Goal: Information Seeking & Learning: Learn about a topic

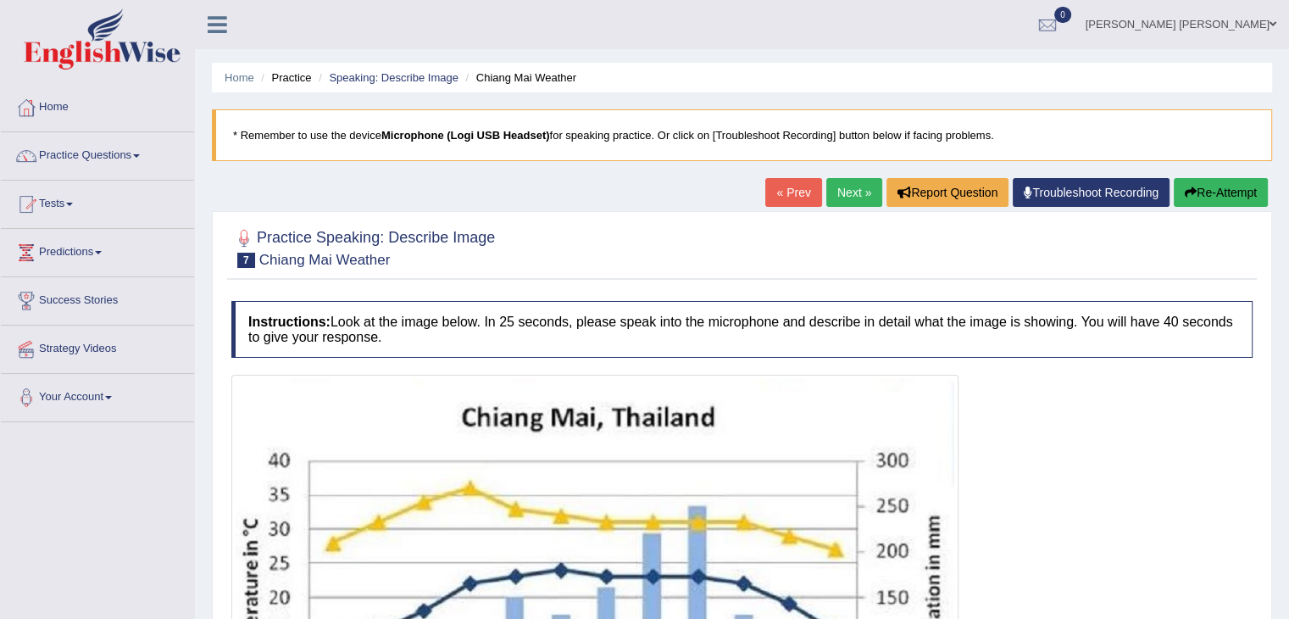
click at [114, 347] on link "Strategy Videos" at bounding box center [97, 346] width 193 height 42
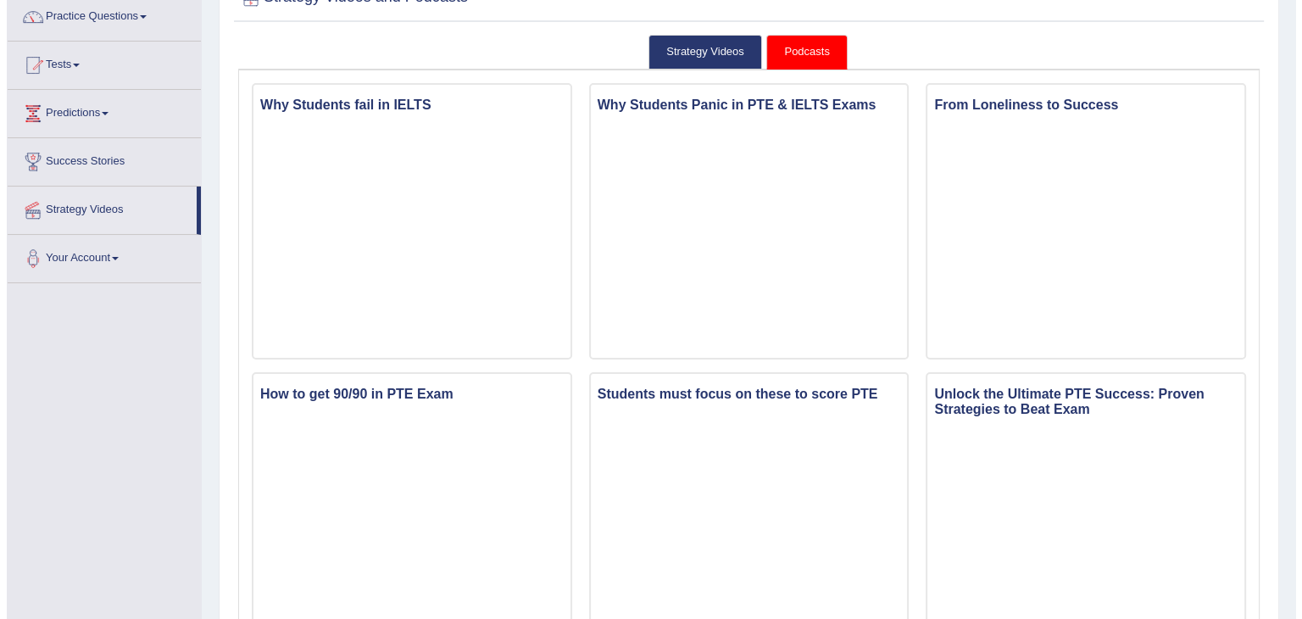
scroll to position [139, 0]
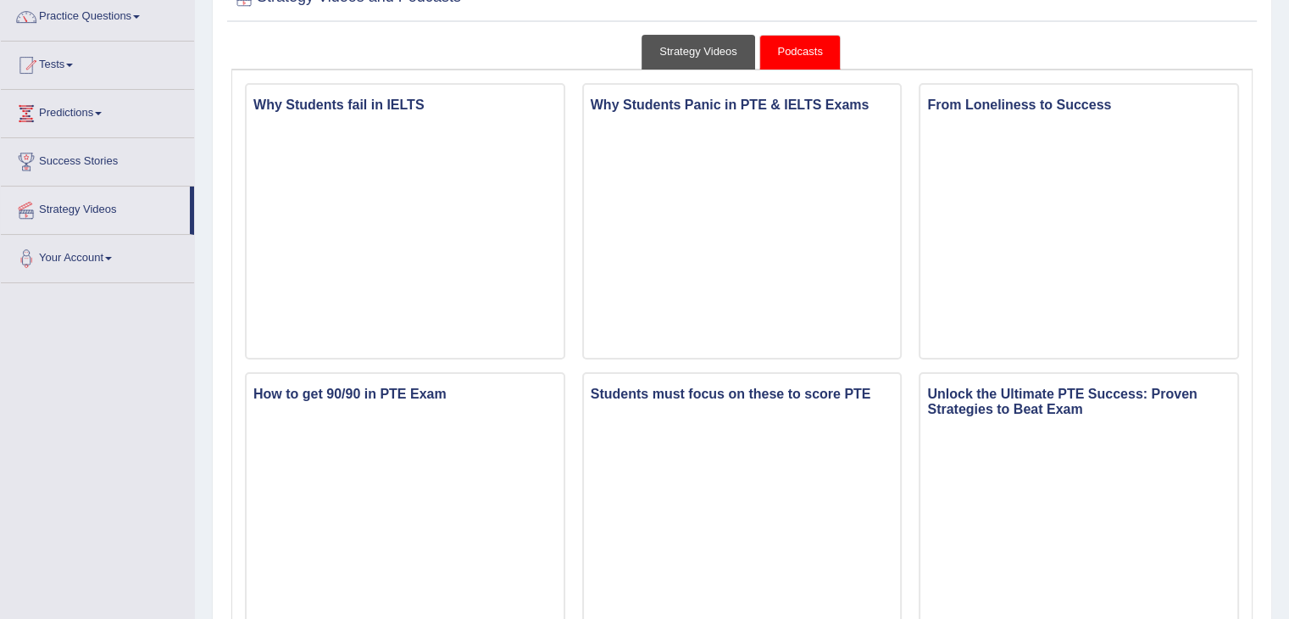
click at [718, 41] on link "Strategy Videos" at bounding box center [699, 52] width 114 height 35
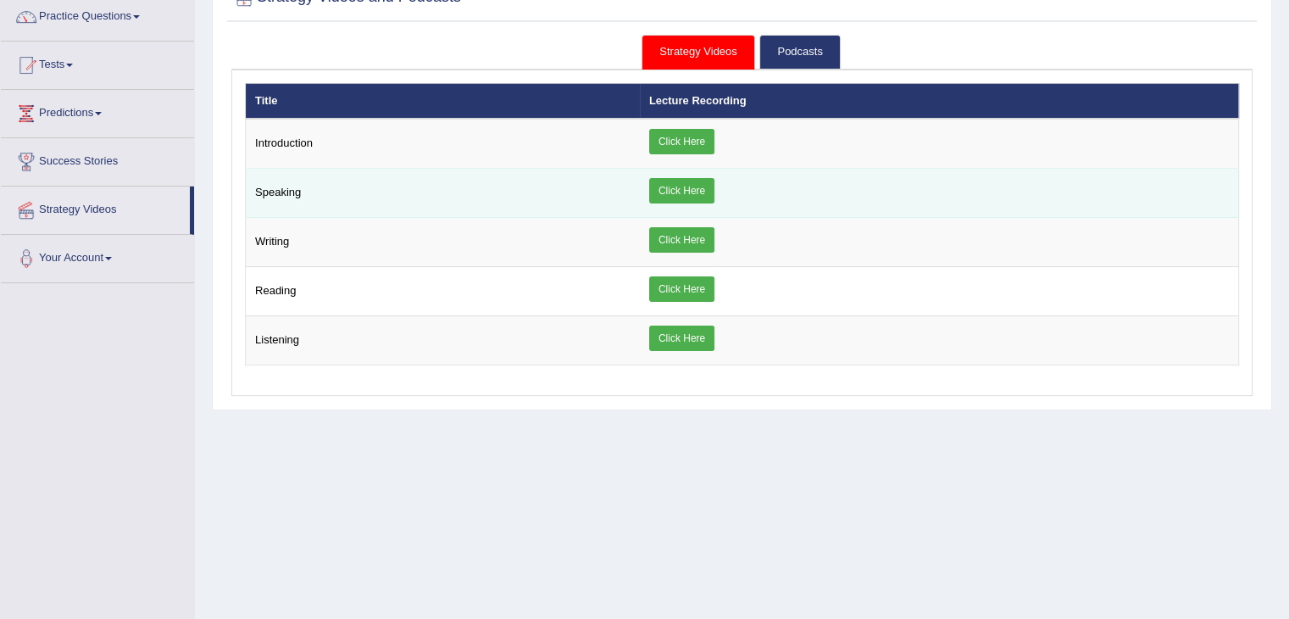
click at [683, 194] on link "Click Here" at bounding box center [681, 190] width 65 height 25
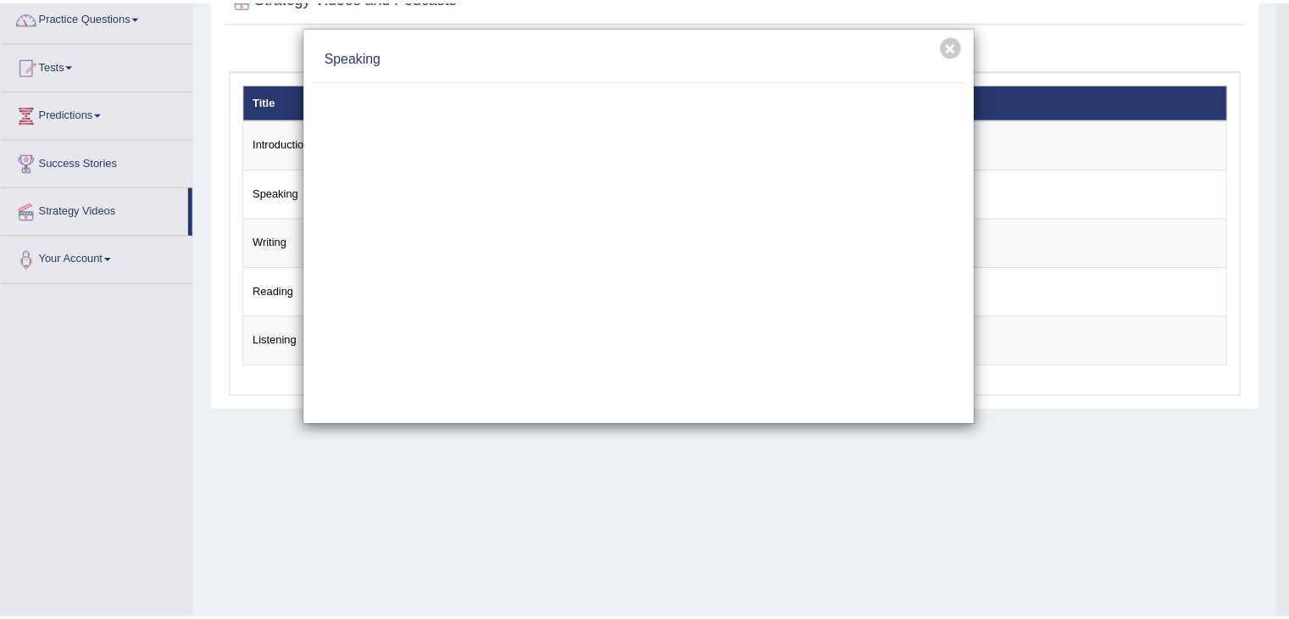
scroll to position [0, 0]
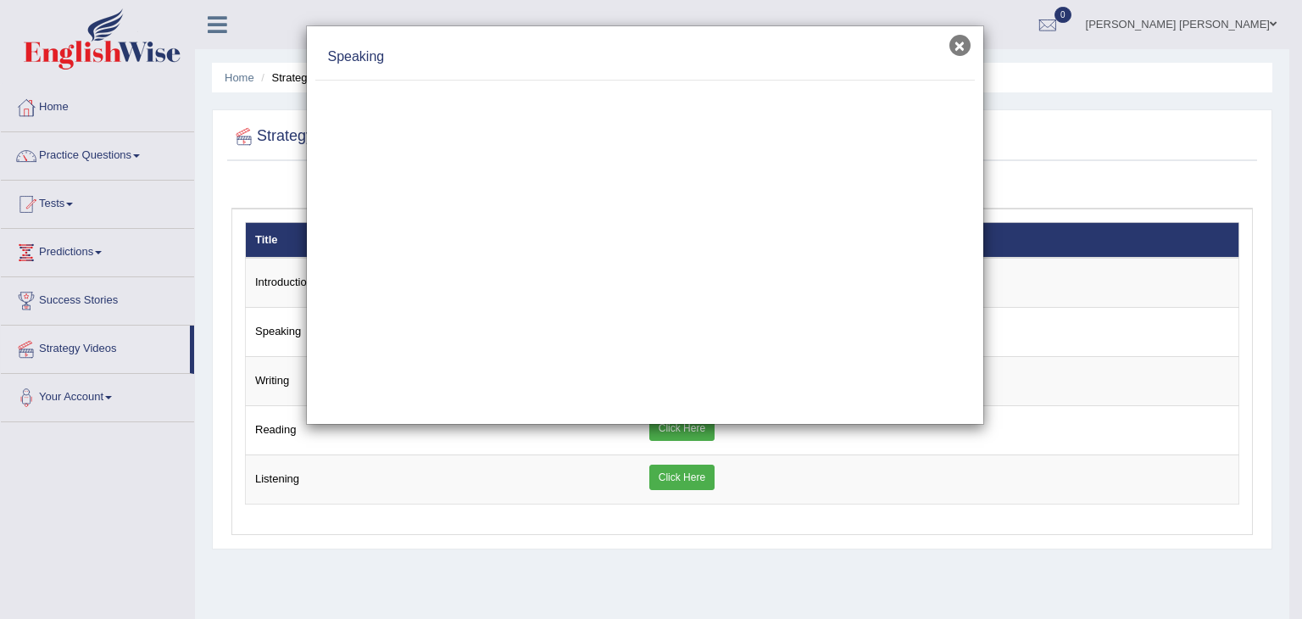
click at [962, 37] on button "×" at bounding box center [959, 45] width 21 height 21
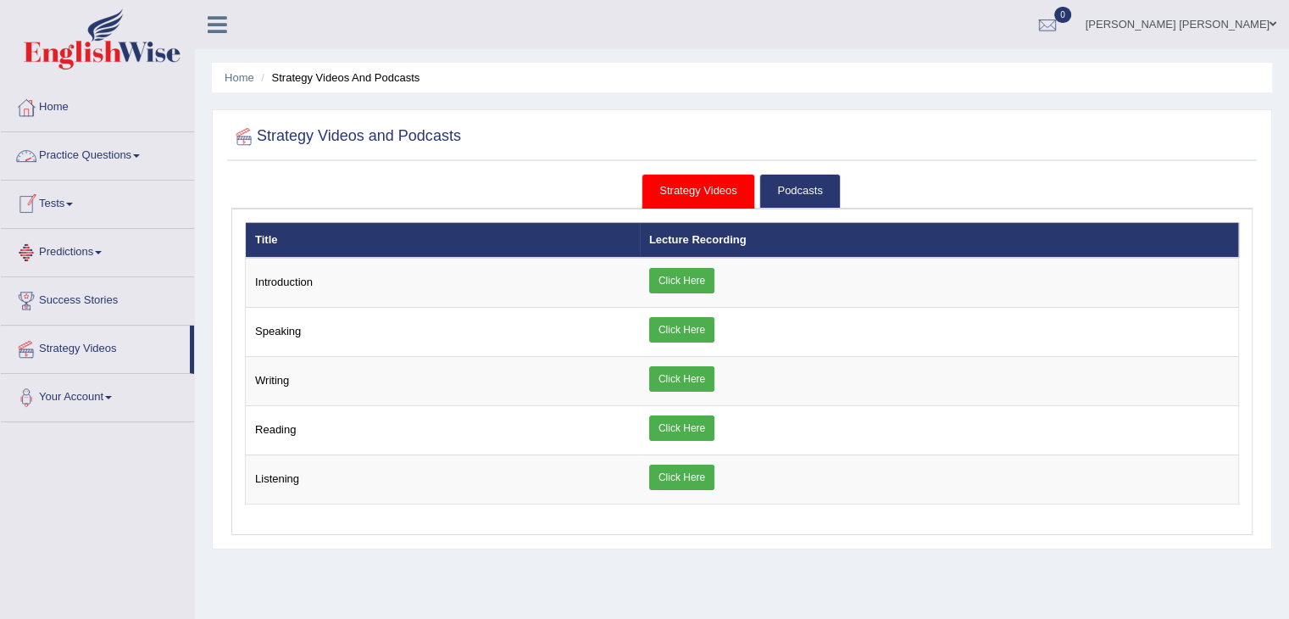
click at [118, 169] on link "Practice Questions" at bounding box center [97, 153] width 193 height 42
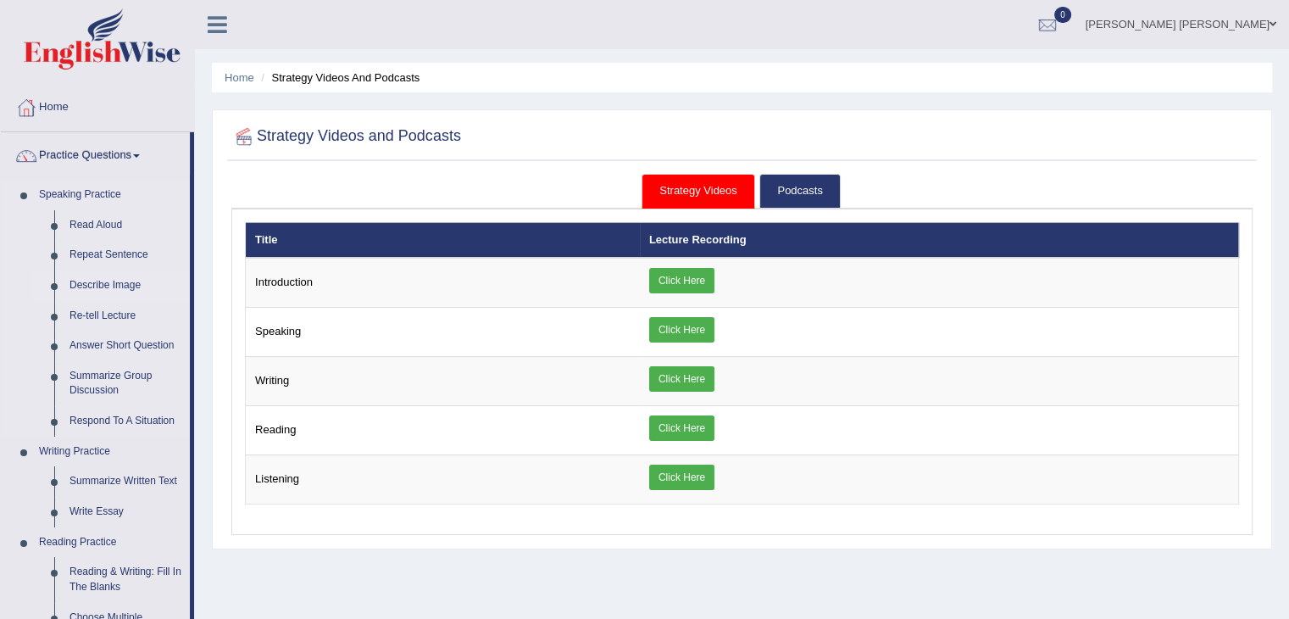
click at [120, 282] on link "Describe Image" at bounding box center [126, 285] width 128 height 31
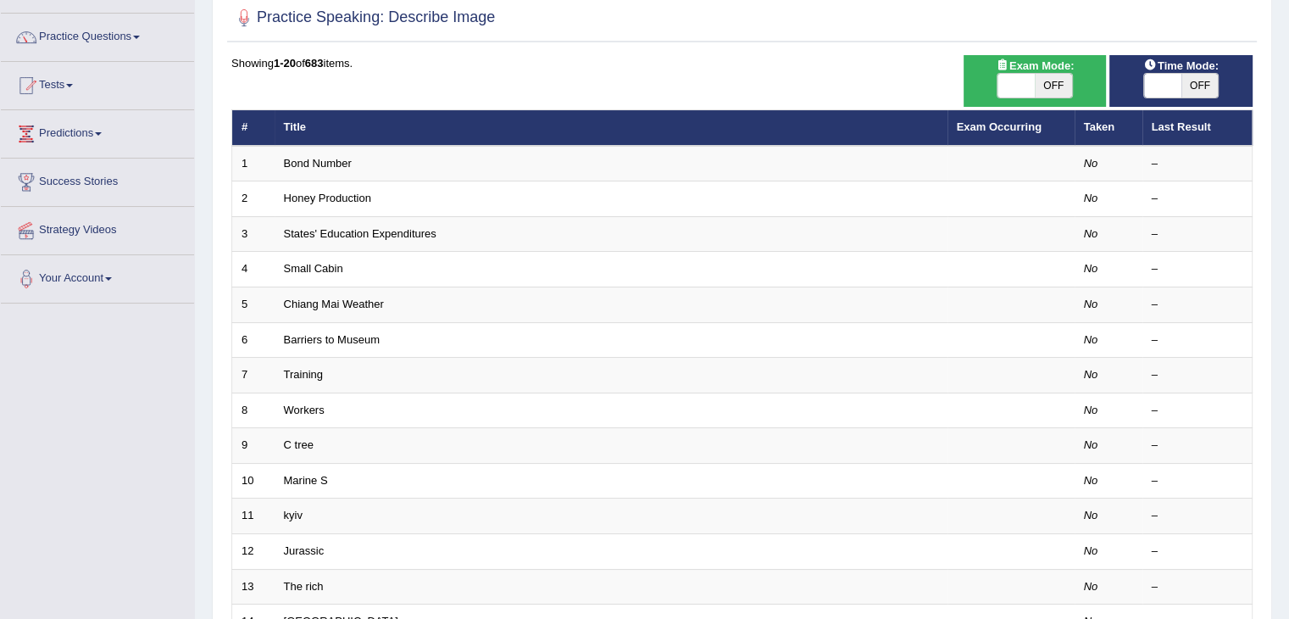
scroll to position [119, 0]
click at [1041, 82] on span "OFF" at bounding box center [1053, 86] width 37 height 24
checkbox input "true"
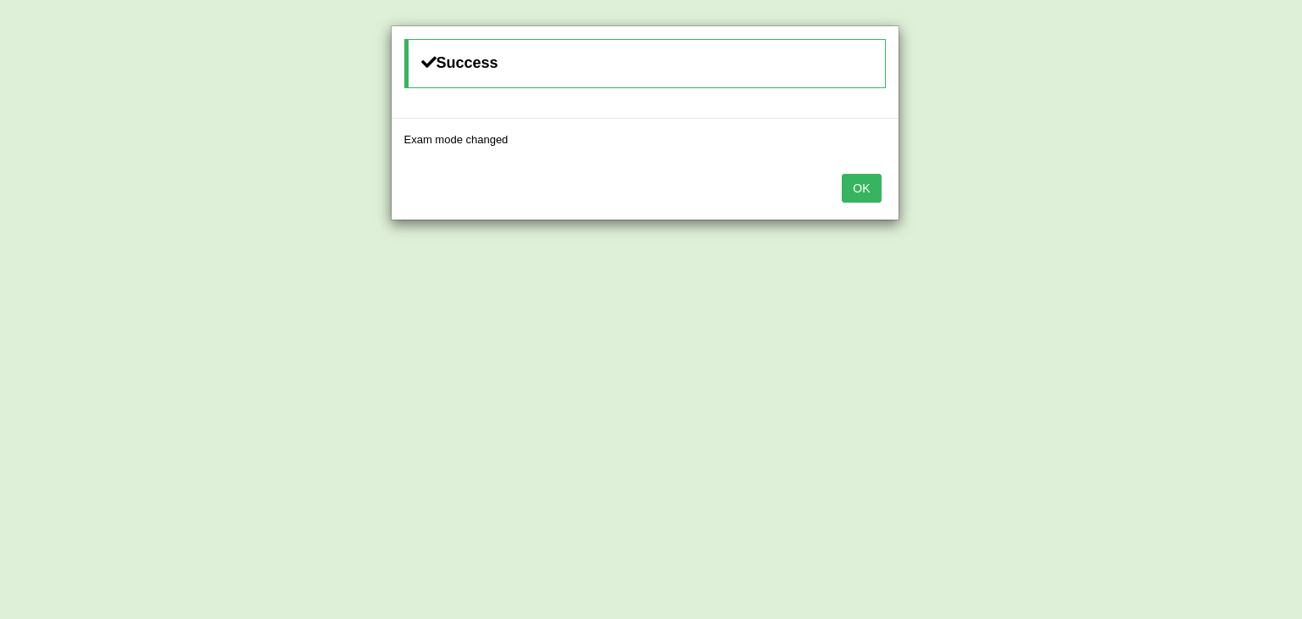
click at [864, 181] on button "OK" at bounding box center [861, 188] width 39 height 29
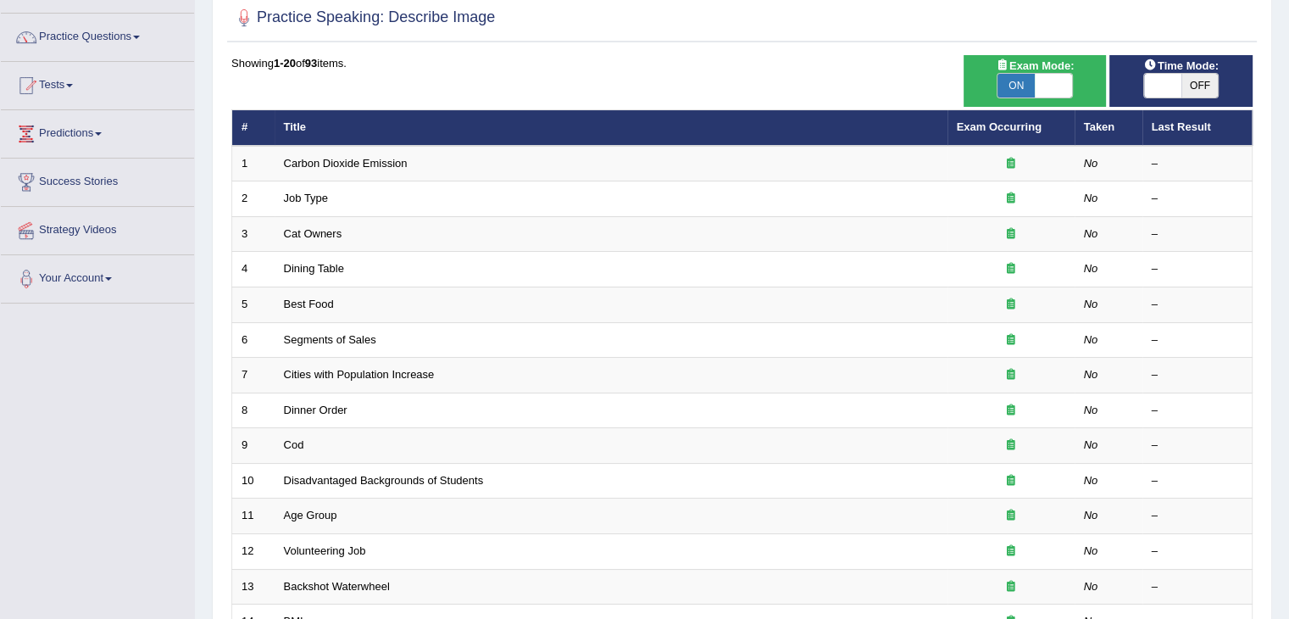
click at [1024, 81] on span "ON" at bounding box center [1015, 86] width 37 height 24
checkbox input "false"
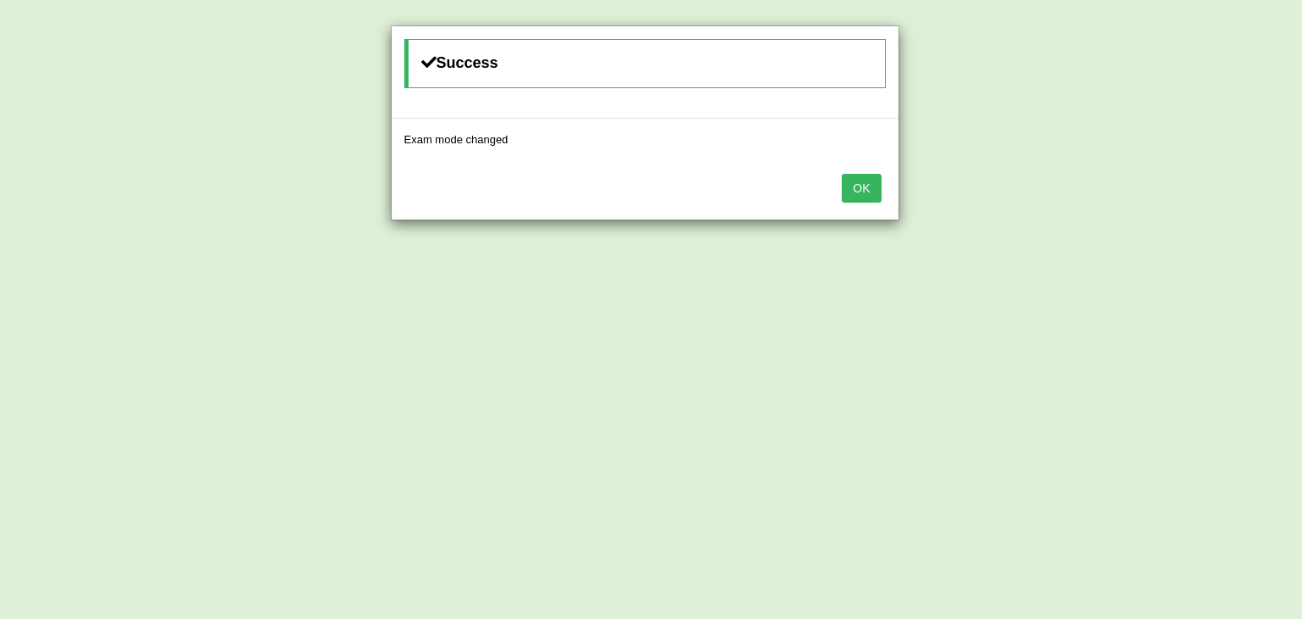
click at [860, 186] on button "OK" at bounding box center [861, 188] width 39 height 29
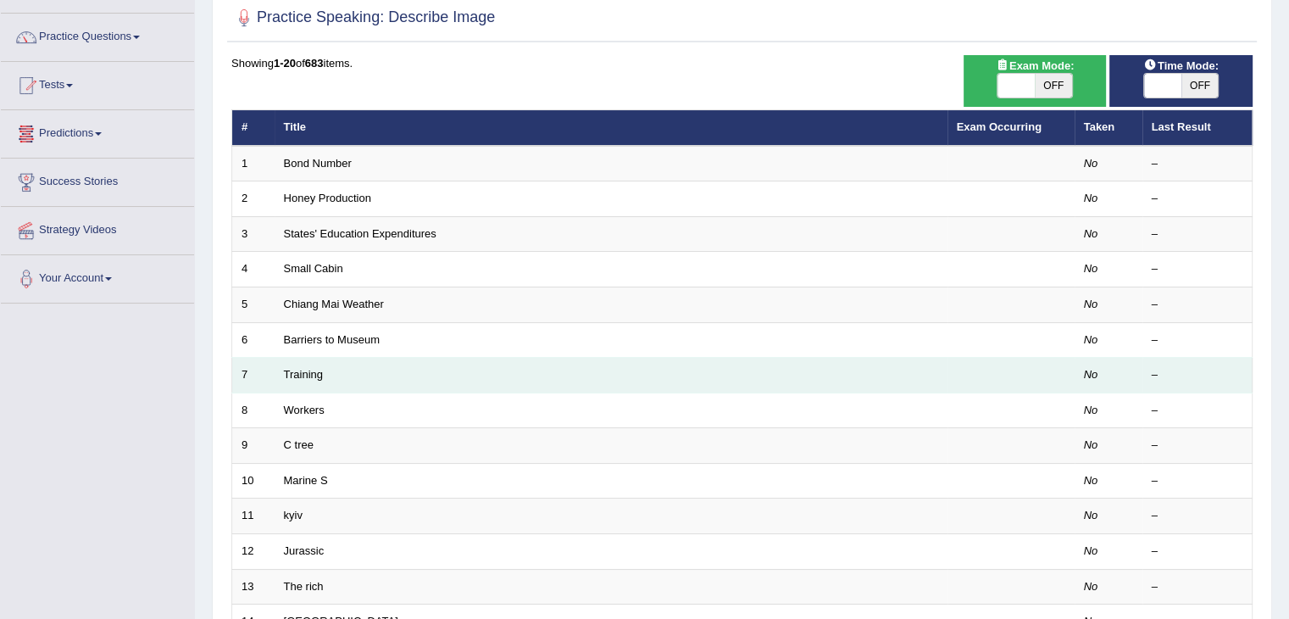
click at [604, 370] on td "Training" at bounding box center [611, 376] width 673 height 36
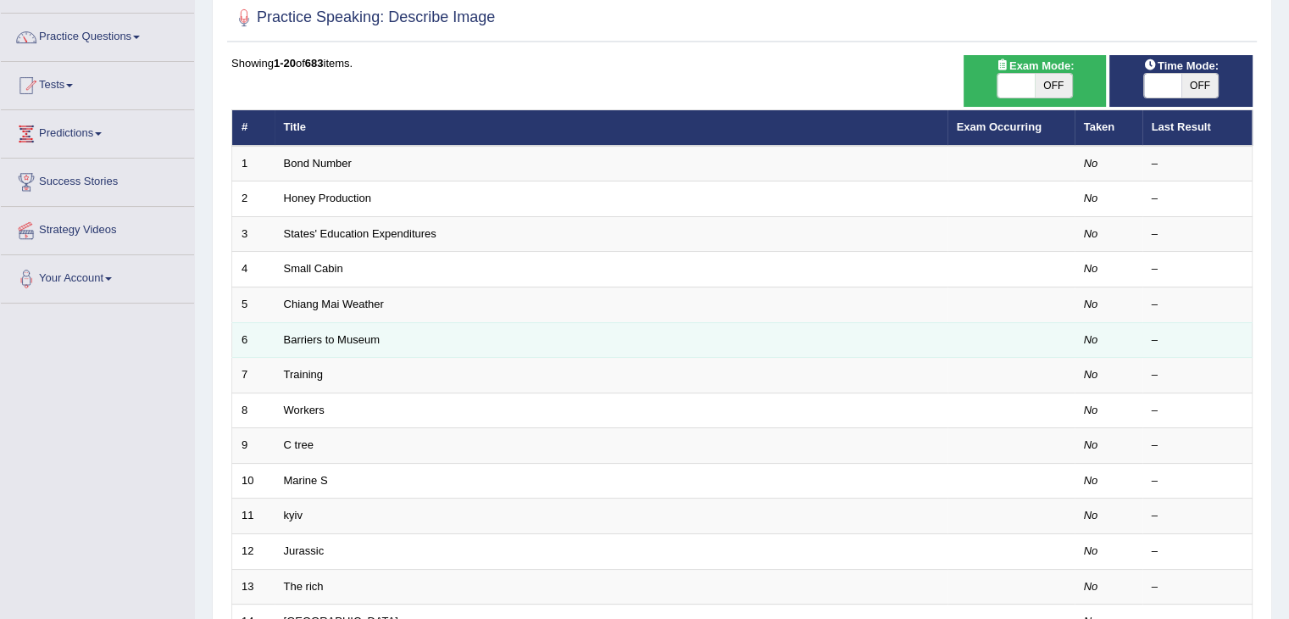
click at [1135, 333] on td "No" at bounding box center [1109, 340] width 68 height 36
click at [345, 341] on link "Barriers to Museum" at bounding box center [332, 339] width 96 height 13
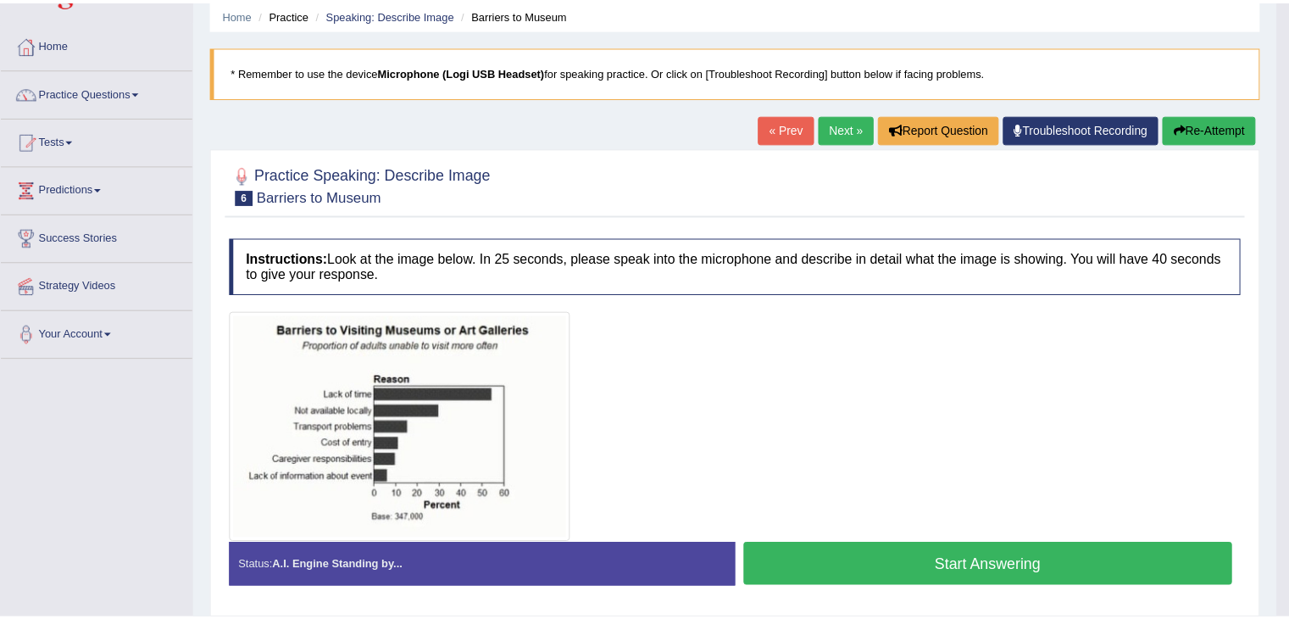
scroll to position [129, 0]
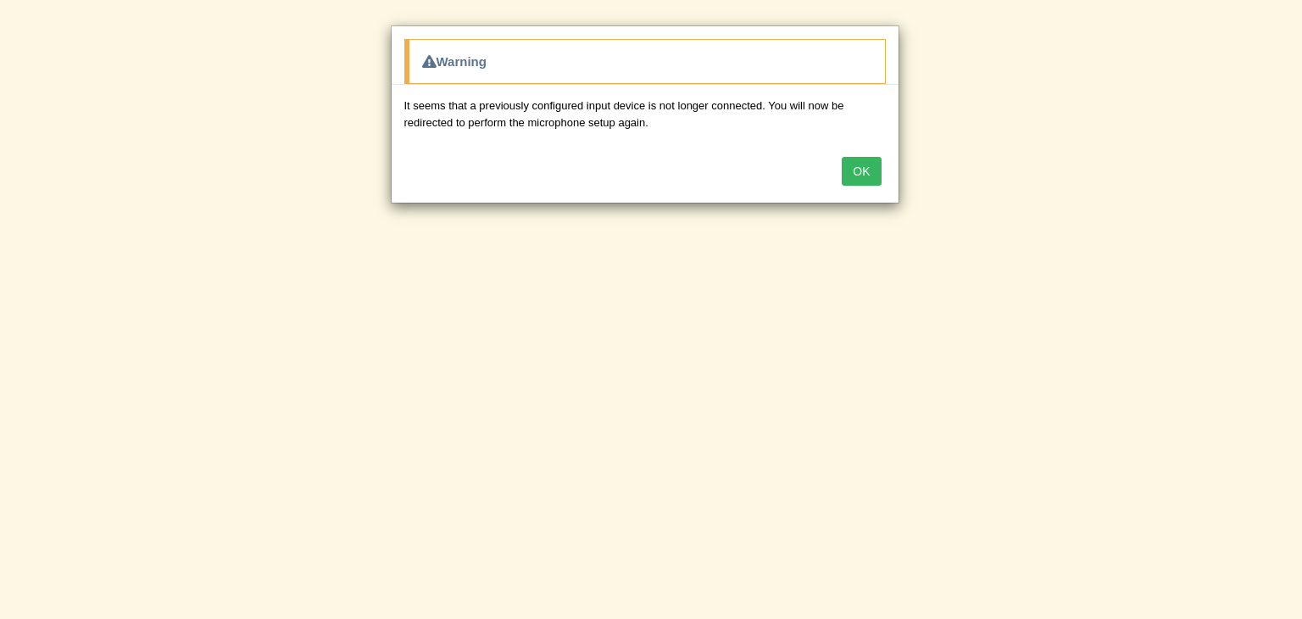
click at [851, 168] on button "OK" at bounding box center [861, 171] width 39 height 29
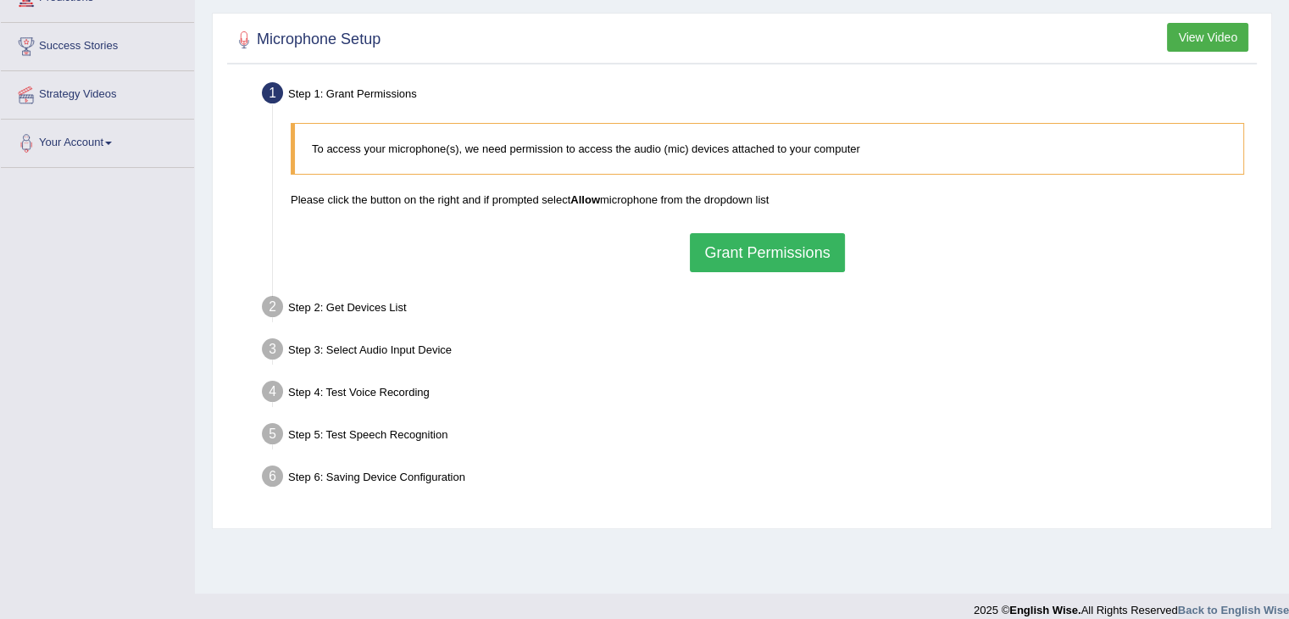
scroll to position [258, 0]
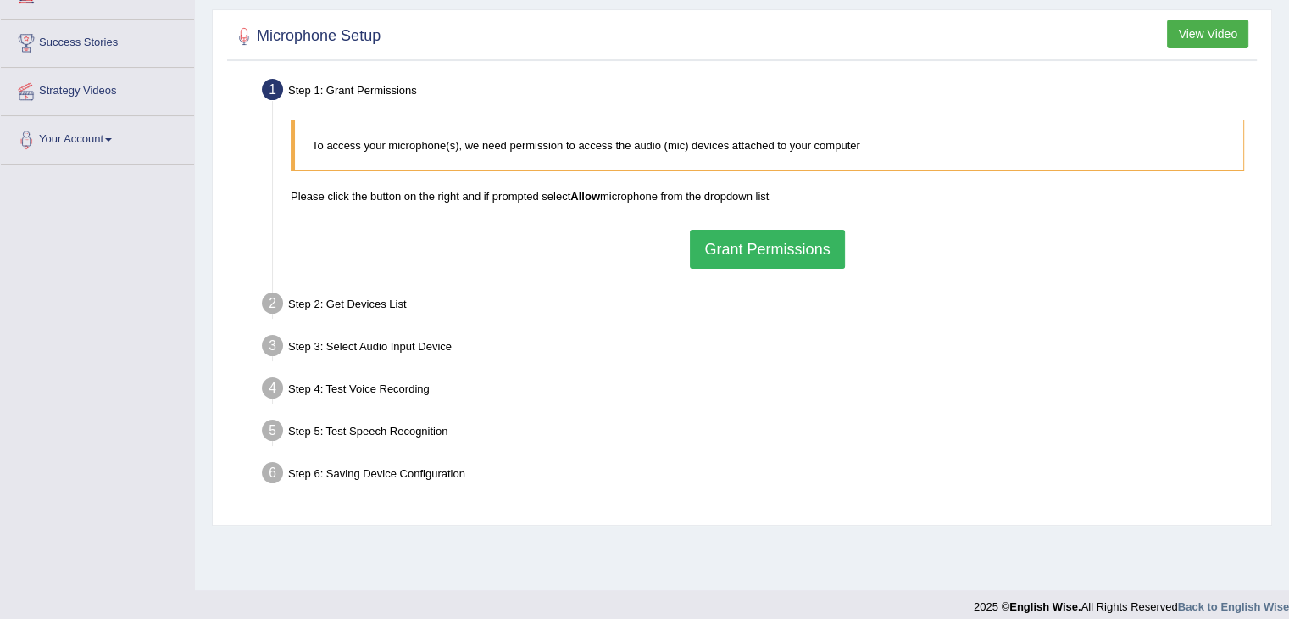
click at [769, 259] on button "Grant Permissions" at bounding box center [767, 249] width 154 height 39
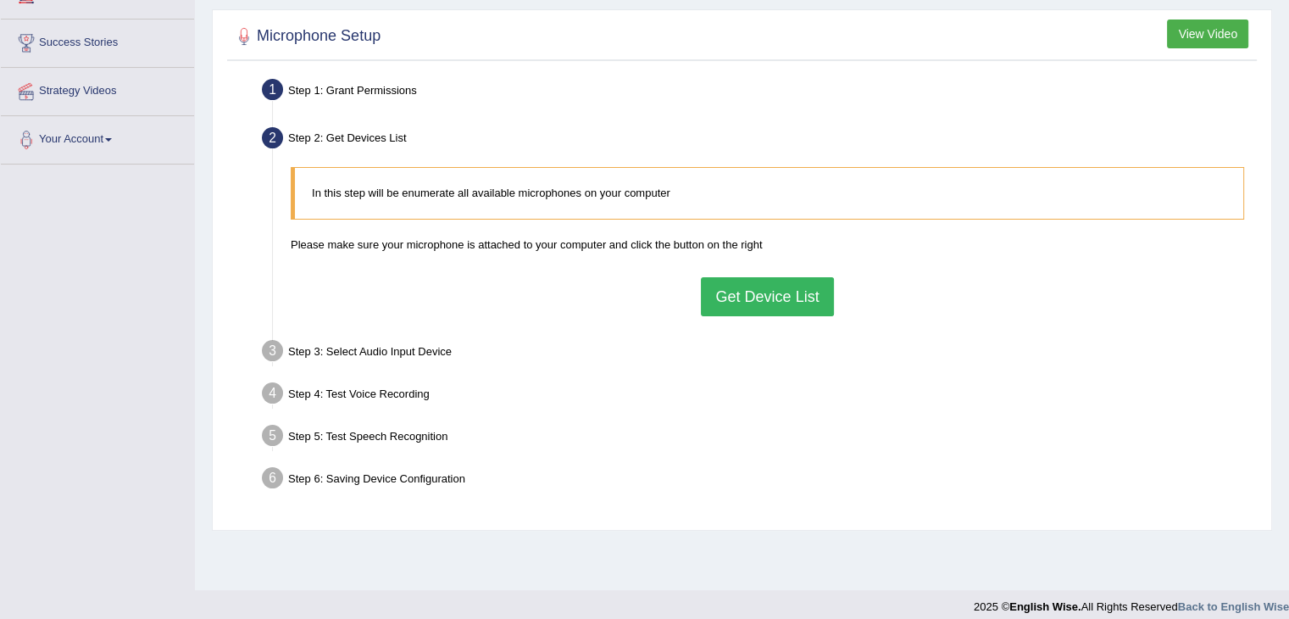
click at [788, 309] on button "Get Device List" at bounding box center [767, 296] width 132 height 39
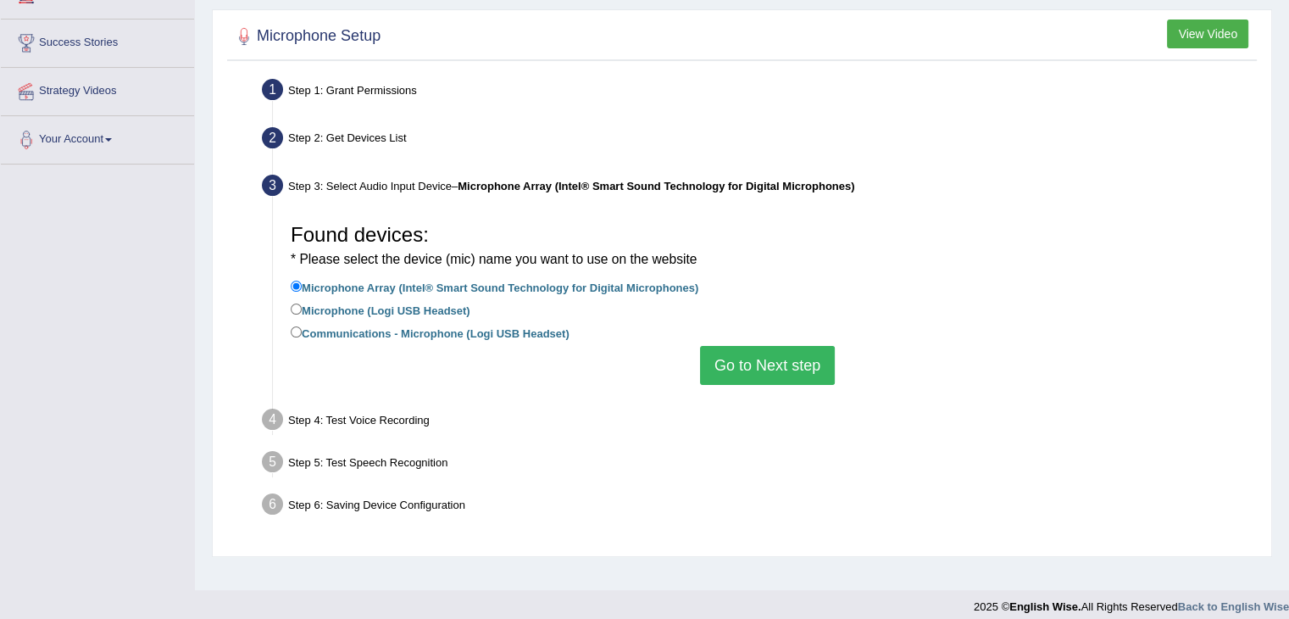
click at [800, 369] on button "Go to Next step" at bounding box center [767, 365] width 135 height 39
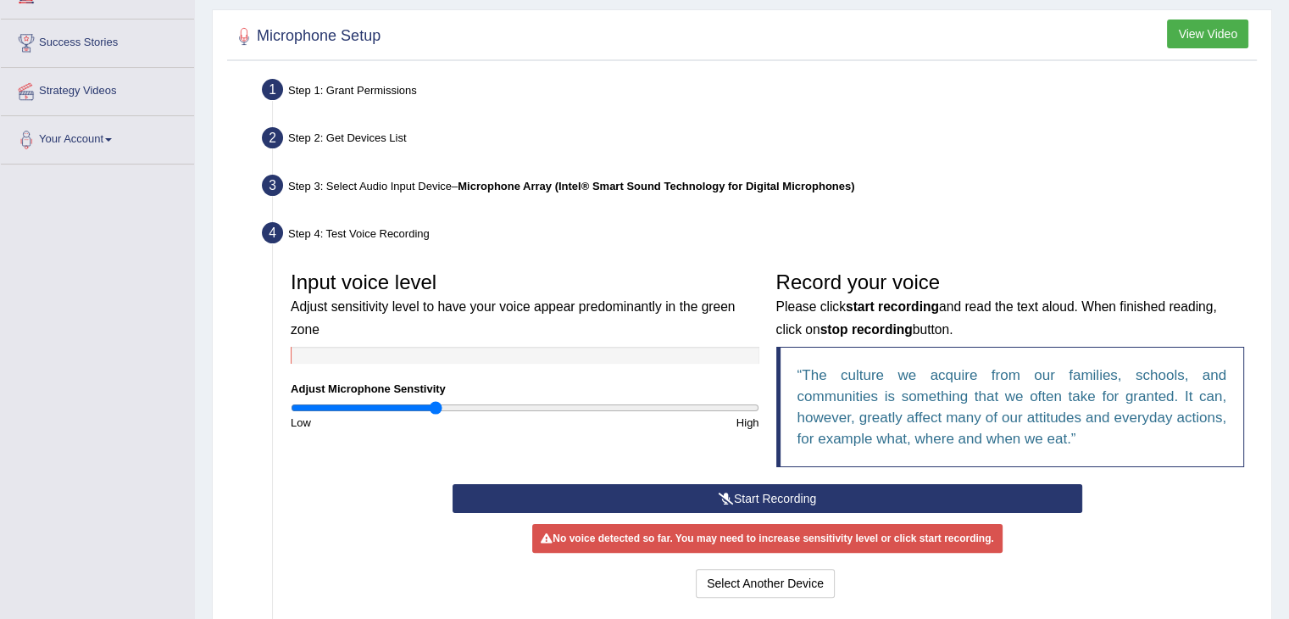
click at [540, 501] on button "Start Recording" at bounding box center [768, 498] width 630 height 29
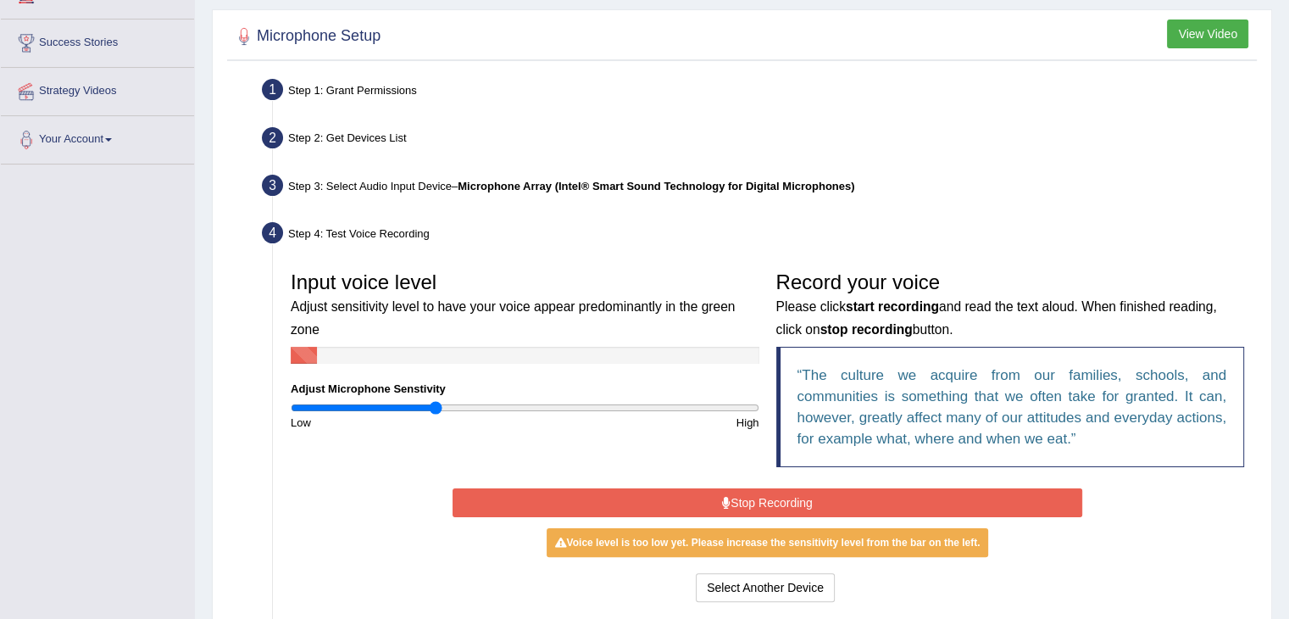
click at [545, 506] on button "Stop Recording" at bounding box center [768, 502] width 630 height 29
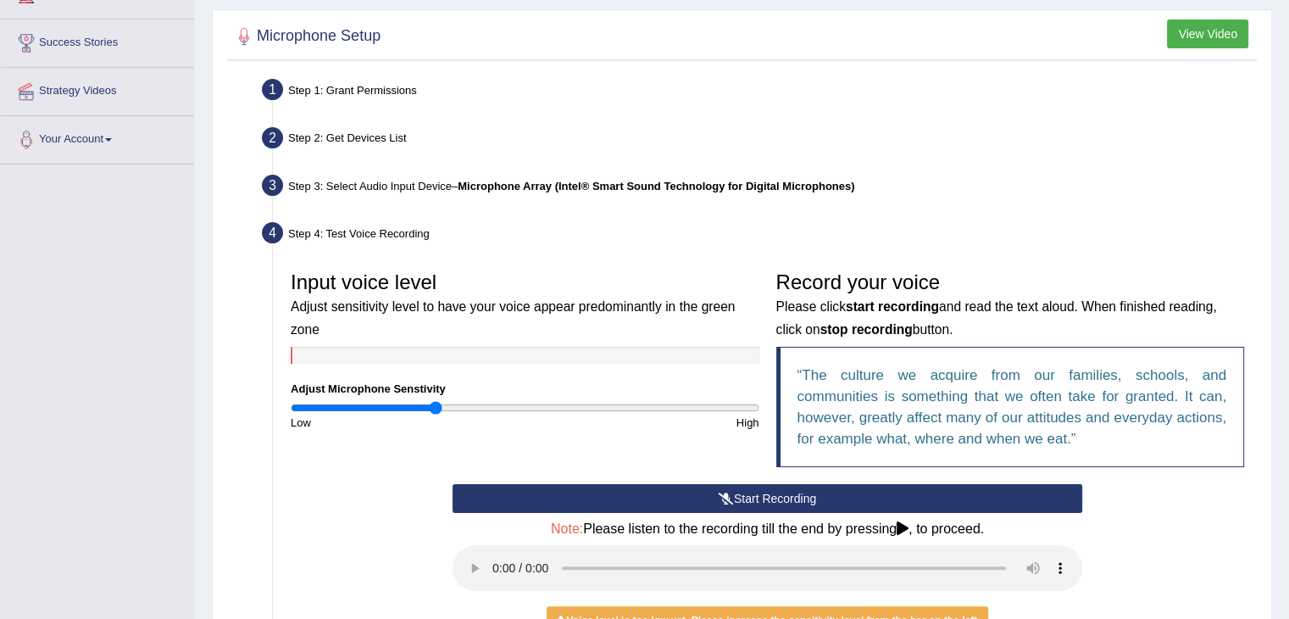
click at [545, 506] on button "Start Recording" at bounding box center [768, 498] width 630 height 29
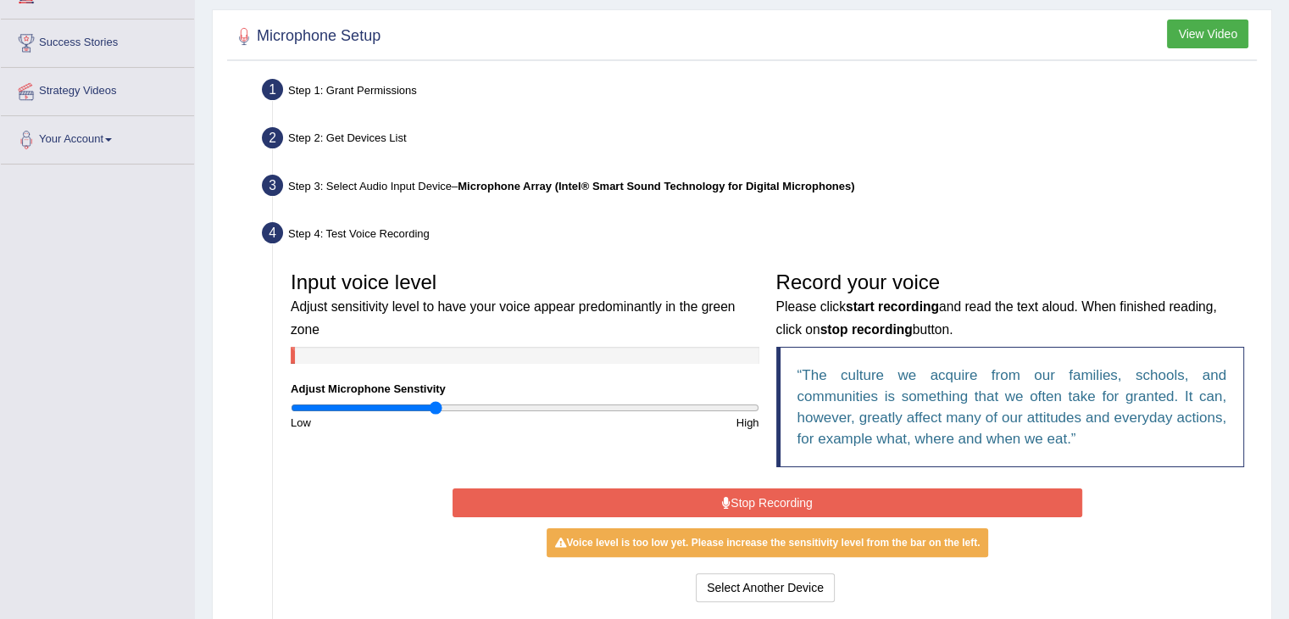
click at [987, 500] on button "Stop Recording" at bounding box center [768, 502] width 630 height 29
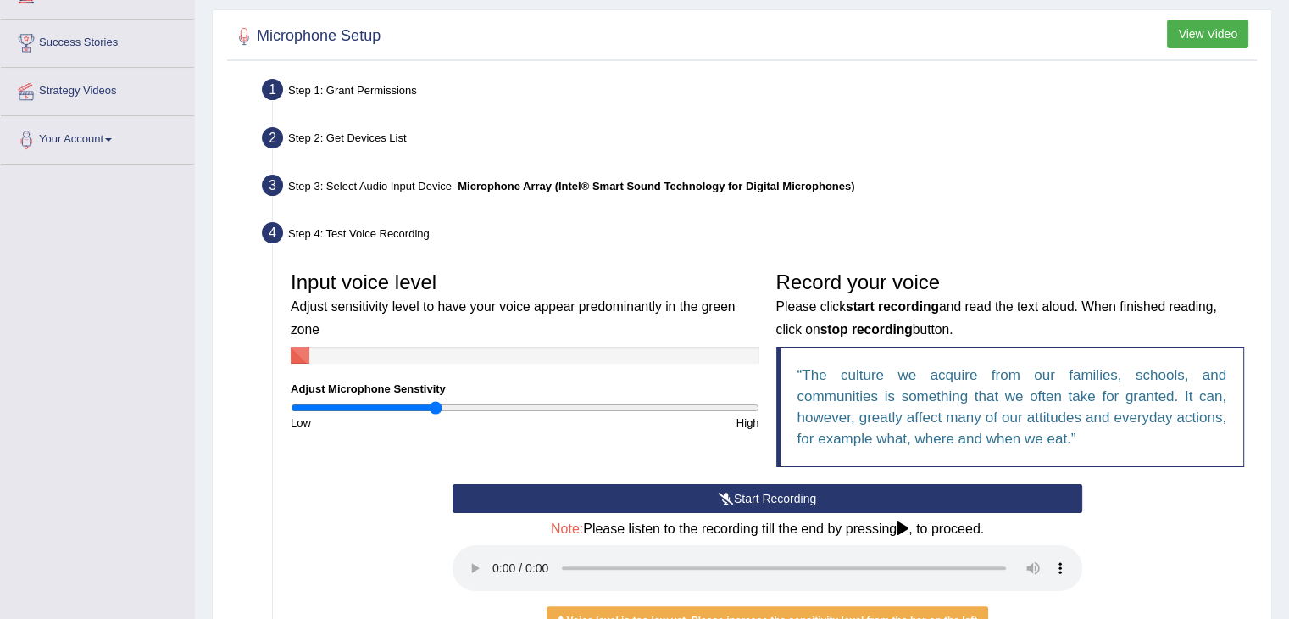
scroll to position [506, 0]
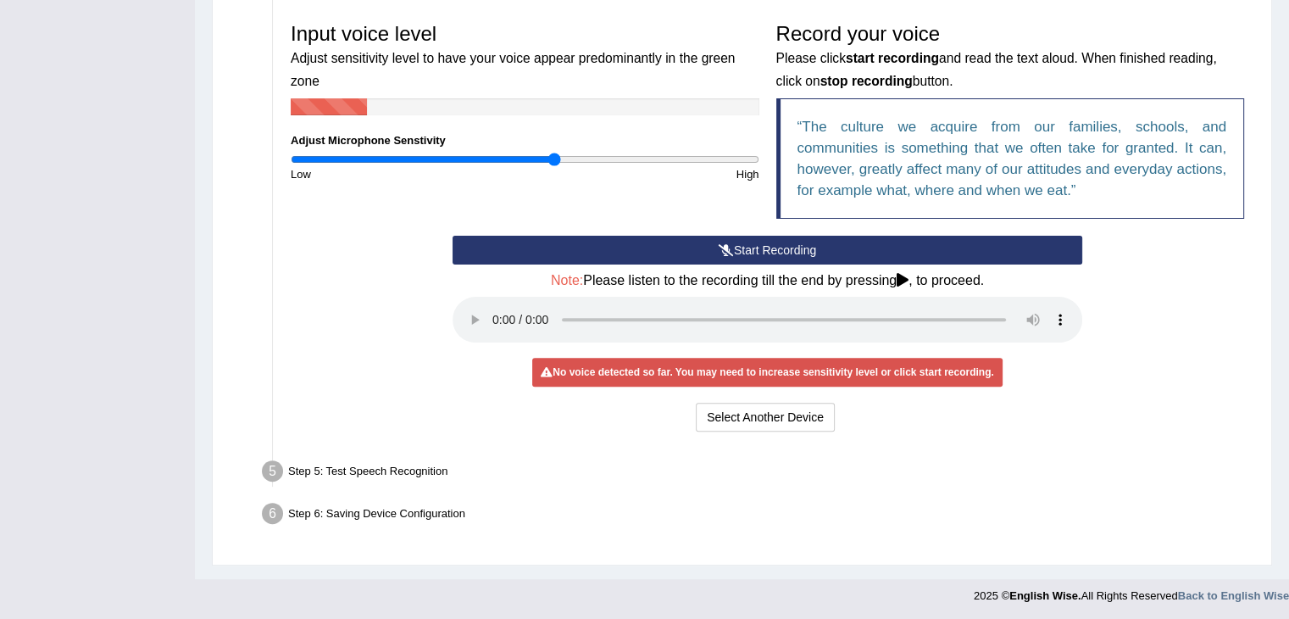
drag, startPoint x: 436, startPoint y: 154, endPoint x: 553, endPoint y: 172, distance: 118.3
click at [553, 166] on input "range" at bounding box center [525, 160] width 469 height 14
click at [658, 242] on button "Start Recording" at bounding box center [768, 250] width 630 height 29
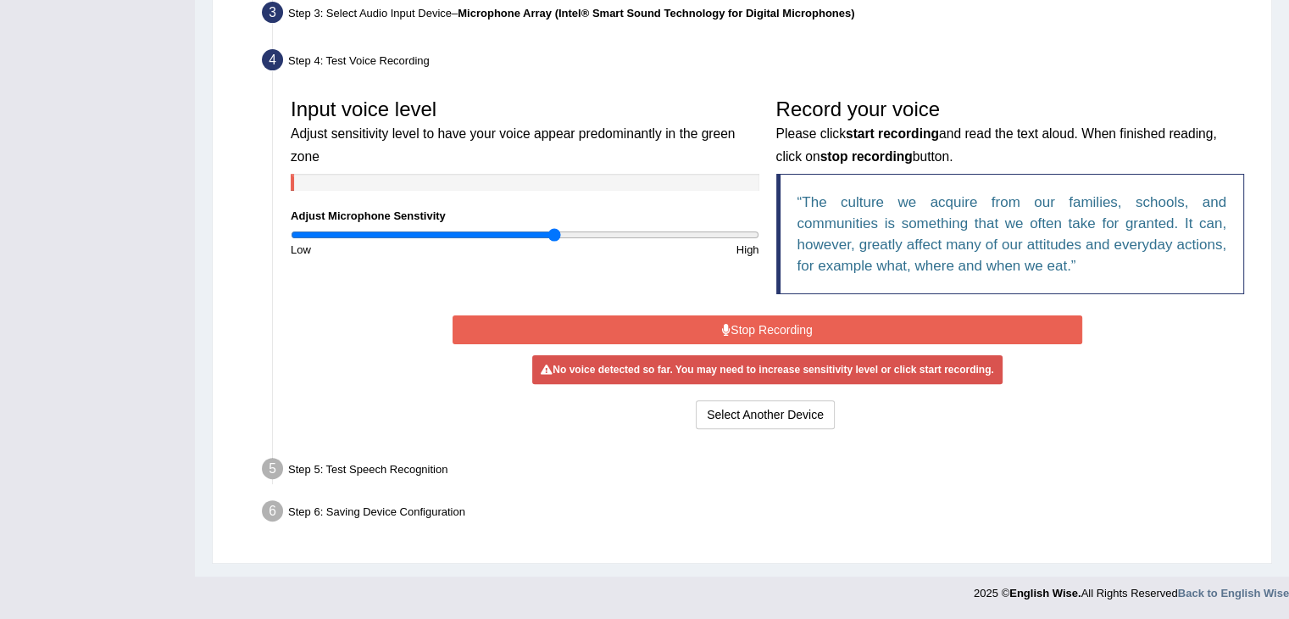
scroll to position [428, 0]
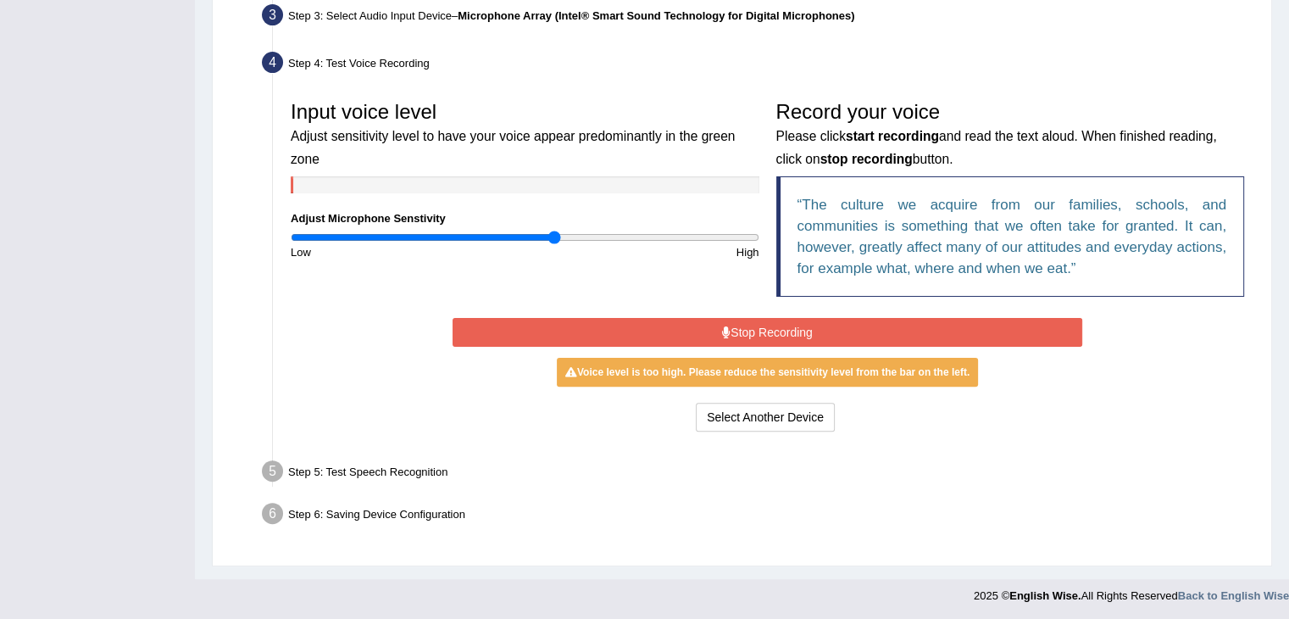
click at [769, 331] on button "Stop Recording" at bounding box center [768, 332] width 630 height 29
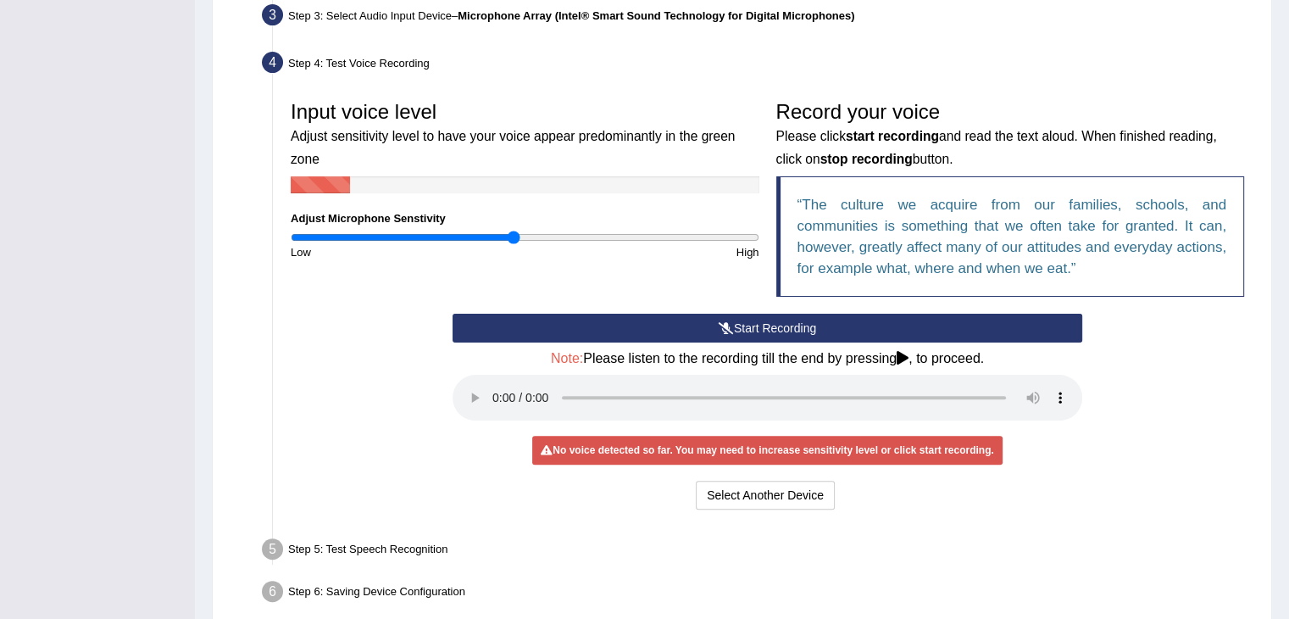
drag, startPoint x: 558, startPoint y: 233, endPoint x: 511, endPoint y: 229, distance: 47.6
click at [511, 231] on input "range" at bounding box center [525, 238] width 469 height 14
click at [771, 315] on button "Start Recording" at bounding box center [768, 328] width 630 height 29
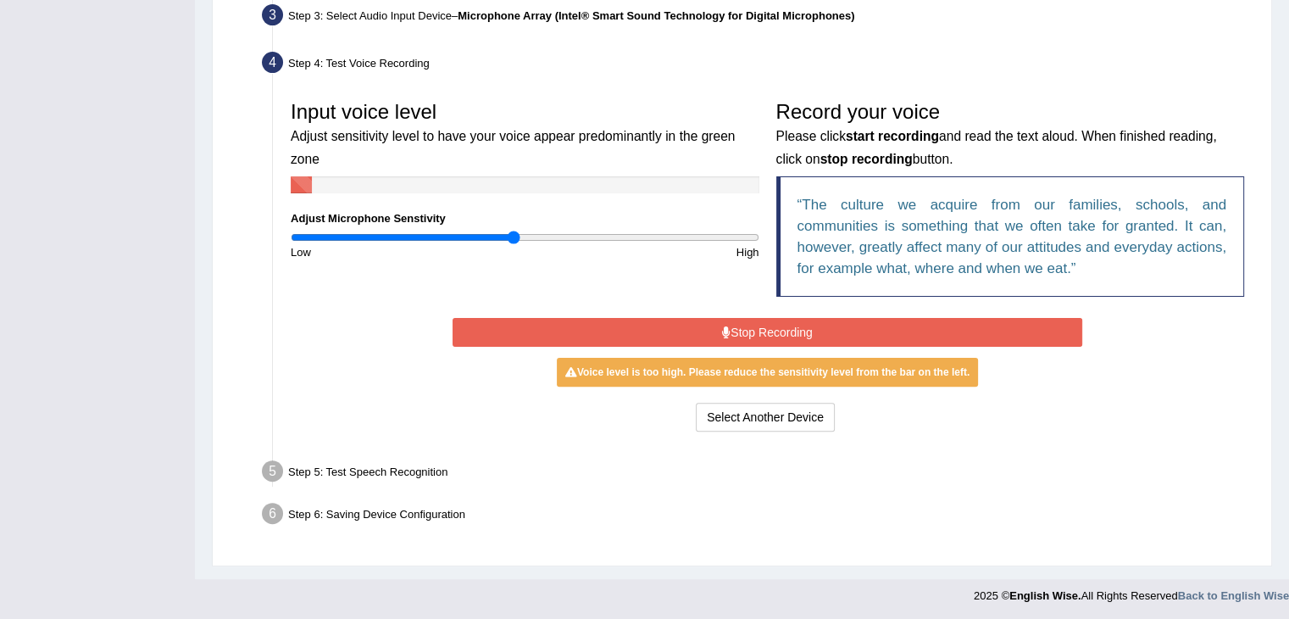
click at [771, 318] on button "Stop Recording" at bounding box center [768, 332] width 630 height 29
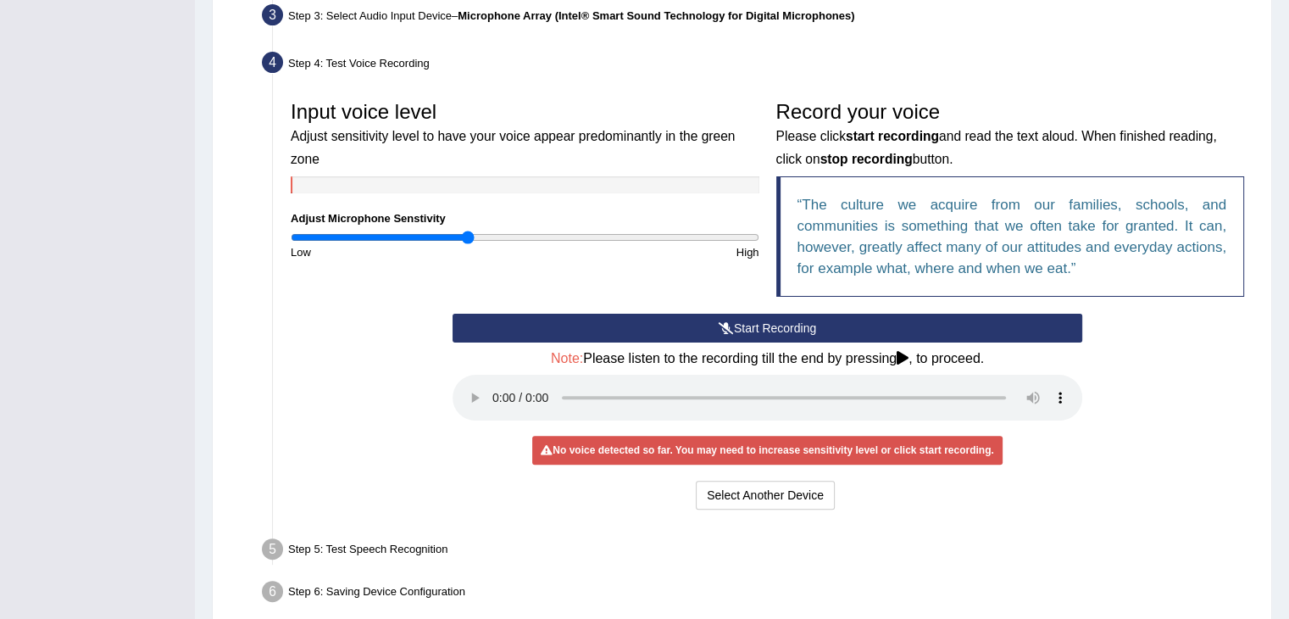
drag, startPoint x: 508, startPoint y: 233, endPoint x: 464, endPoint y: 234, distance: 44.1
click at [464, 234] on input "range" at bounding box center [525, 238] width 469 height 14
click at [630, 334] on button "Start Recording" at bounding box center [768, 328] width 630 height 29
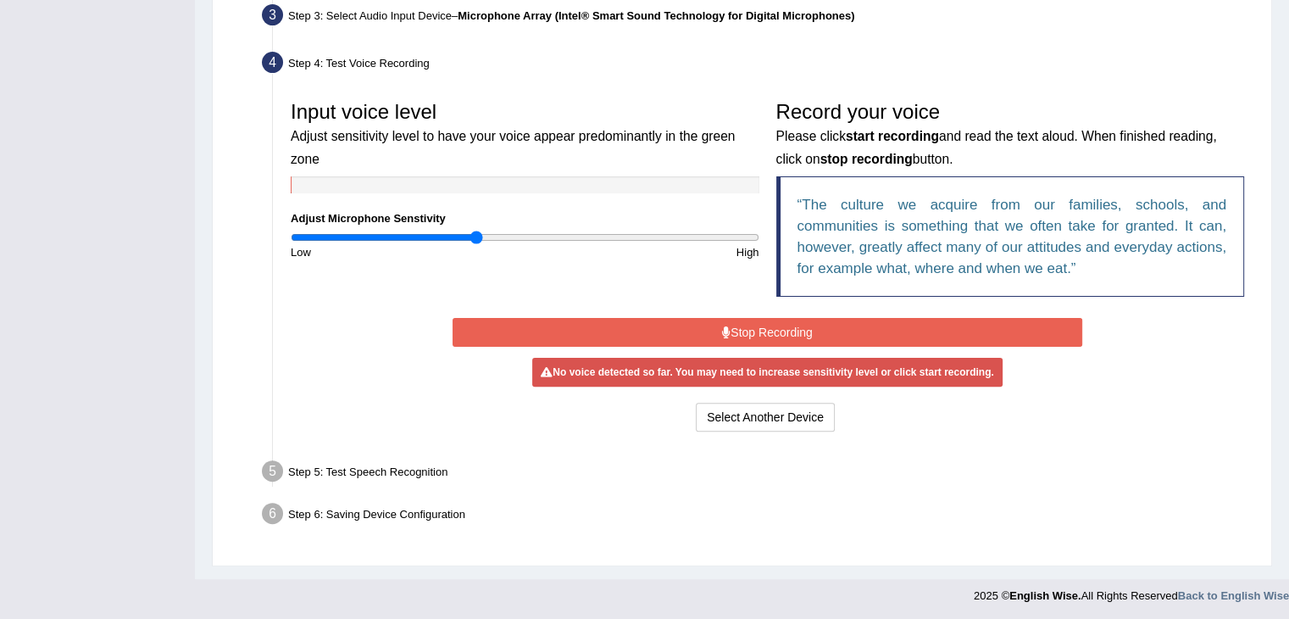
click at [475, 236] on input "range" at bounding box center [525, 238] width 469 height 14
click at [597, 336] on button "Stop Recording" at bounding box center [768, 332] width 630 height 29
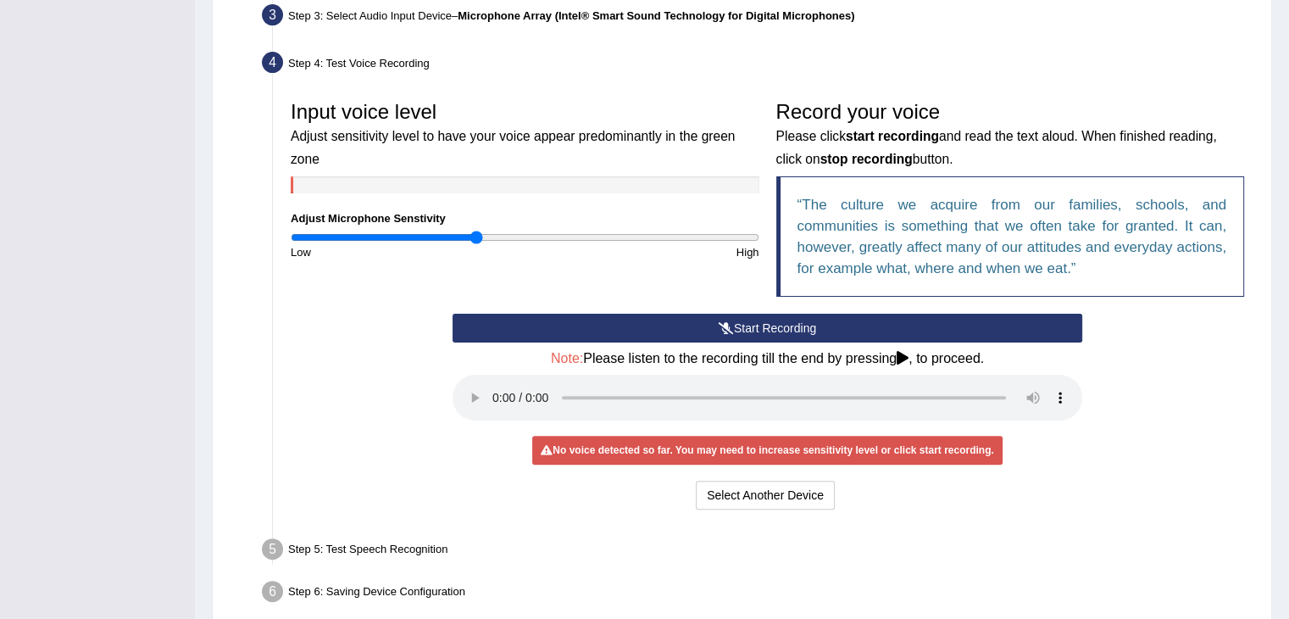
click at [597, 336] on button "Start Recording" at bounding box center [768, 328] width 630 height 29
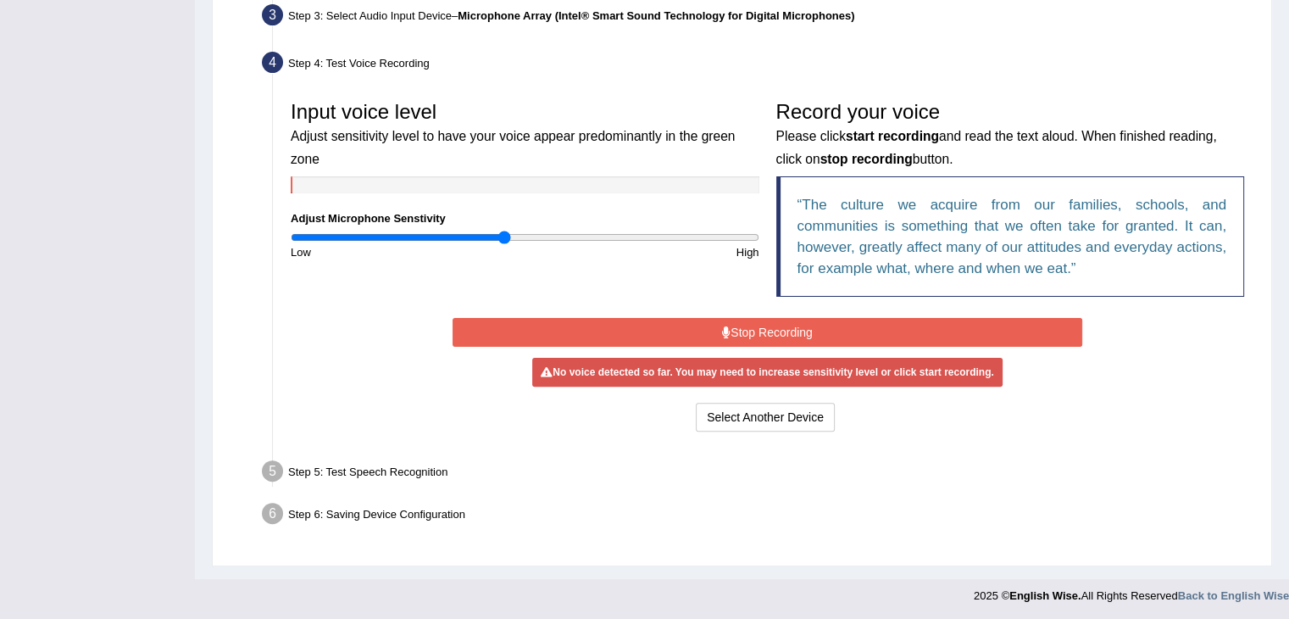
drag, startPoint x: 478, startPoint y: 231, endPoint x: 502, endPoint y: 232, distance: 23.7
click at [502, 232] on input "range" at bounding box center [525, 238] width 469 height 14
click at [671, 336] on button "Stop Recording" at bounding box center [768, 332] width 630 height 29
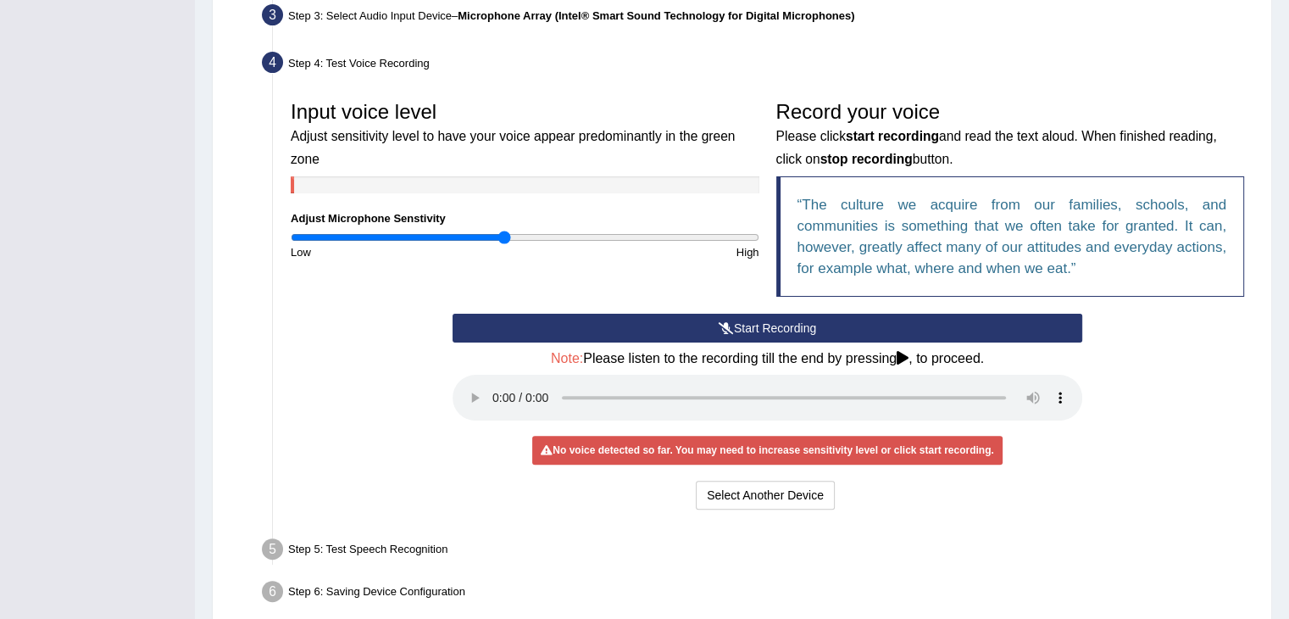
click at [671, 336] on button "Start Recording" at bounding box center [768, 328] width 630 height 29
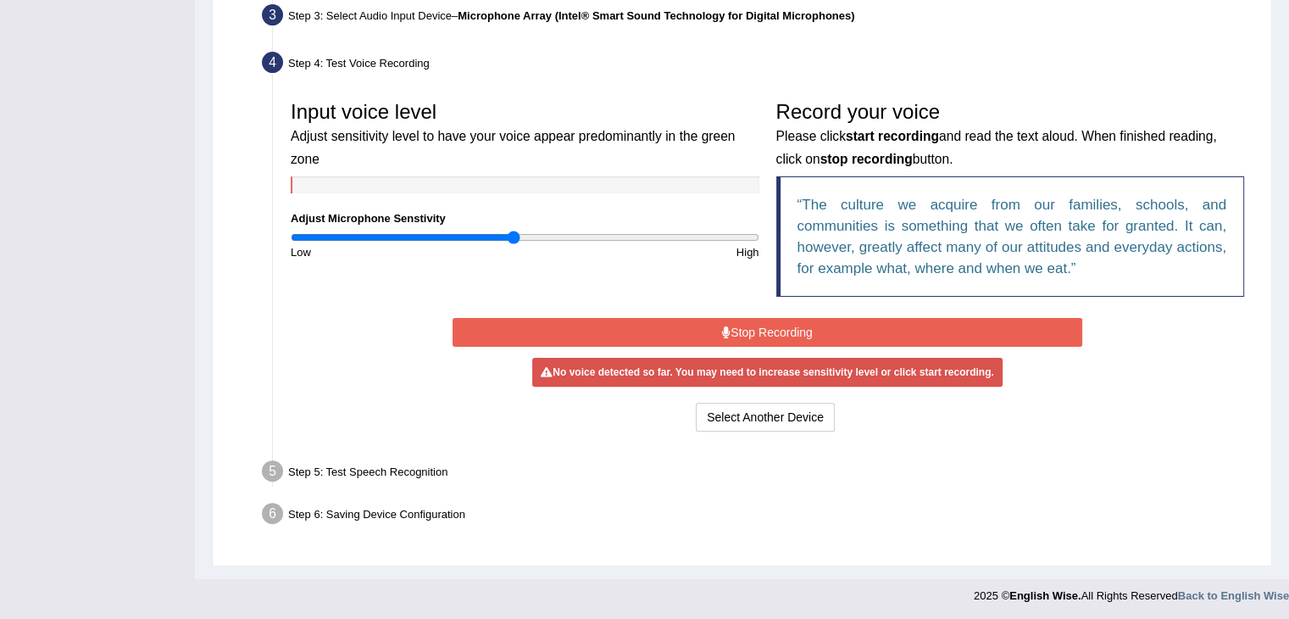
click at [515, 236] on input "range" at bounding box center [525, 238] width 469 height 14
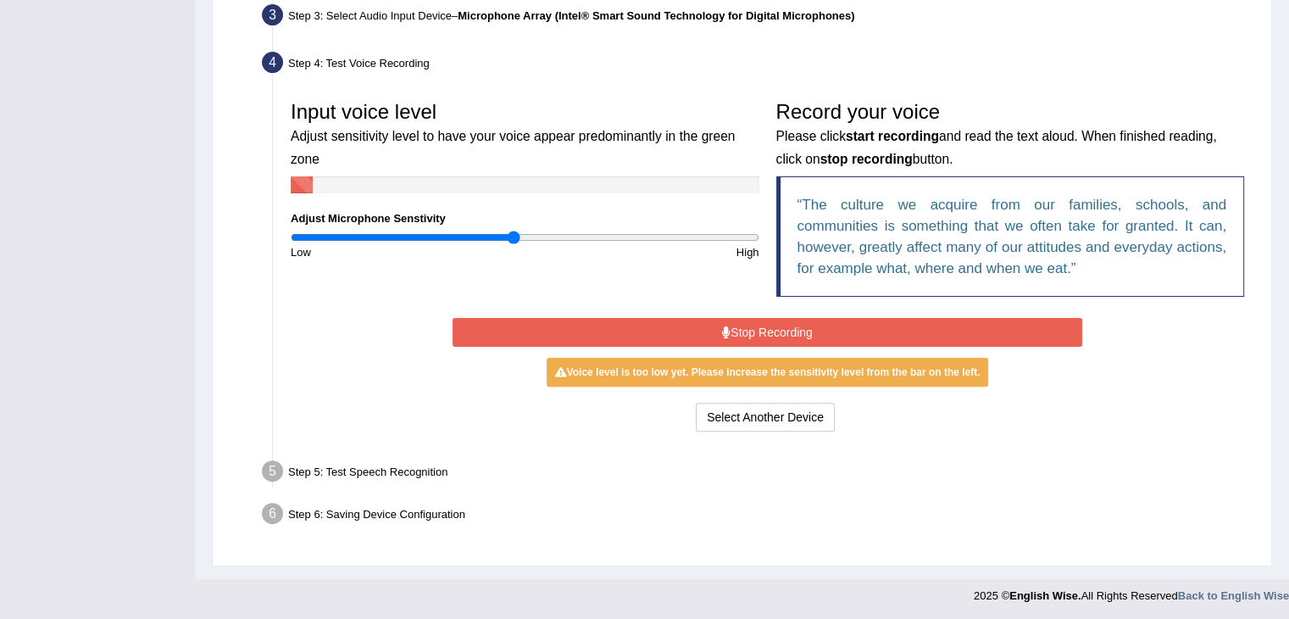
click at [634, 328] on button "Stop Recording" at bounding box center [768, 332] width 630 height 29
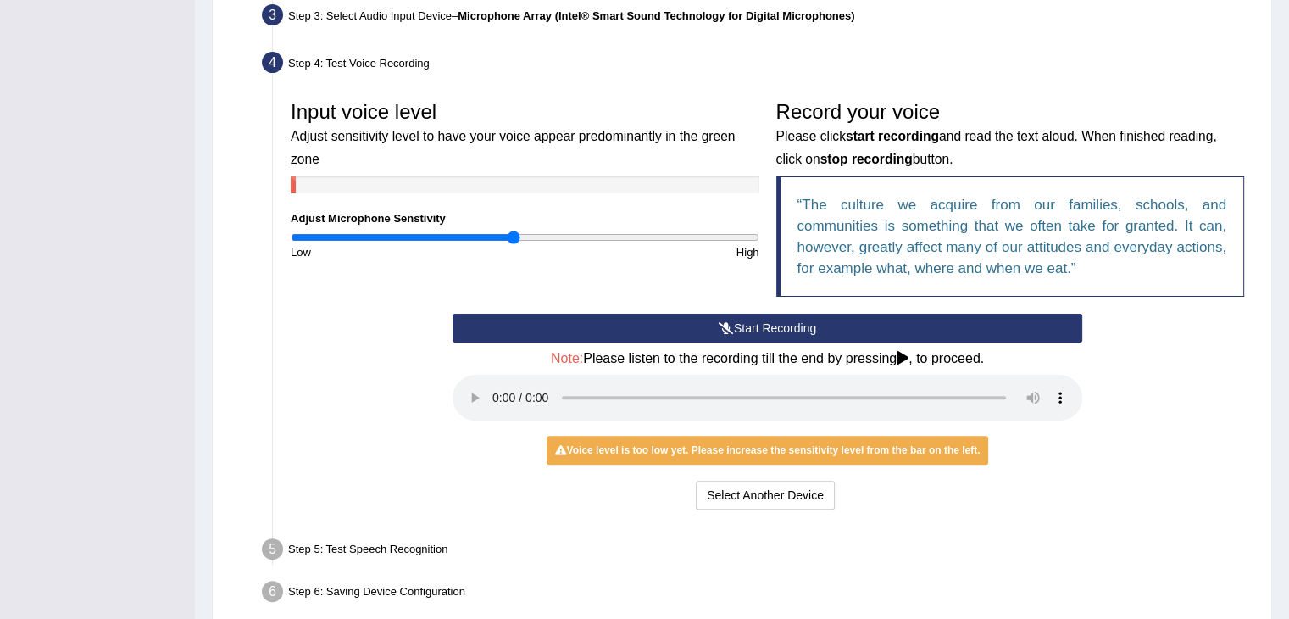
click at [634, 328] on button "Start Recording" at bounding box center [768, 328] width 630 height 29
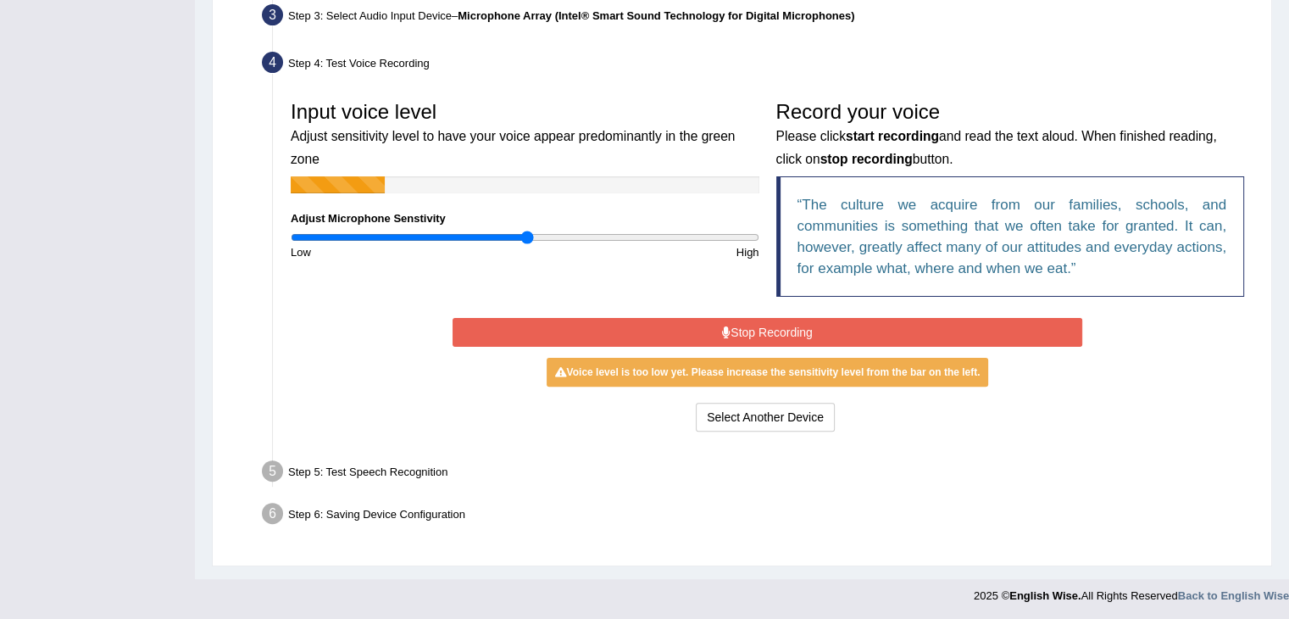
drag, startPoint x: 515, startPoint y: 235, endPoint x: 526, endPoint y: 239, distance: 11.8
type input "1.02"
click at [526, 239] on input "range" at bounding box center [525, 238] width 469 height 14
click at [639, 334] on button "Stop Recording" at bounding box center [768, 332] width 630 height 29
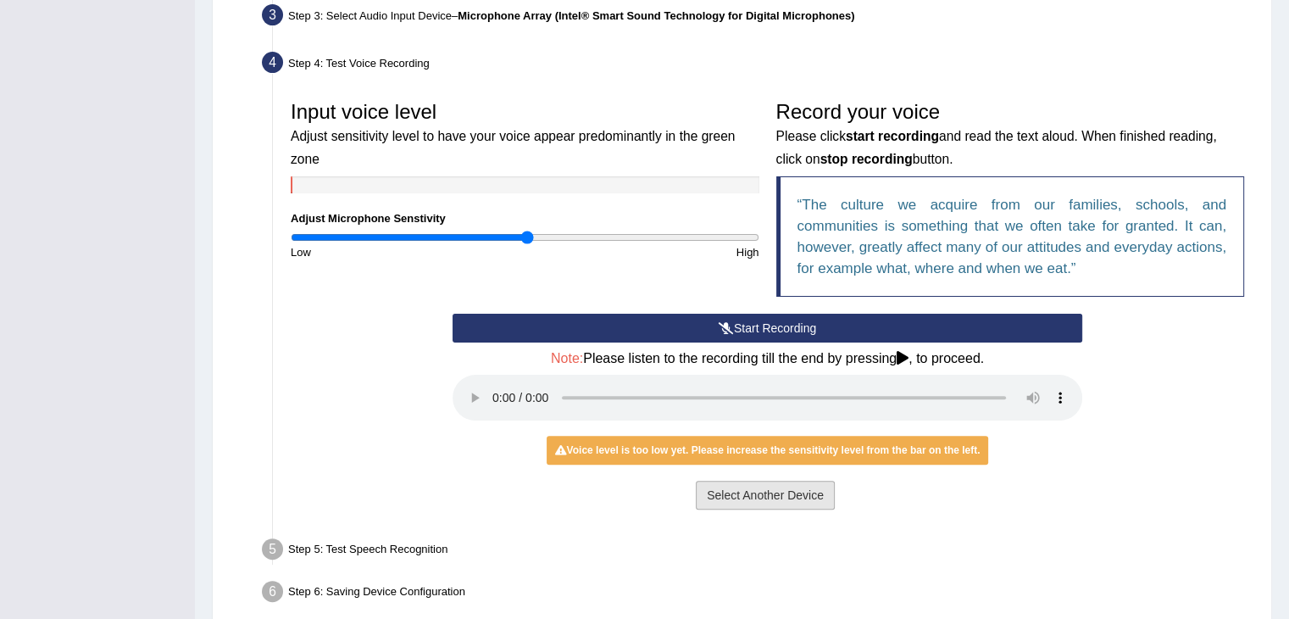
drag, startPoint x: 724, startPoint y: 506, endPoint x: 726, endPoint y: 497, distance: 9.7
click at [726, 497] on div "Select Another Device Voice is ok. Go to Next step" at bounding box center [768, 497] width 630 height 33
click at [726, 497] on button "Select Another Device" at bounding box center [765, 495] width 139 height 29
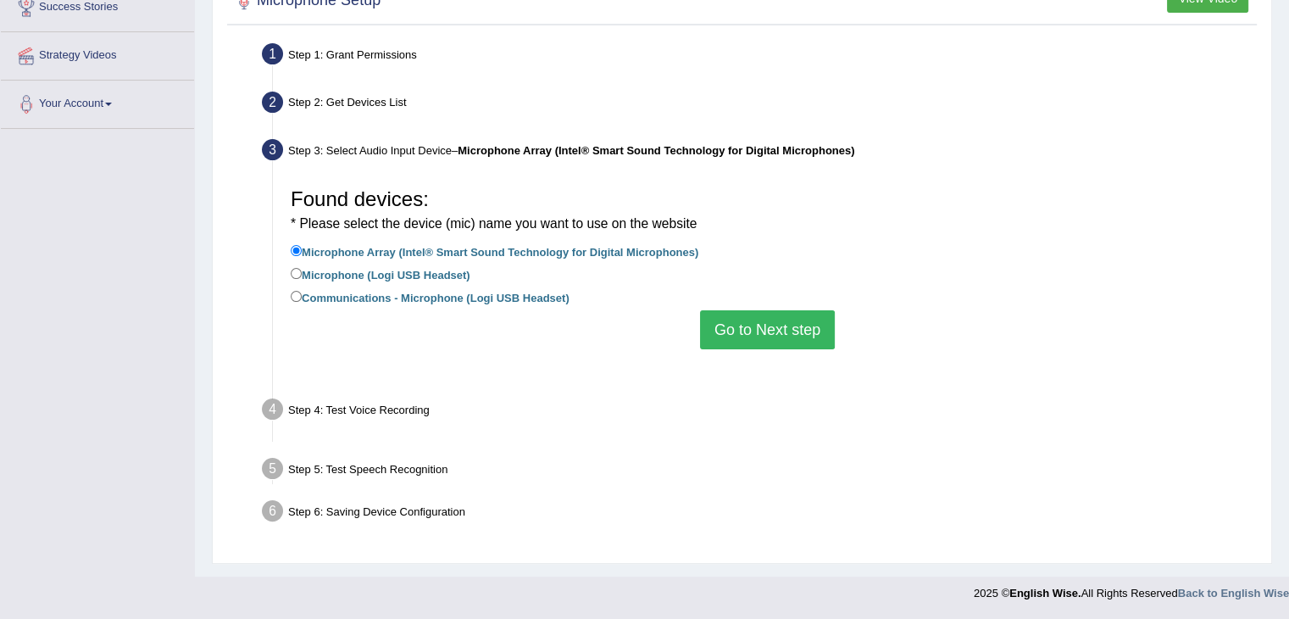
scroll to position [271, 0]
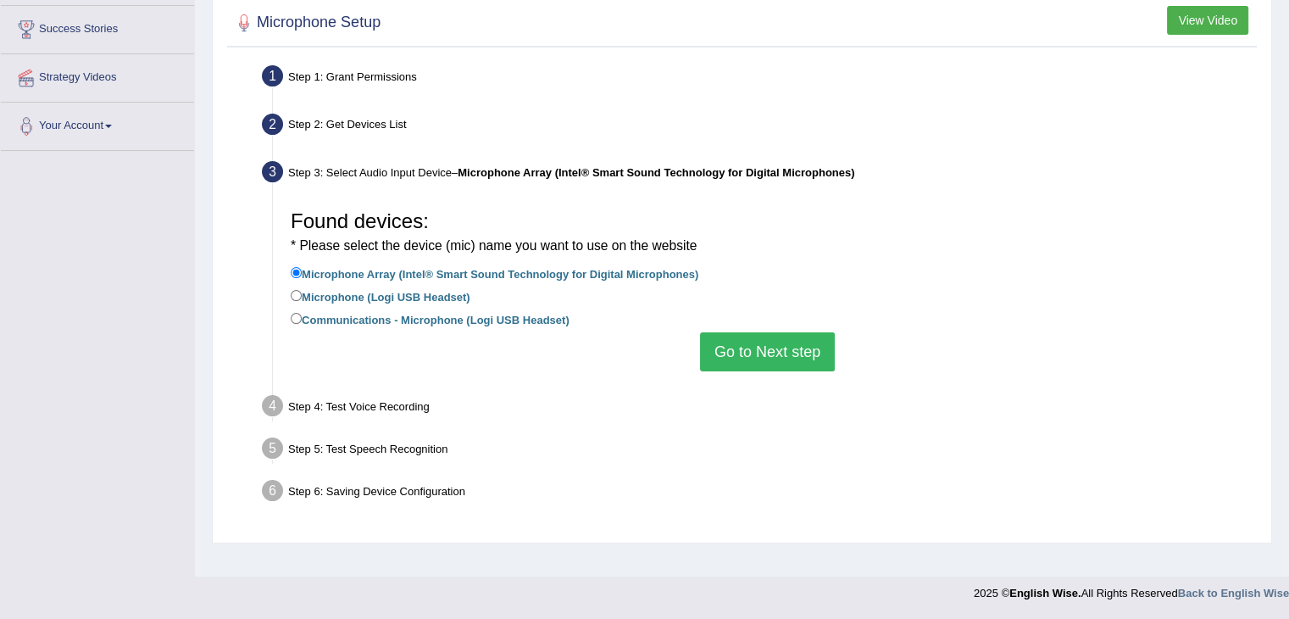
click at [431, 290] on label "Microphone (Logi USB Headset)" at bounding box center [381, 295] width 180 height 19
click at [302, 290] on input "Microphone (Logi USB Headset)" at bounding box center [296, 295] width 11 height 11
radio input "true"
click at [758, 353] on button "Go to Next step" at bounding box center [767, 351] width 135 height 39
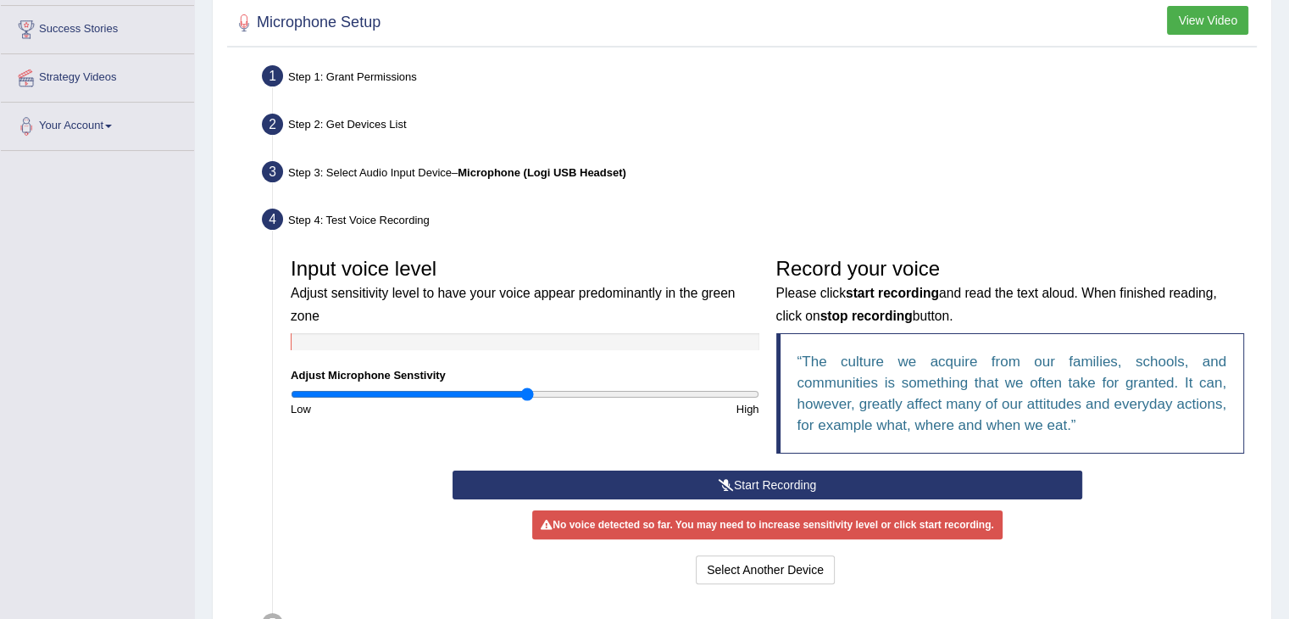
click at [617, 477] on button "Start Recording" at bounding box center [768, 484] width 630 height 29
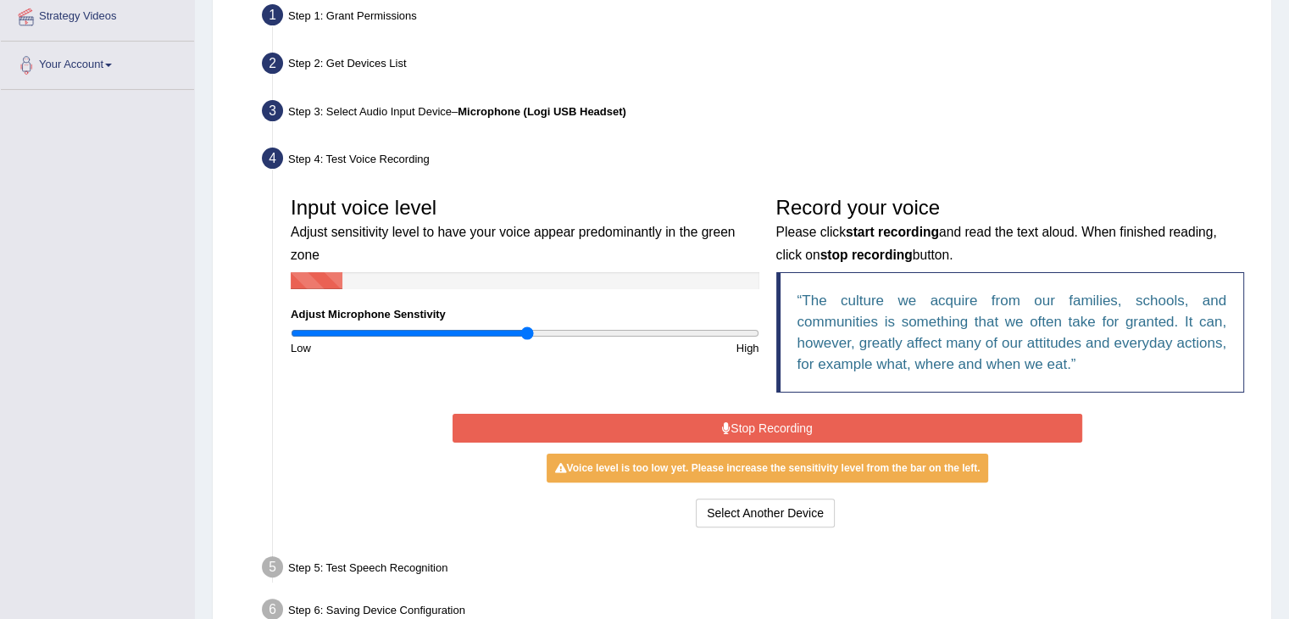
scroll to position [349, 0]
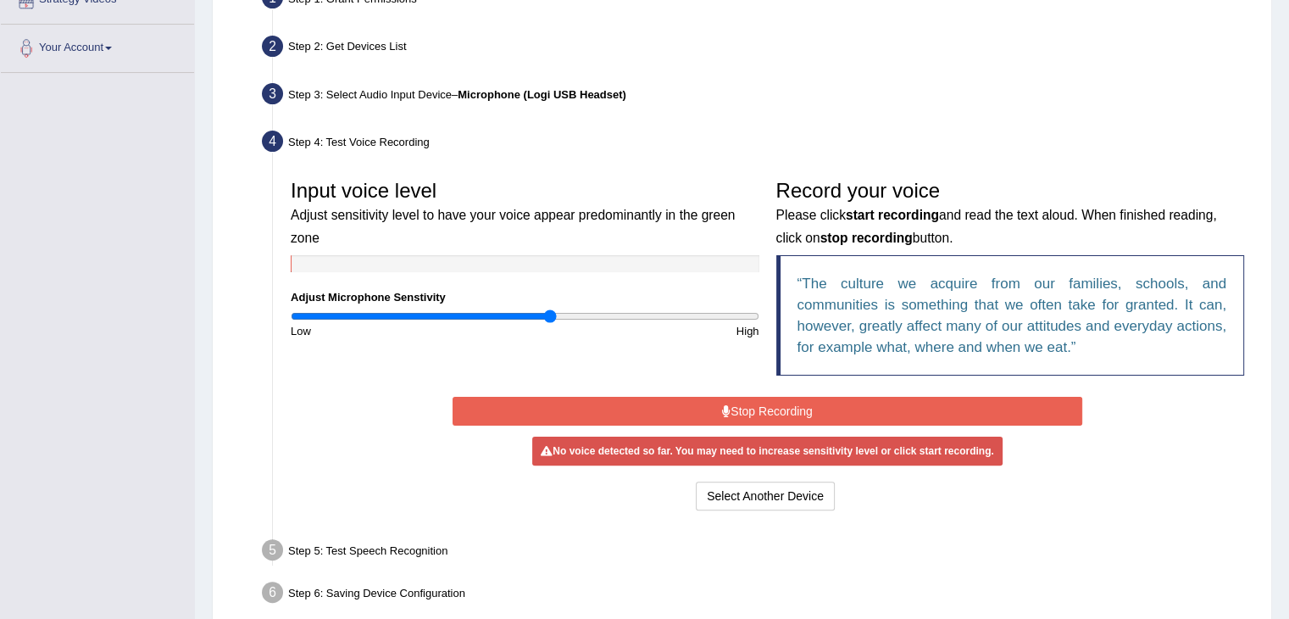
drag, startPoint x: 527, startPoint y: 308, endPoint x: 551, endPoint y: 313, distance: 24.1
click at [551, 313] on input "range" at bounding box center [525, 316] width 469 height 14
click at [649, 408] on button "Stop Recording" at bounding box center [768, 411] width 630 height 29
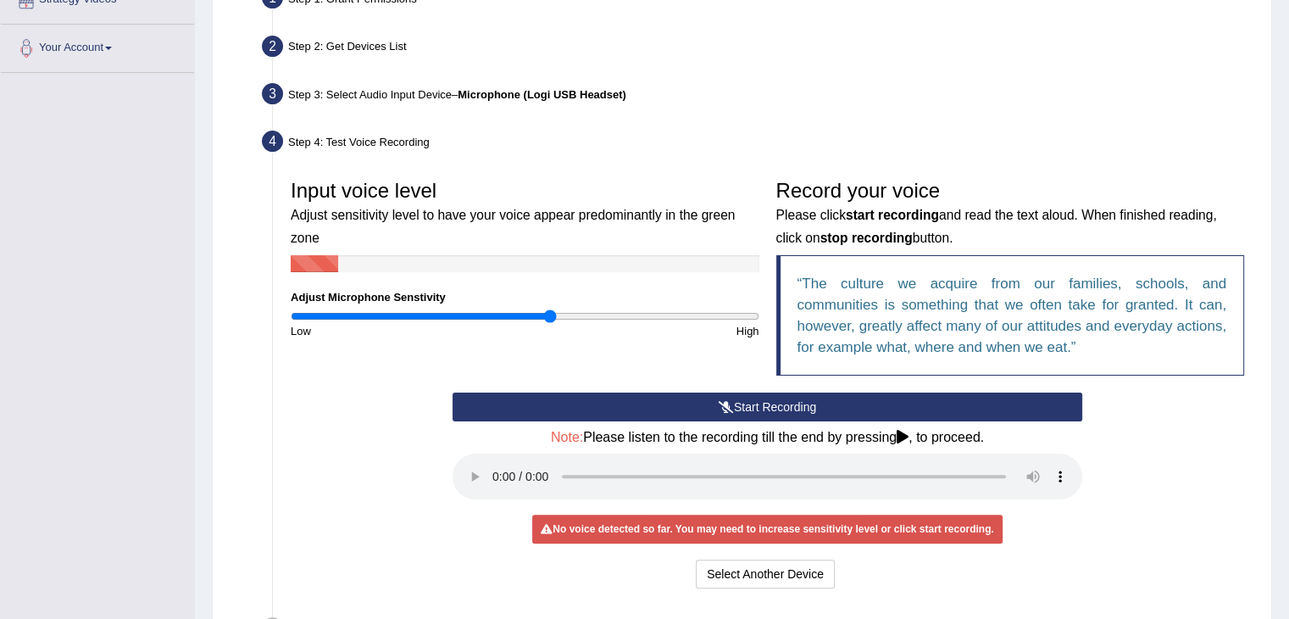
click at [649, 408] on button "Start Recording" at bounding box center [768, 406] width 630 height 29
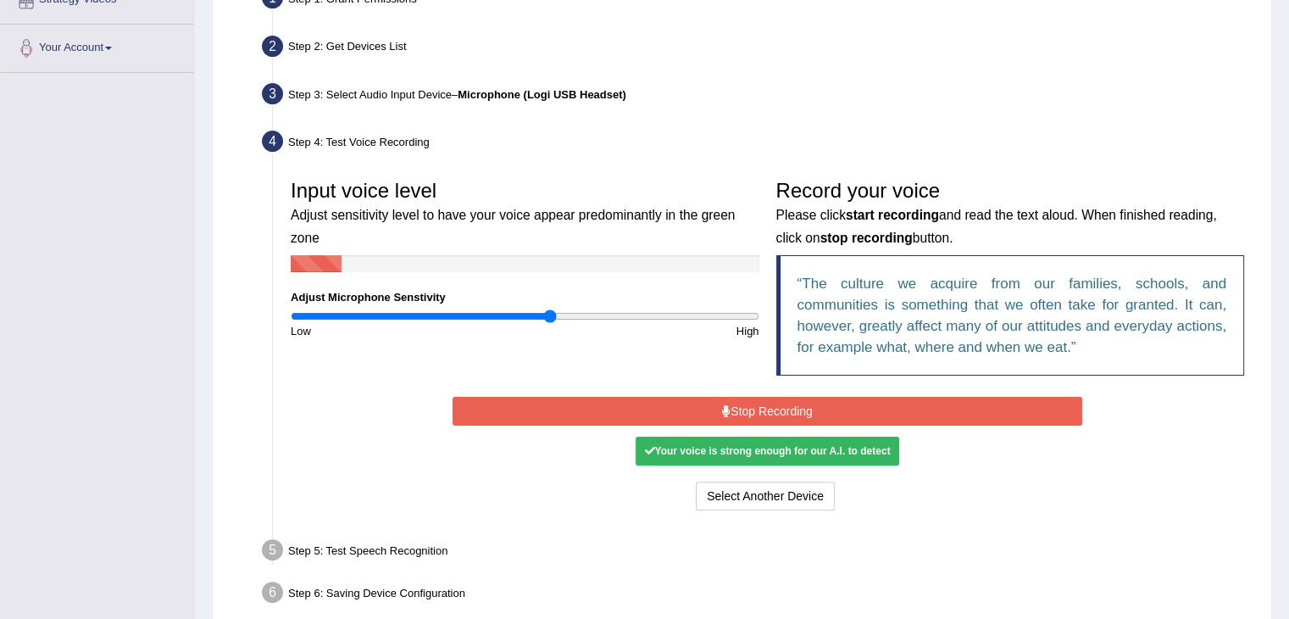
click at [649, 408] on button "Stop Recording" at bounding box center [768, 411] width 630 height 29
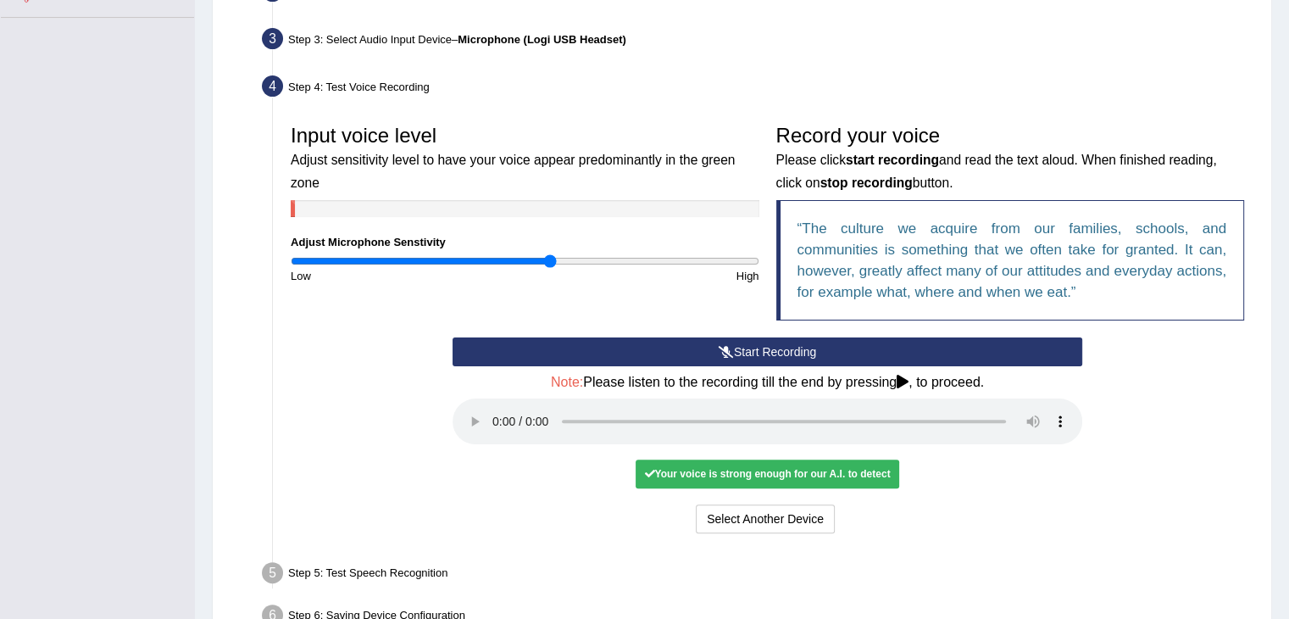
scroll to position [506, 0]
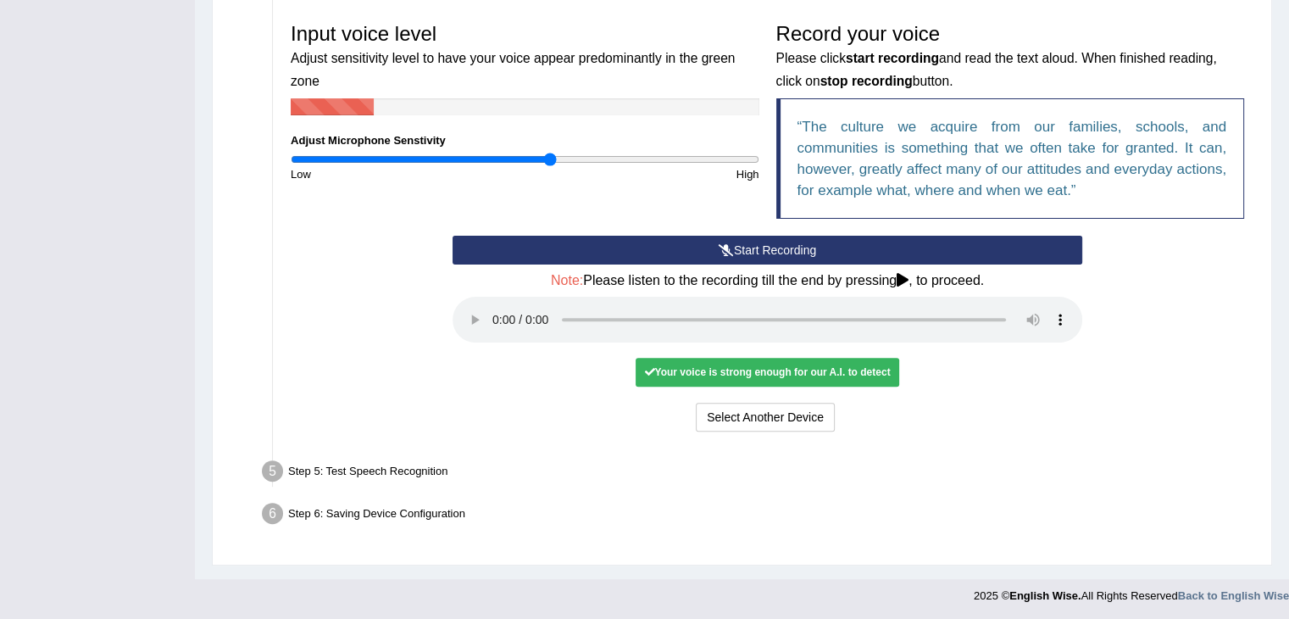
click at [508, 488] on div "Step 5: Test Speech Recognition" at bounding box center [758, 473] width 1009 height 37
click at [807, 248] on button "Start Recording" at bounding box center [768, 250] width 630 height 29
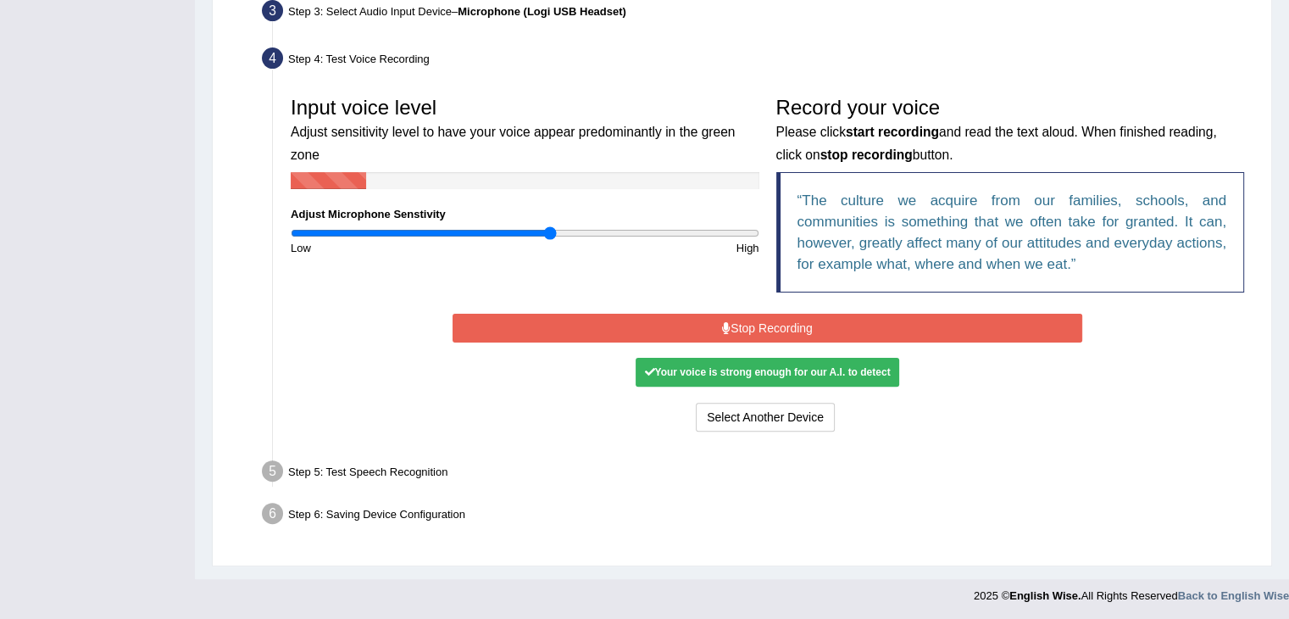
scroll to position [428, 0]
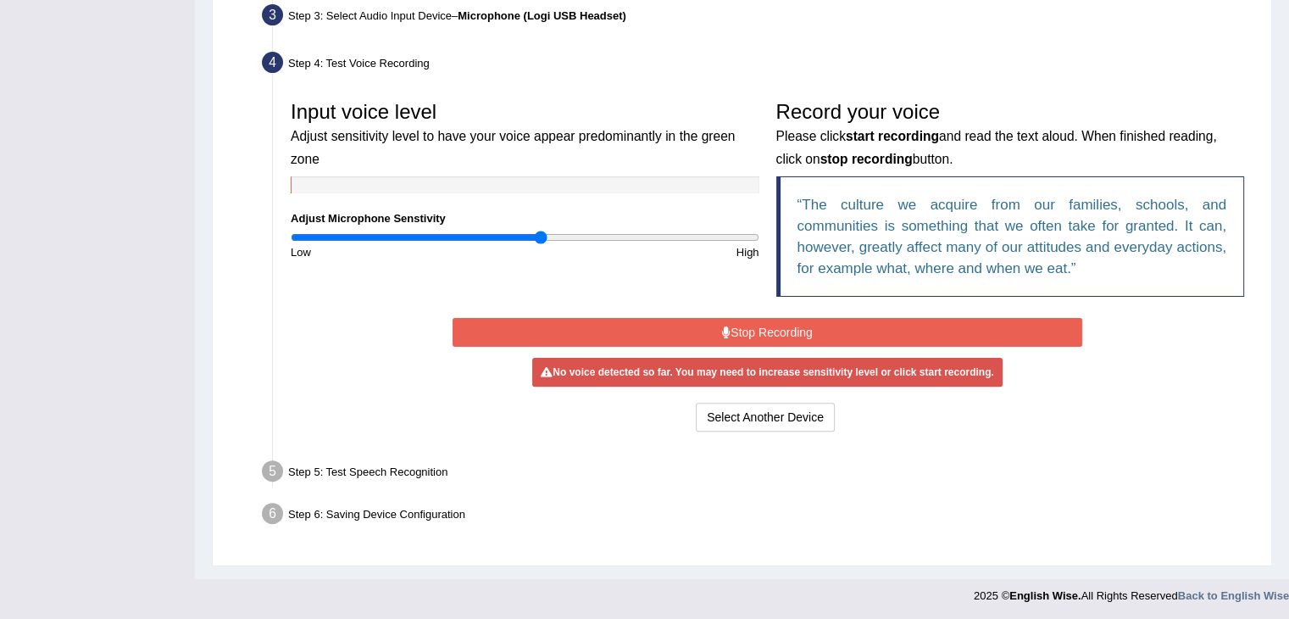
drag, startPoint x: 552, startPoint y: 236, endPoint x: 542, endPoint y: 237, distance: 9.5
click at [542, 237] on input "range" at bounding box center [525, 238] width 469 height 14
drag, startPoint x: 545, startPoint y: 235, endPoint x: 536, endPoint y: 235, distance: 9.3
click at [536, 235] on input "range" at bounding box center [525, 238] width 469 height 14
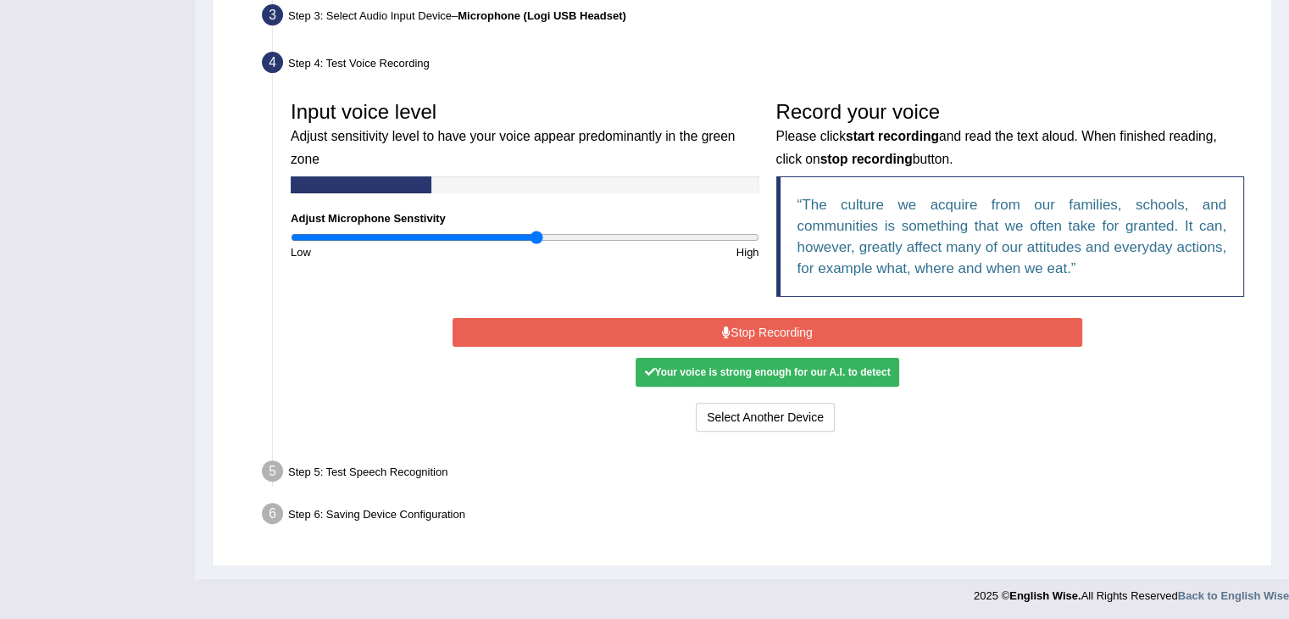
click at [757, 336] on button "Stop Recording" at bounding box center [768, 332] width 630 height 29
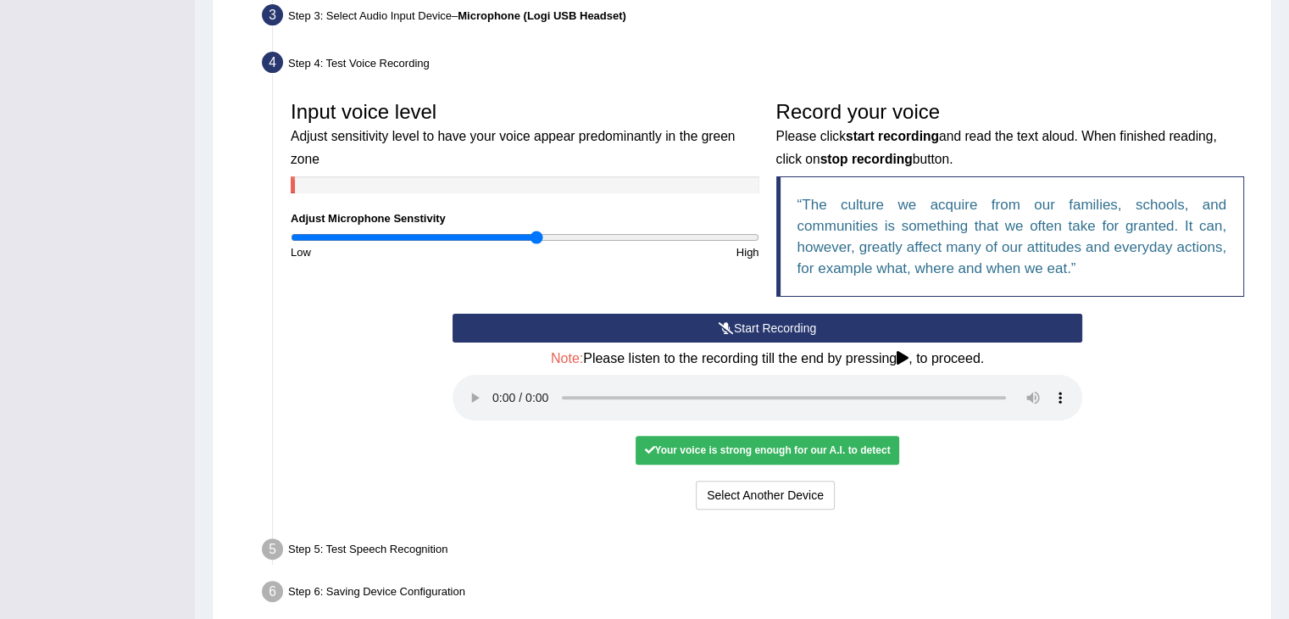
scroll to position [506, 0]
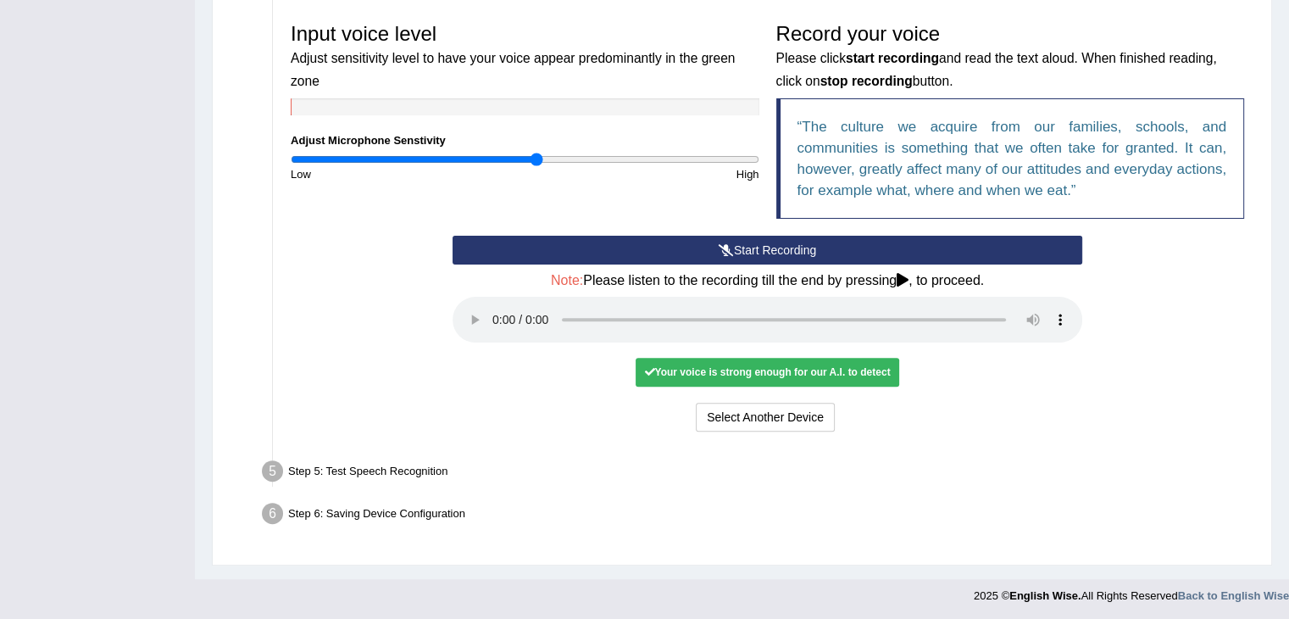
click at [336, 489] on div "Step 5: Test Speech Recognition" at bounding box center [758, 473] width 1009 height 37
click at [328, 467] on div "Step 5: Test Speech Recognition" at bounding box center [758, 473] width 1009 height 37
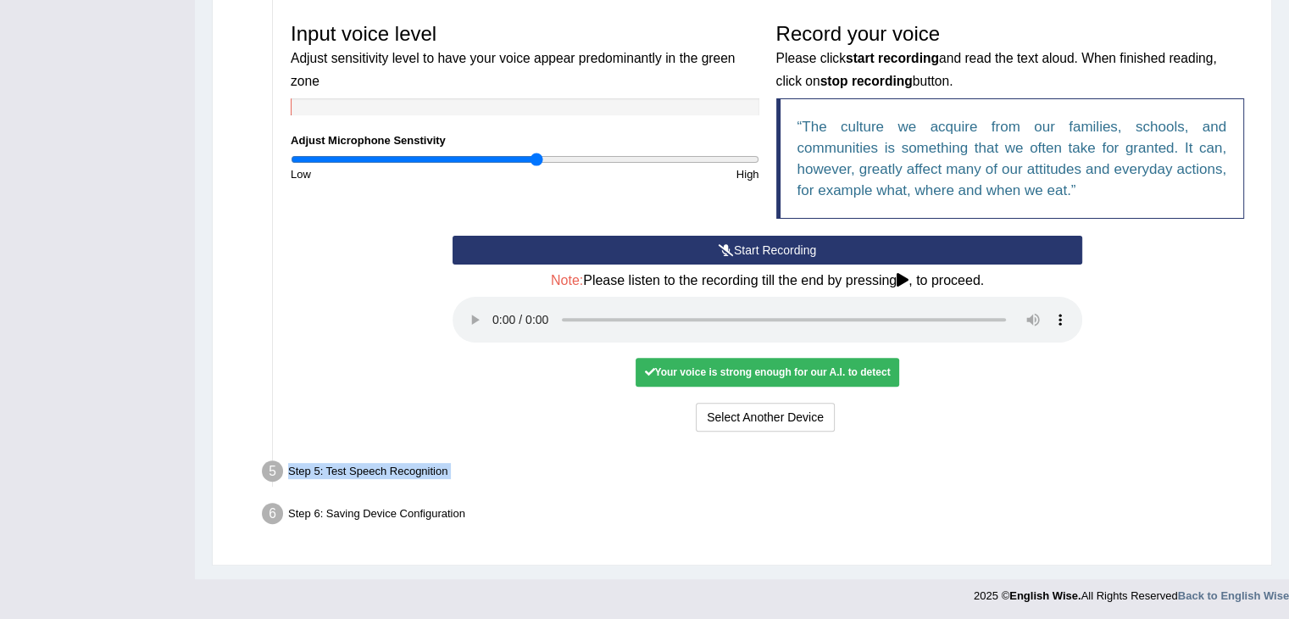
click at [765, 242] on button "Start Recording" at bounding box center [768, 250] width 630 height 29
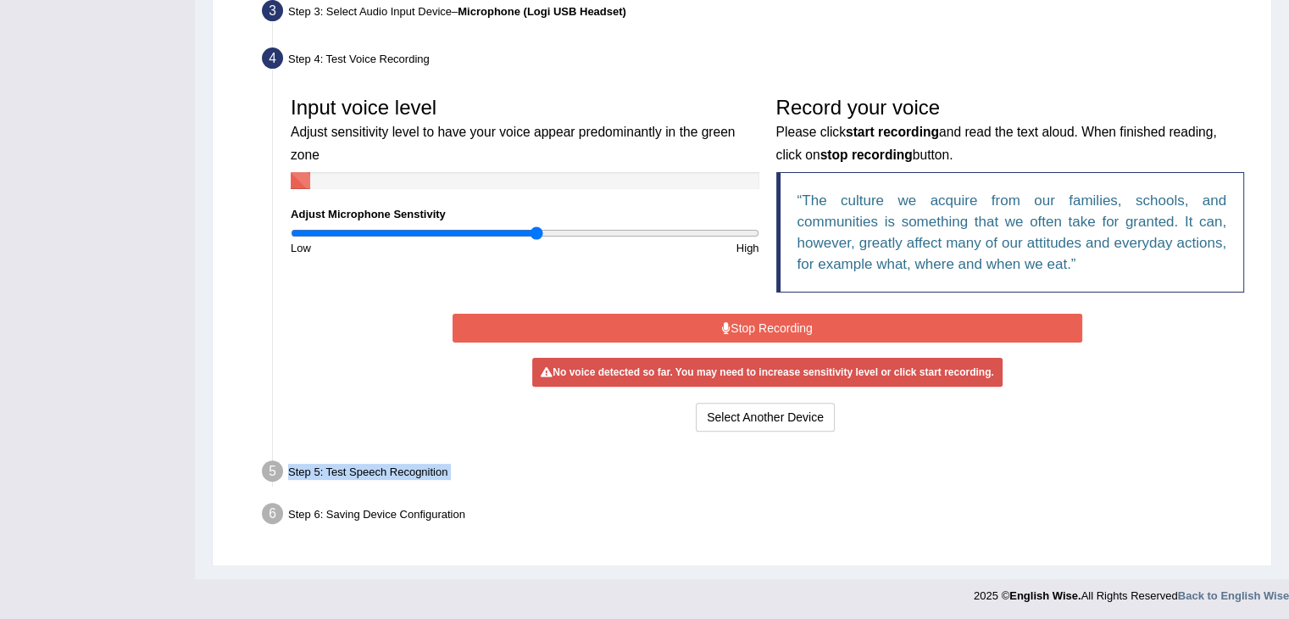
scroll to position [428, 0]
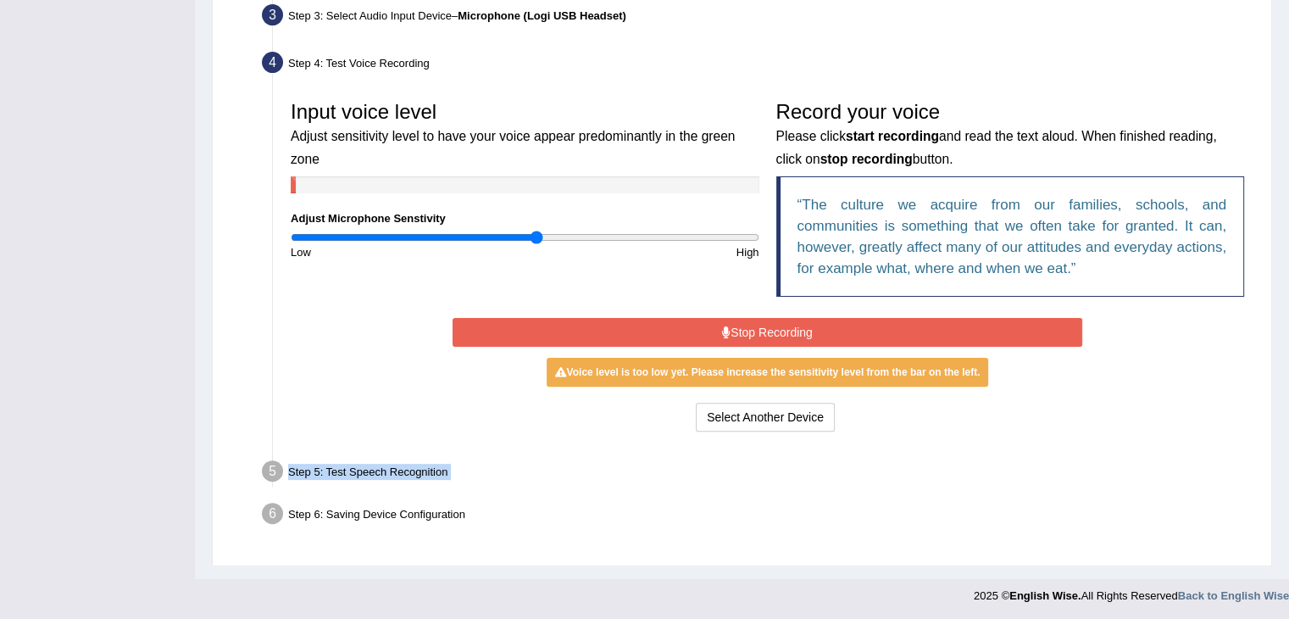
click at [746, 330] on button "Stop Recording" at bounding box center [768, 332] width 630 height 29
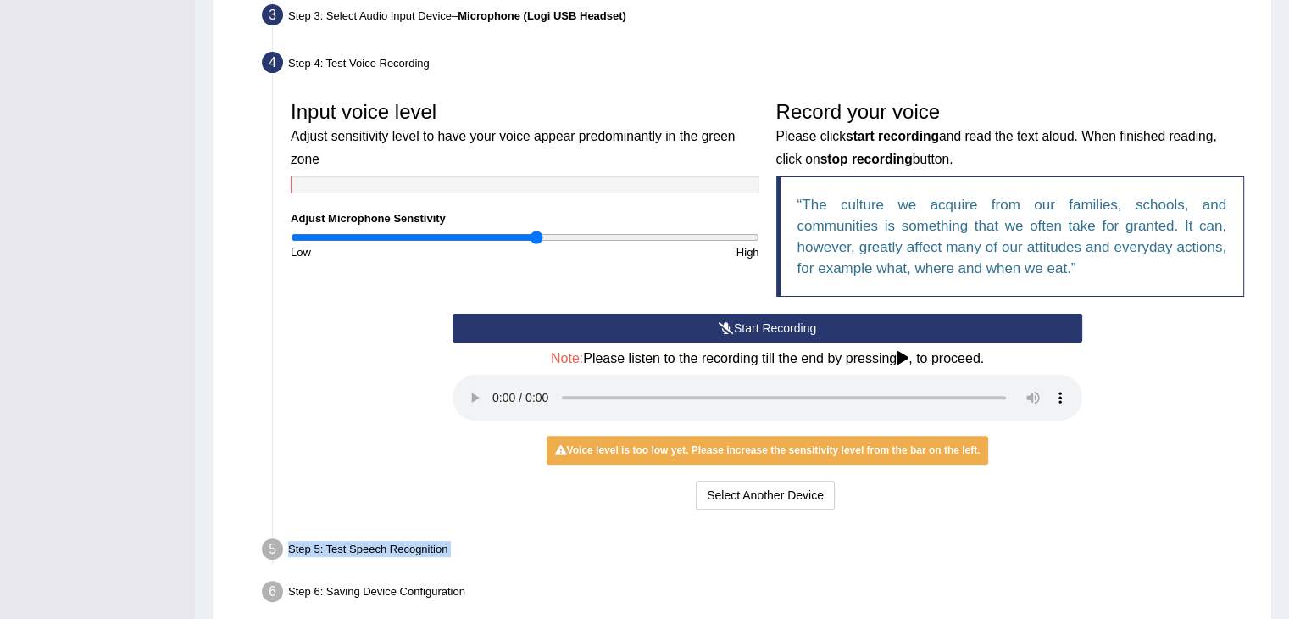
click at [673, 325] on button "Start Recording" at bounding box center [768, 328] width 630 height 29
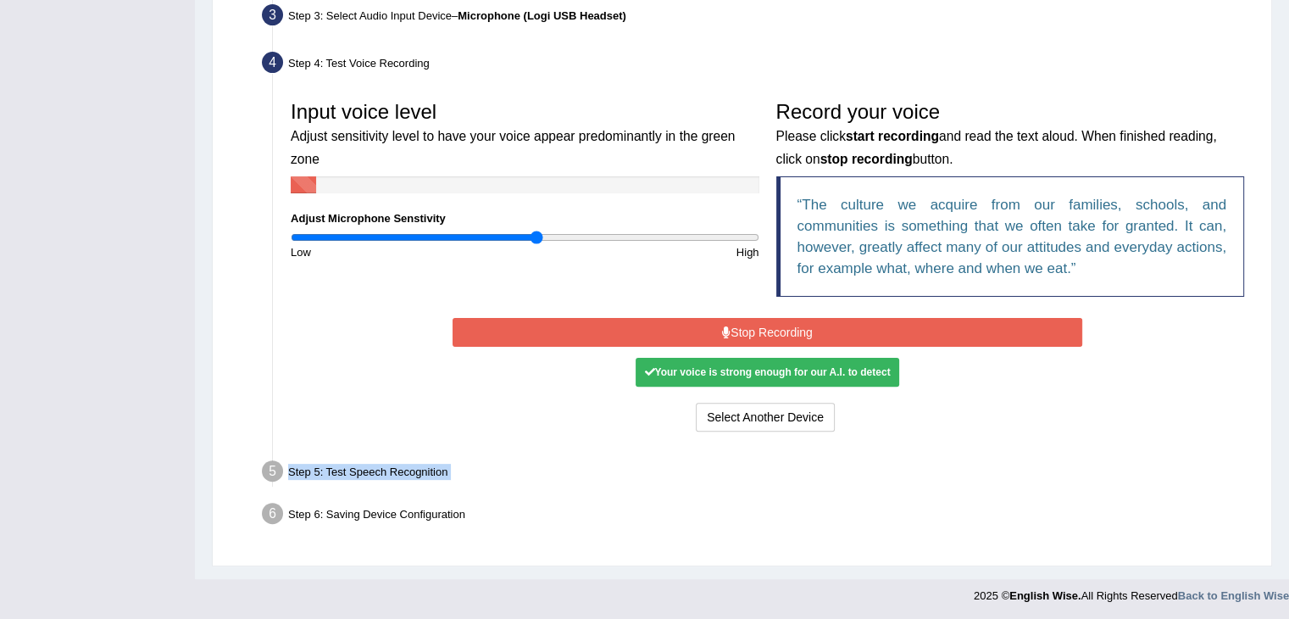
click at [673, 325] on button "Stop Recording" at bounding box center [768, 332] width 630 height 29
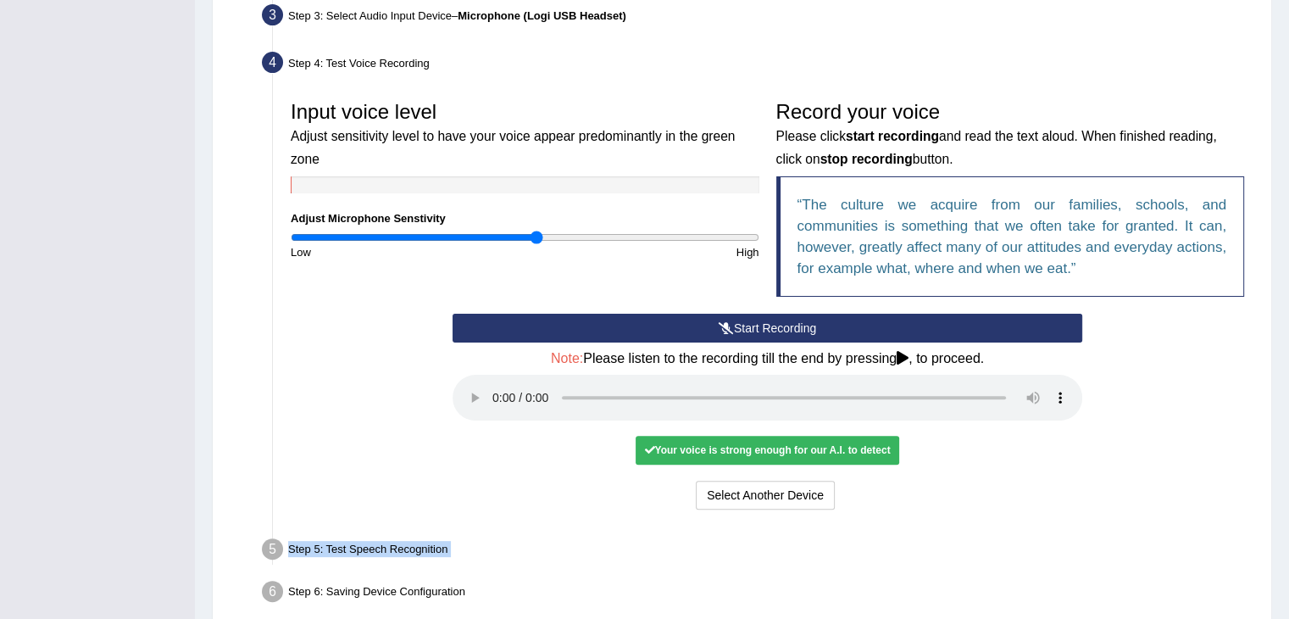
click at [673, 325] on button "Start Recording" at bounding box center [768, 328] width 630 height 29
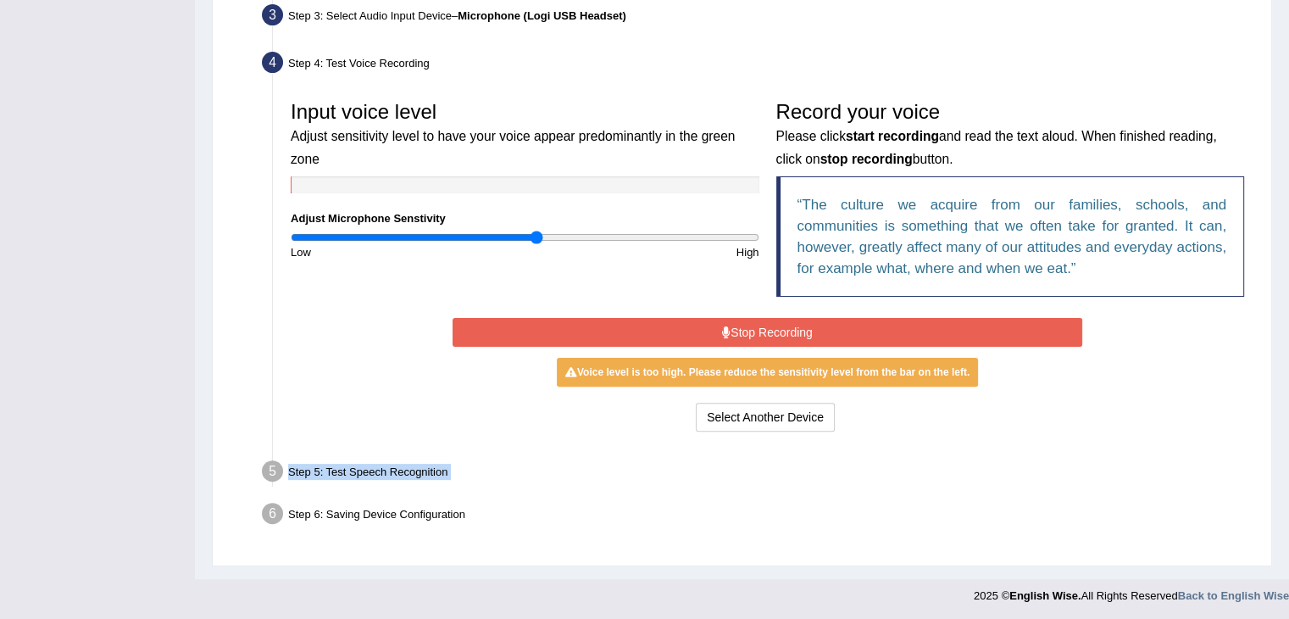
click at [534, 238] on input "range" at bounding box center [525, 238] width 469 height 14
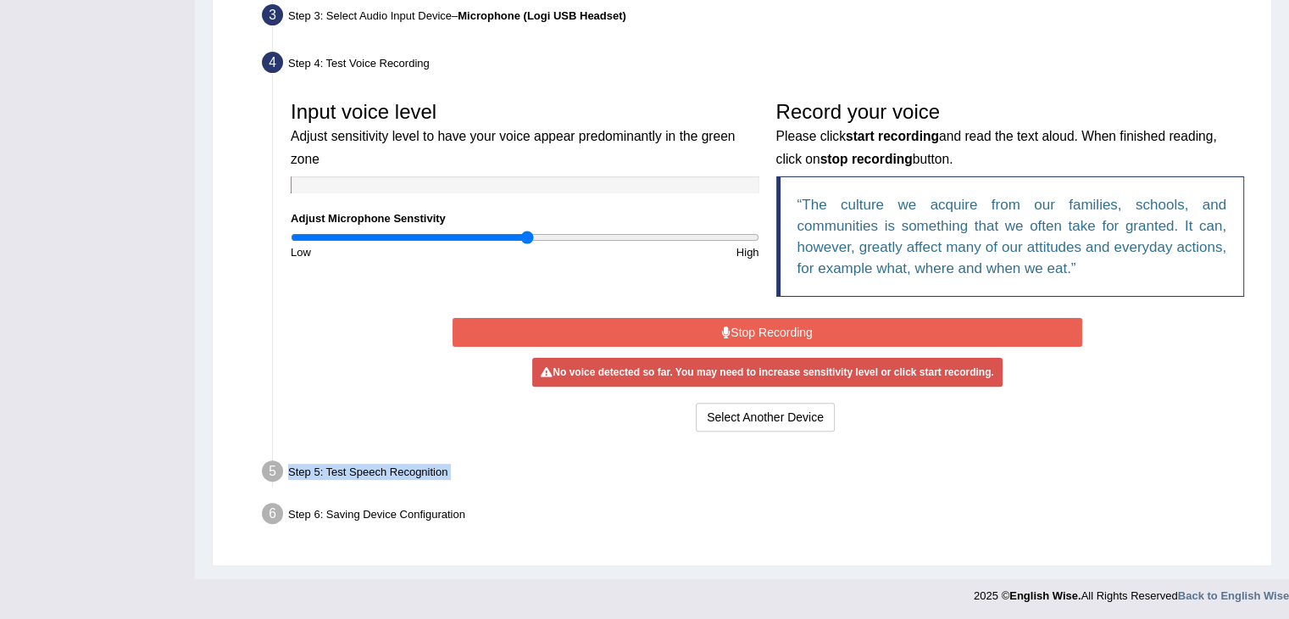
click at [529, 237] on input "range" at bounding box center [525, 238] width 469 height 14
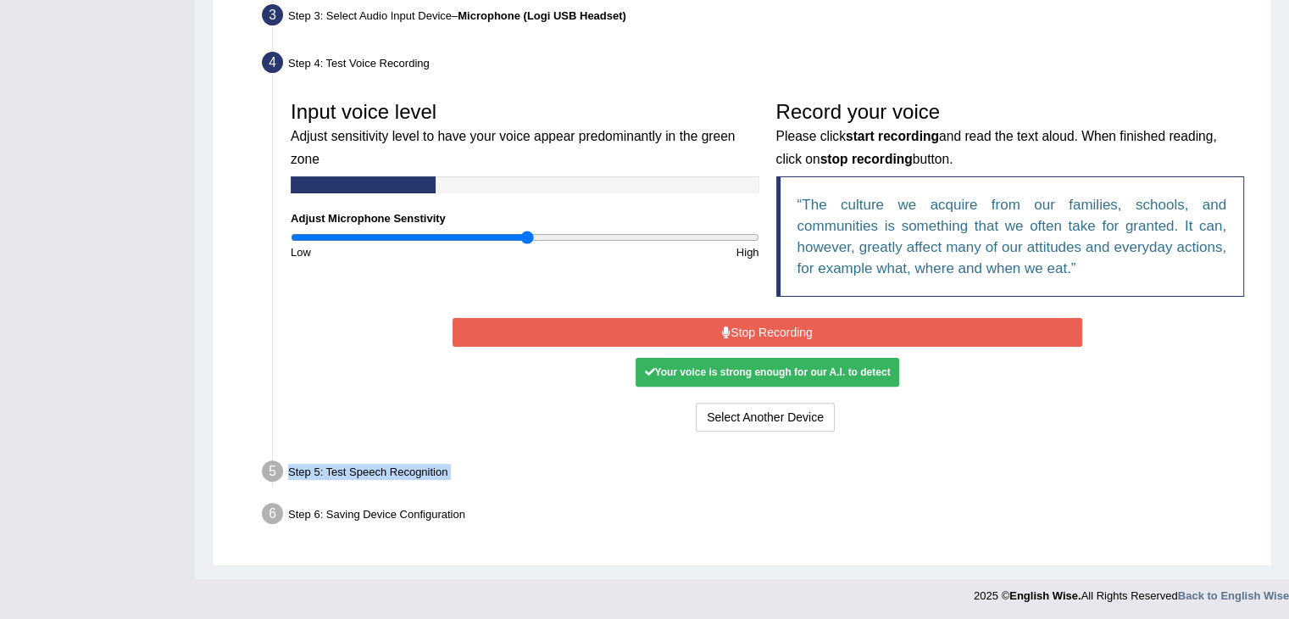
click at [654, 331] on button "Stop Recording" at bounding box center [768, 332] width 630 height 29
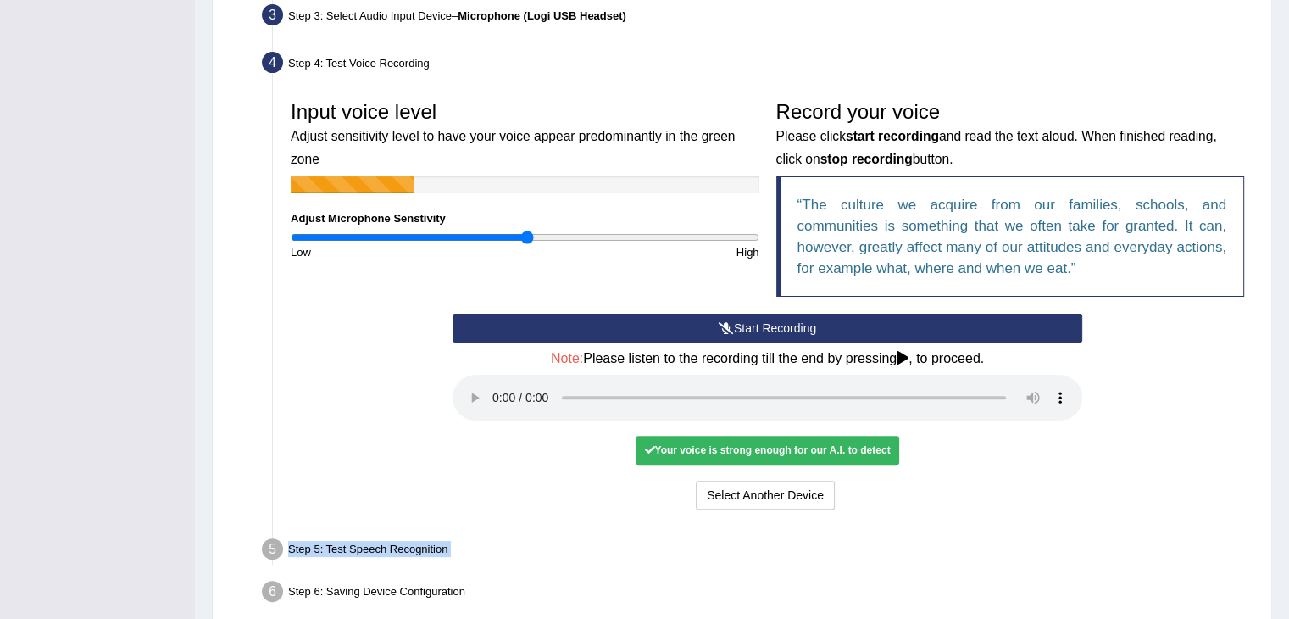
click at [654, 331] on button "Start Recording" at bounding box center [768, 328] width 630 height 29
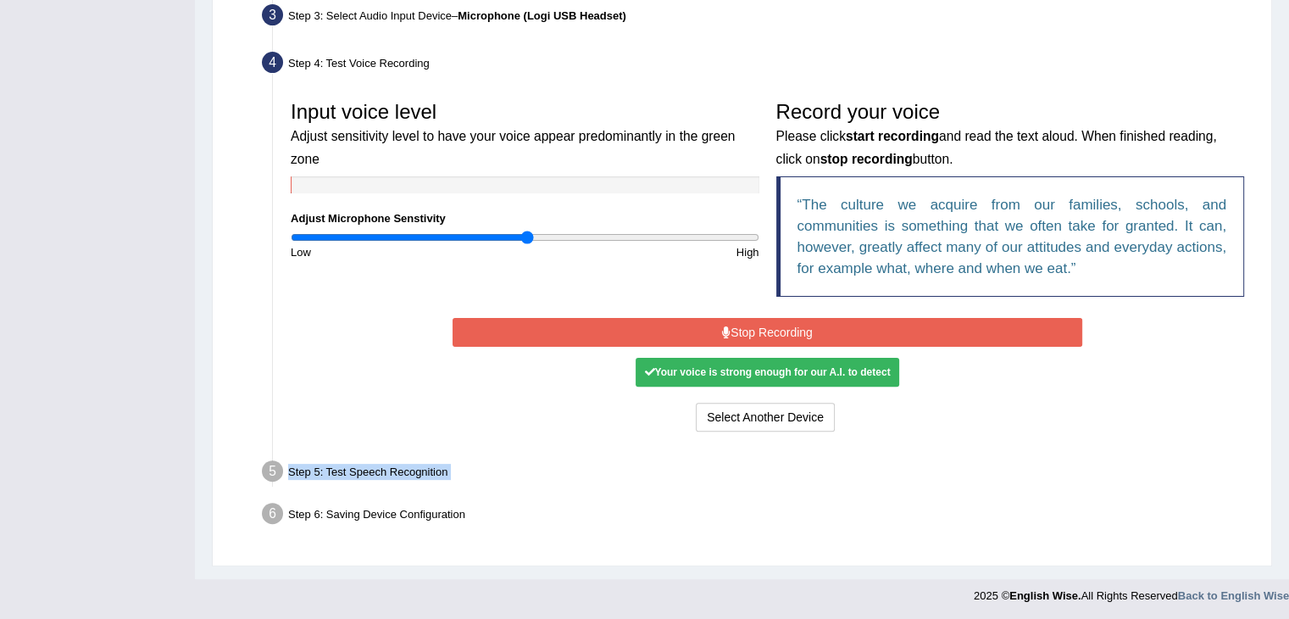
click at [654, 331] on button "Stop Recording" at bounding box center [768, 332] width 630 height 29
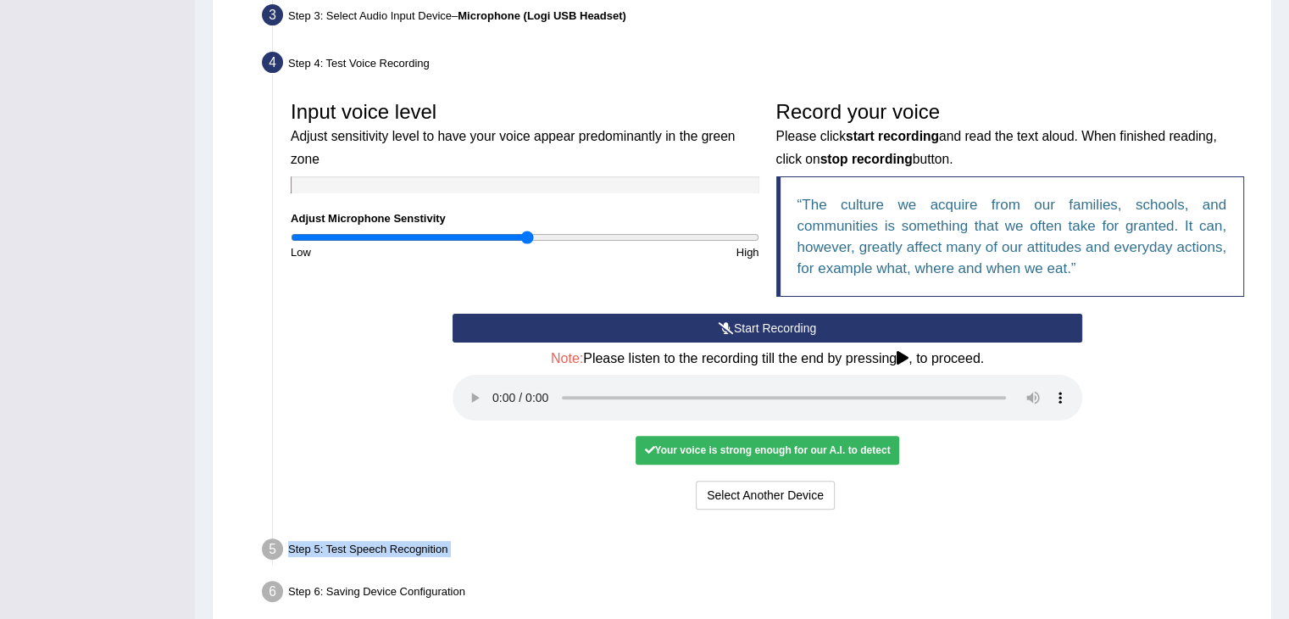
click at [654, 331] on button "Start Recording" at bounding box center [768, 328] width 630 height 29
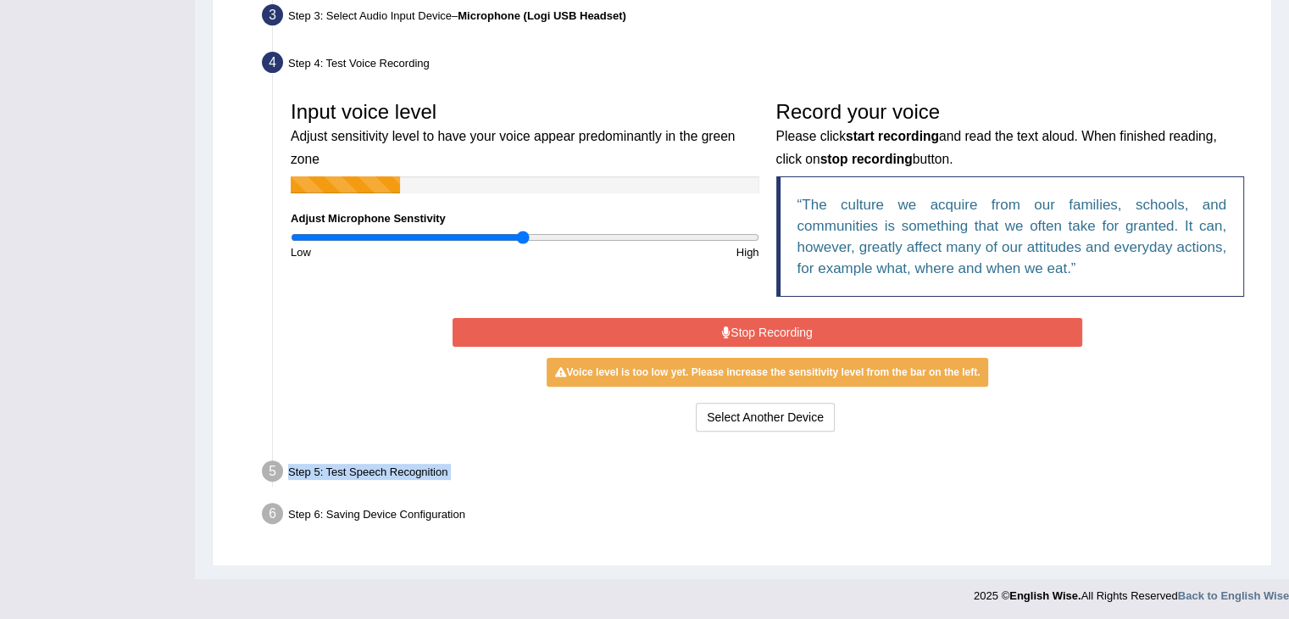
click at [523, 235] on input "range" at bounding box center [525, 238] width 469 height 14
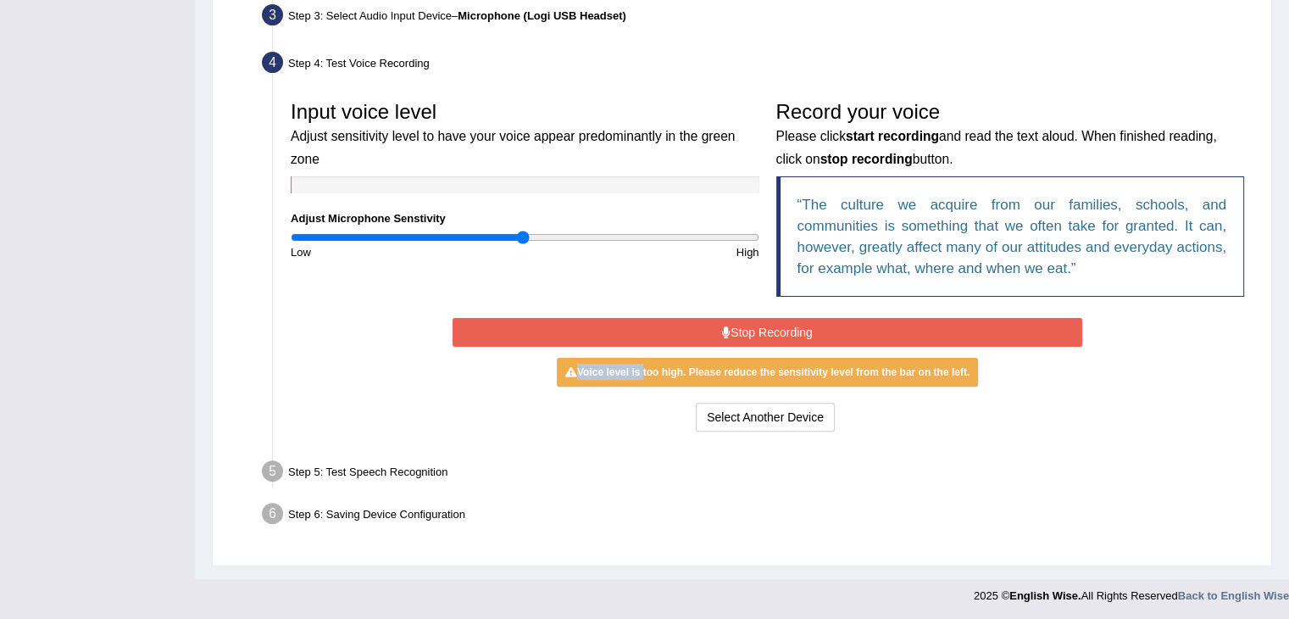
drag, startPoint x: 639, startPoint y: 347, endPoint x: 647, endPoint y: 342, distance: 9.2
click at [647, 342] on div "Start Recording Stop Recording Note: Please listen to the recording till the en…" at bounding box center [767, 375] width 647 height 122
click at [647, 342] on button "Stop Recording" at bounding box center [768, 332] width 630 height 29
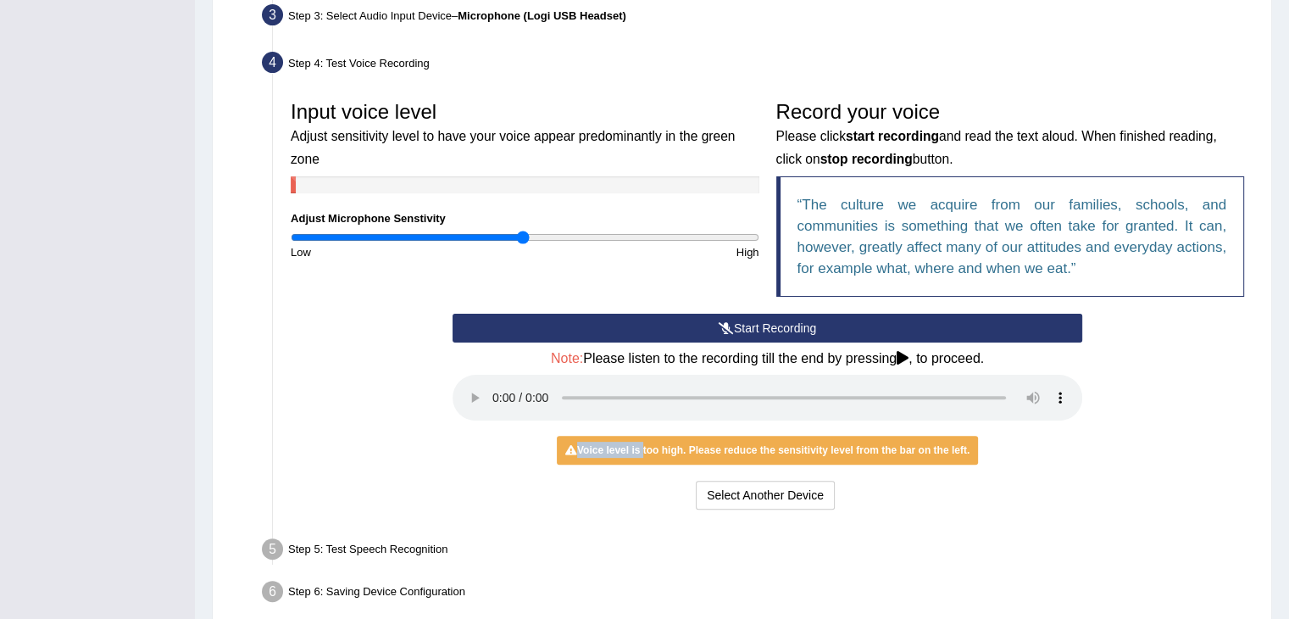
click at [663, 338] on button "Start Recording" at bounding box center [768, 328] width 630 height 29
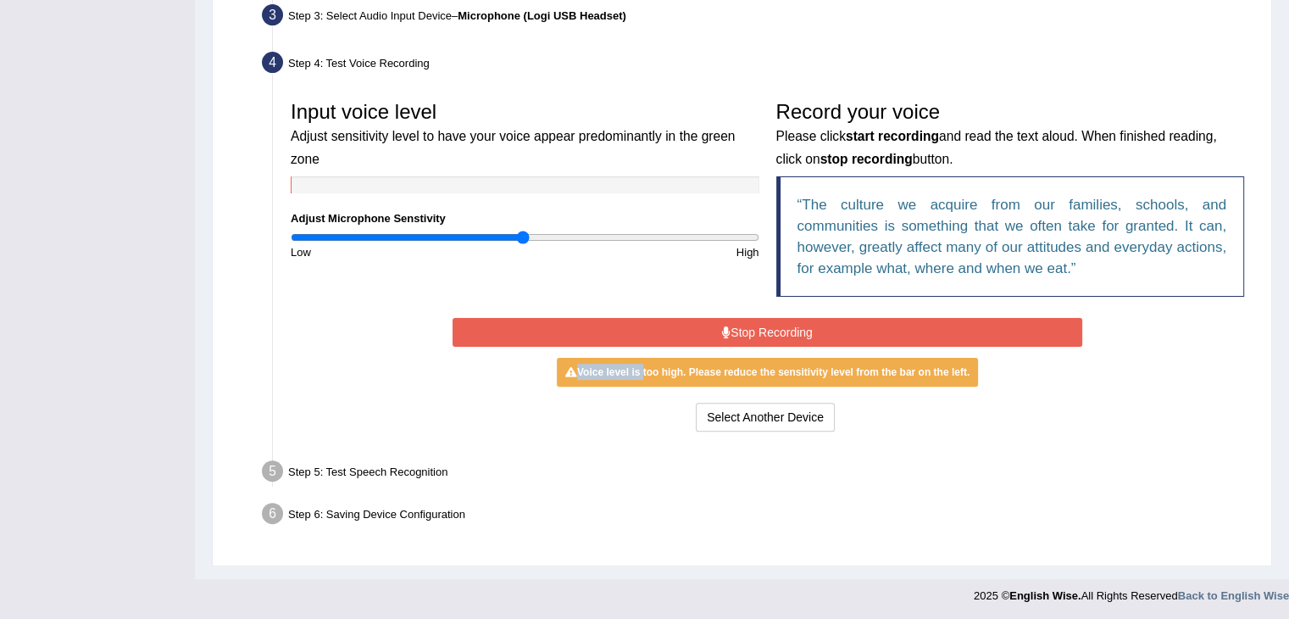
click at [635, 320] on button "Stop Recording" at bounding box center [768, 332] width 630 height 29
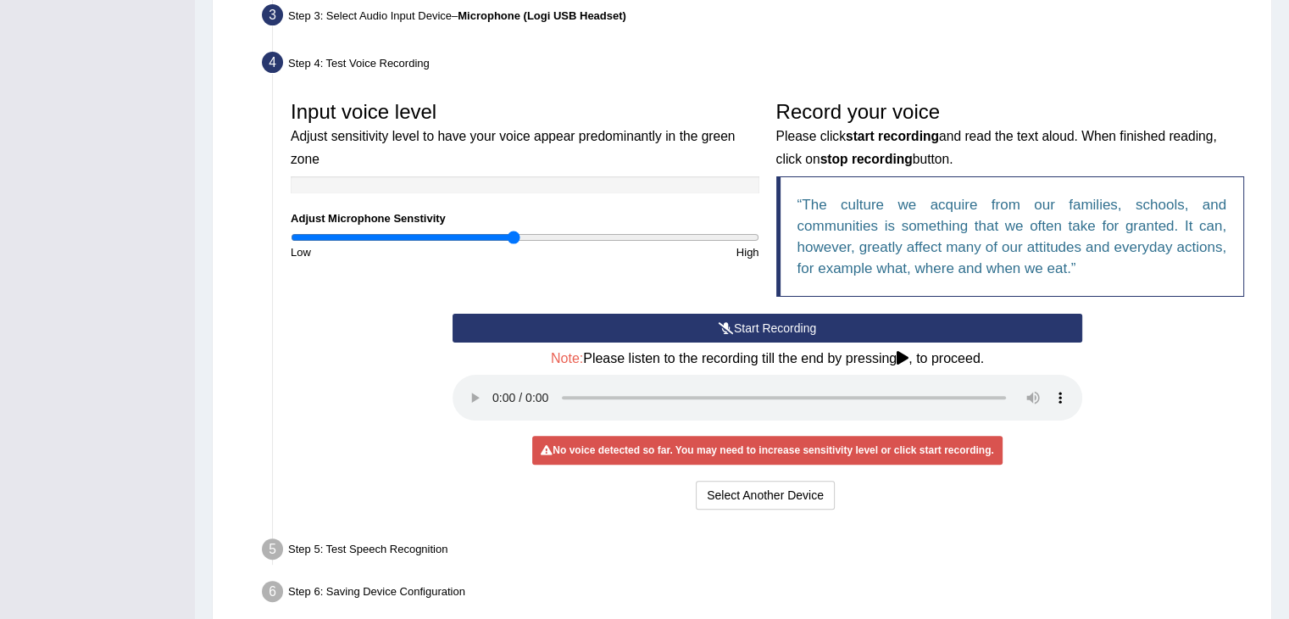
drag, startPoint x: 522, startPoint y: 231, endPoint x: 512, endPoint y: 231, distance: 10.2
type input "0.96"
click at [512, 231] on input "range" at bounding box center [525, 238] width 469 height 14
click at [608, 338] on button "Start Recording" at bounding box center [768, 328] width 630 height 29
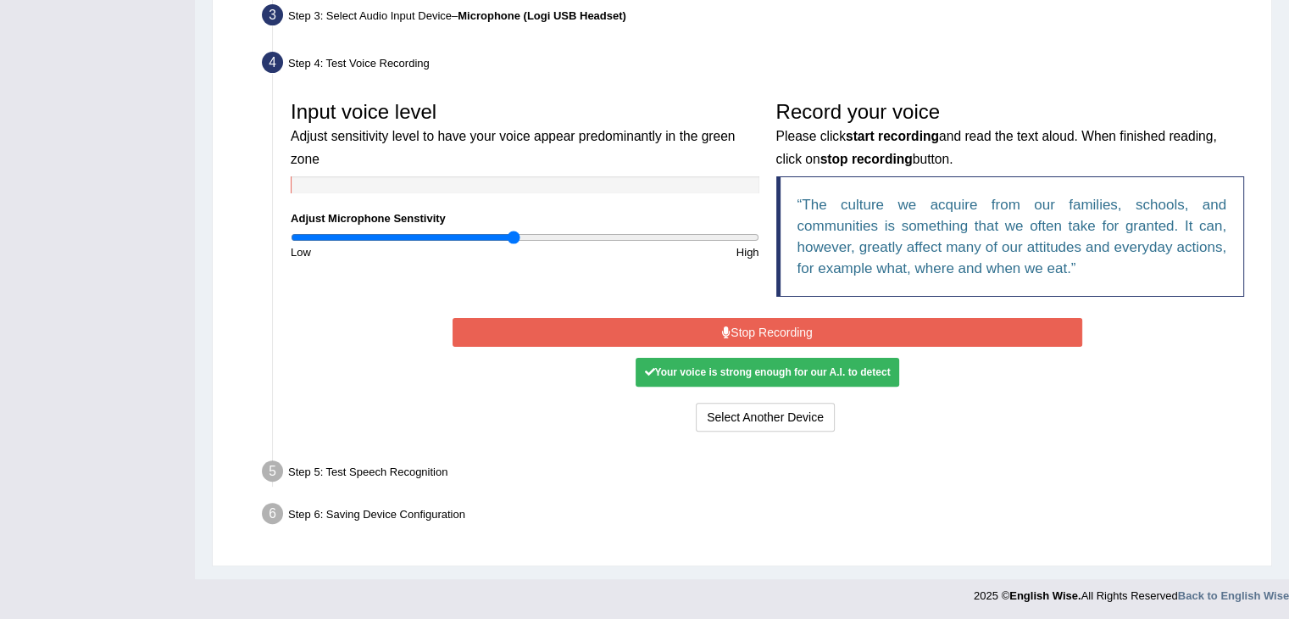
click at [604, 326] on button "Stop Recording" at bounding box center [768, 332] width 630 height 29
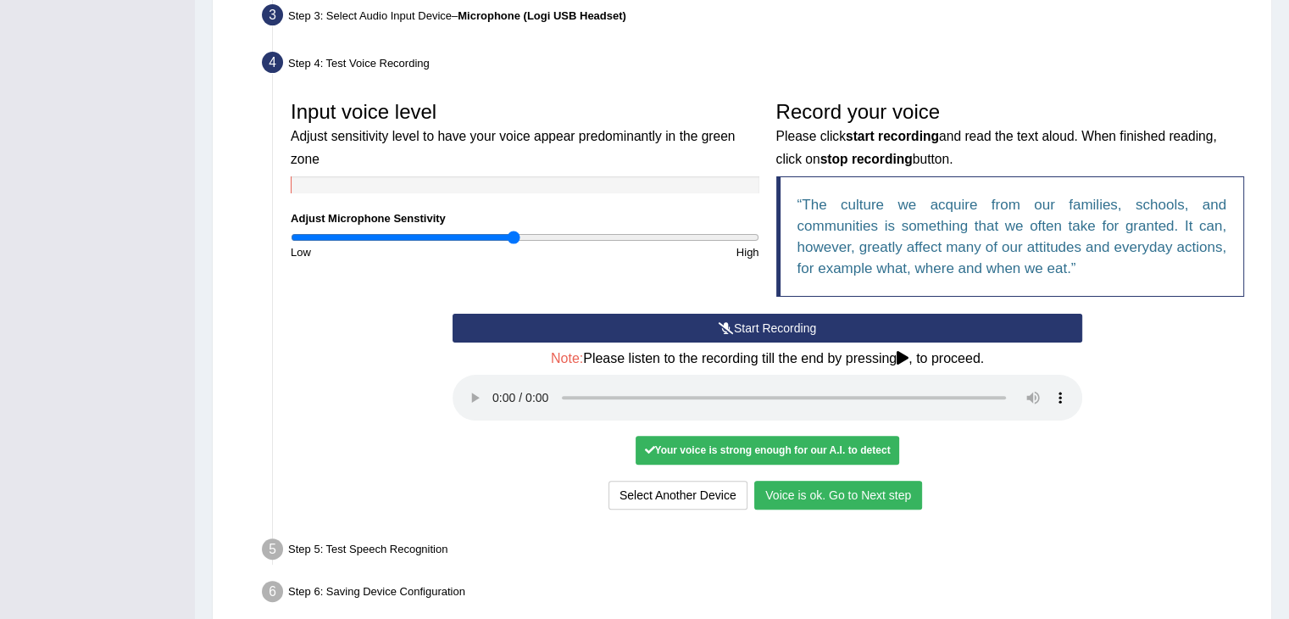
click at [870, 493] on button "Voice is ok. Go to Next step" at bounding box center [838, 495] width 168 height 29
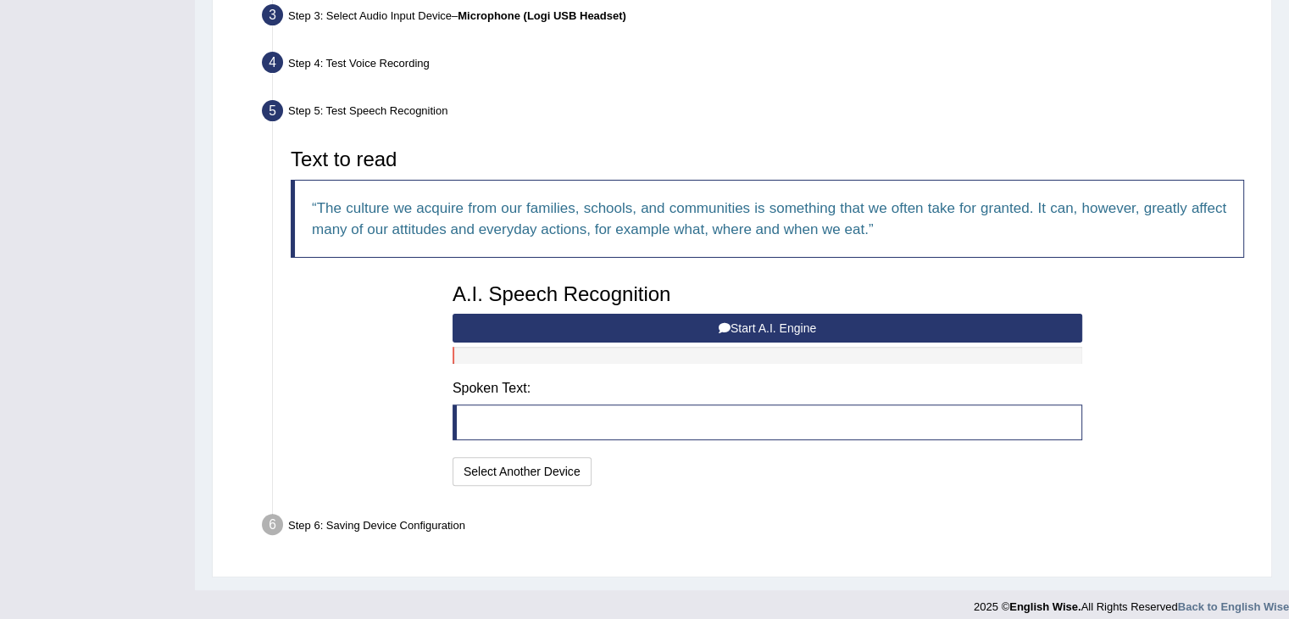
click at [670, 328] on button "Start A.I. Engine" at bounding box center [768, 328] width 630 height 29
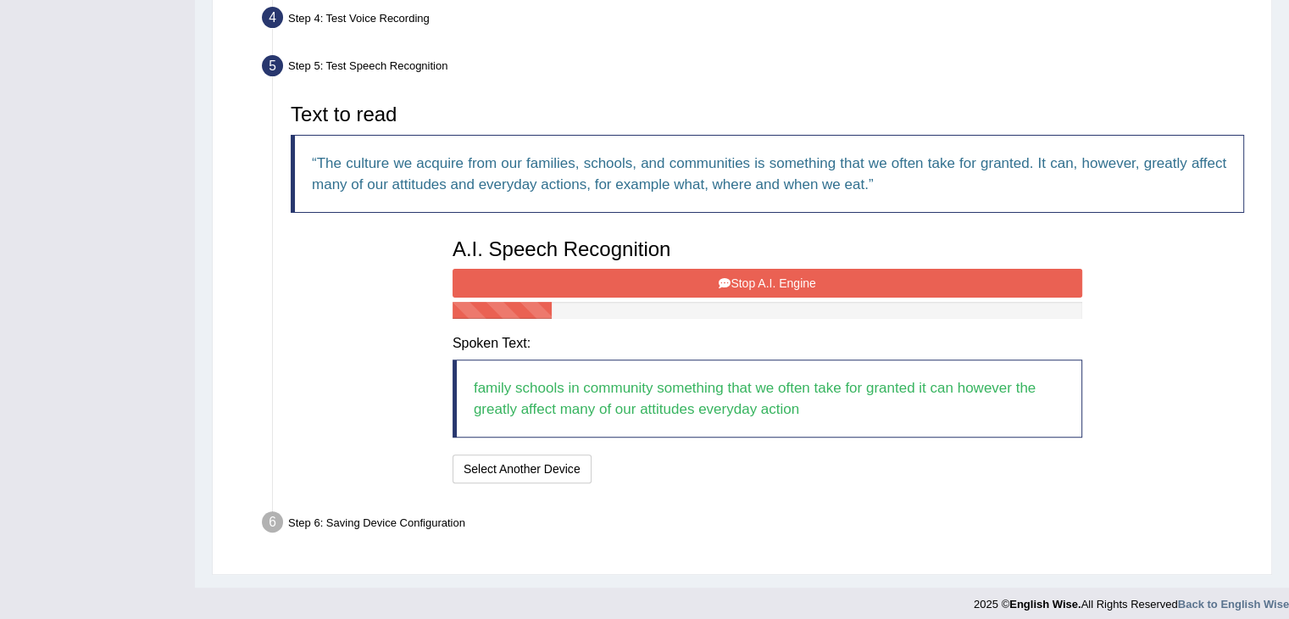
scroll to position [481, 0]
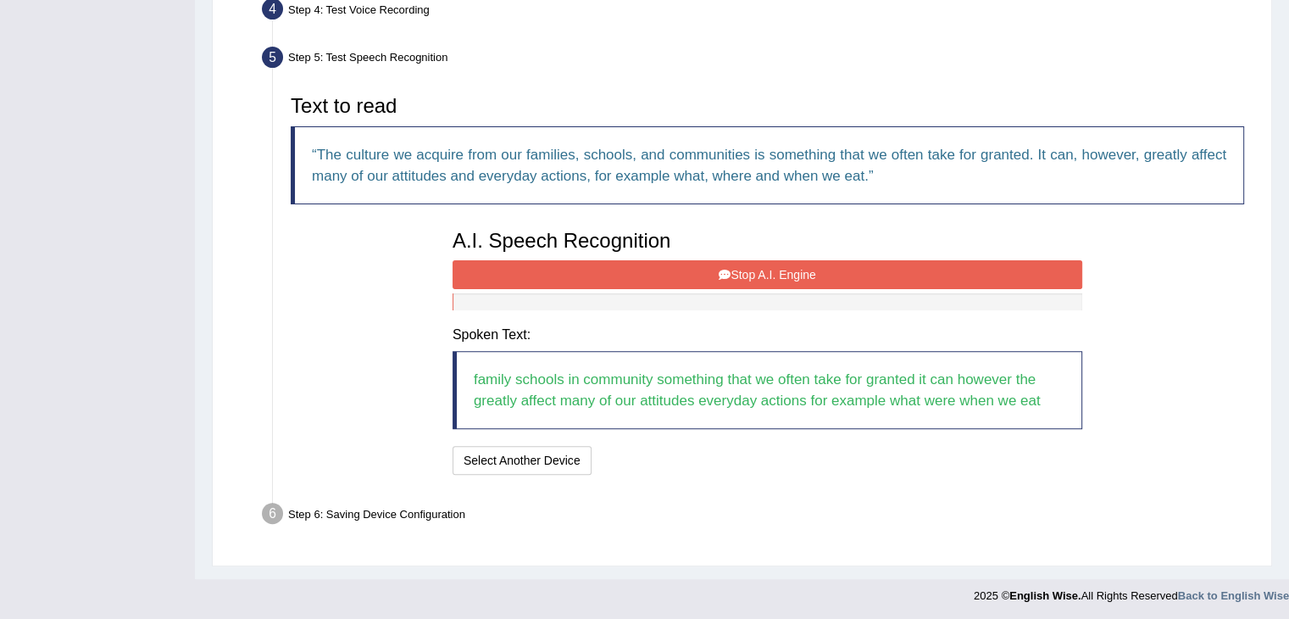
click at [706, 275] on button "Stop A.I. Engine" at bounding box center [768, 274] width 630 height 29
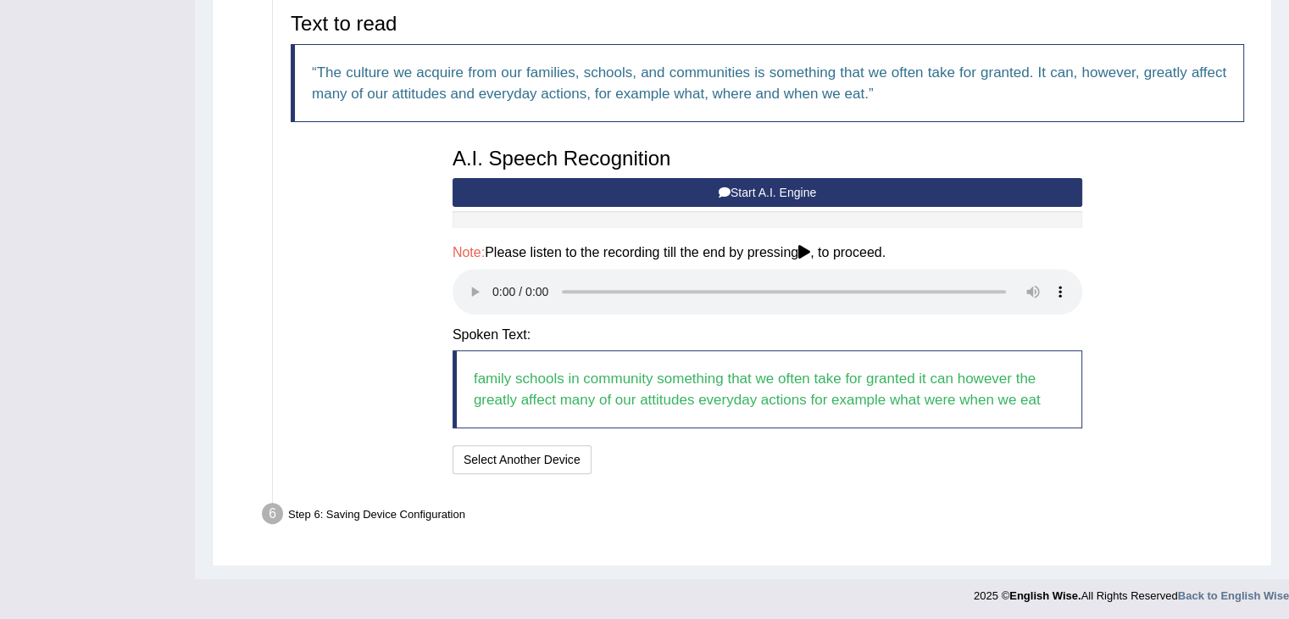
scroll to position [563, 0]
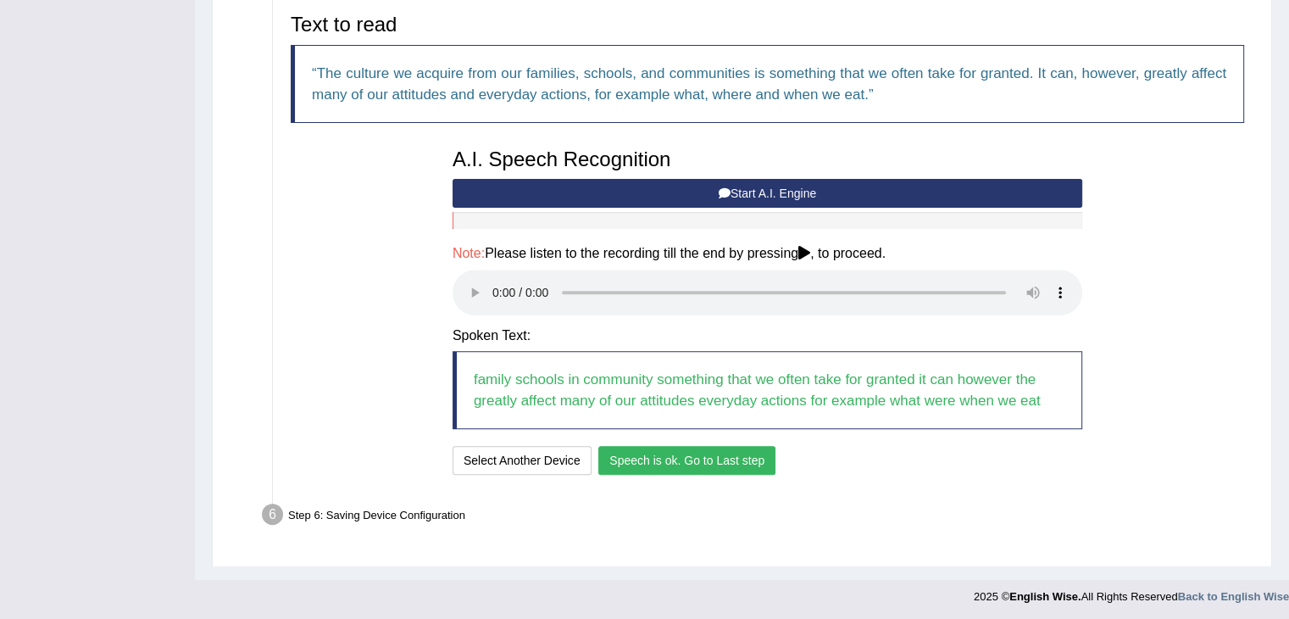
click at [717, 459] on button "Speech is ok. Go to Last step" at bounding box center [686, 460] width 177 height 29
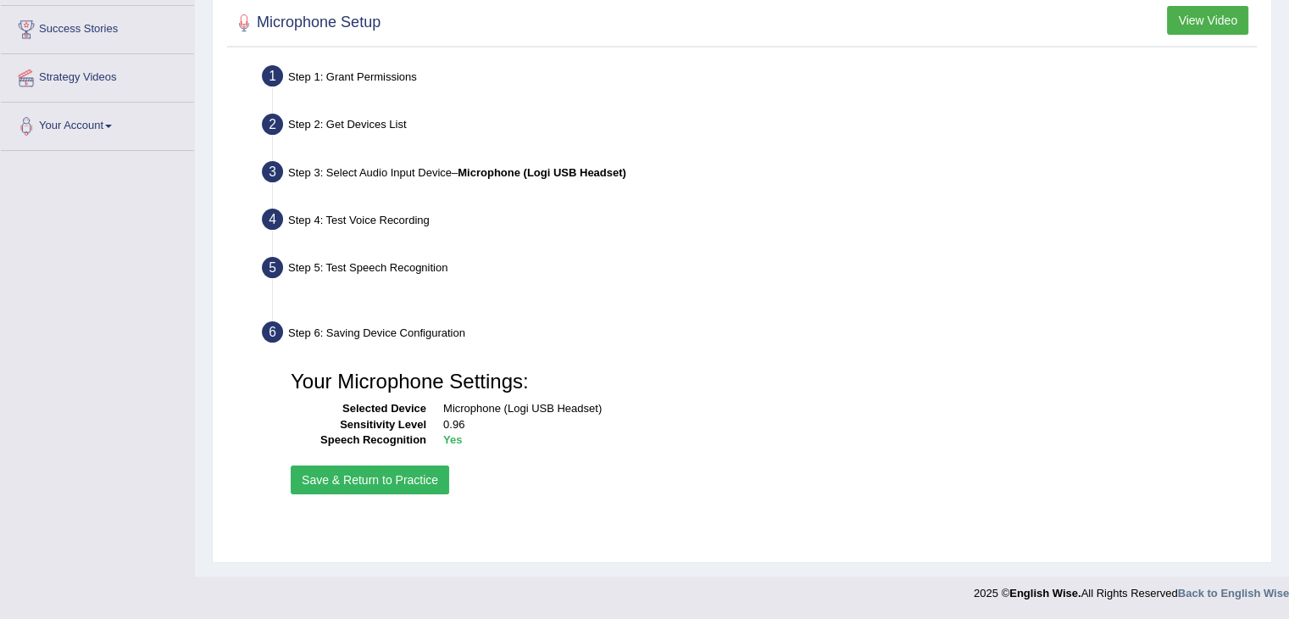
scroll to position [271, 0]
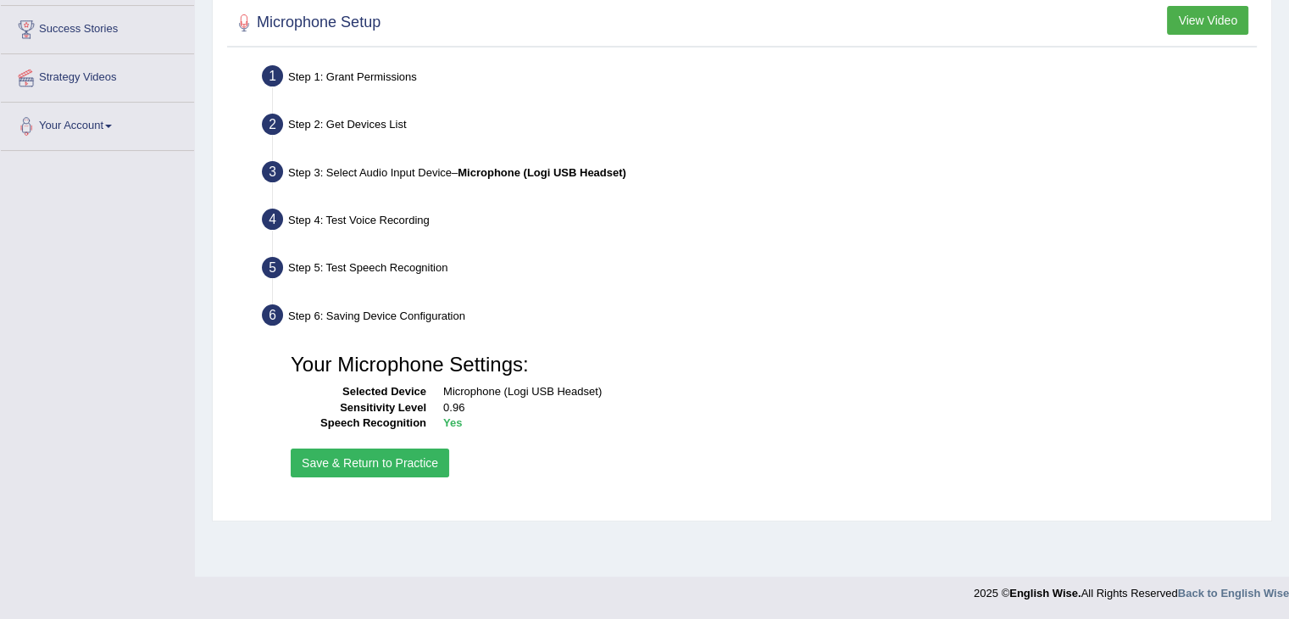
click at [417, 452] on button "Save & Return to Practice" at bounding box center [370, 462] width 158 height 29
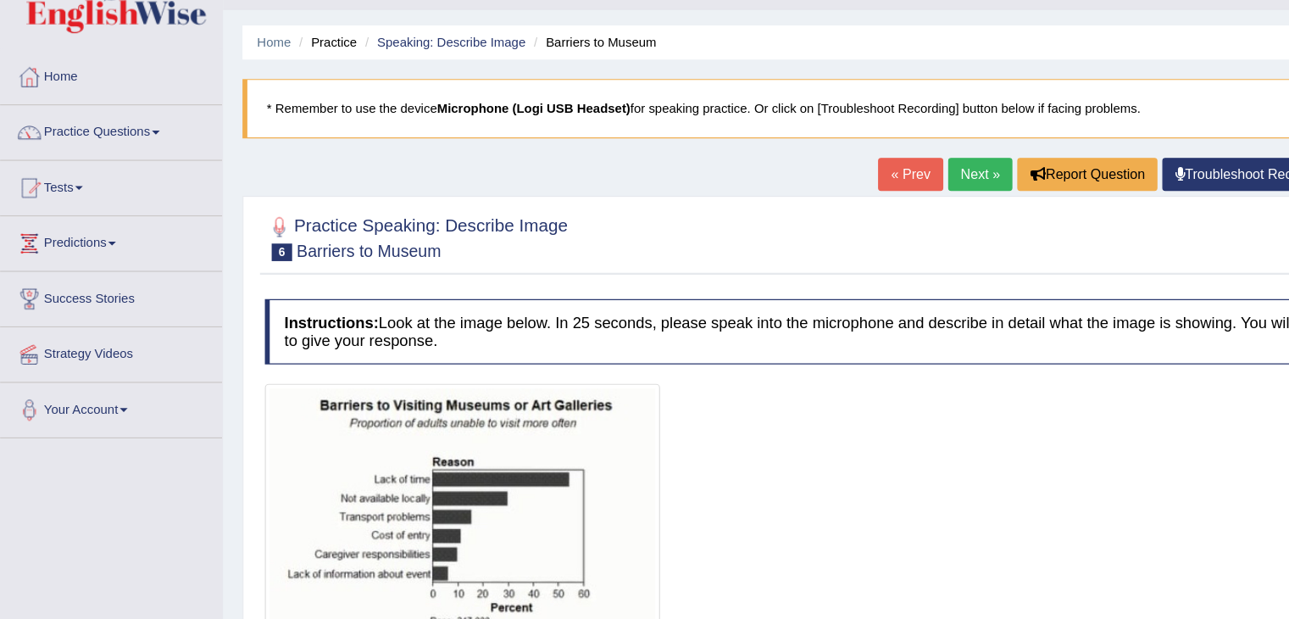
scroll to position [37, 0]
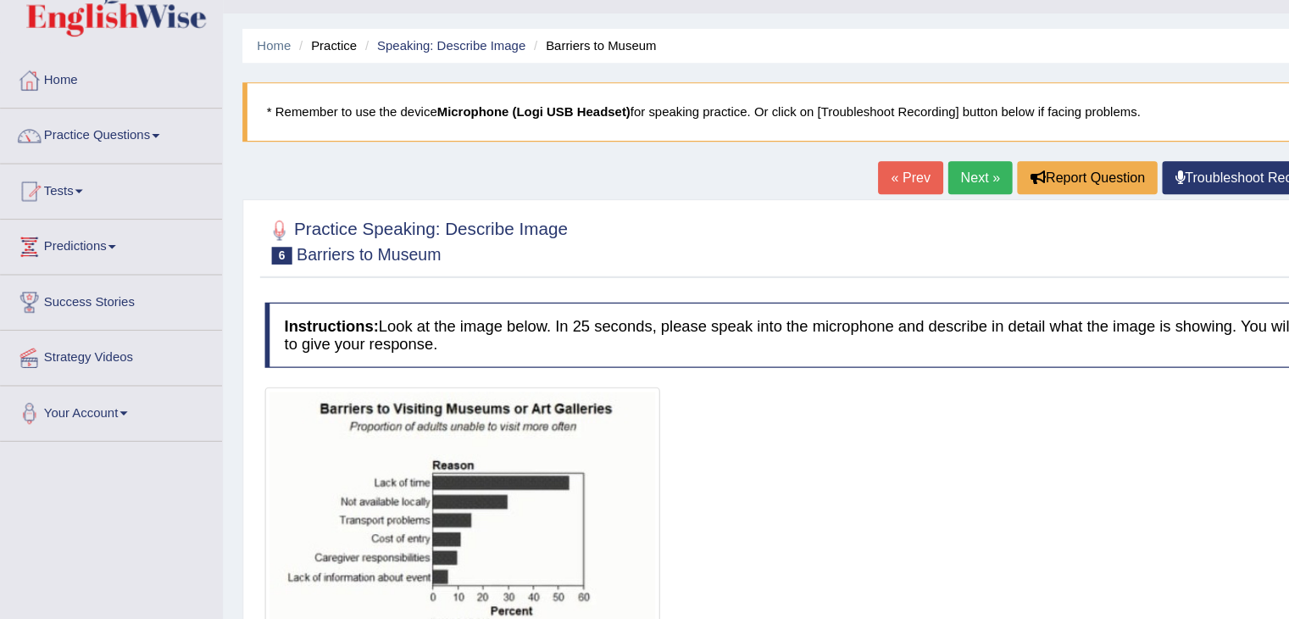
click at [784, 153] on link "« Prev" at bounding box center [793, 155] width 56 height 29
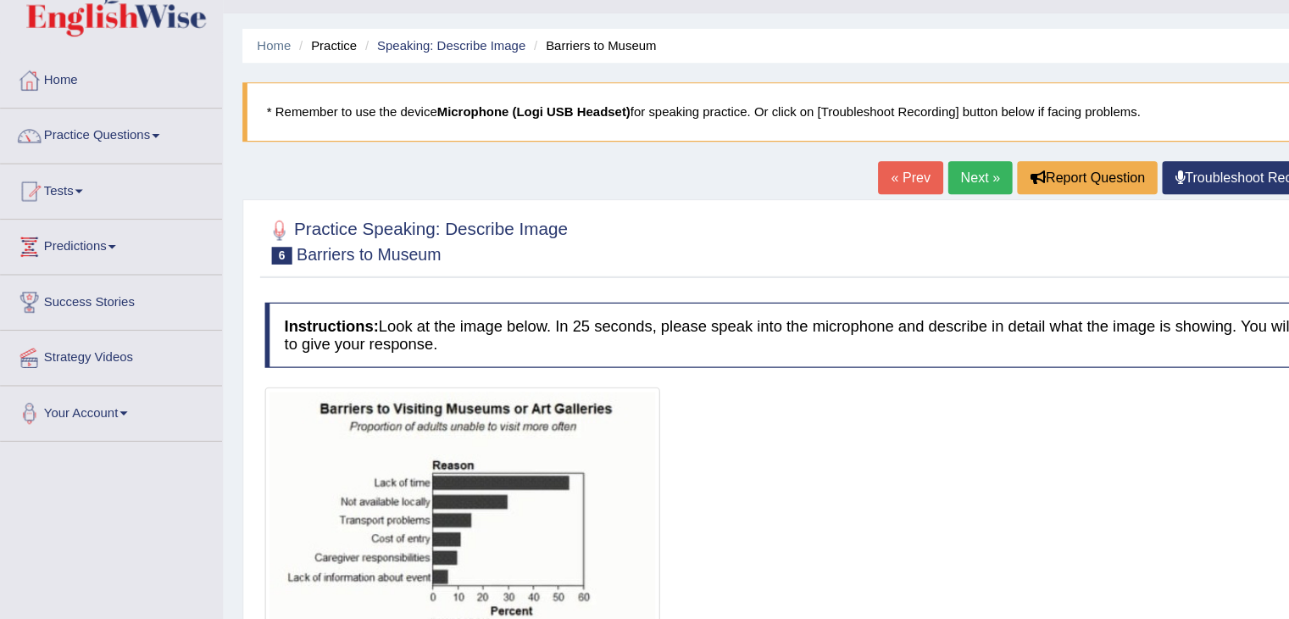
click at [784, 153] on link "« Prev" at bounding box center [793, 155] width 56 height 29
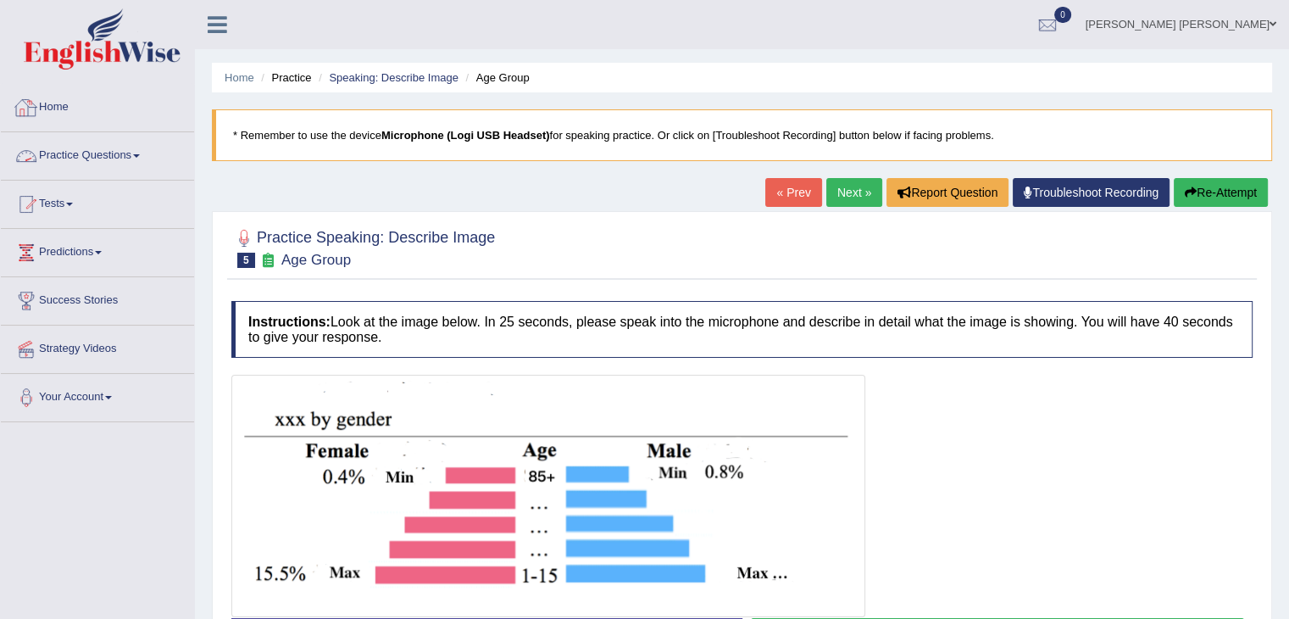
click at [33, 150] on div at bounding box center [26, 155] width 25 height 25
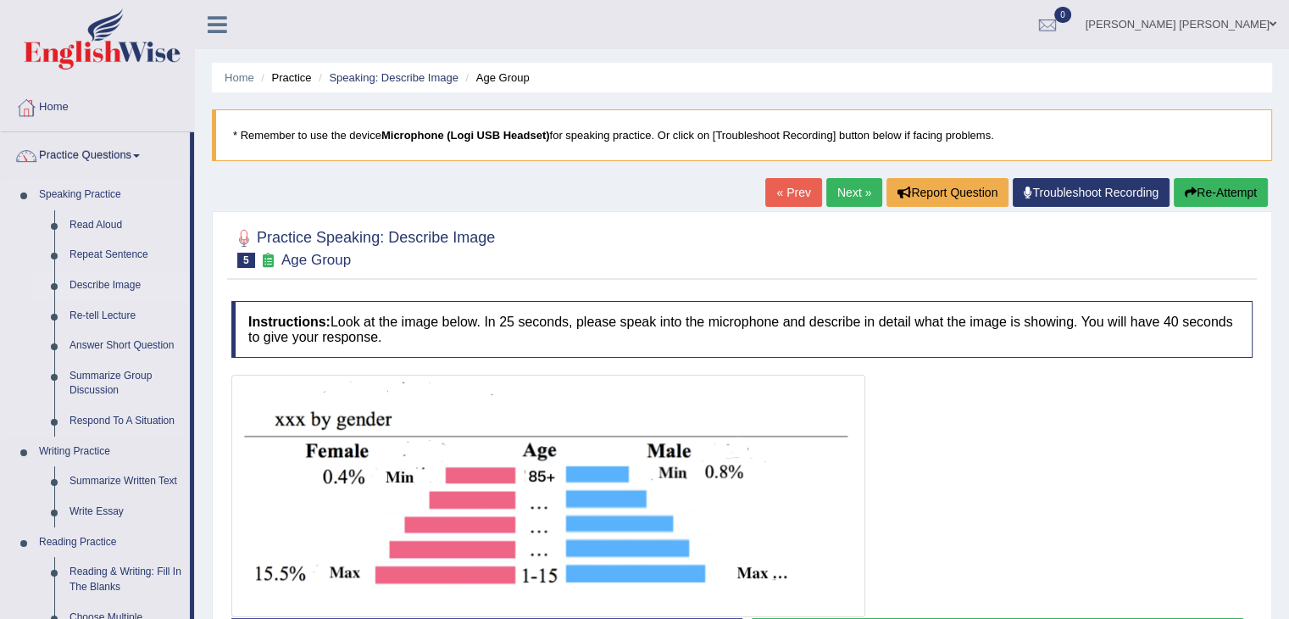
click at [100, 284] on link "Describe Image" at bounding box center [126, 285] width 128 height 31
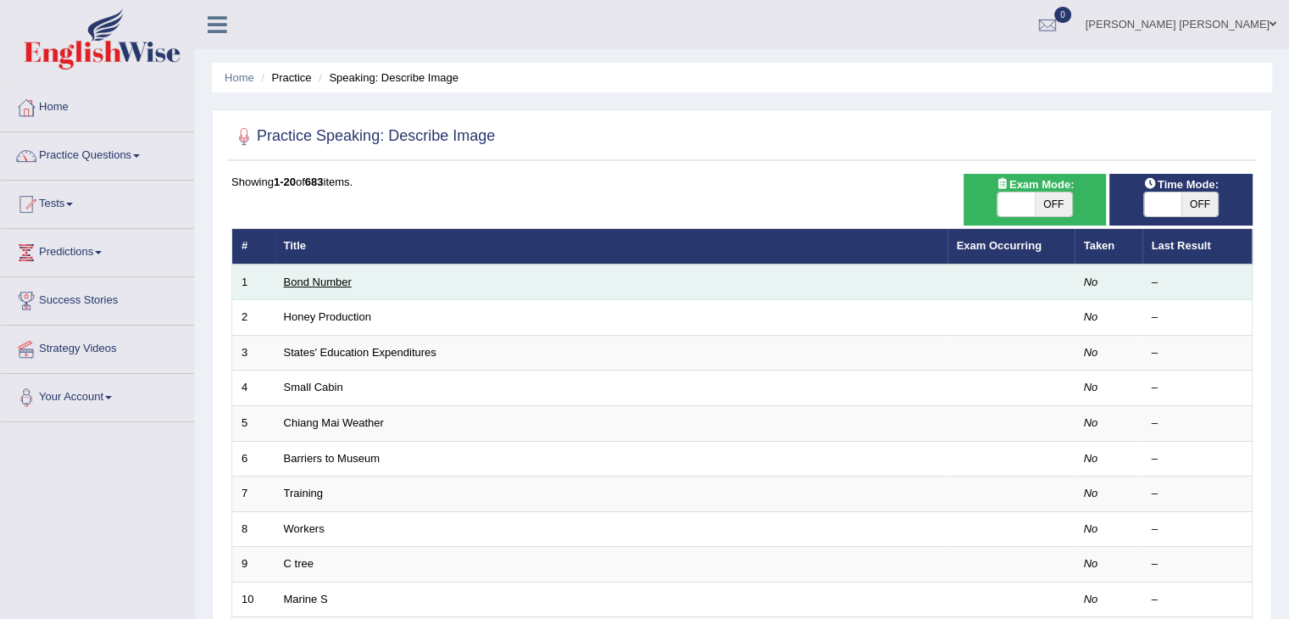
click at [288, 282] on link "Bond Number" at bounding box center [318, 281] width 68 height 13
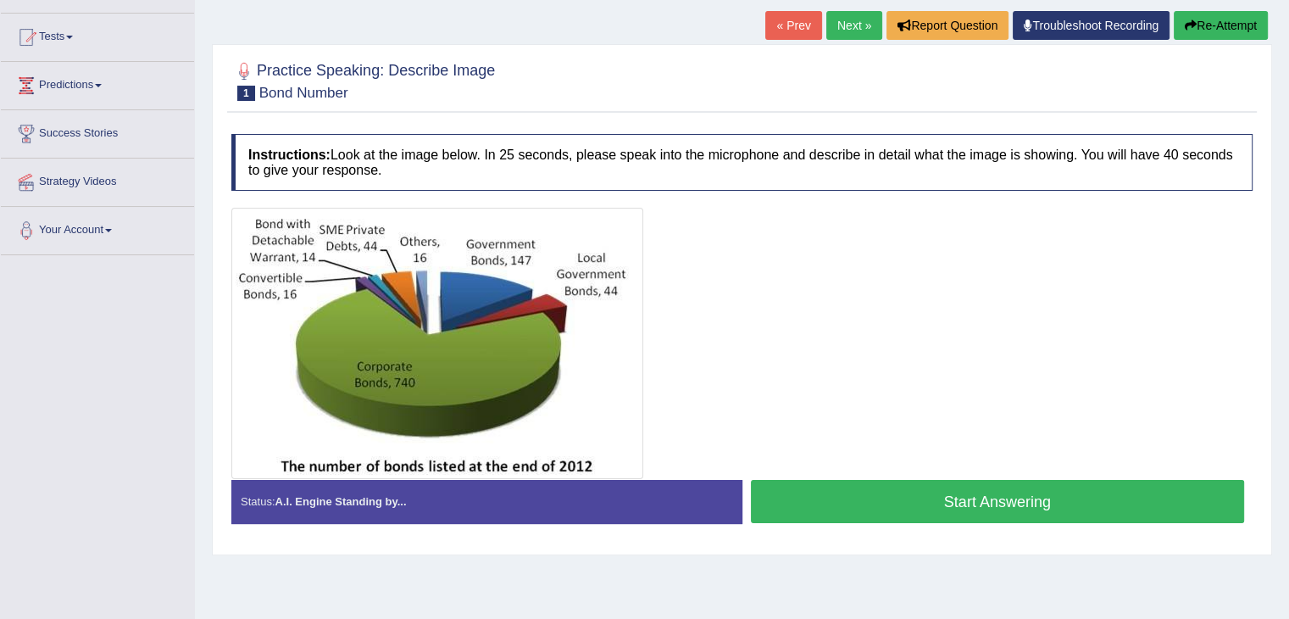
scroll to position [164, 0]
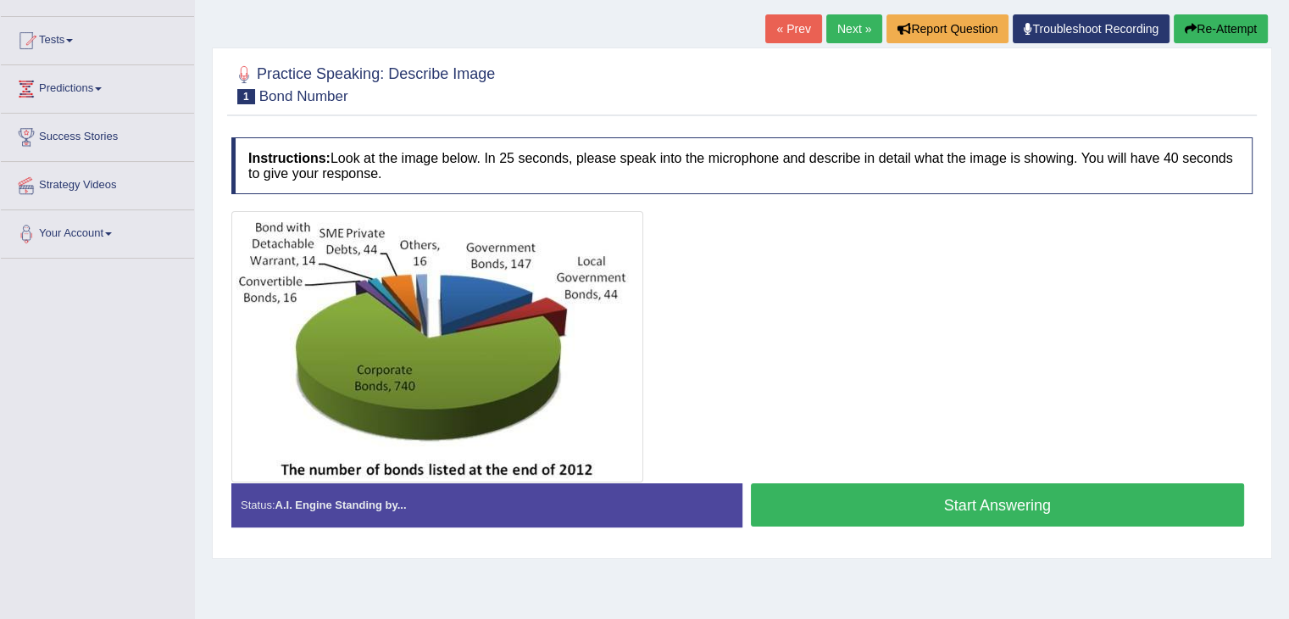
click at [903, 498] on button "Start Answering" at bounding box center [998, 504] width 494 height 43
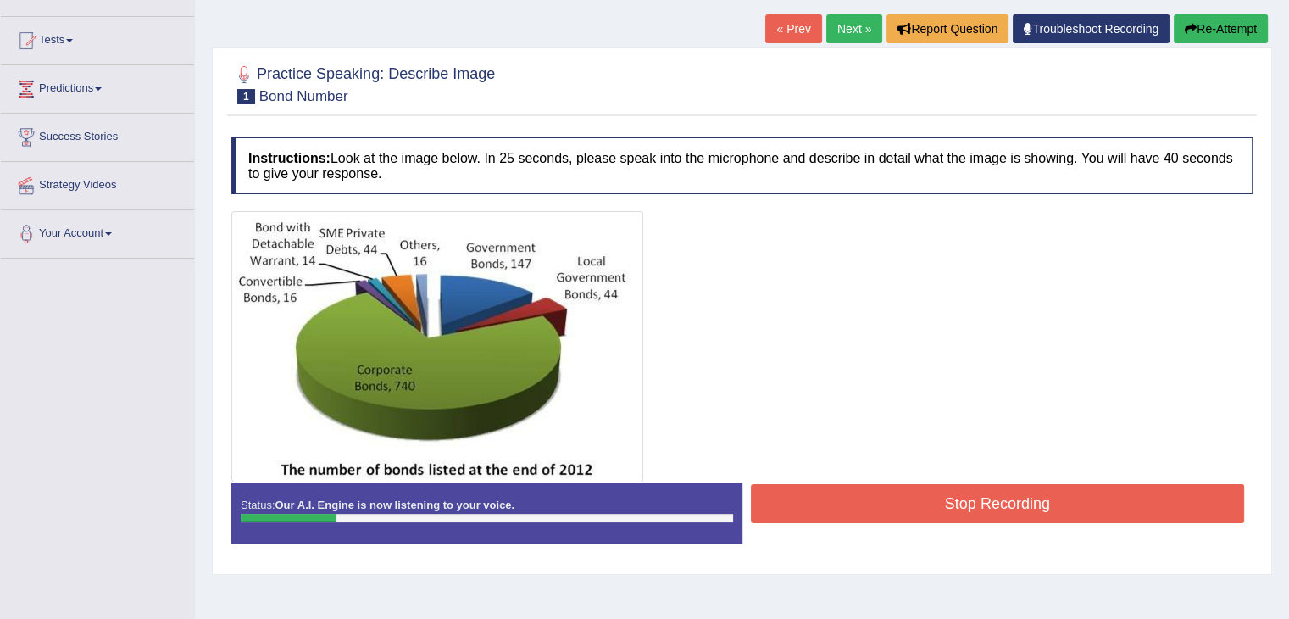
click at [908, 497] on button "Stop Recording" at bounding box center [998, 503] width 494 height 39
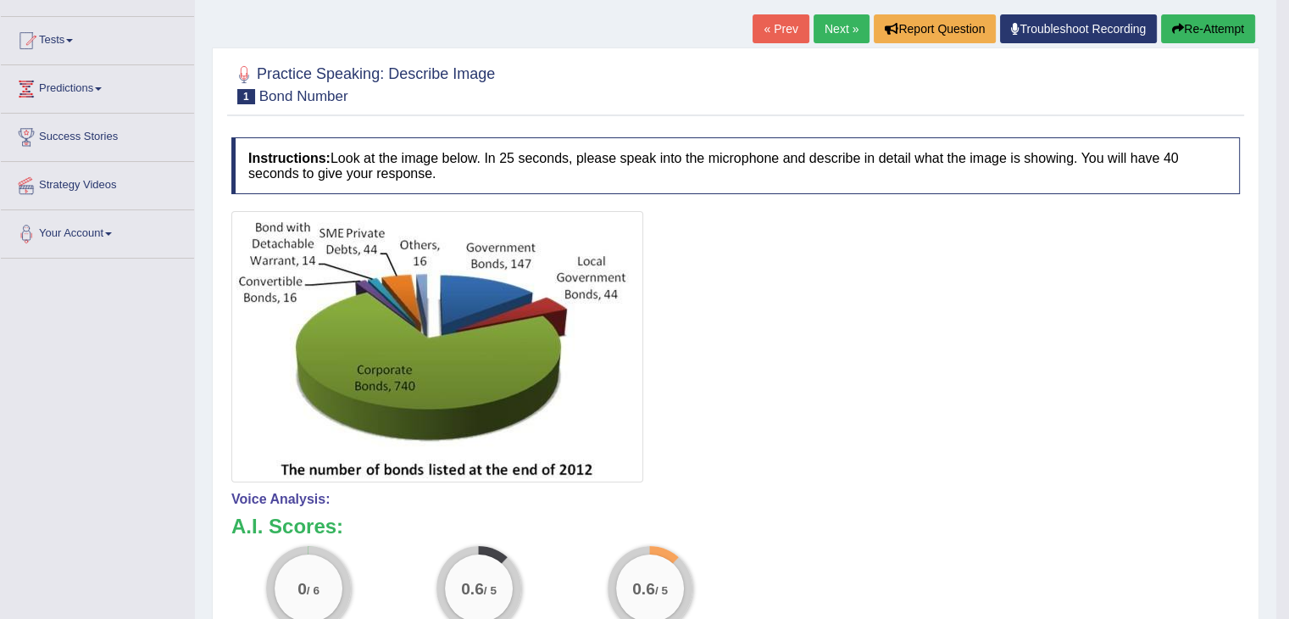
click at [1185, 31] on button "Re-Attempt" at bounding box center [1208, 28] width 94 height 29
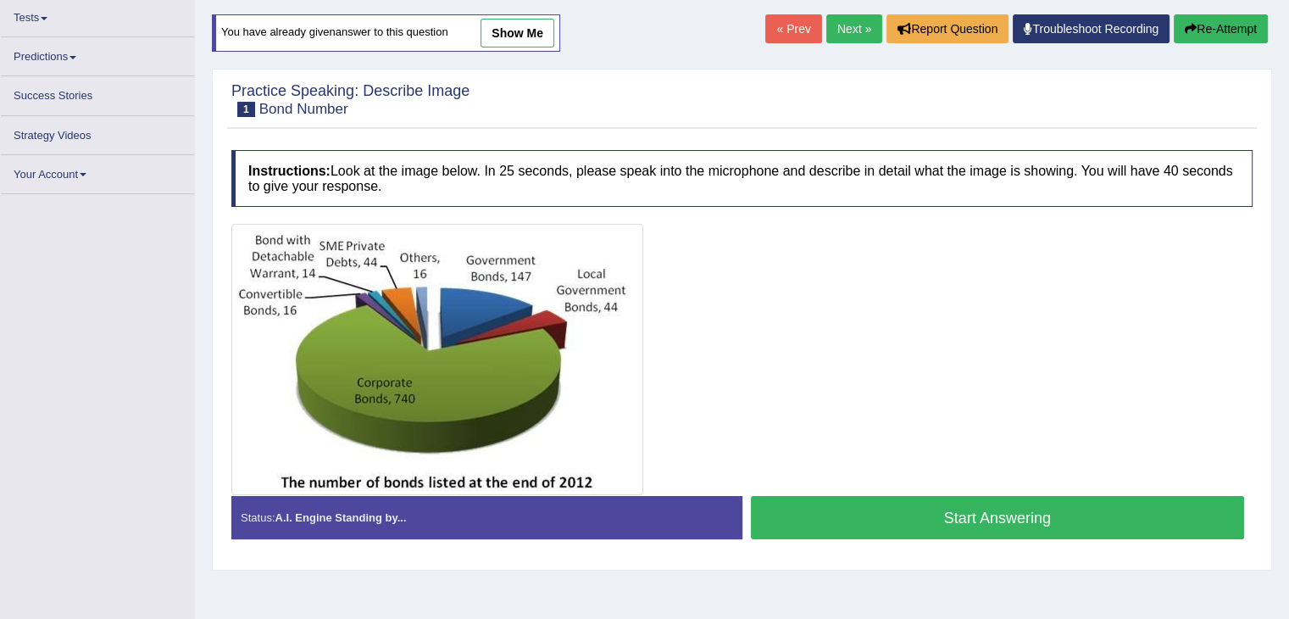
scroll to position [164, 0]
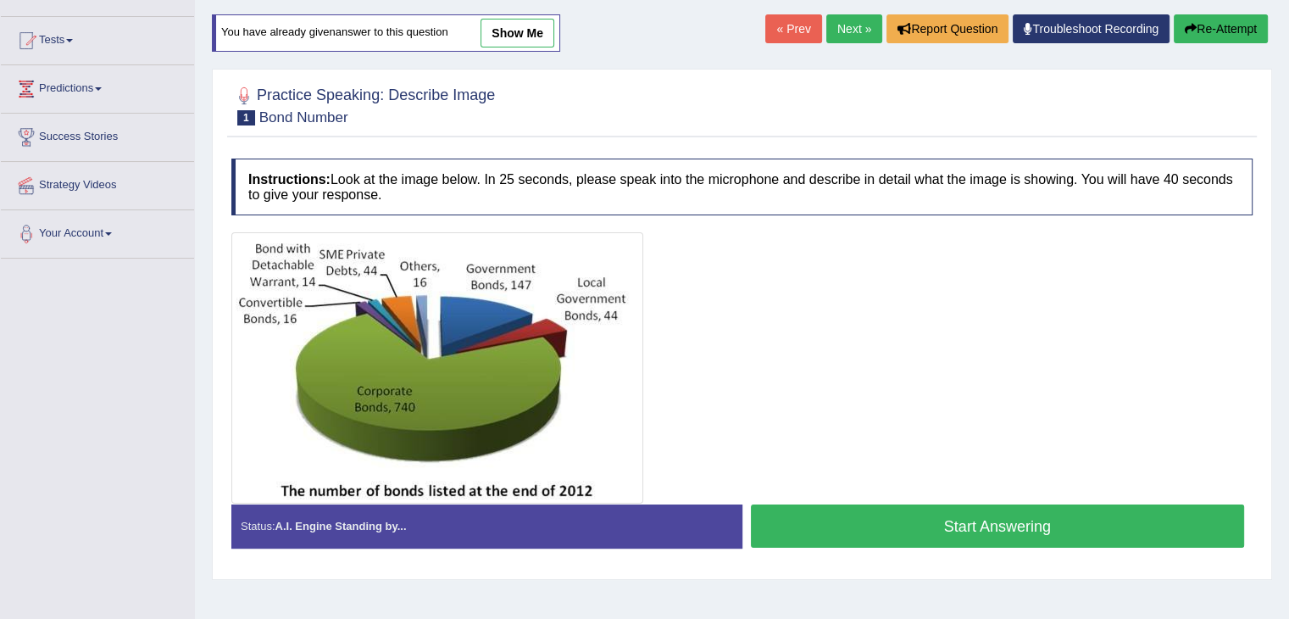
click at [875, 525] on button "Start Answering" at bounding box center [998, 525] width 494 height 43
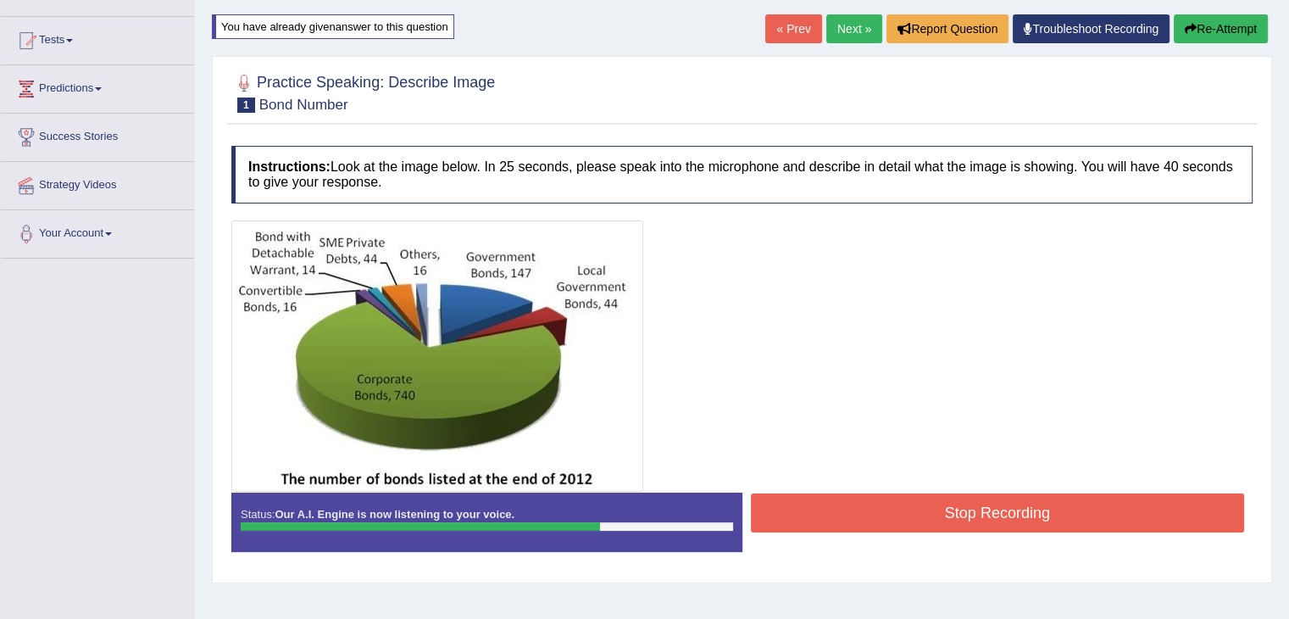
click at [875, 525] on button "Stop Recording" at bounding box center [998, 512] width 494 height 39
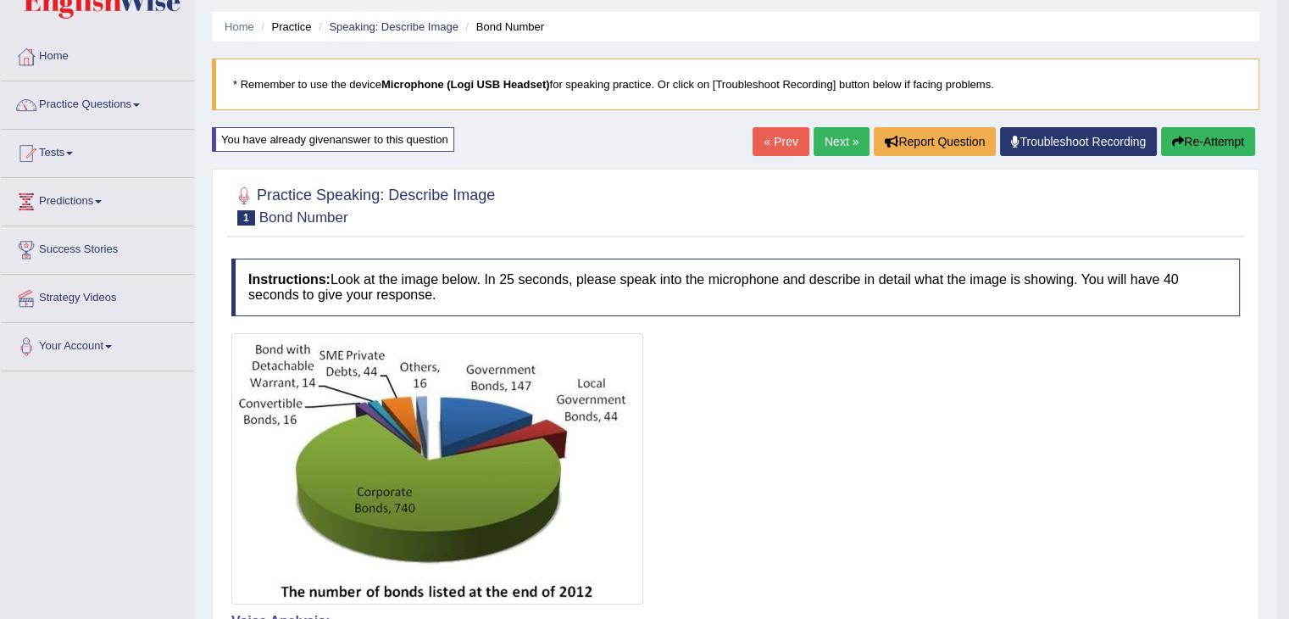
scroll to position [49, 0]
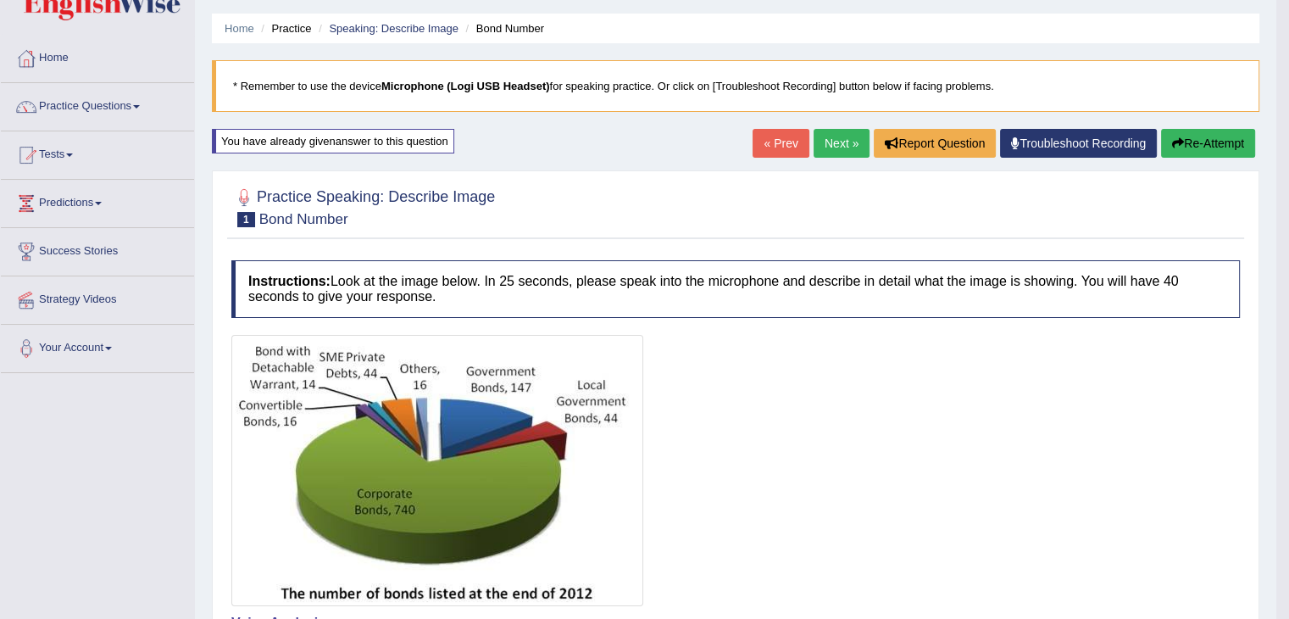
click at [1212, 146] on button "Re-Attempt" at bounding box center [1208, 143] width 94 height 29
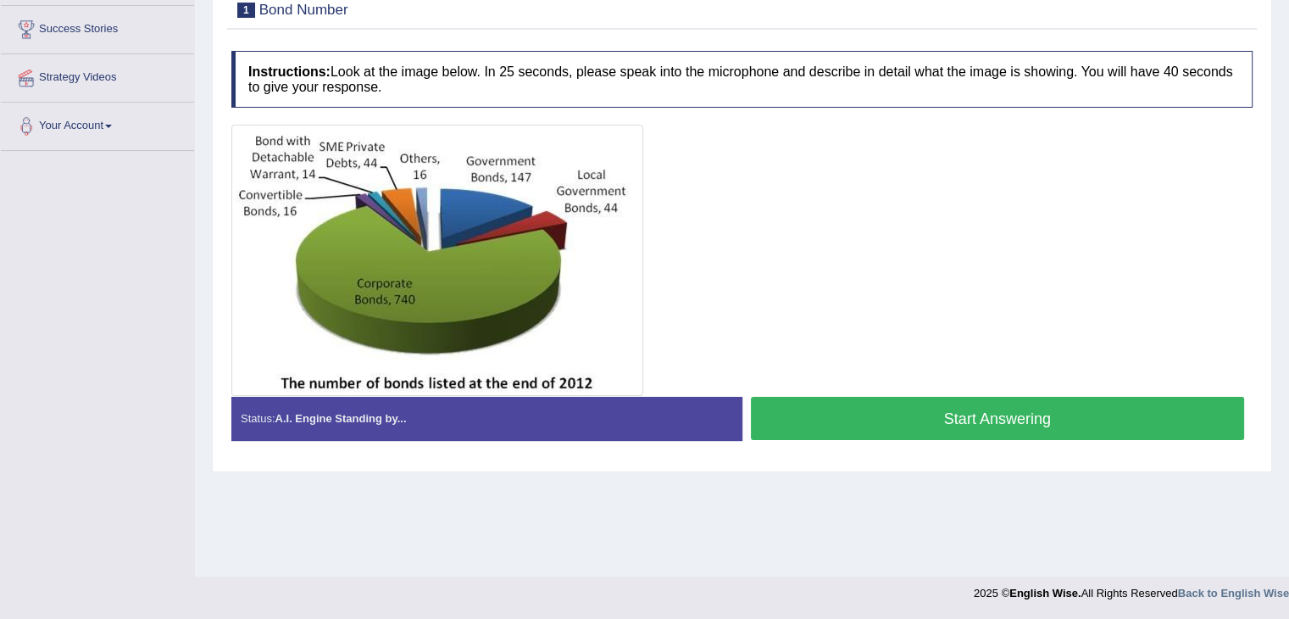
scroll to position [235, 0]
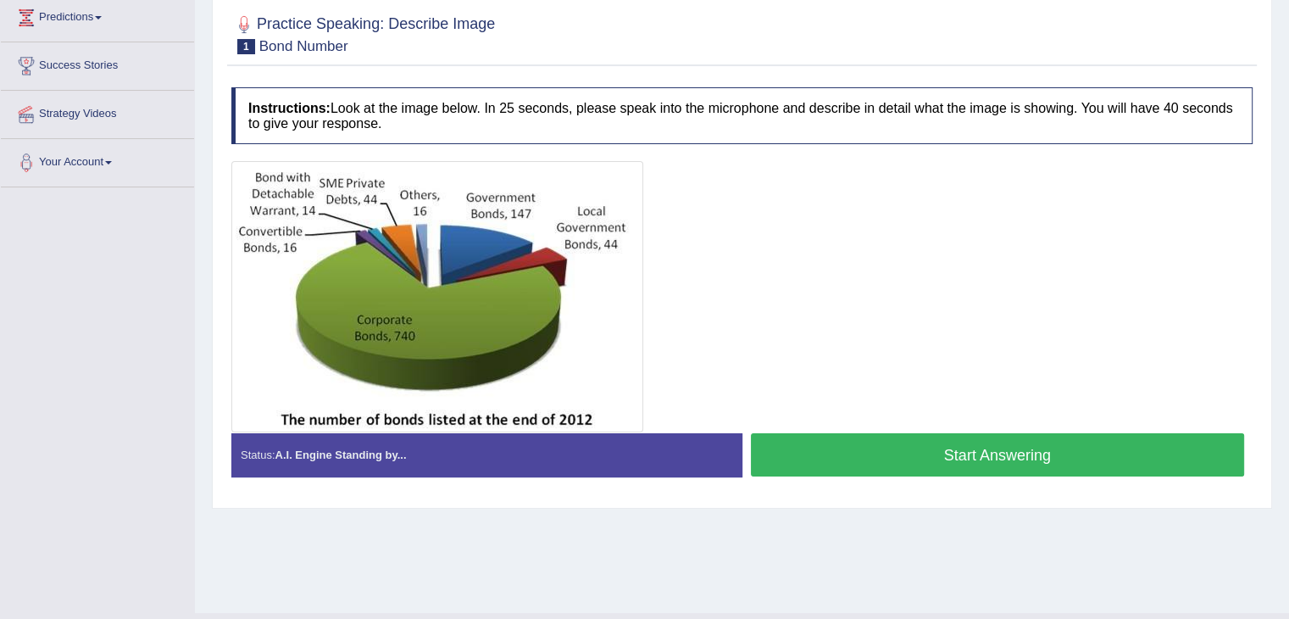
click at [925, 448] on button "Start Answering" at bounding box center [998, 454] width 494 height 43
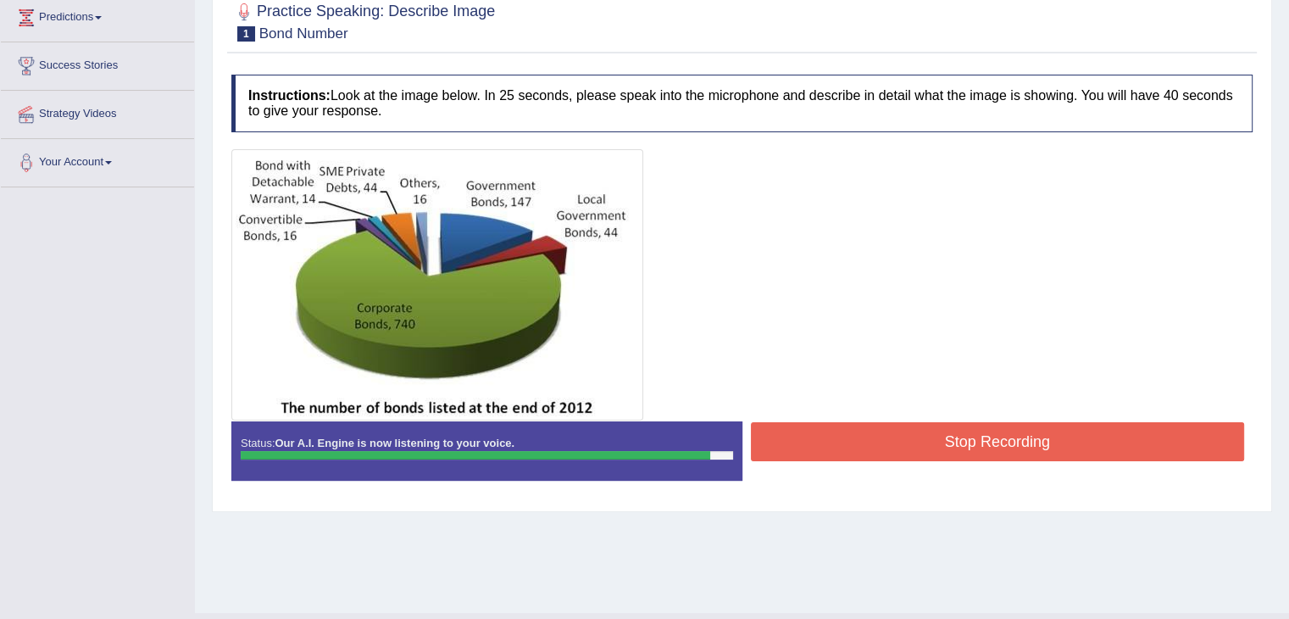
click at [861, 453] on button "Stop Recording" at bounding box center [998, 441] width 494 height 39
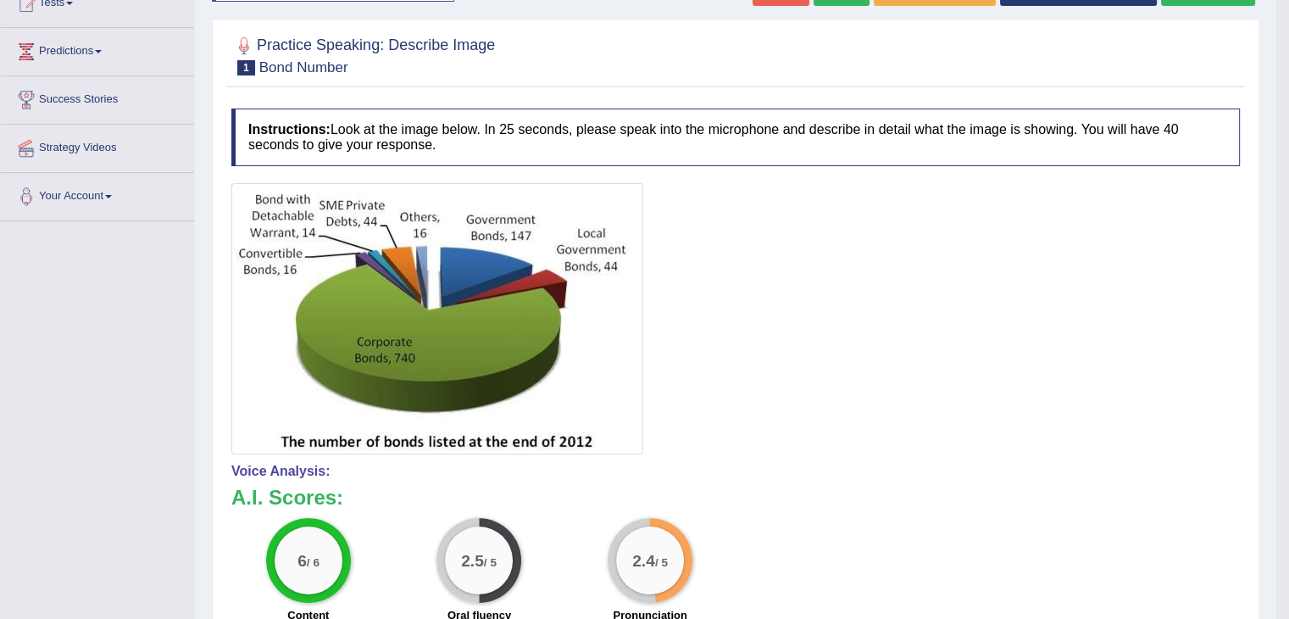
scroll to position [0, 0]
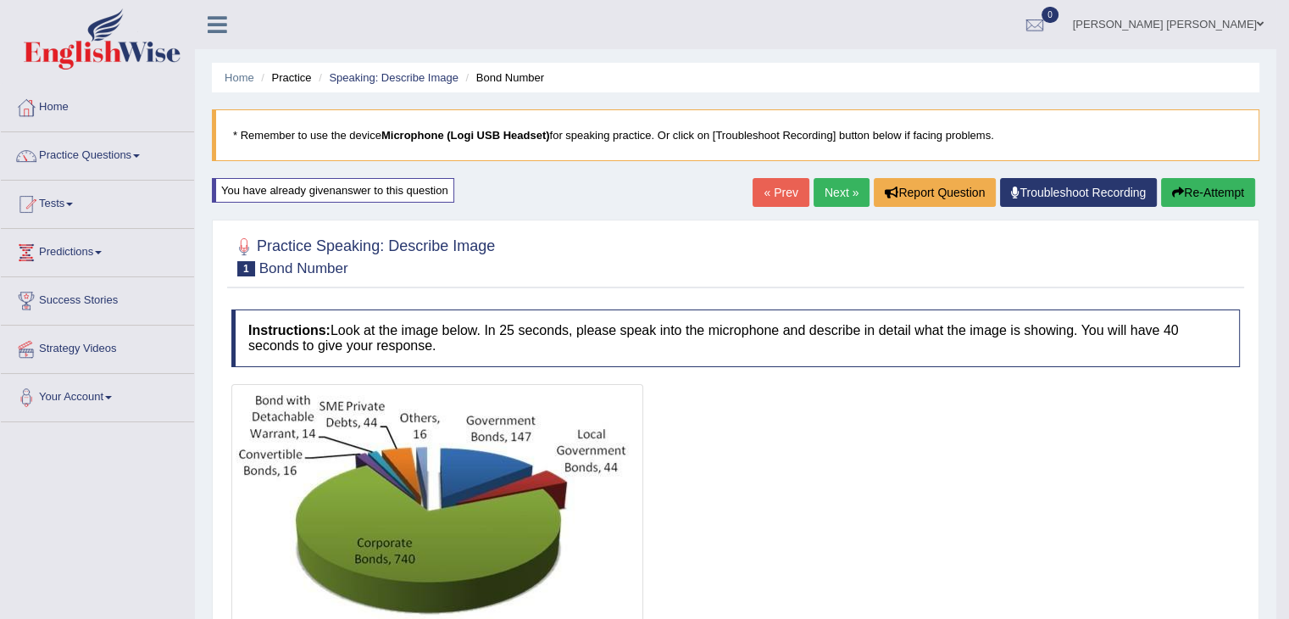
click at [1191, 198] on button "Re-Attempt" at bounding box center [1208, 192] width 94 height 29
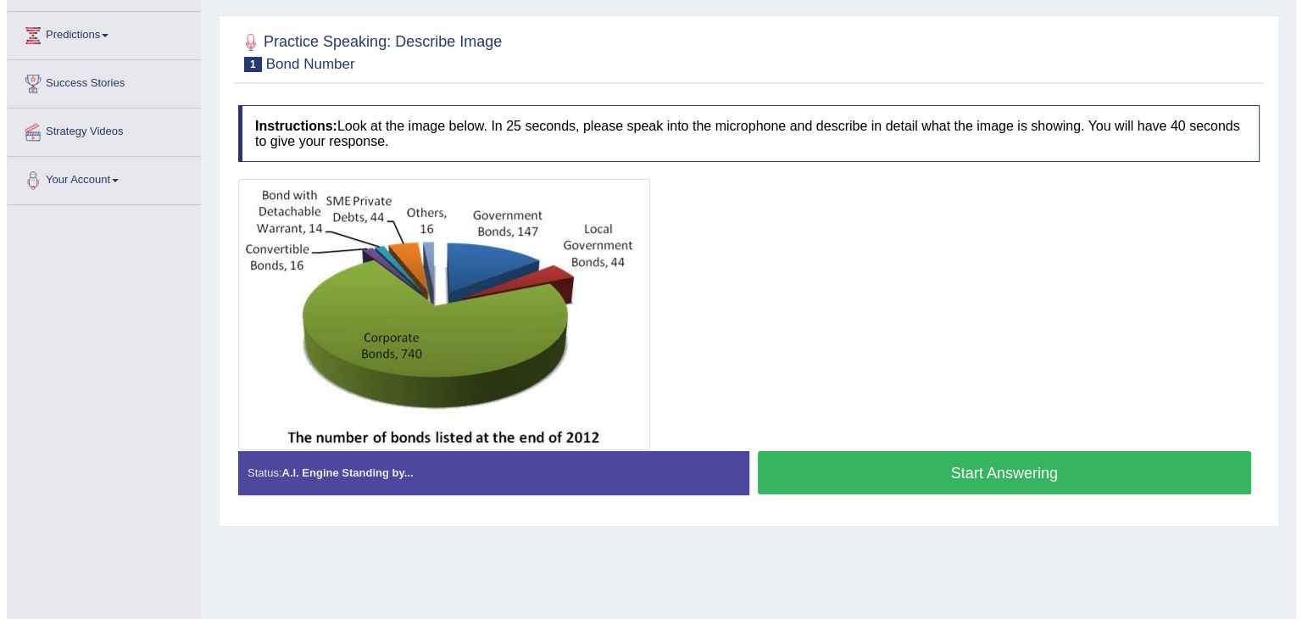
scroll to position [271, 0]
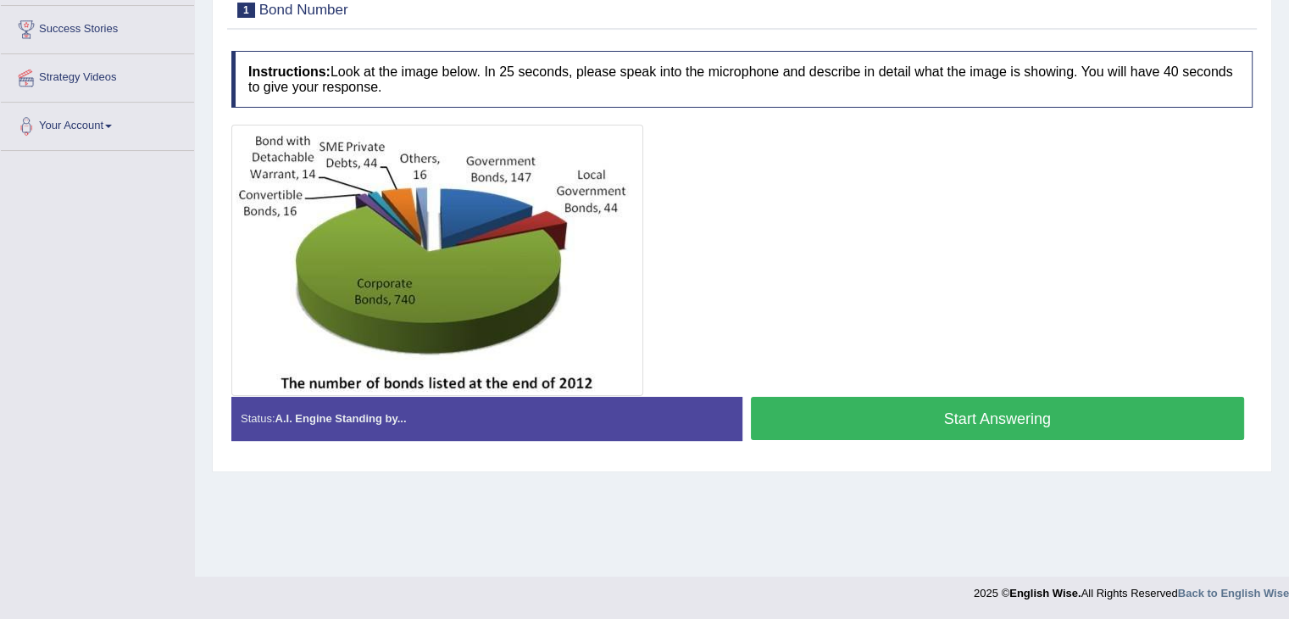
click at [923, 419] on button "Start Answering" at bounding box center [998, 418] width 494 height 43
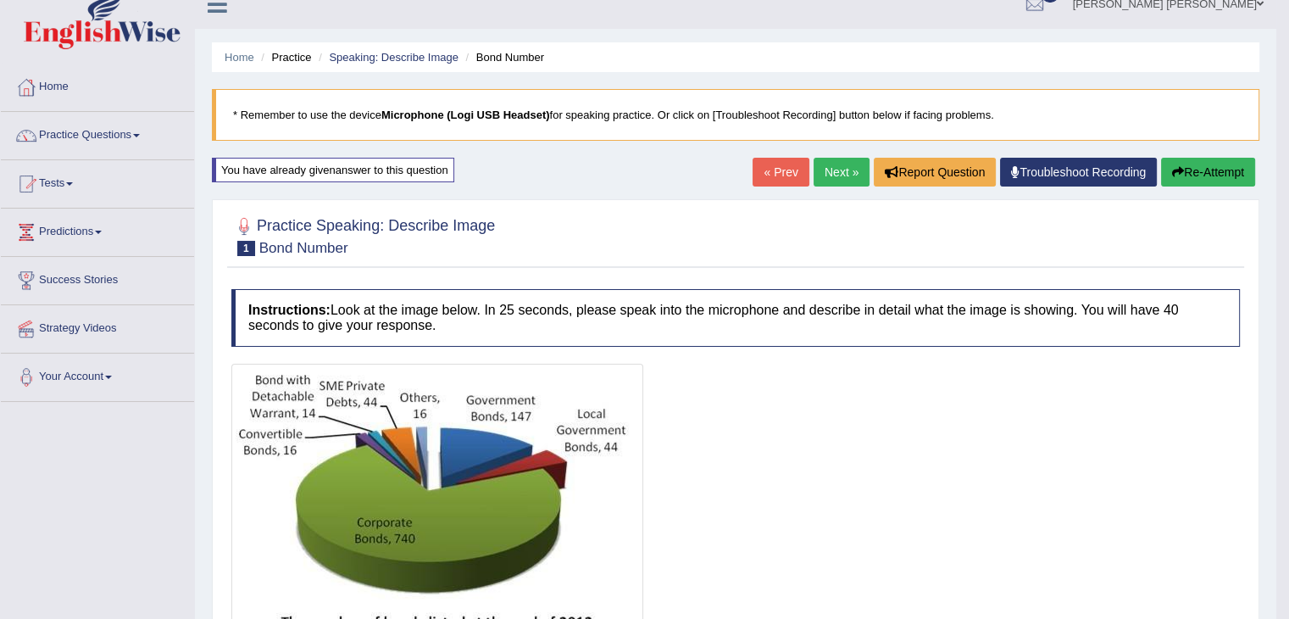
scroll to position [19, 0]
click at [1211, 184] on button "Re-Attempt" at bounding box center [1208, 172] width 94 height 29
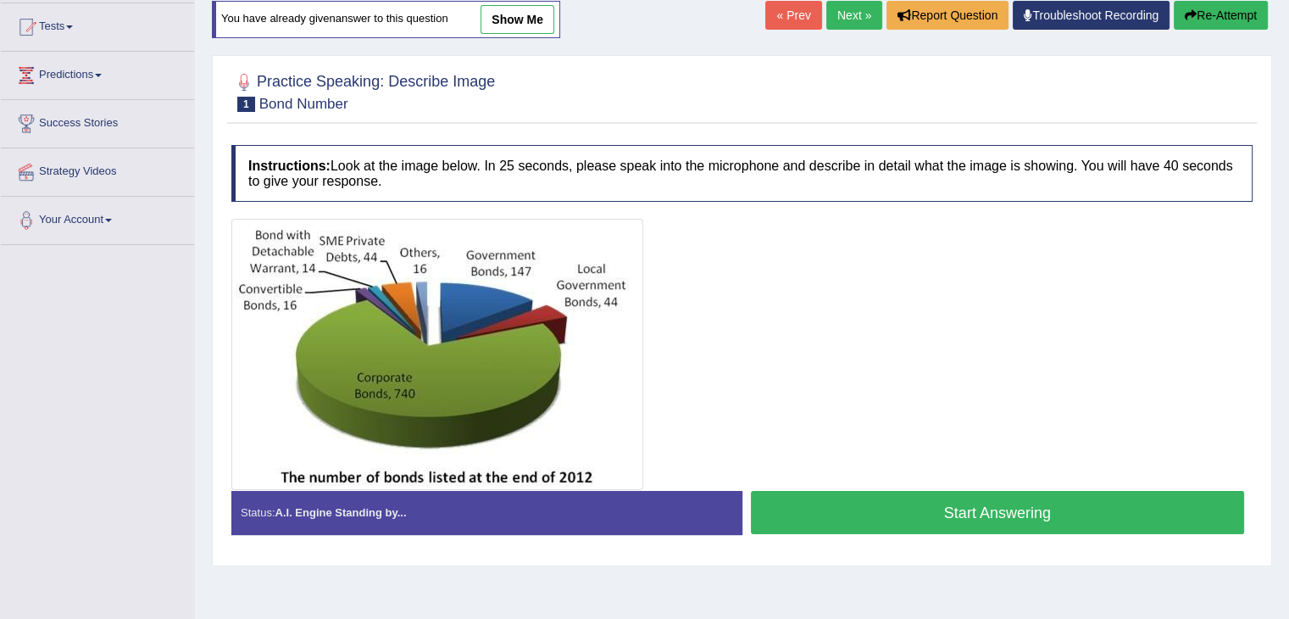
scroll to position [162, 0]
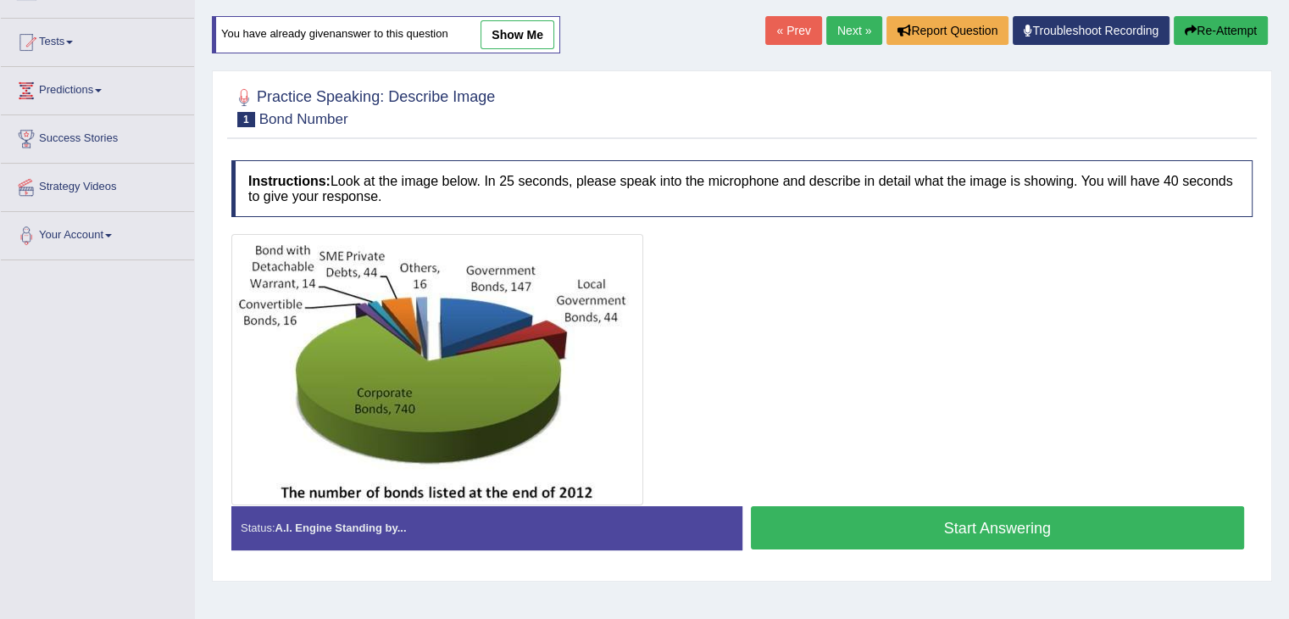
click at [813, 527] on button "Start Answering" at bounding box center [998, 527] width 494 height 43
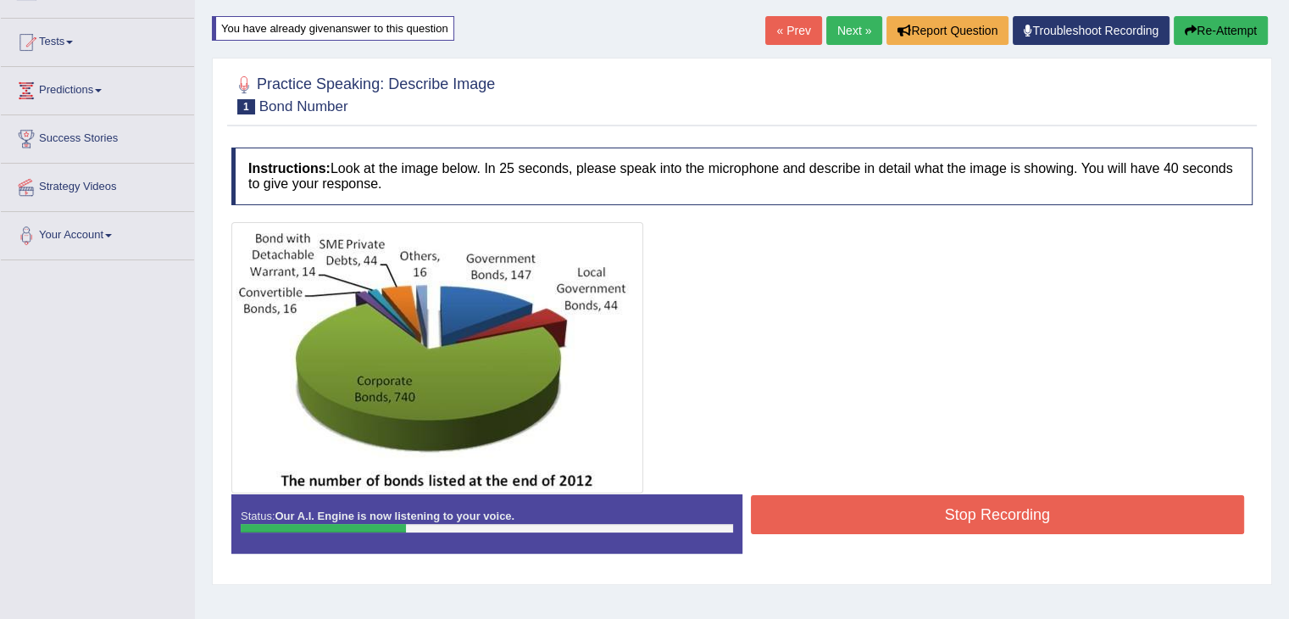
click at [832, 512] on button "Stop Recording" at bounding box center [998, 514] width 494 height 39
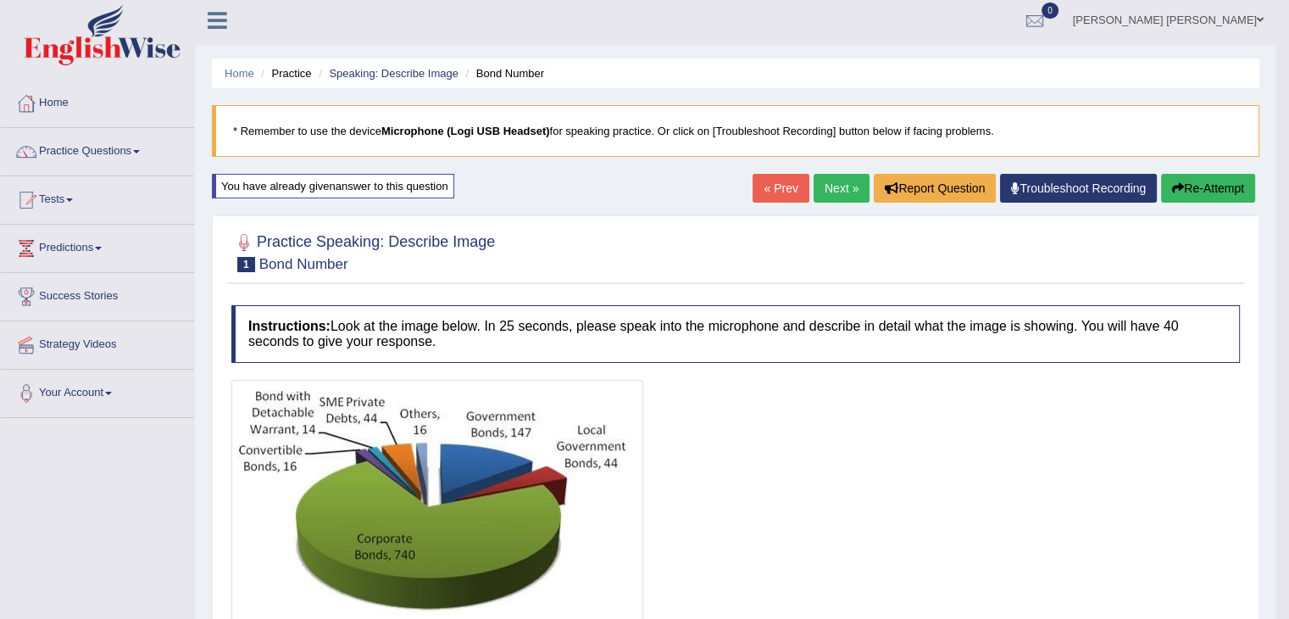
scroll to position [0, 0]
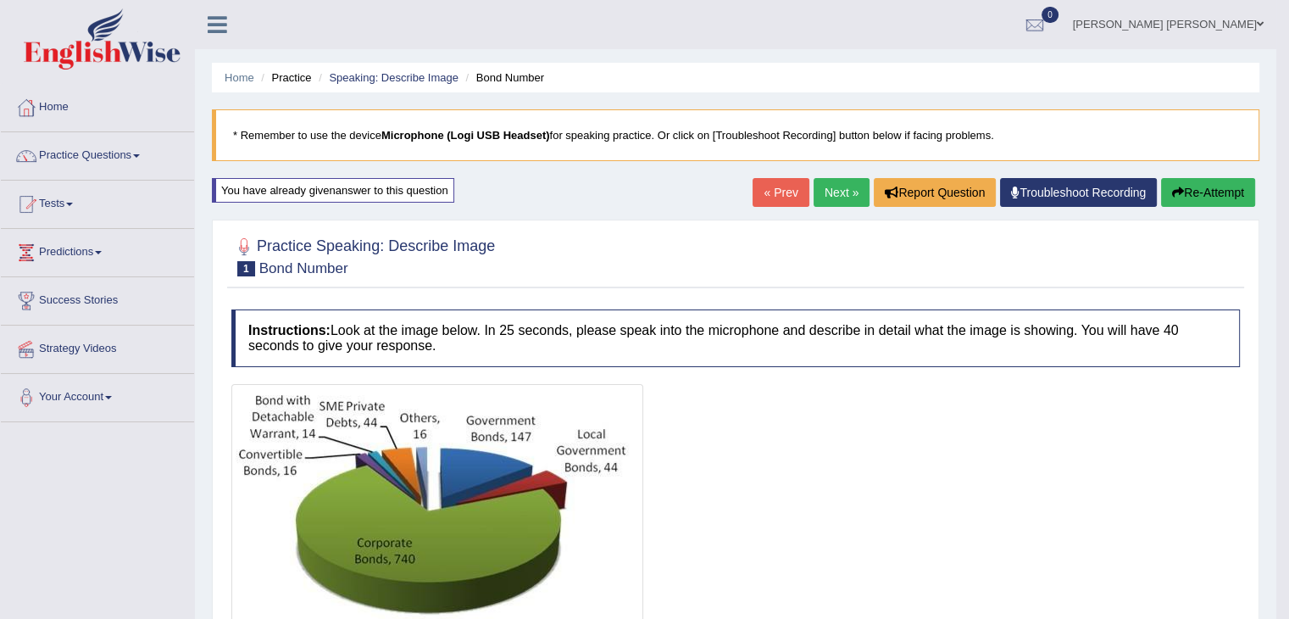
click at [1225, 189] on button "Re-Attempt" at bounding box center [1208, 192] width 94 height 29
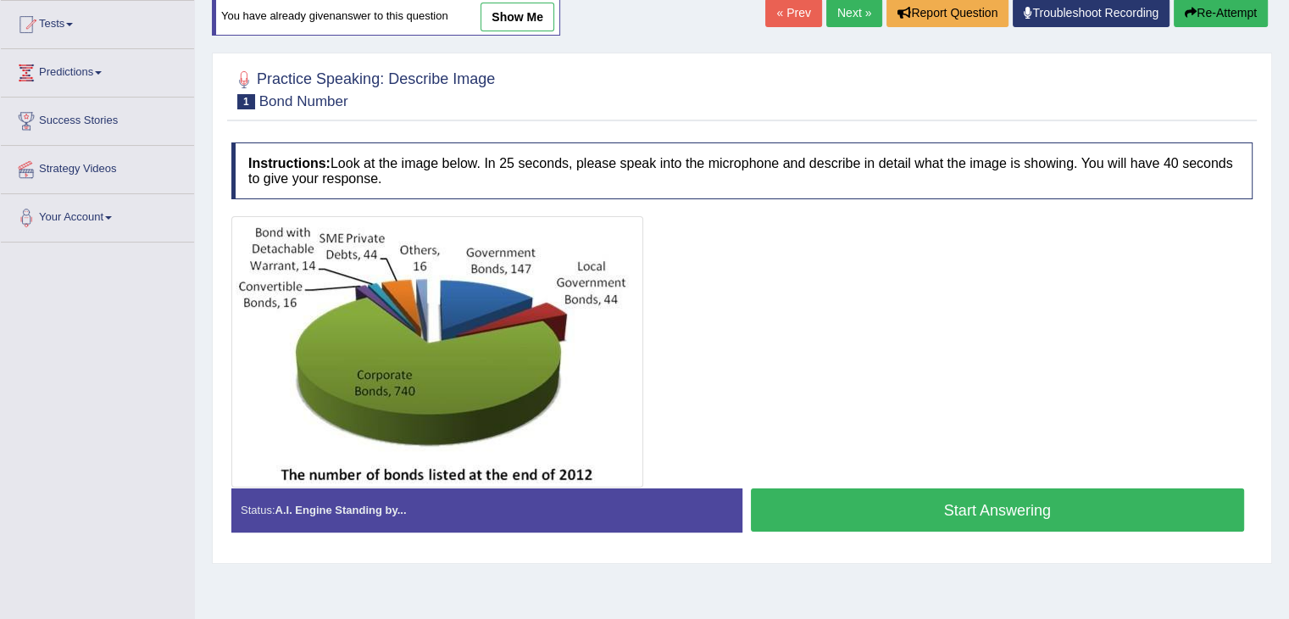
scroll to position [177, 0]
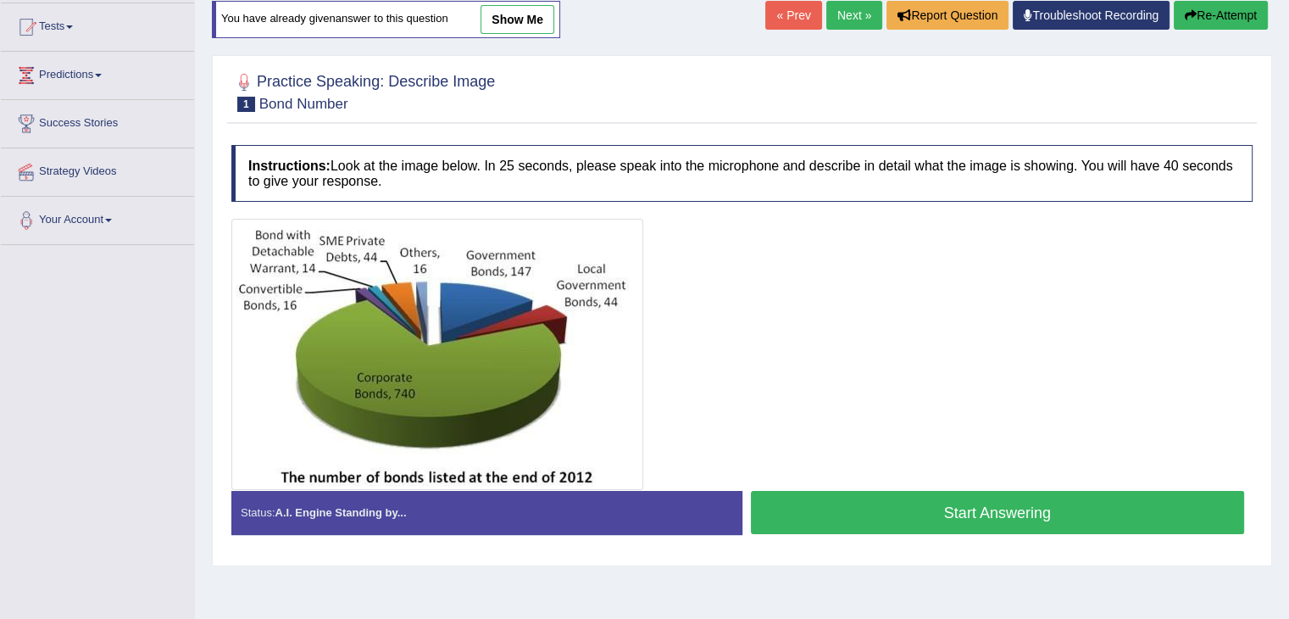
click at [984, 513] on button "Start Answering" at bounding box center [998, 512] width 494 height 43
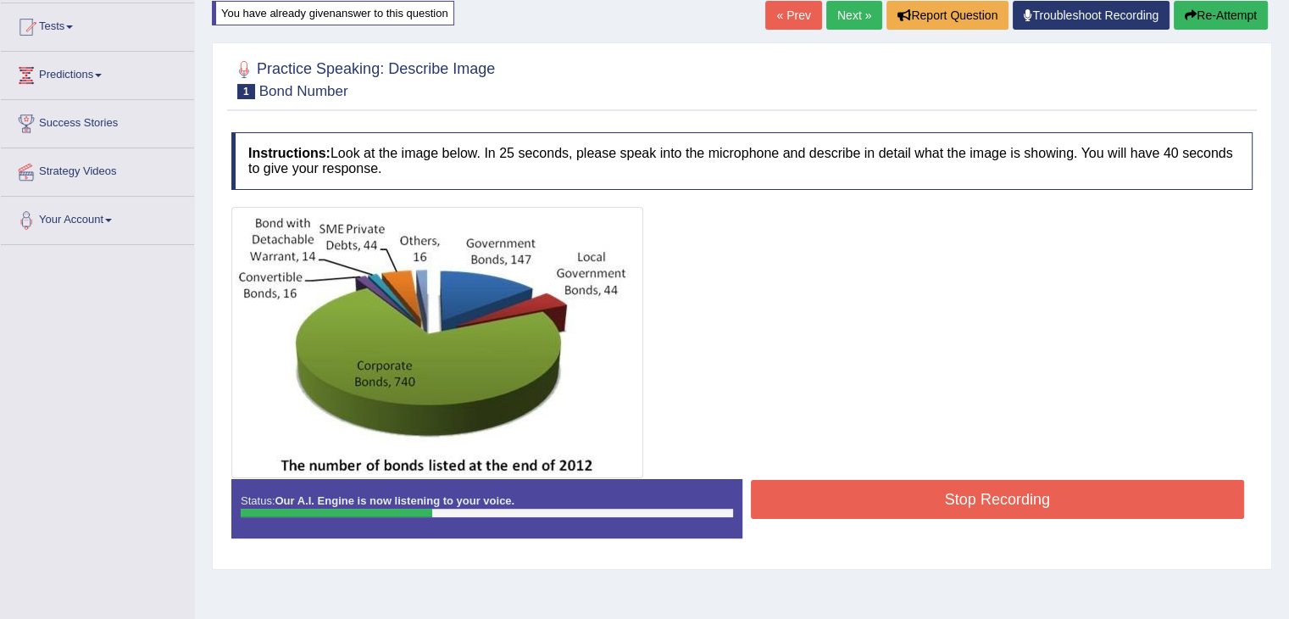
click at [792, 509] on button "Stop Recording" at bounding box center [998, 499] width 494 height 39
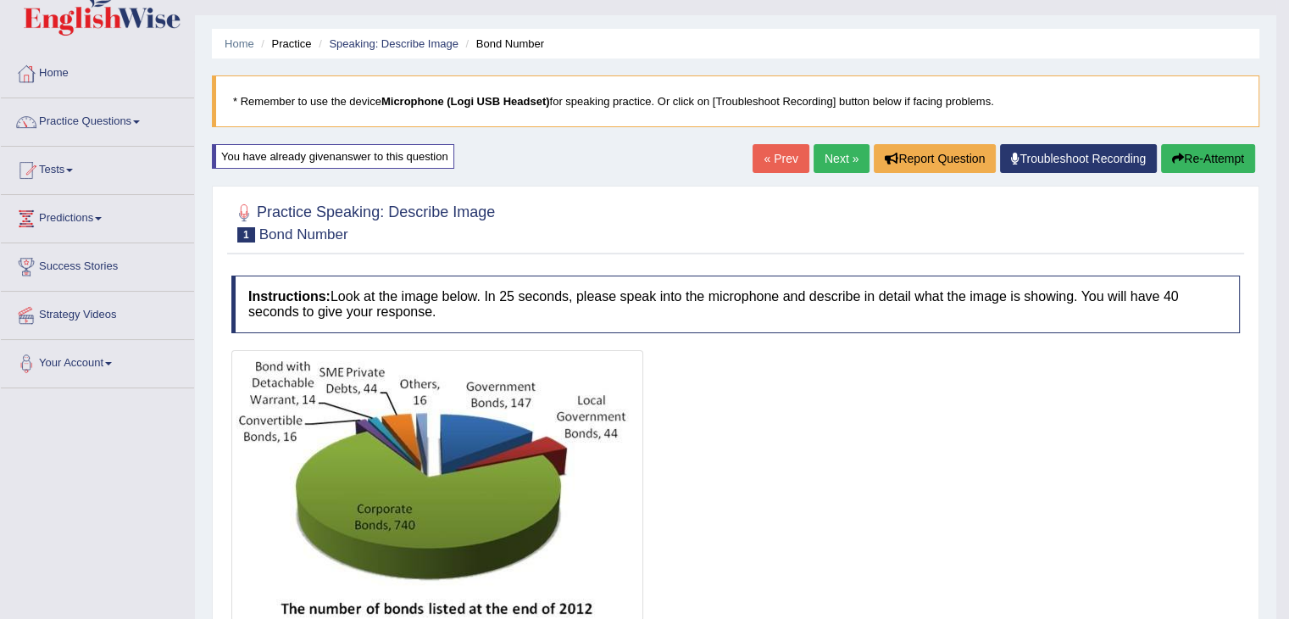
scroll to position [24, 0]
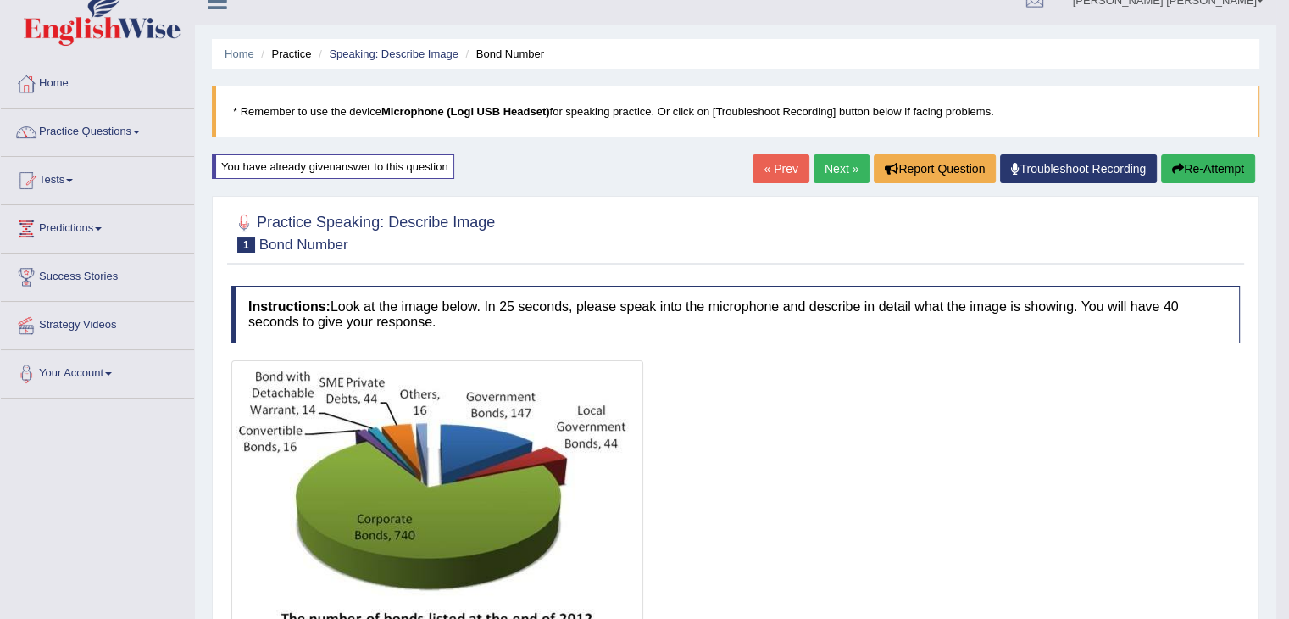
click at [1193, 164] on button "Re-Attempt" at bounding box center [1208, 168] width 94 height 29
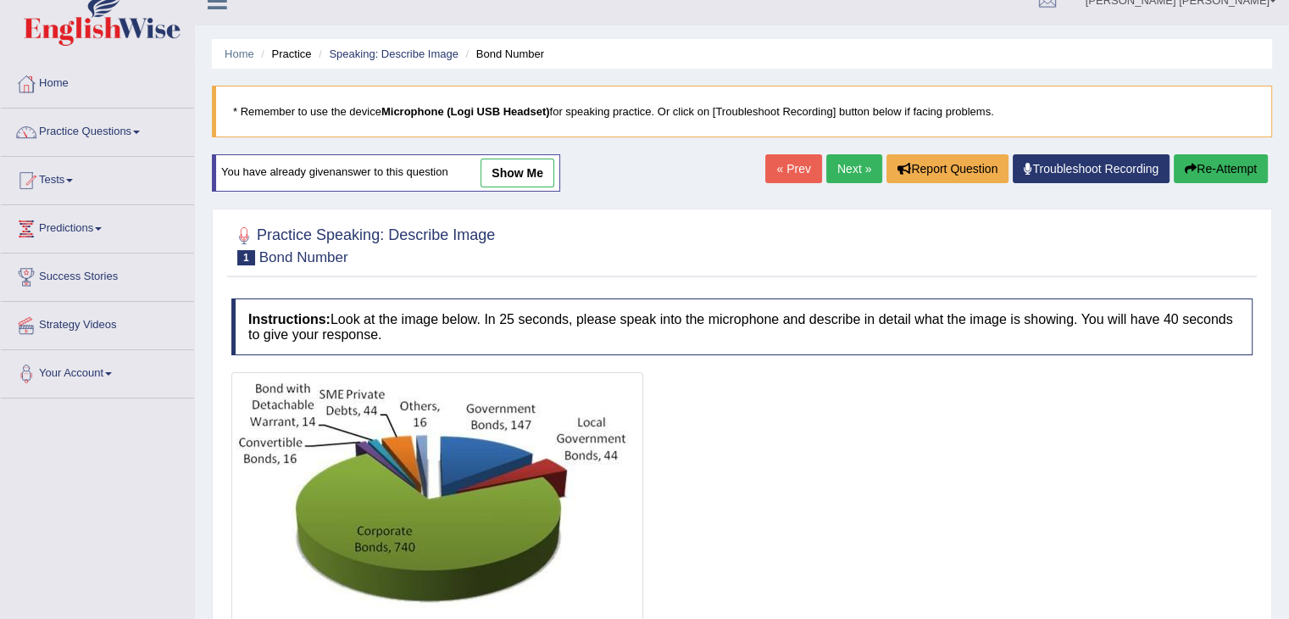
scroll to position [24, 0]
click at [843, 160] on link "Next »" at bounding box center [854, 168] width 56 height 29
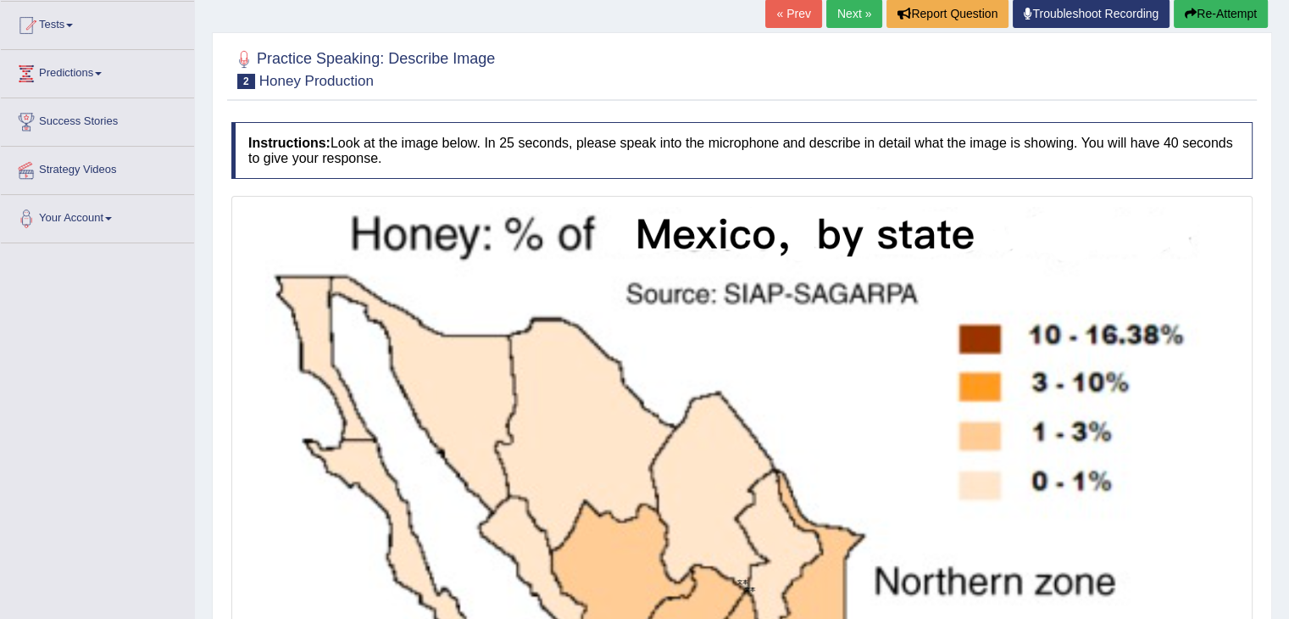
scroll to position [359, 0]
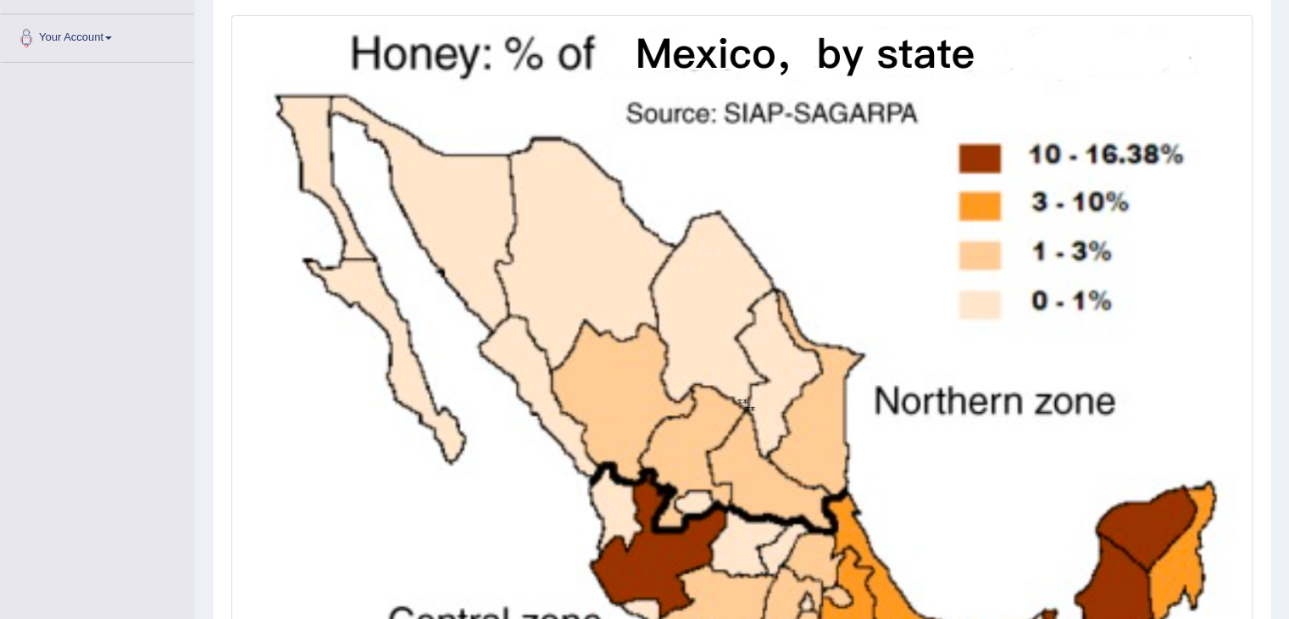
click at [661, 191] on img at bounding box center [742, 400] width 1013 height 763
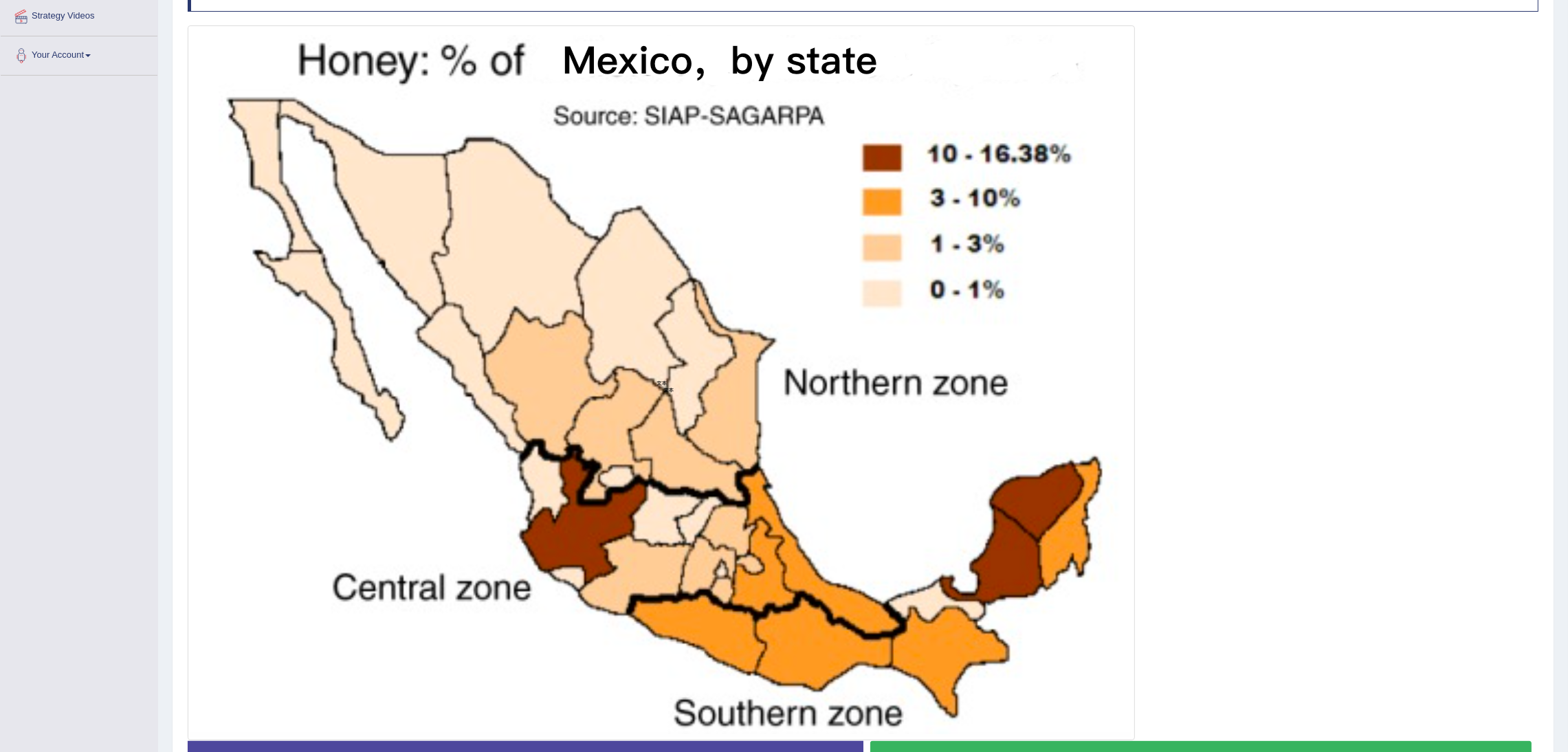
scroll to position [266, 0]
drag, startPoint x: 995, startPoint y: 1, endPoint x: 909, endPoint y: 288, distance: 299.6
click at [909, 288] on img at bounding box center [661, 383] width 940 height 708
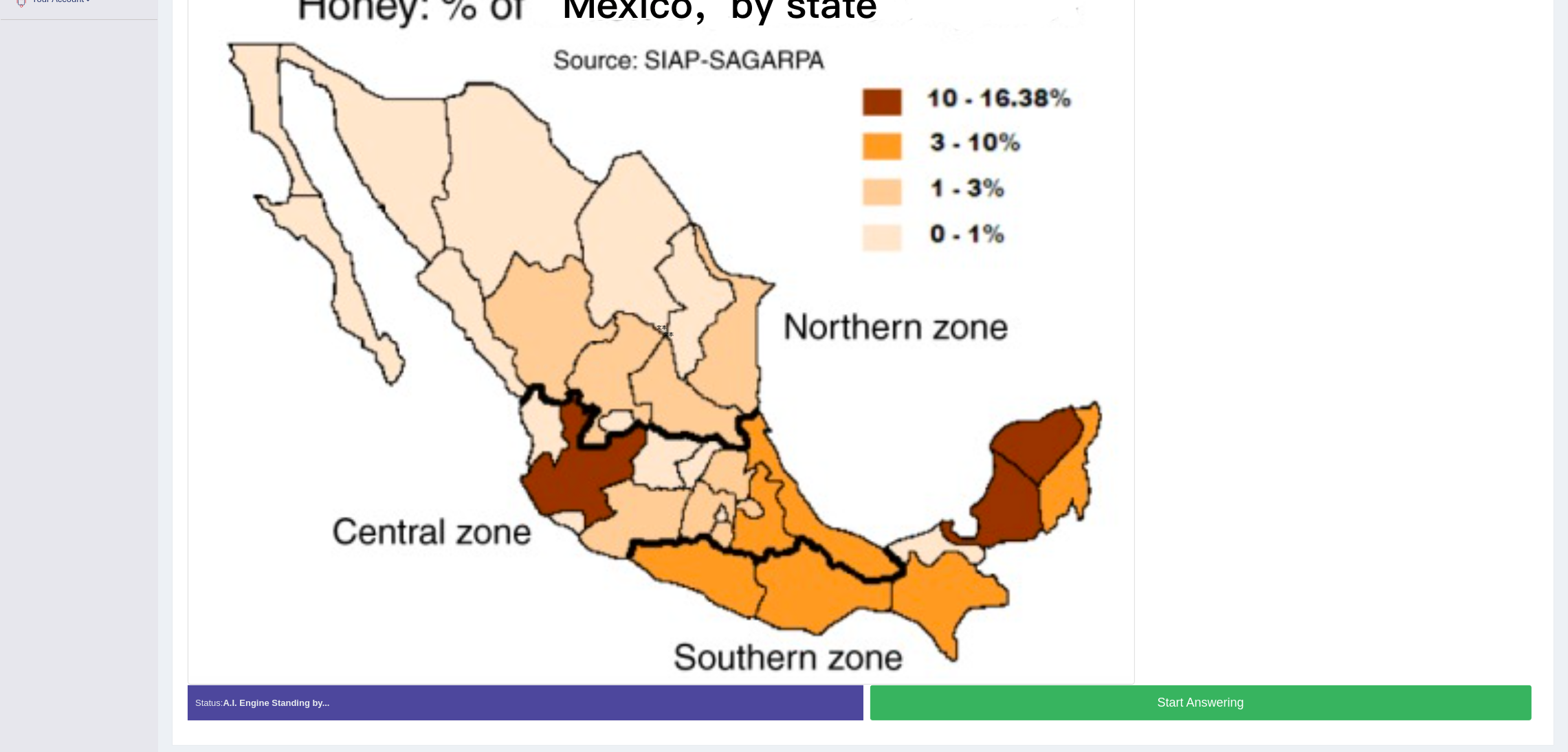
scroll to position [328, 0]
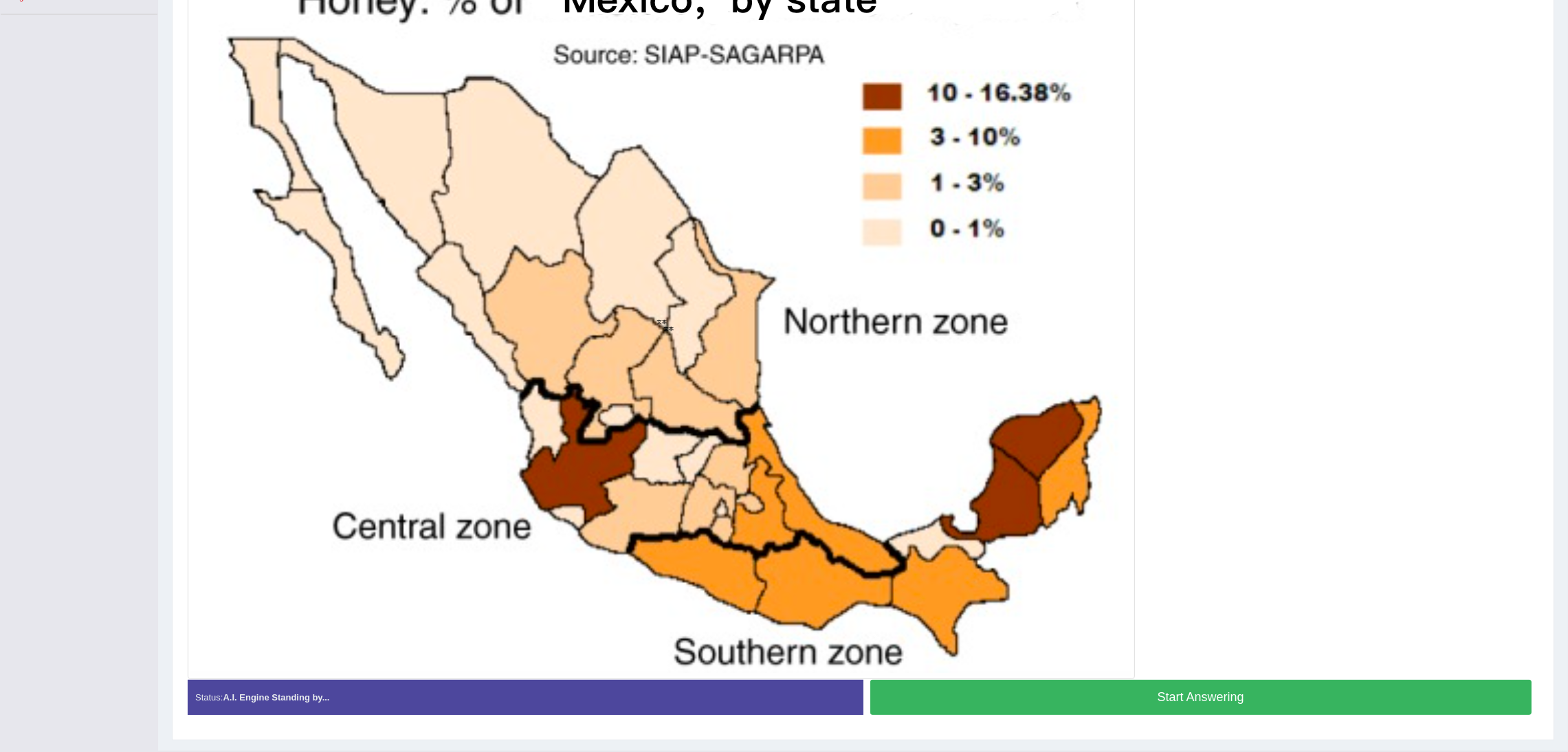
click at [994, 501] on button "Start Answering" at bounding box center [1201, 697] width 662 height 35
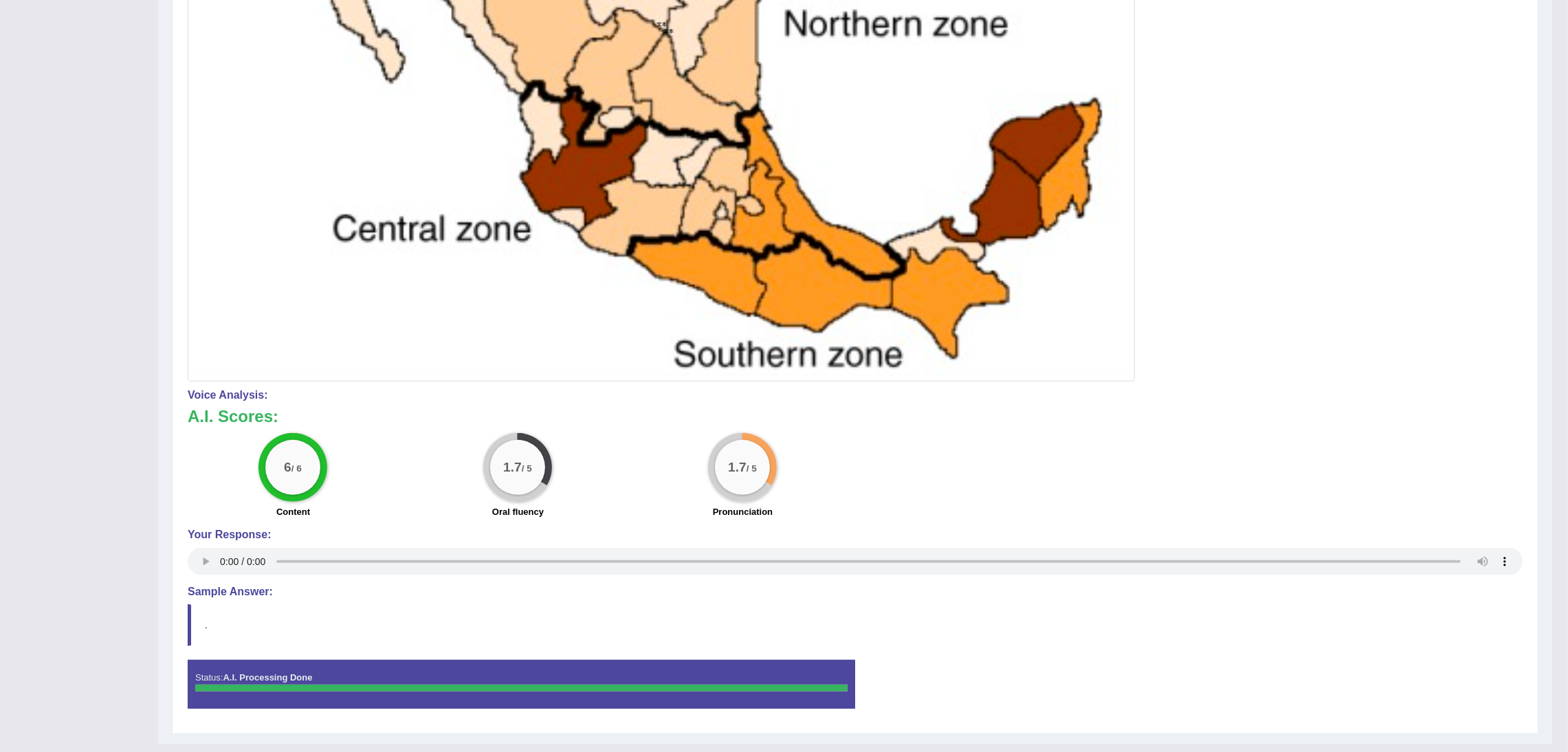
scroll to position [655, 0]
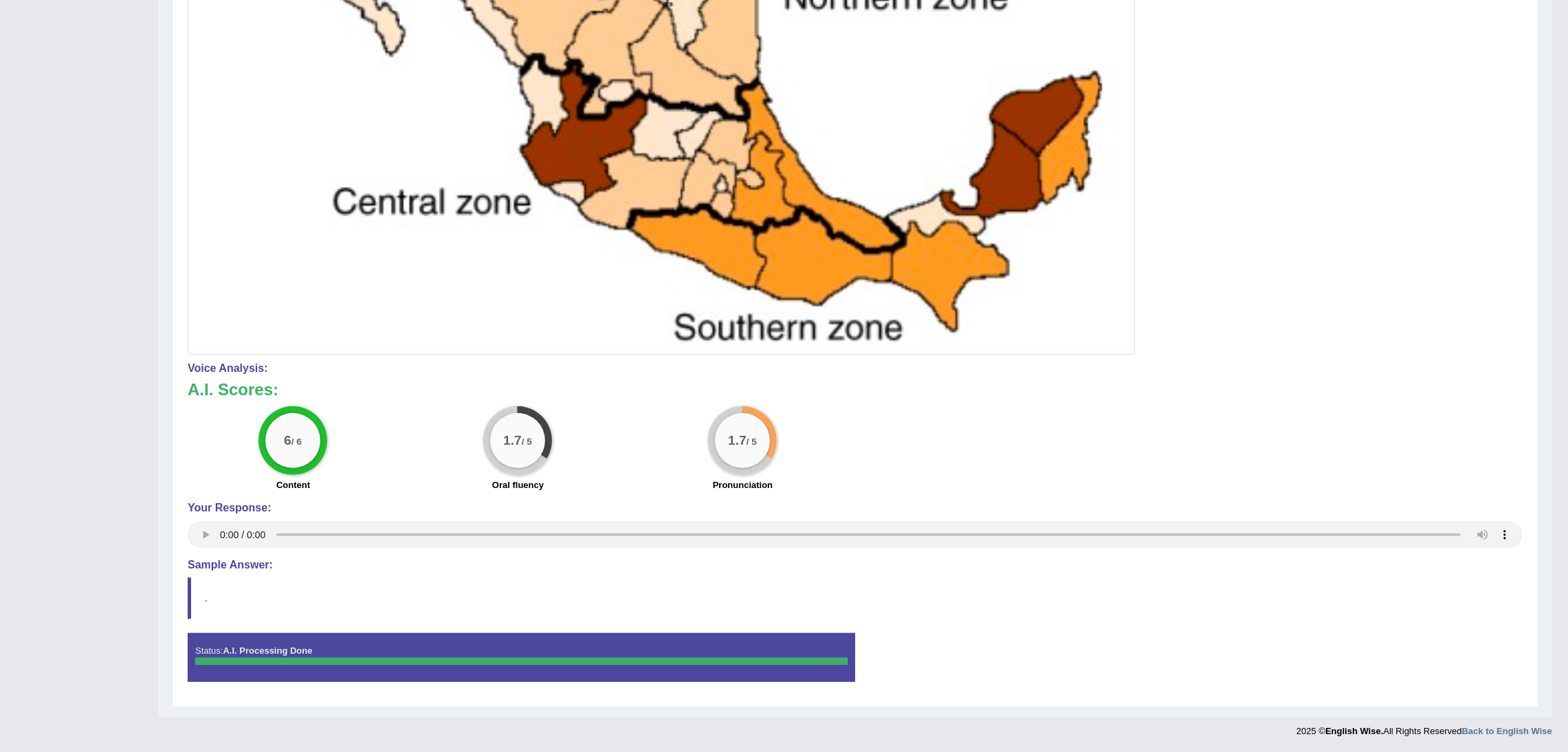
click at [543, 459] on div "1.7 / 5" at bounding box center [518, 440] width 69 height 69
click at [770, 435] on div "1.7 / 5" at bounding box center [742, 440] width 69 height 69
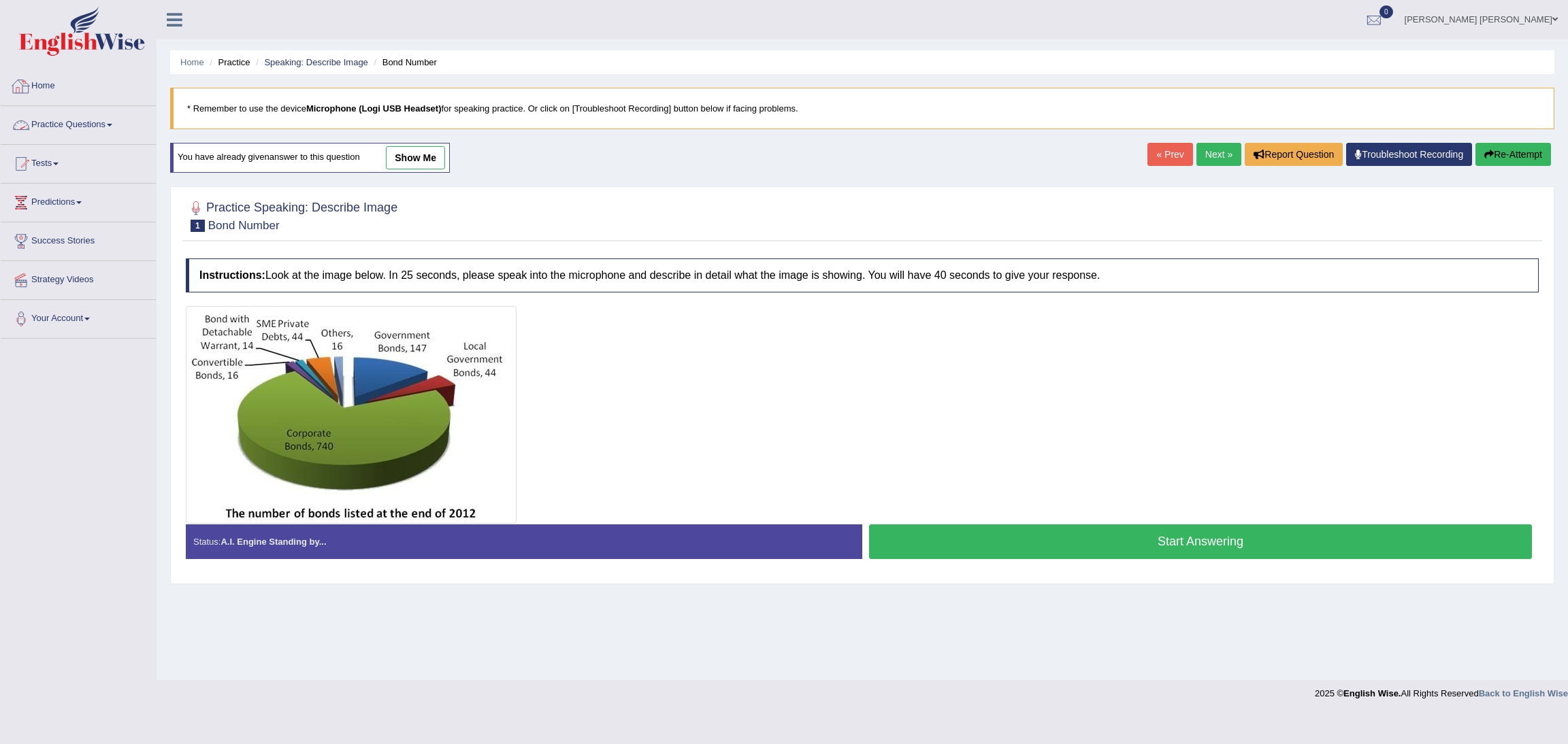
click at [40, 122] on link "Practice Questions" at bounding box center [78, 123] width 155 height 34
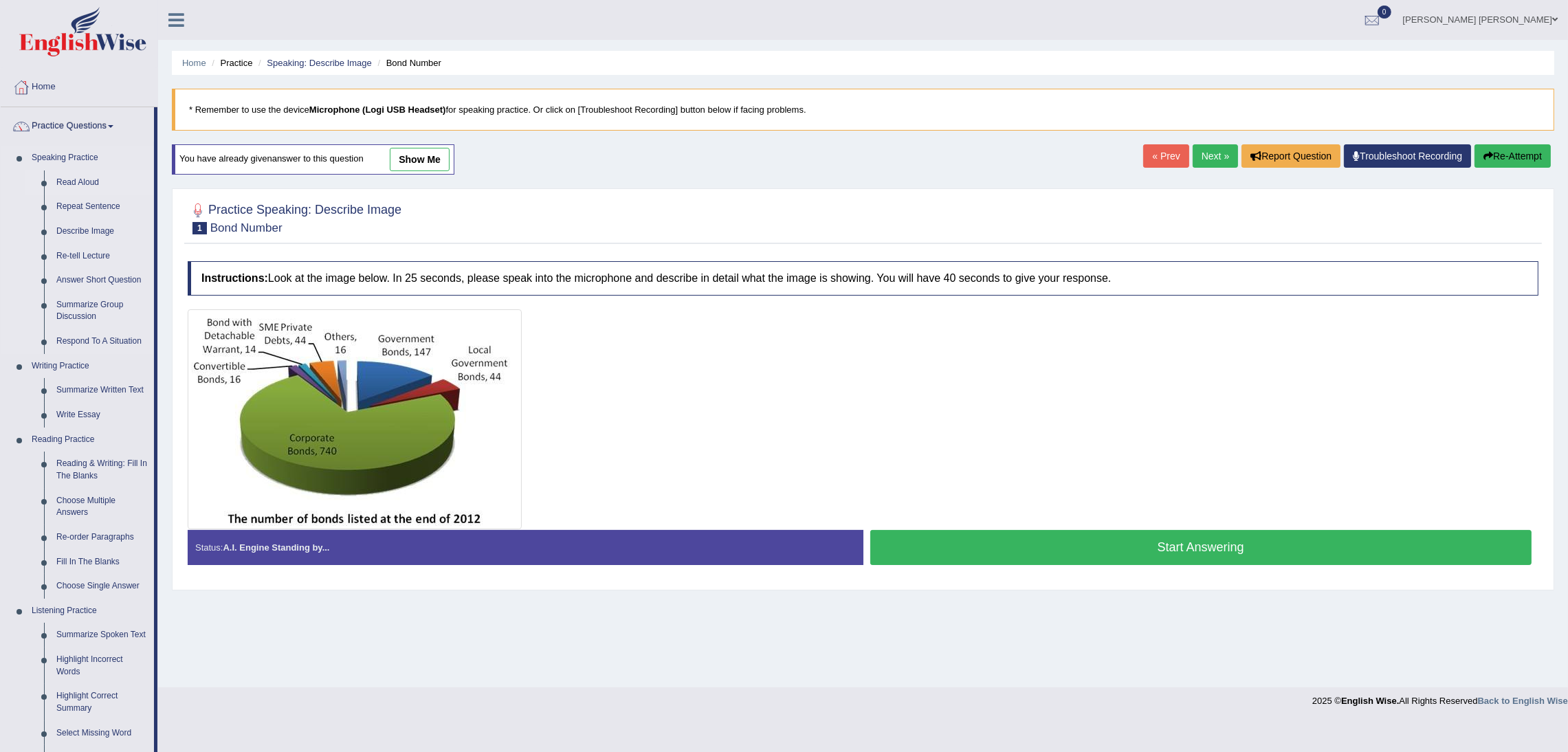
click at [56, 185] on link "Read Aloud" at bounding box center [102, 183] width 104 height 25
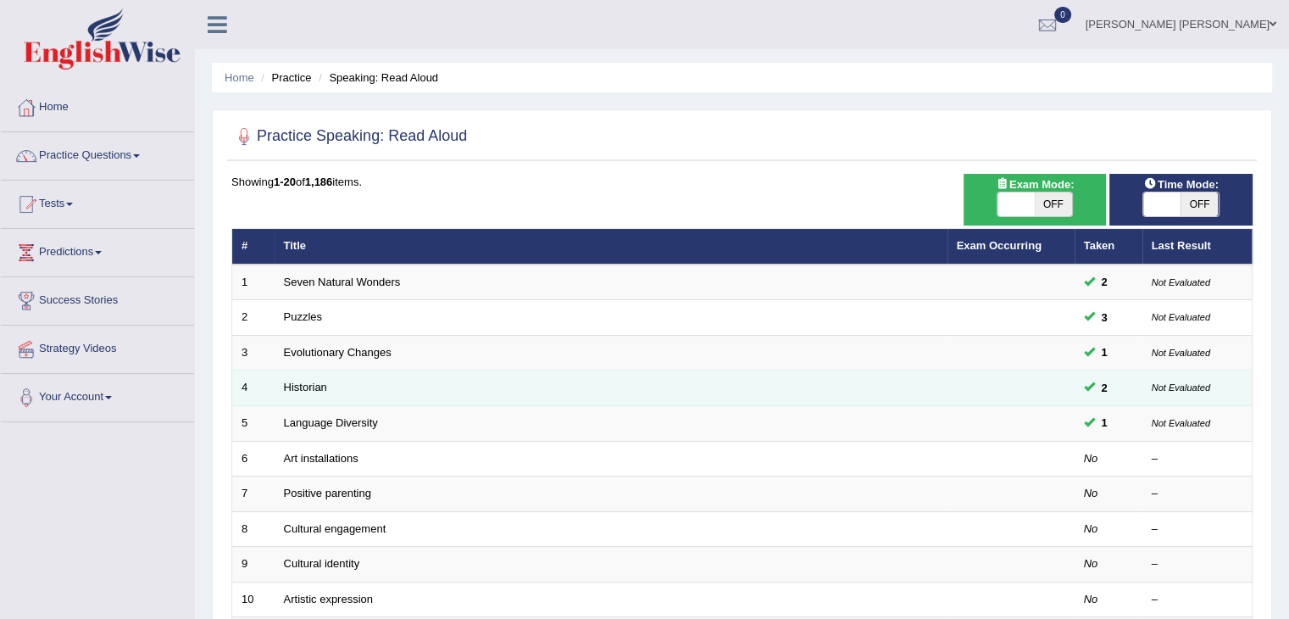
drag, startPoint x: 1660, startPoint y: 11, endPoint x: 380, endPoint y: 371, distance: 1330.2
click at [380, 371] on td "Historian" at bounding box center [611, 388] width 673 height 36
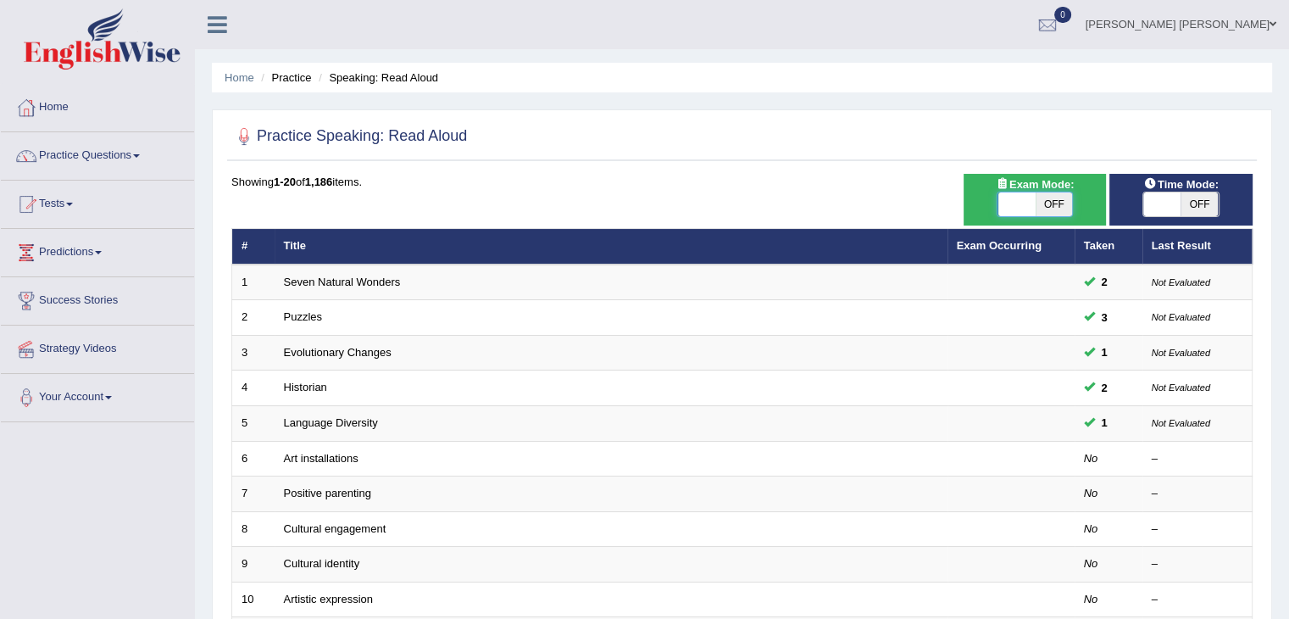
click at [1024, 210] on span at bounding box center [1016, 204] width 37 height 24
click at [1024, 210] on span at bounding box center [1015, 204] width 37 height 24
checkbox input "true"
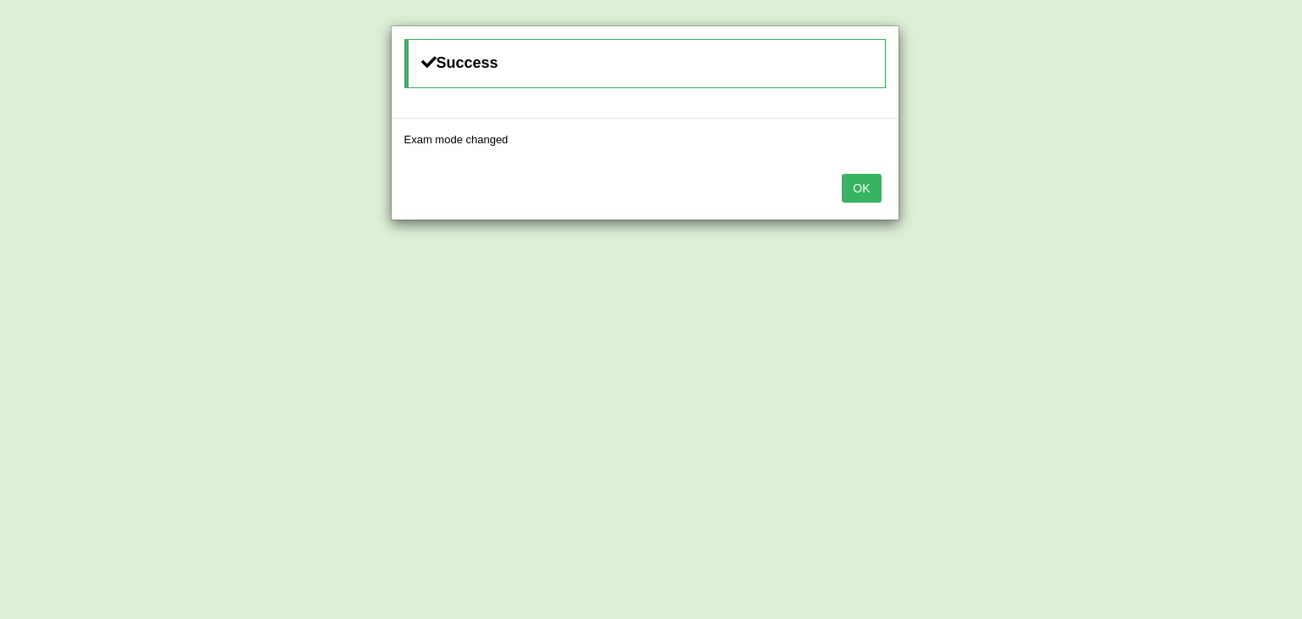
click at [873, 193] on button "OK" at bounding box center [861, 188] width 39 height 29
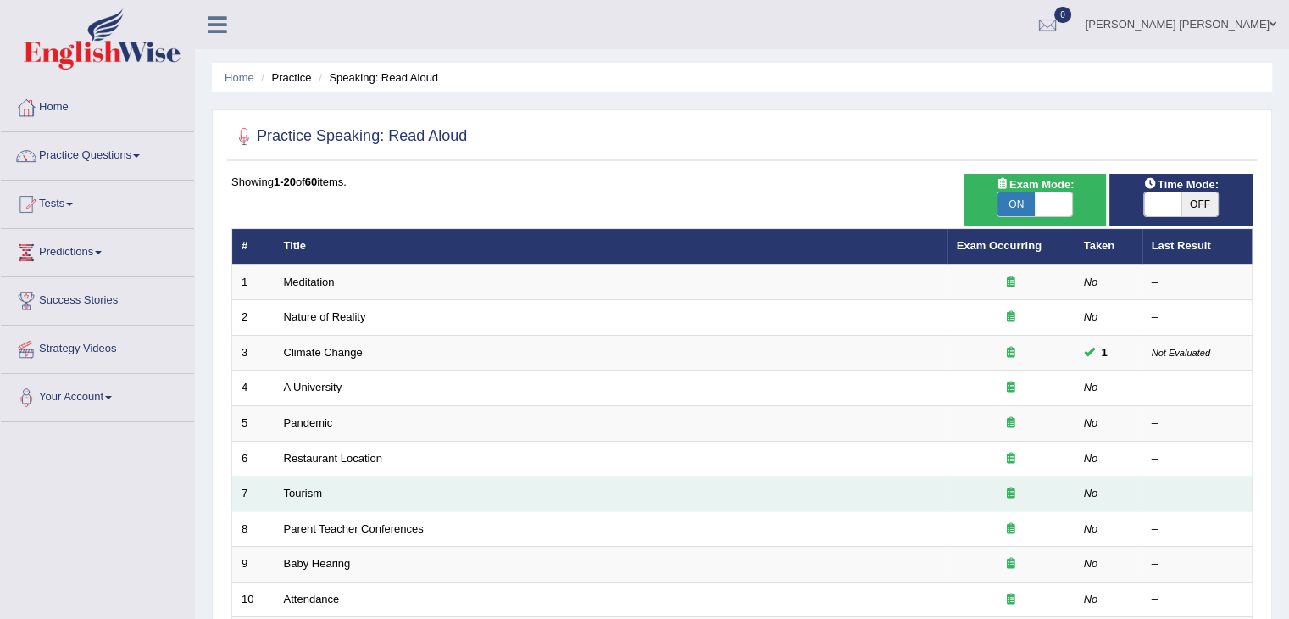
click at [874, 476] on td "Tourism" at bounding box center [611, 494] width 673 height 36
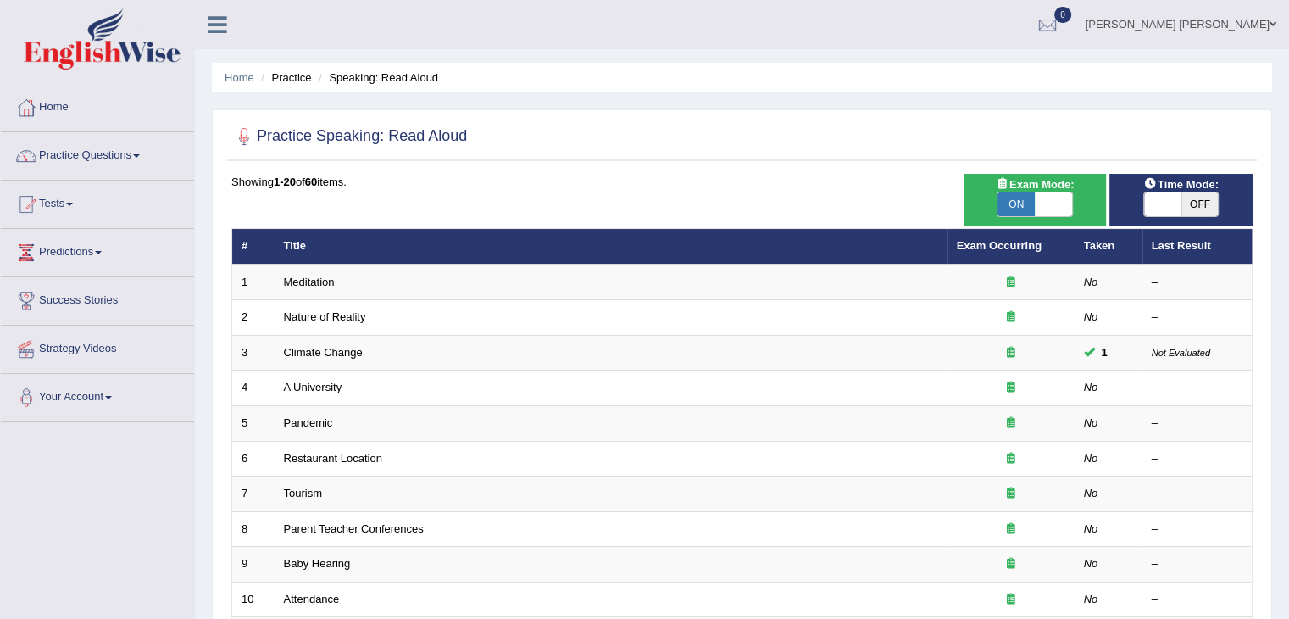
click at [1194, 197] on span "OFF" at bounding box center [1199, 204] width 37 height 24
checkbox input "true"
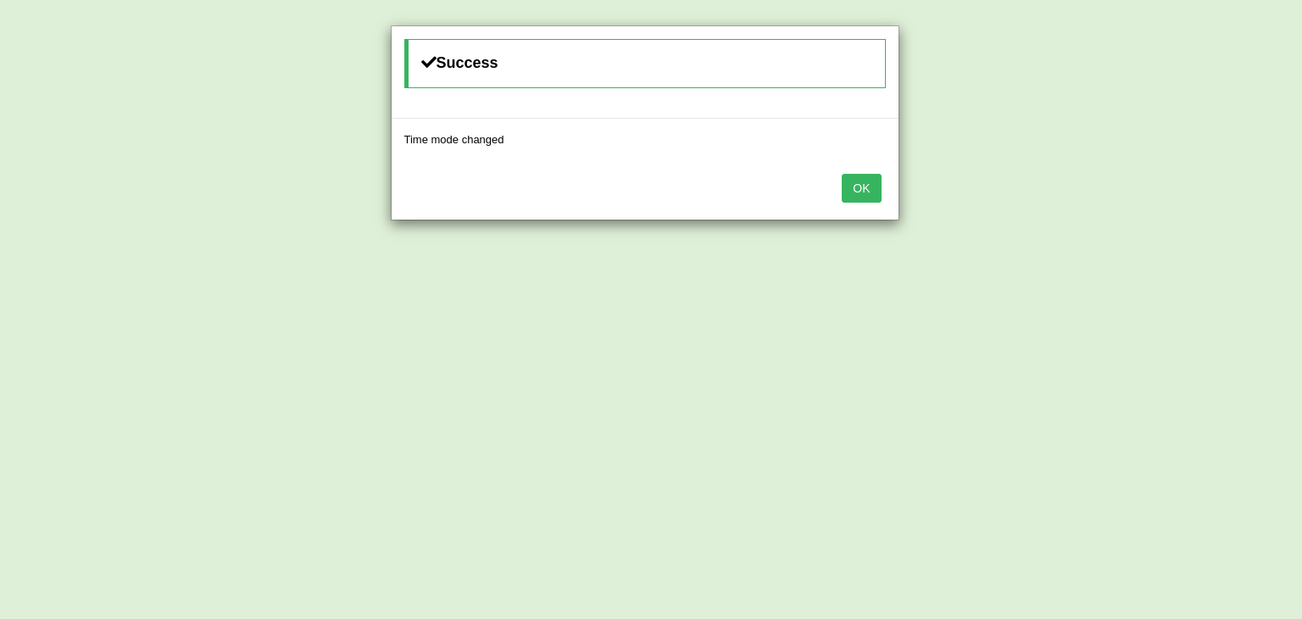
click at [861, 183] on button "OK" at bounding box center [861, 188] width 39 height 29
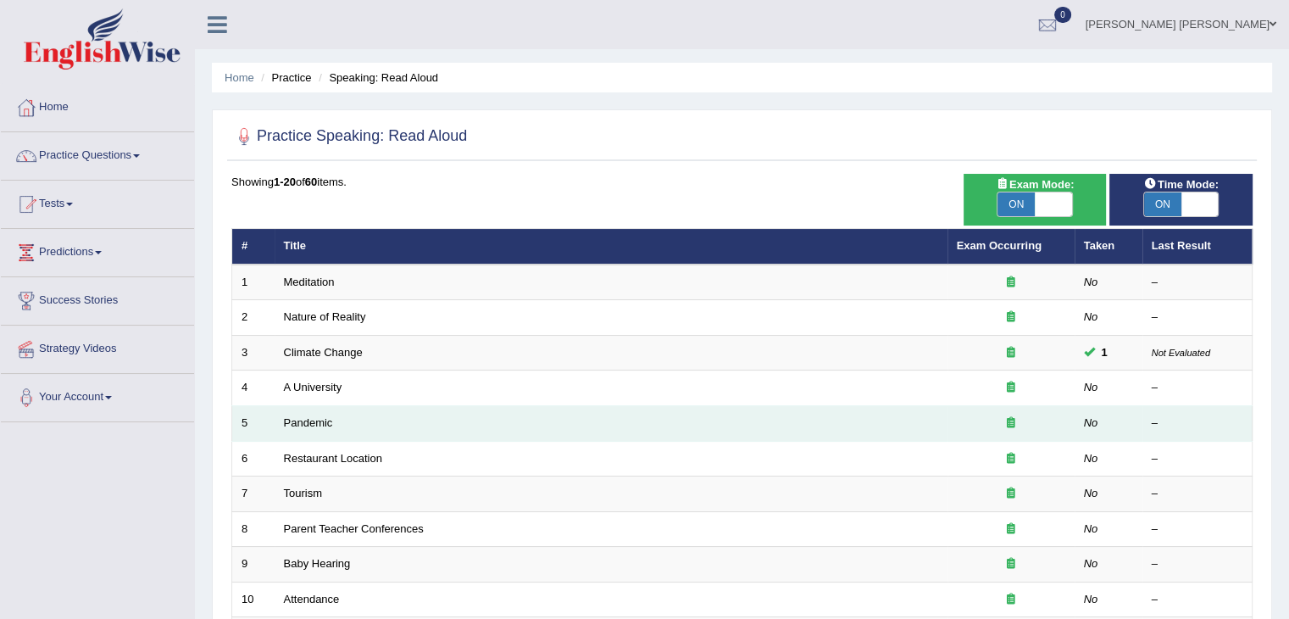
click at [920, 430] on td "Pandemic" at bounding box center [611, 424] width 673 height 36
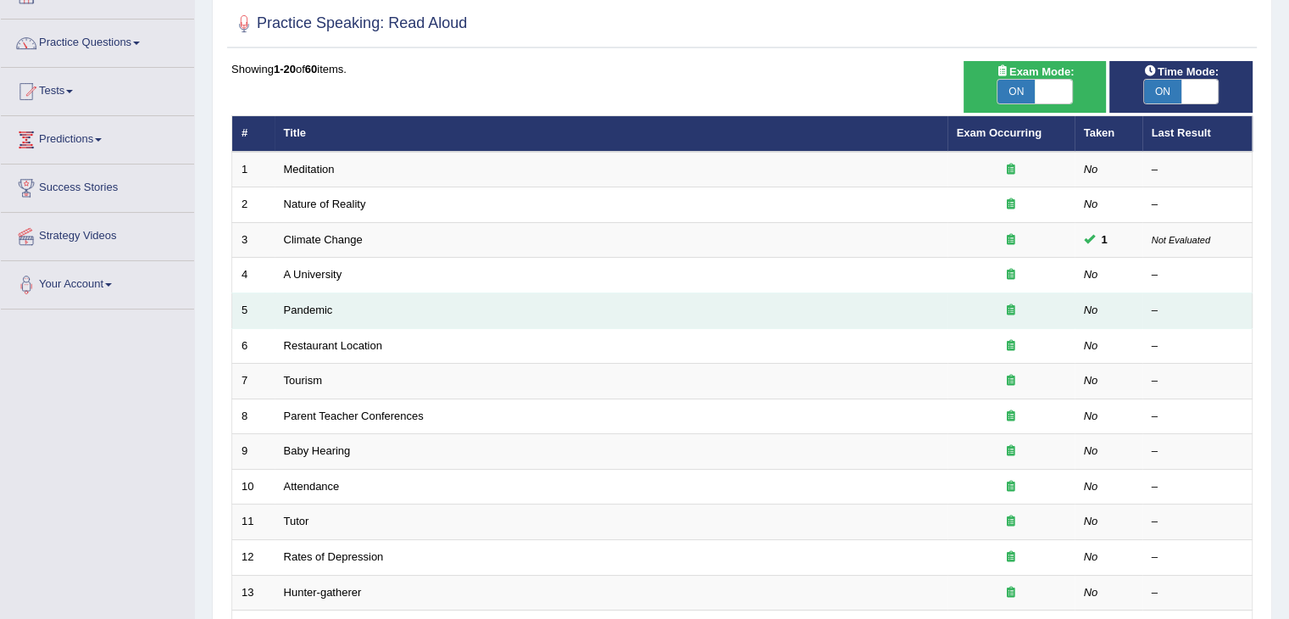
scroll to position [109, 0]
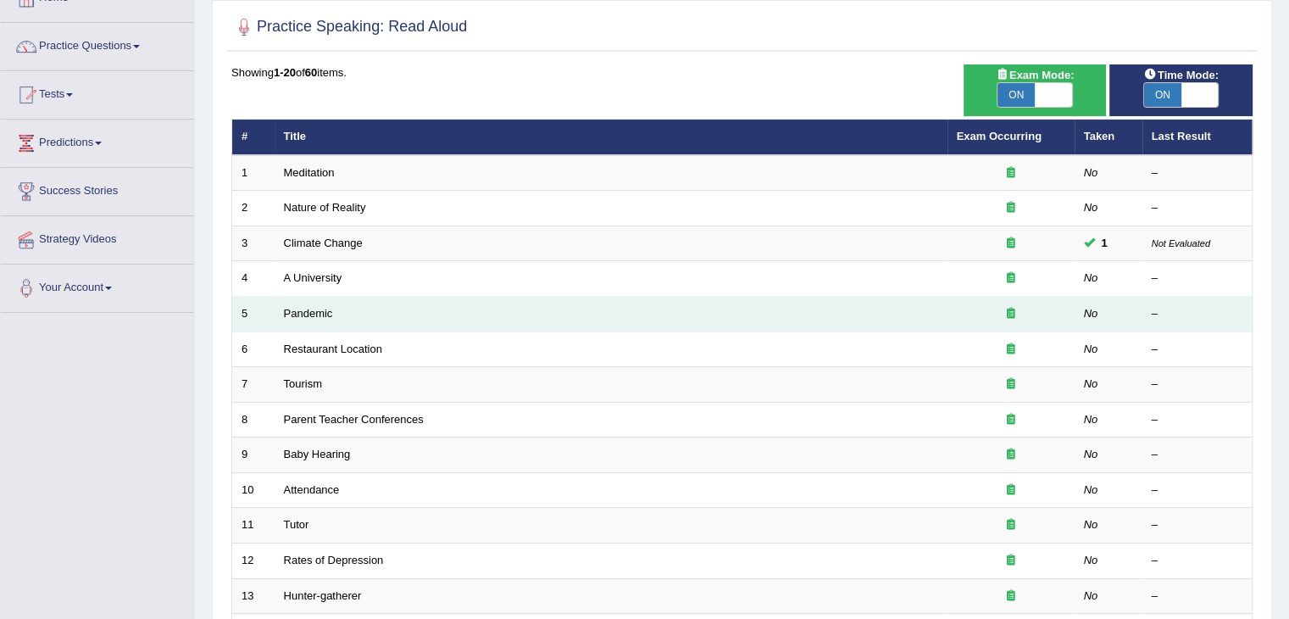
click at [895, 301] on td "Pandemic" at bounding box center [611, 315] width 673 height 36
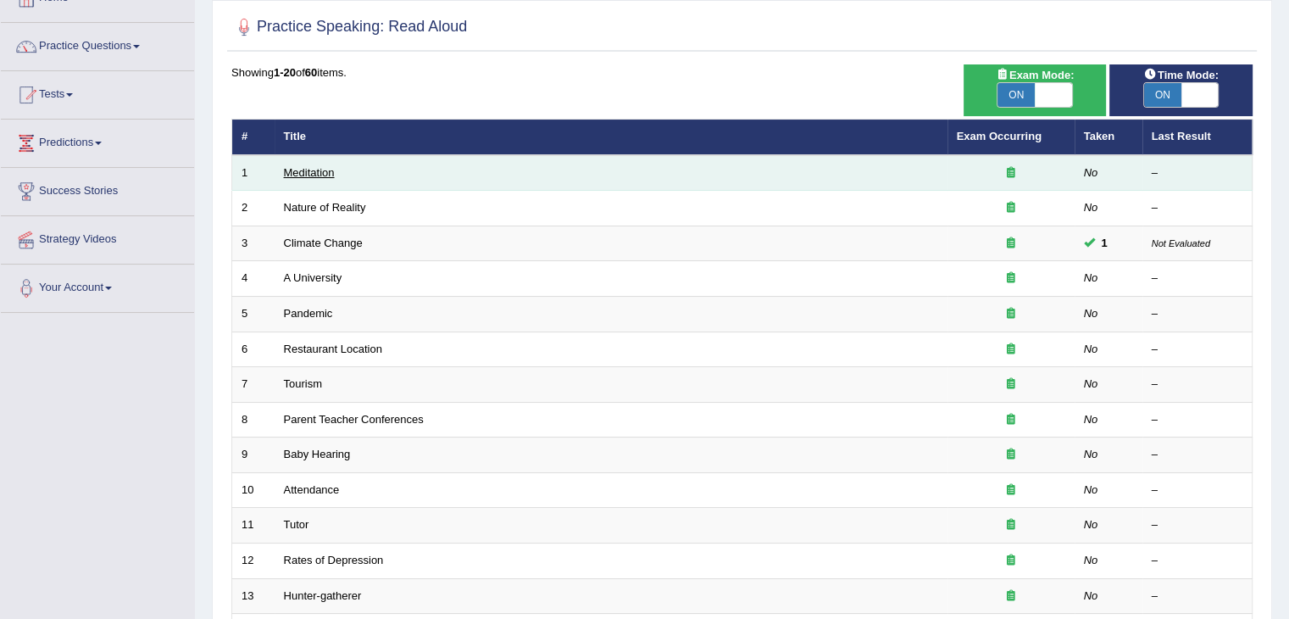
click at [315, 168] on link "Meditation" at bounding box center [309, 172] width 51 height 13
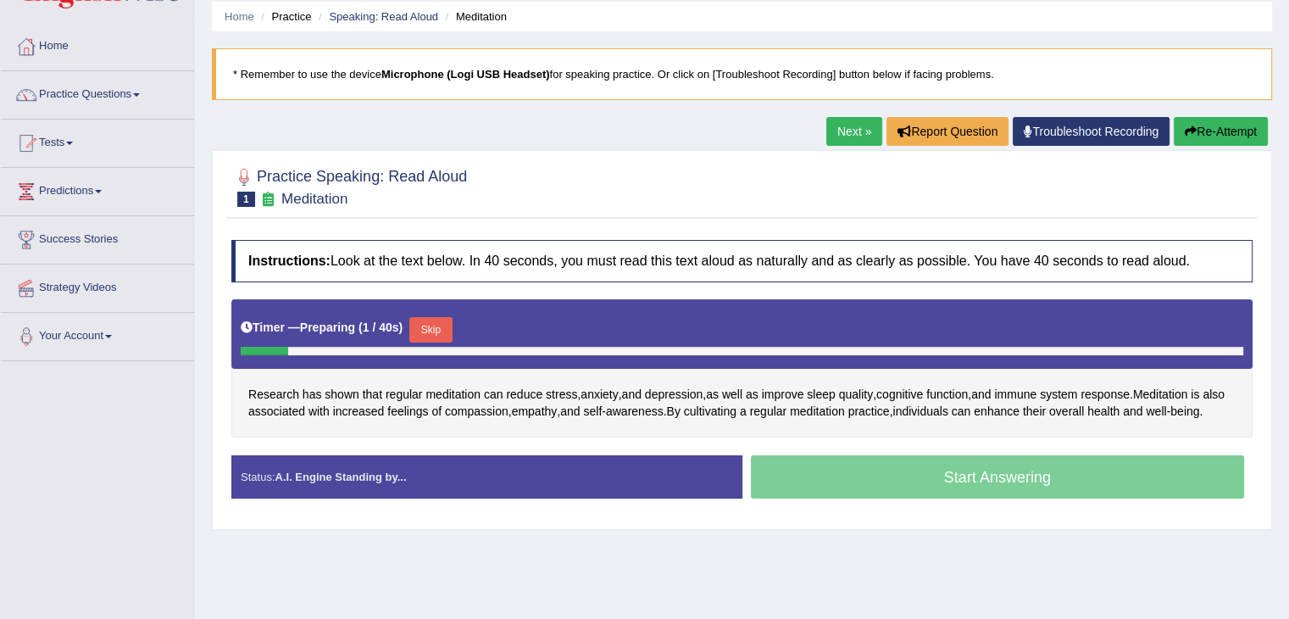
scroll to position [64, 0]
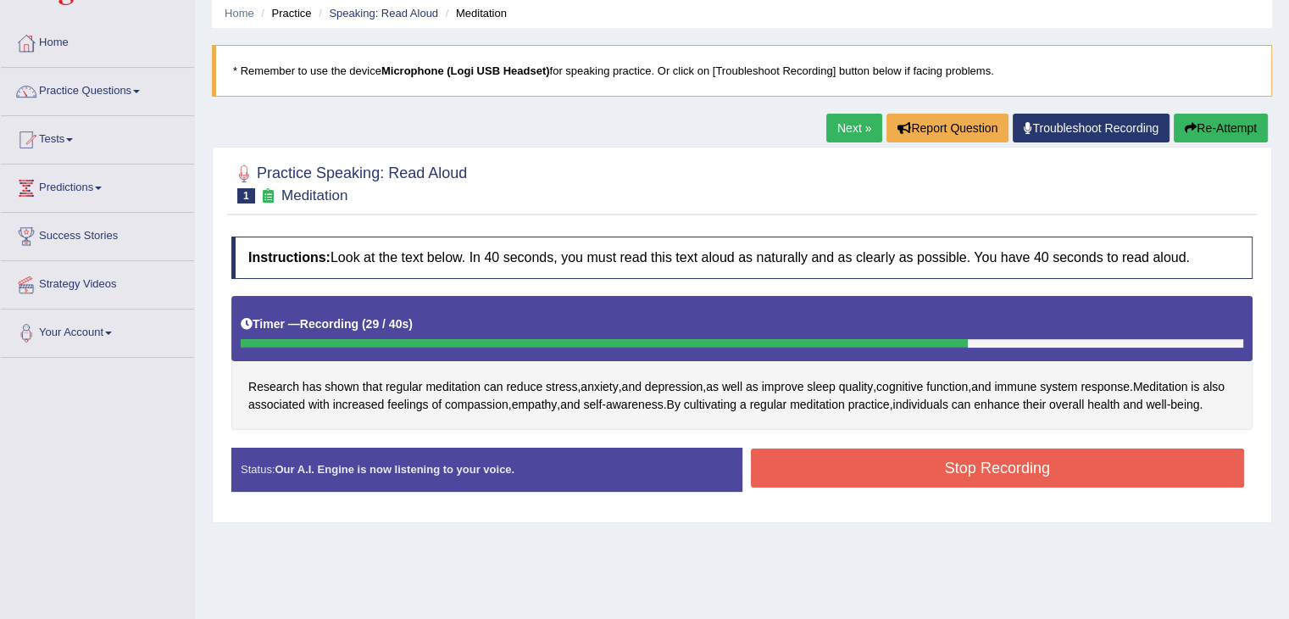
click at [903, 473] on button "Stop Recording" at bounding box center [998, 467] width 494 height 39
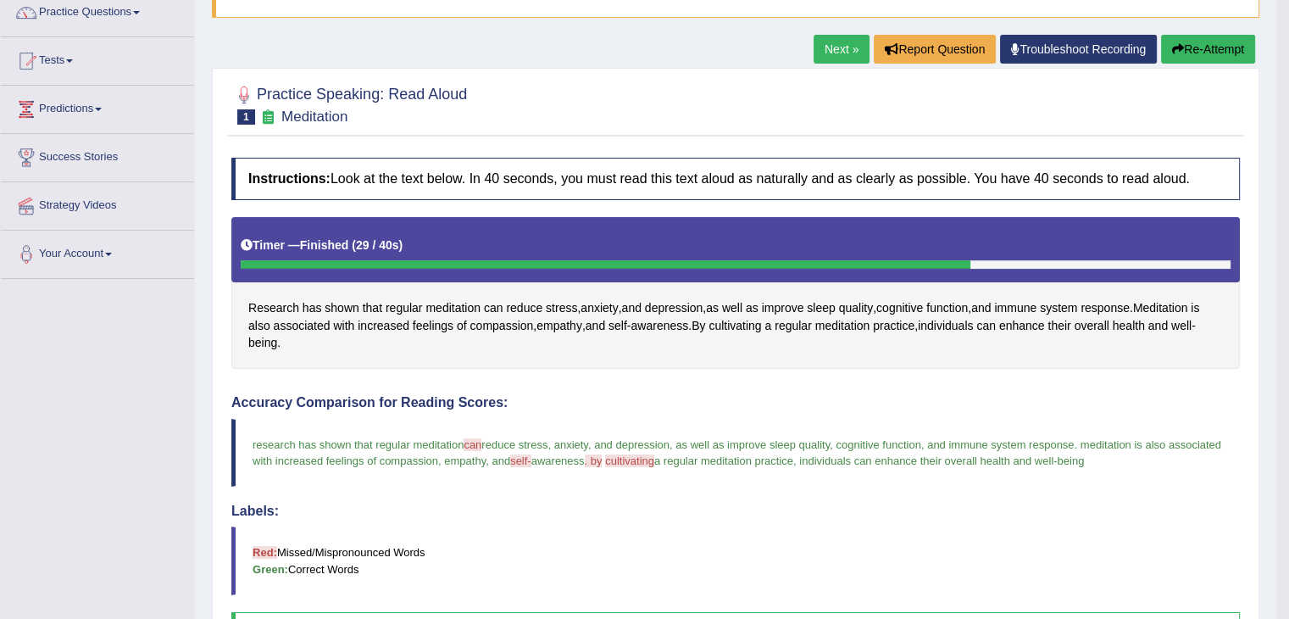
scroll to position [0, 0]
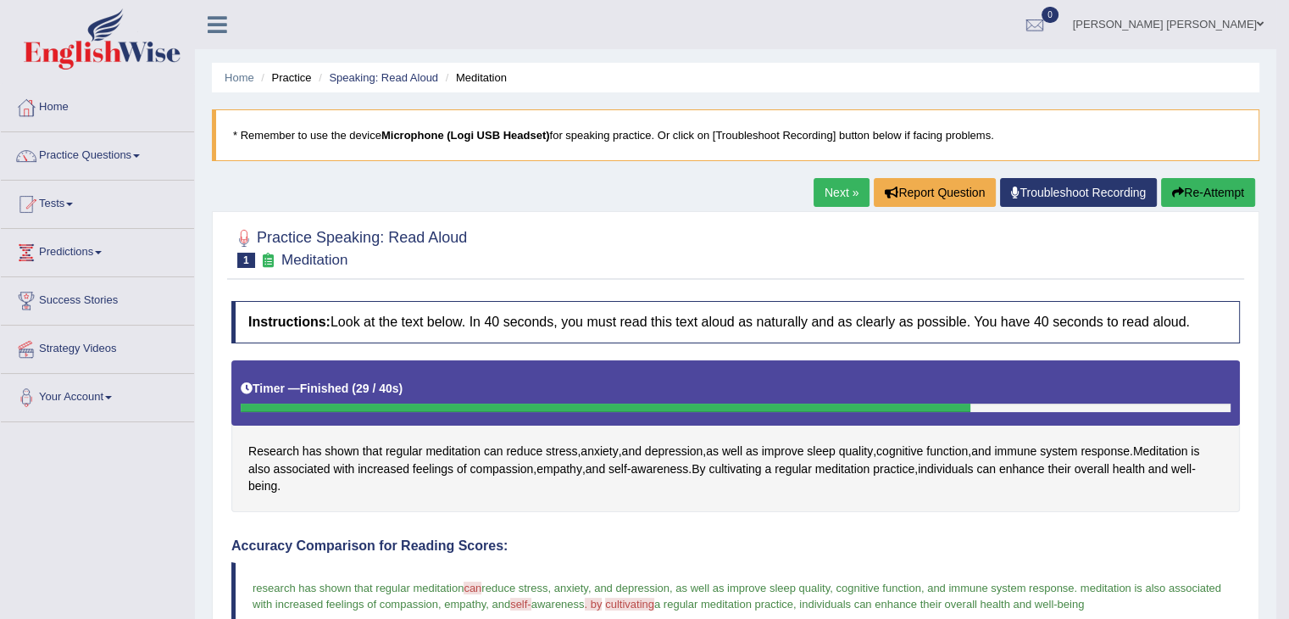
click at [825, 191] on link "Next »" at bounding box center [842, 192] width 56 height 29
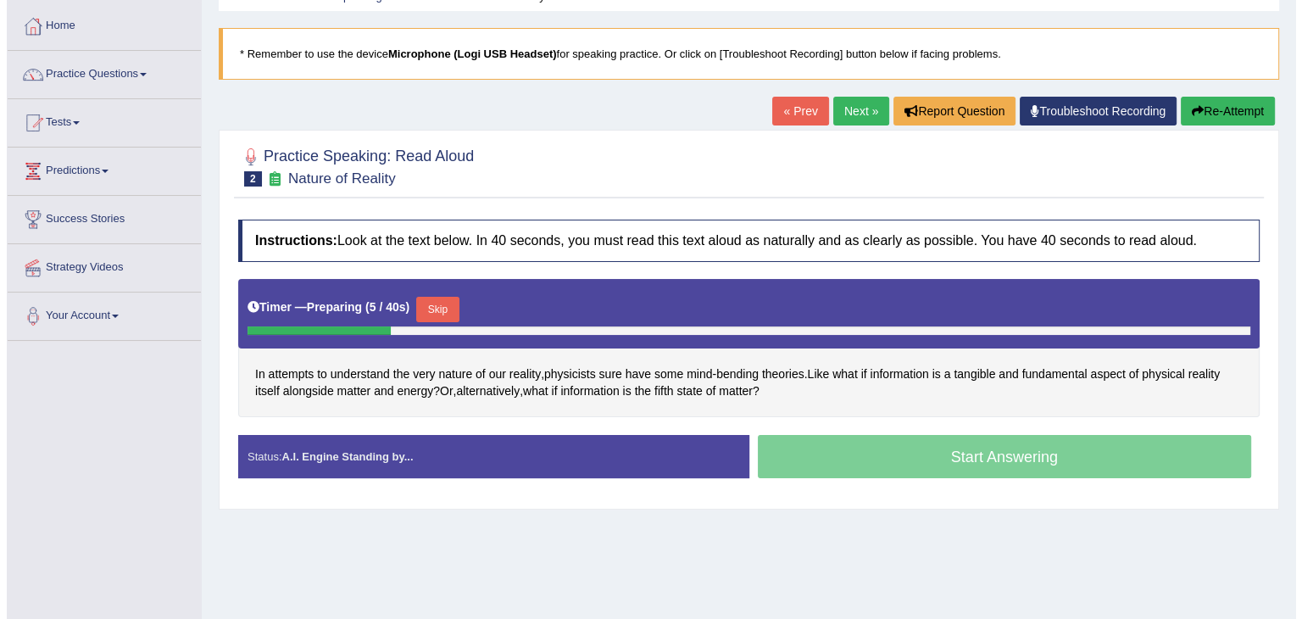
scroll to position [83, 0]
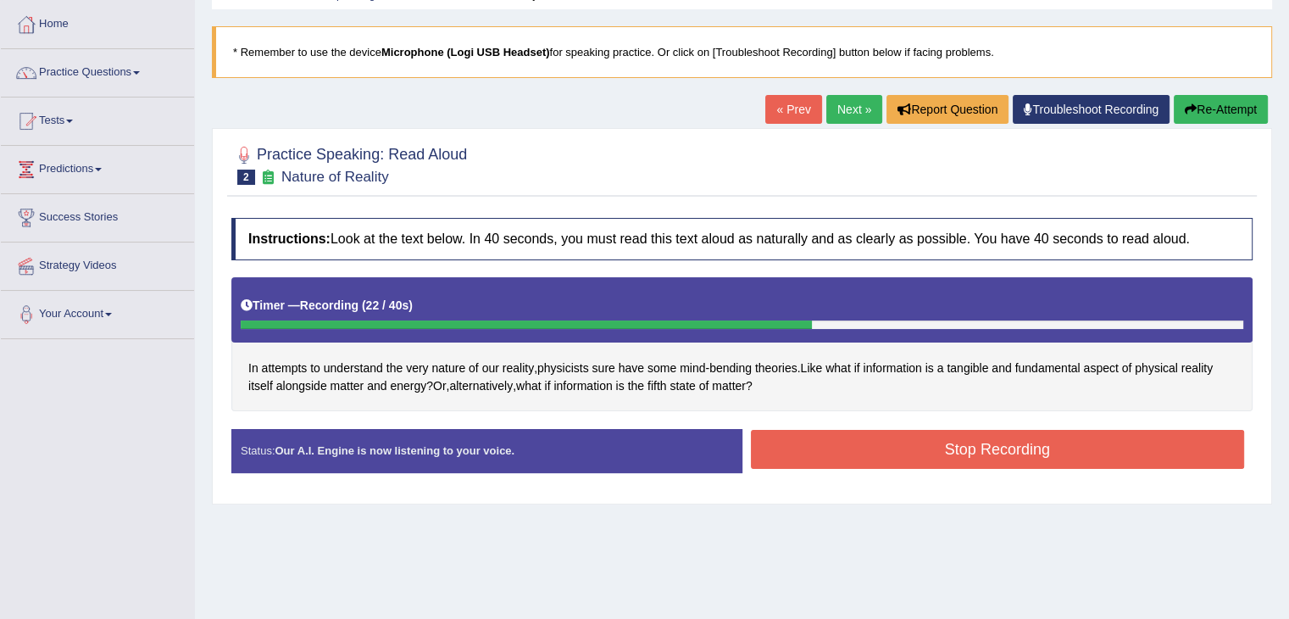
click at [923, 442] on button "Stop Recording" at bounding box center [998, 449] width 494 height 39
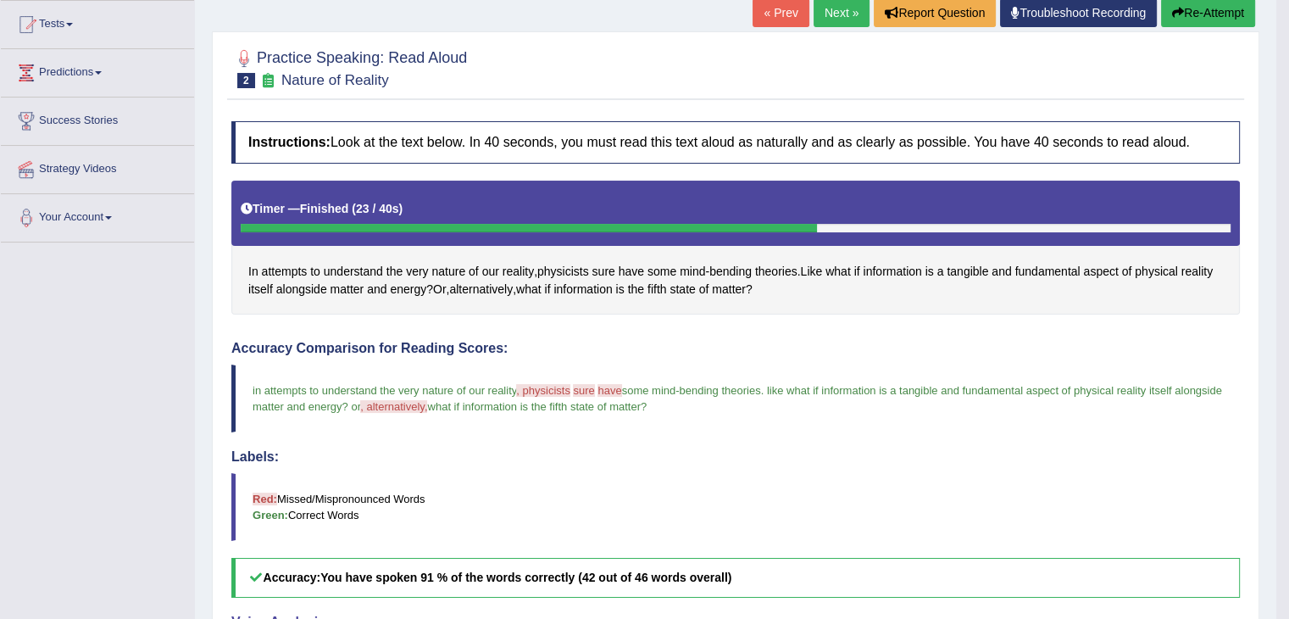
scroll to position [0, 0]
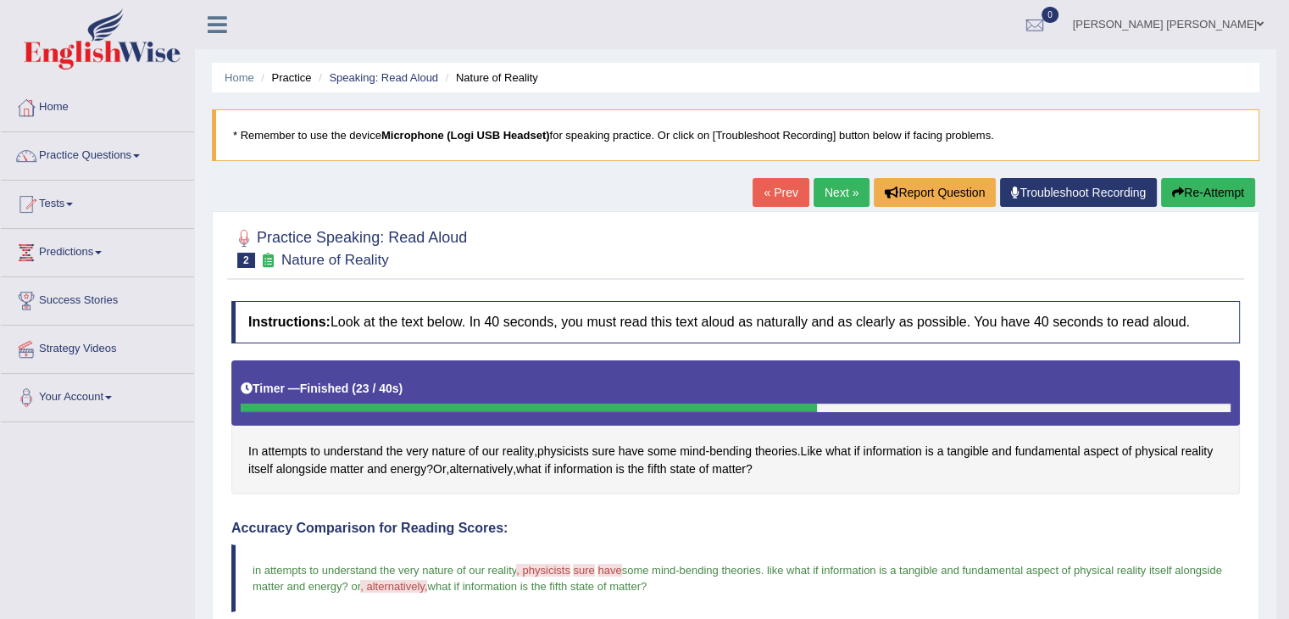
click at [847, 192] on link "Next »" at bounding box center [842, 192] width 56 height 29
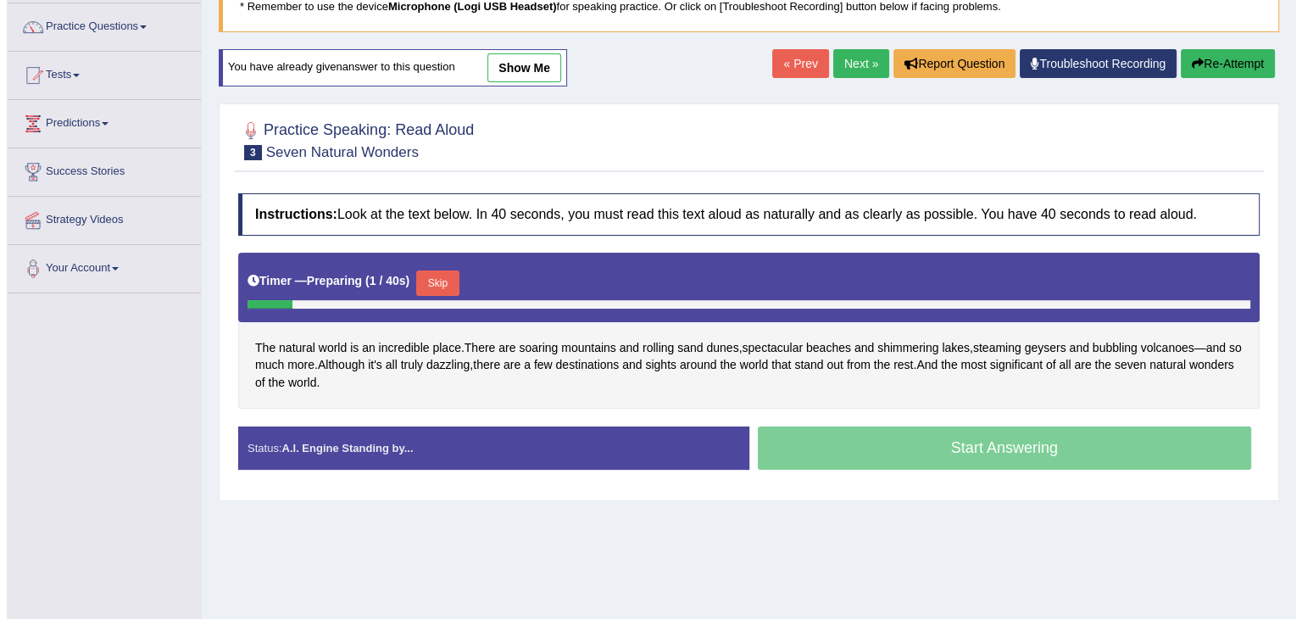
scroll to position [186, 0]
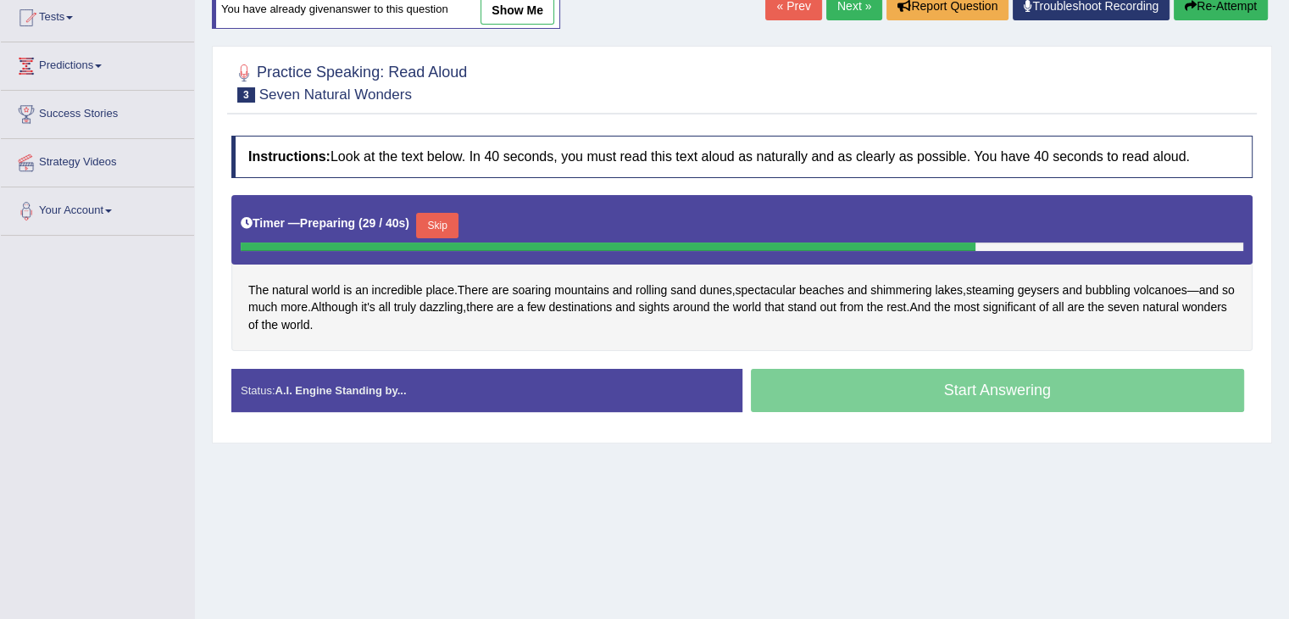
click at [244, 311] on div "The natural world is an incredible place . There are soaring mountains and roll…" at bounding box center [741, 273] width 1021 height 156
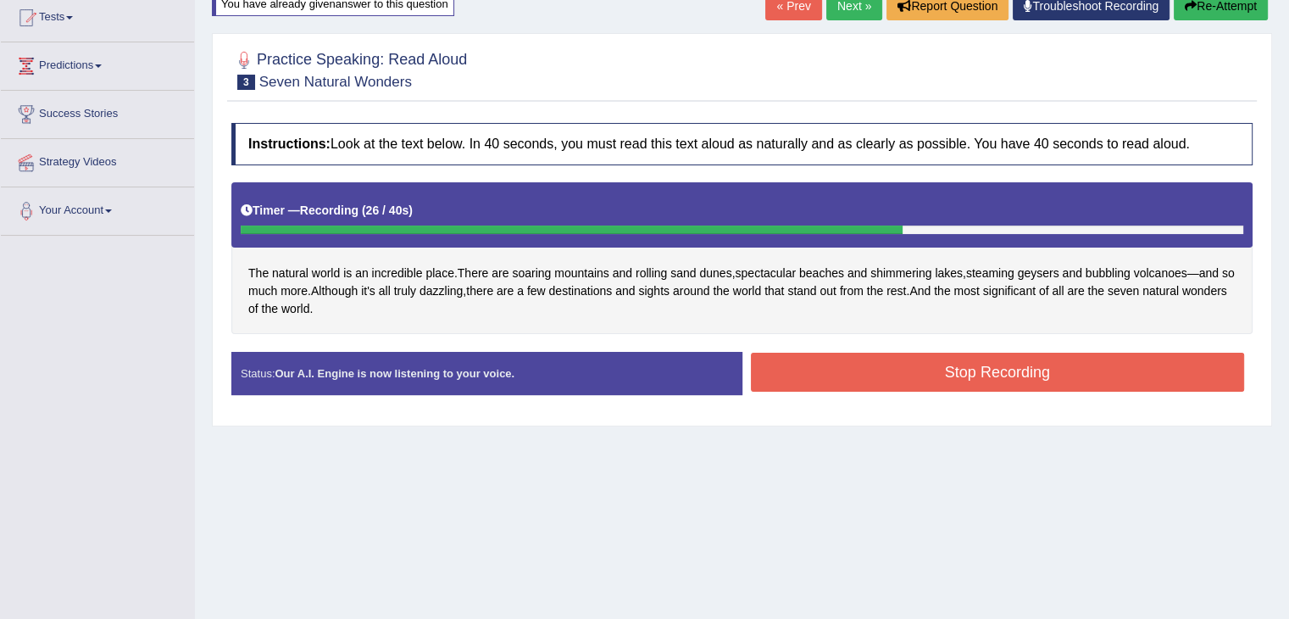
click at [912, 364] on button "Stop Recording" at bounding box center [998, 372] width 494 height 39
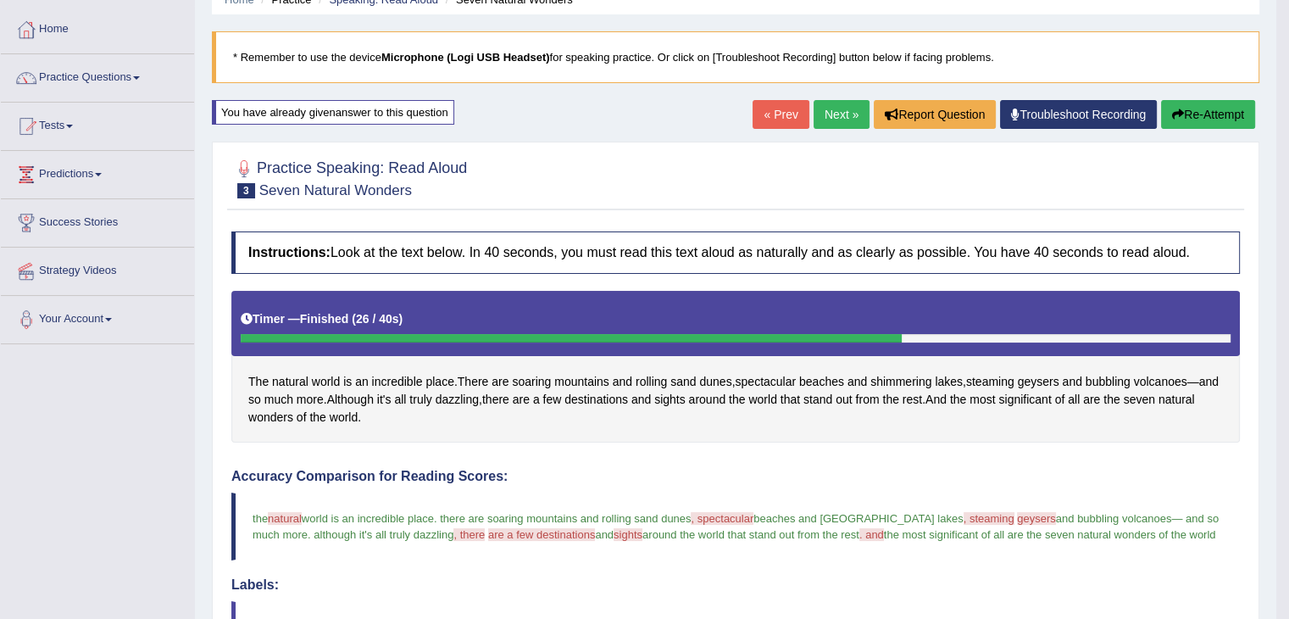
scroll to position [70, 0]
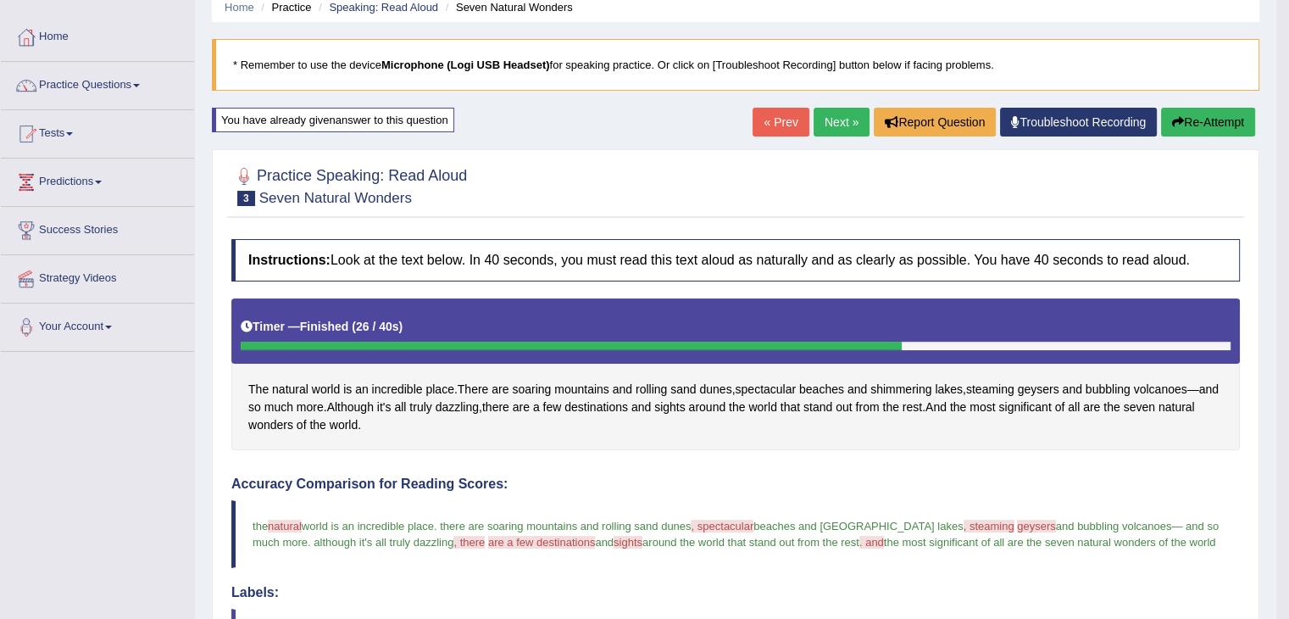
click at [840, 116] on link "Next »" at bounding box center [842, 122] width 56 height 29
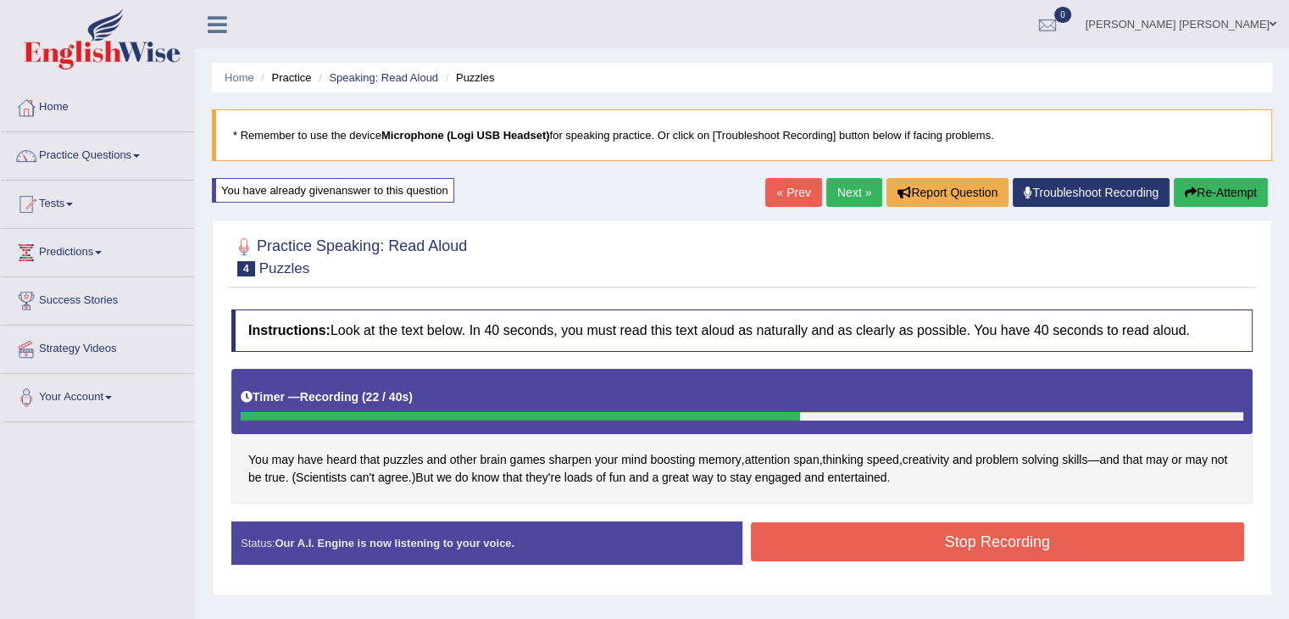
click at [957, 530] on button "Stop Recording" at bounding box center [998, 541] width 494 height 39
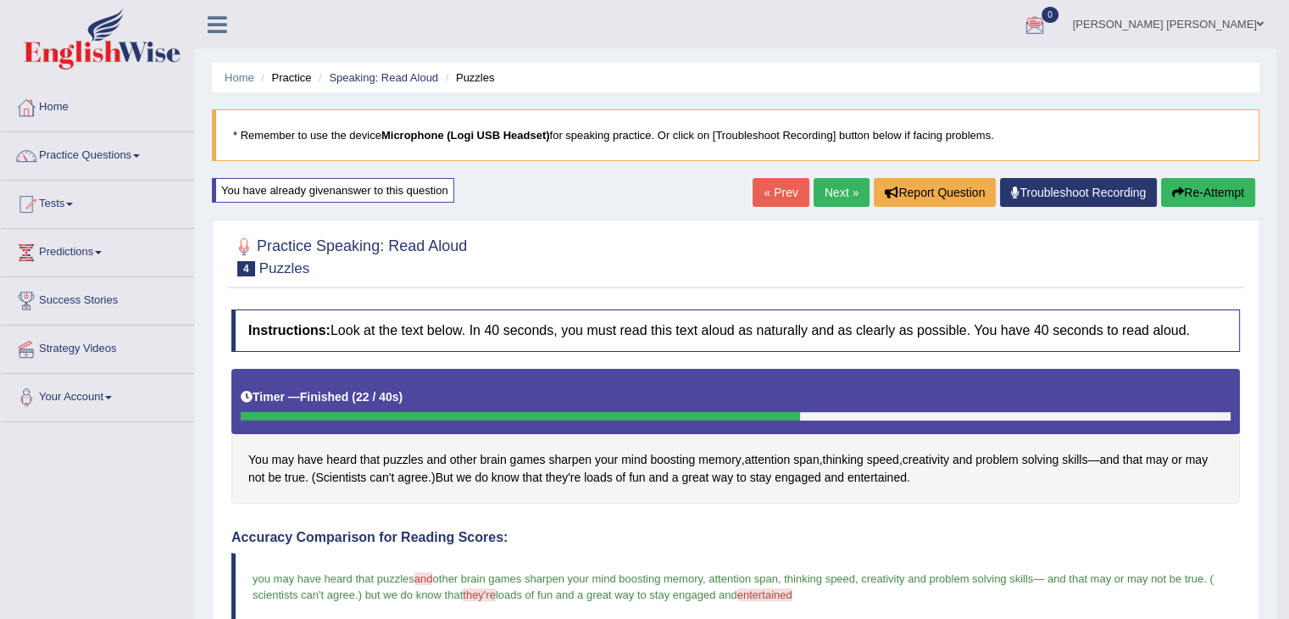
click at [837, 191] on link "Next »" at bounding box center [842, 192] width 56 height 29
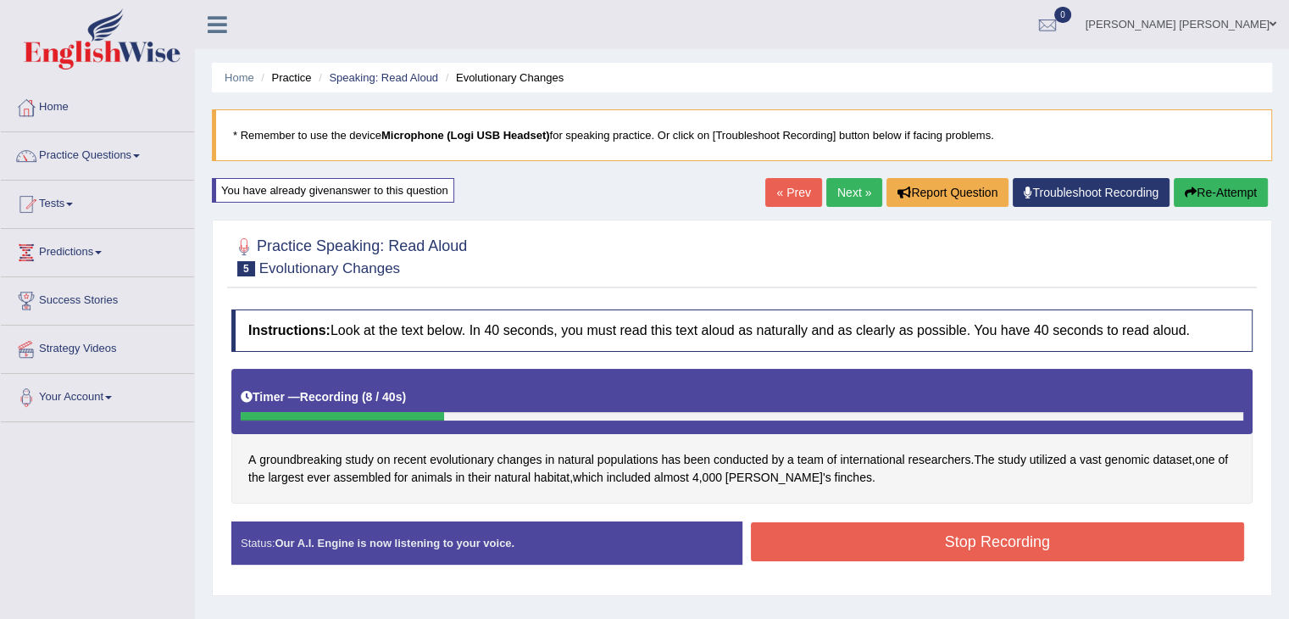
click at [825, 531] on button "Stop Recording" at bounding box center [998, 541] width 494 height 39
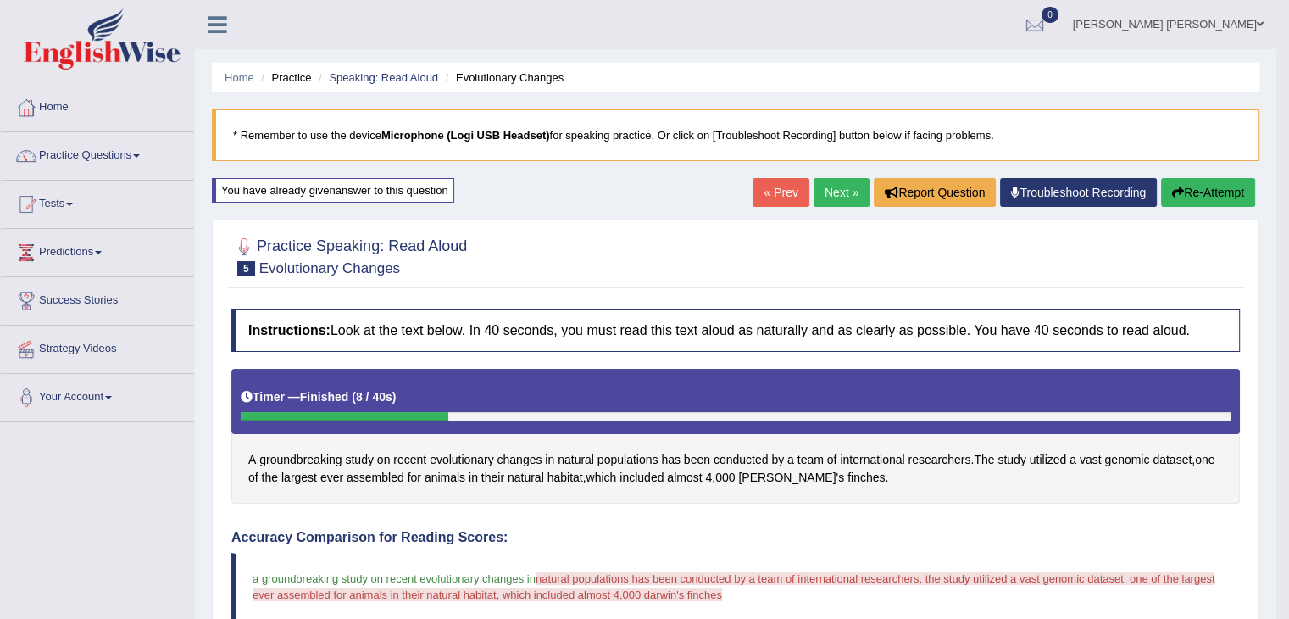
click at [1208, 190] on button "Re-Attempt" at bounding box center [1208, 192] width 94 height 29
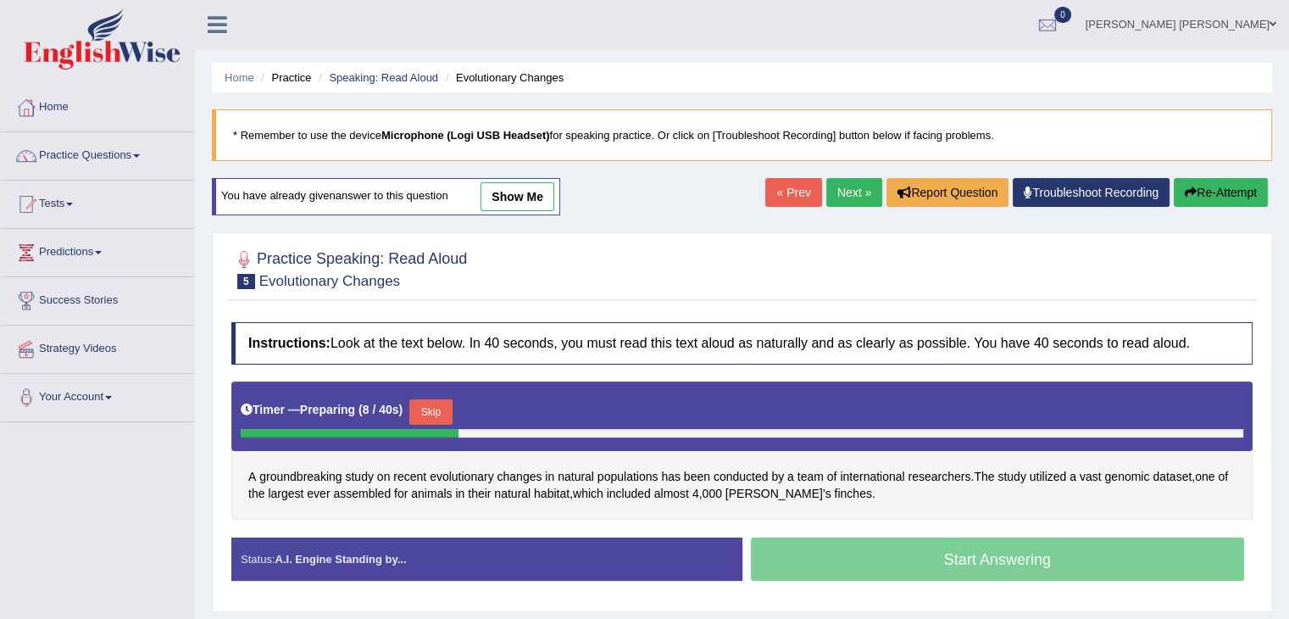
click at [444, 412] on button "Skip" at bounding box center [430, 411] width 42 height 25
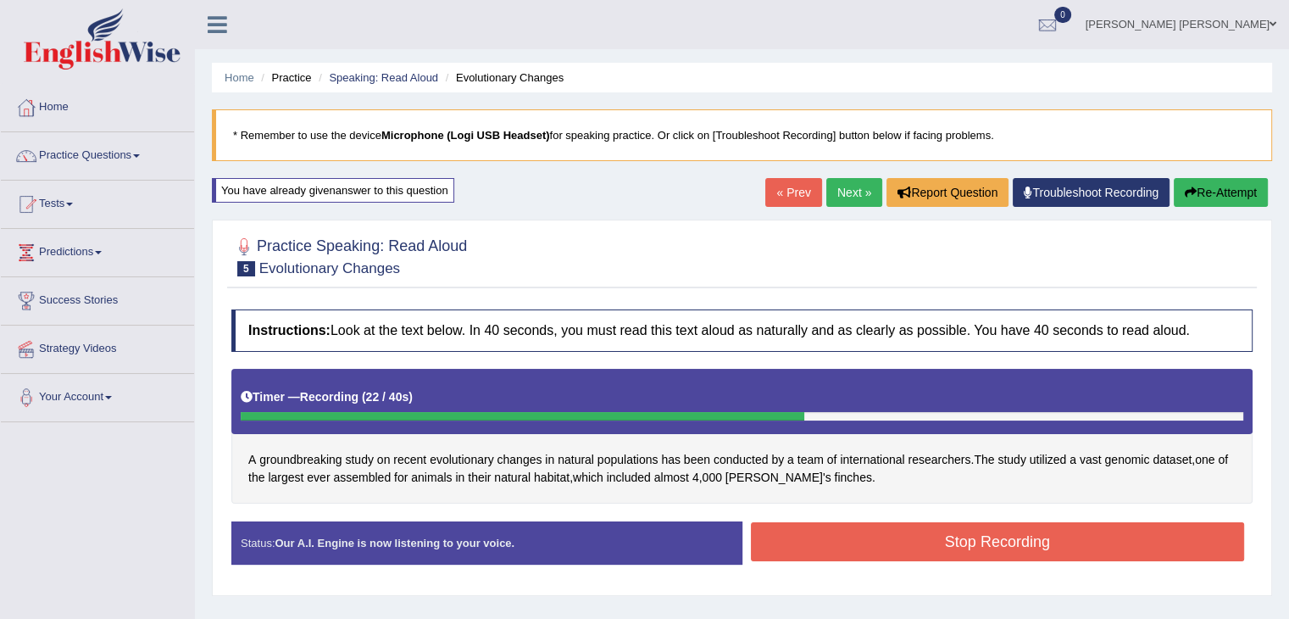
click at [878, 547] on button "Stop Recording" at bounding box center [998, 541] width 494 height 39
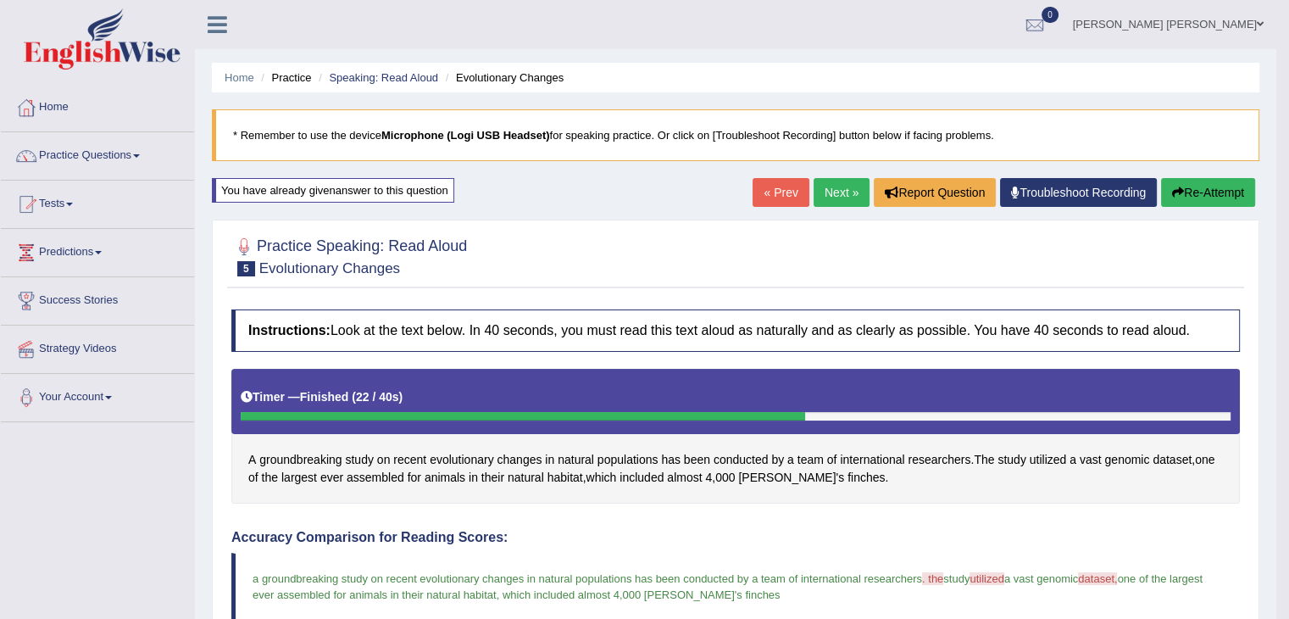
click at [824, 191] on link "Next »" at bounding box center [842, 192] width 56 height 29
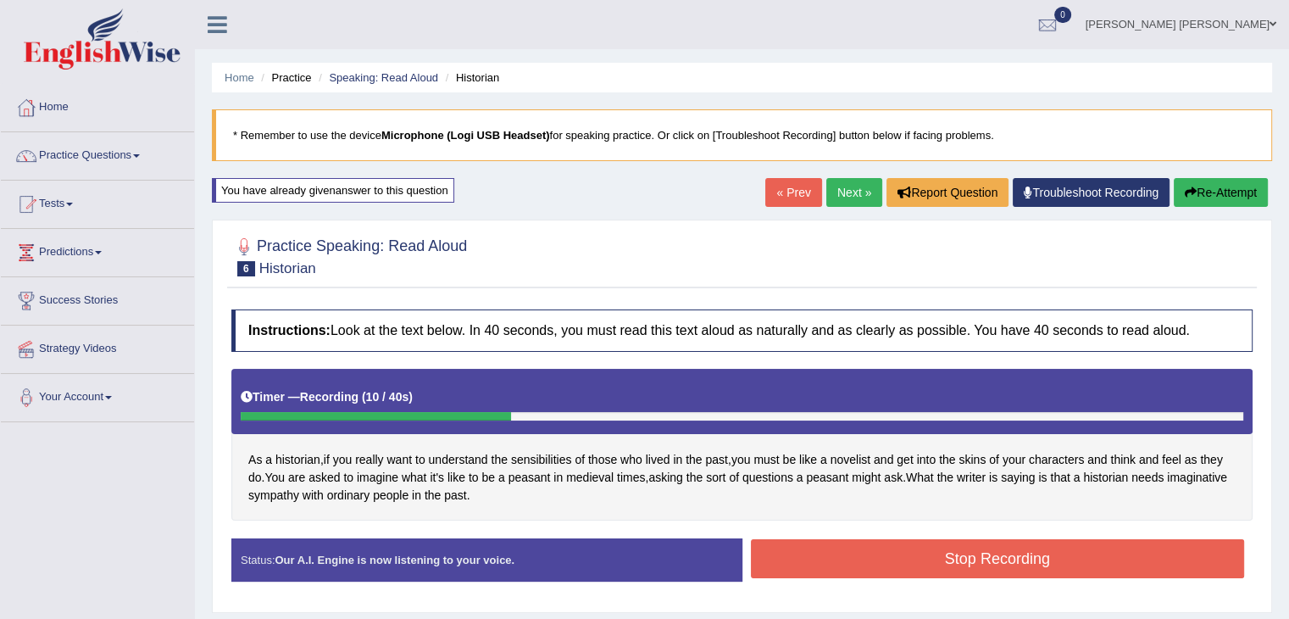
click at [839, 542] on button "Stop Recording" at bounding box center [998, 558] width 494 height 39
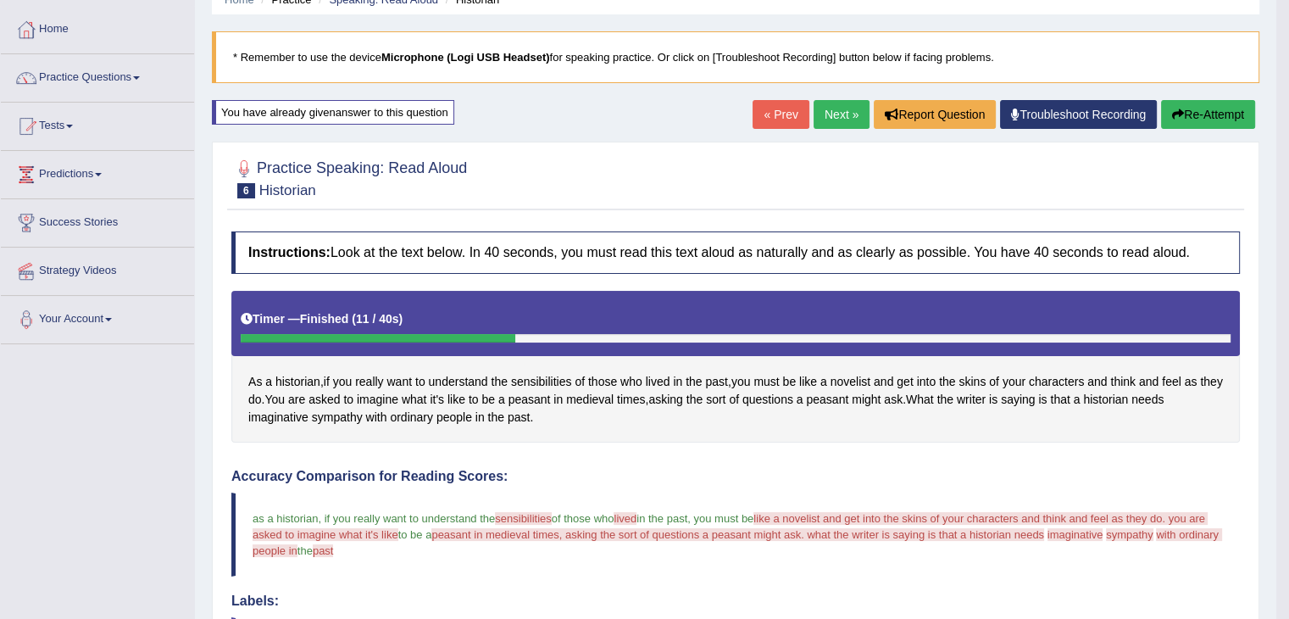
scroll to position [73, 0]
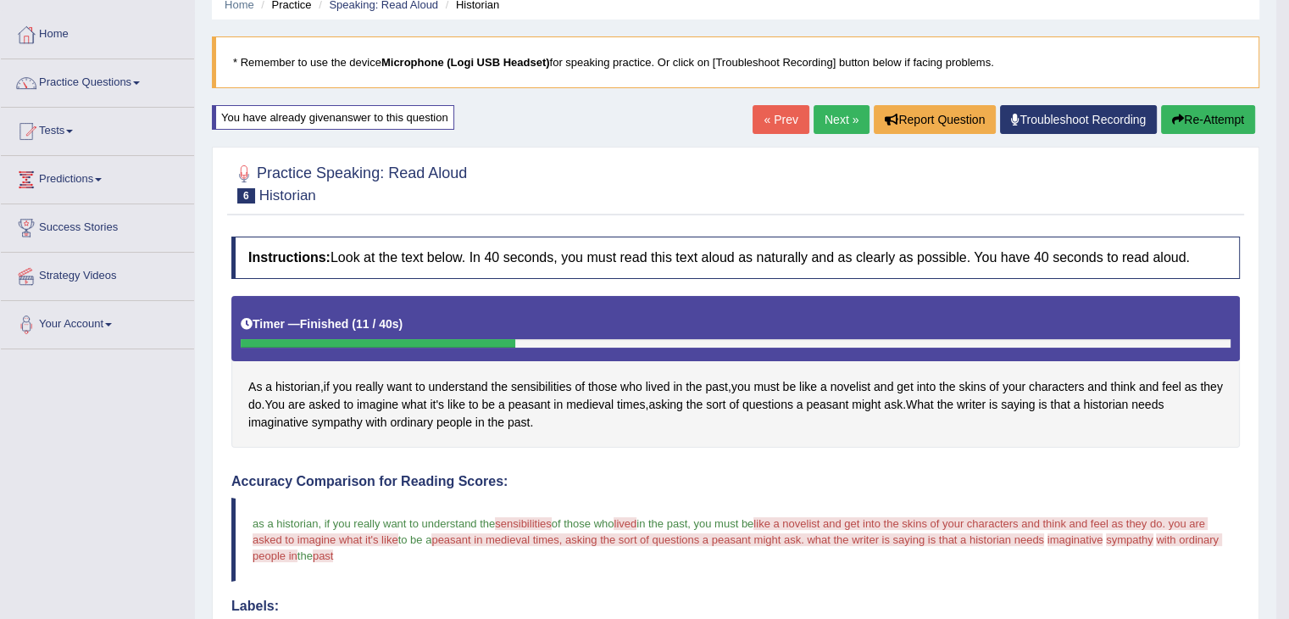
click at [1176, 121] on icon "button" at bounding box center [1178, 120] width 12 height 12
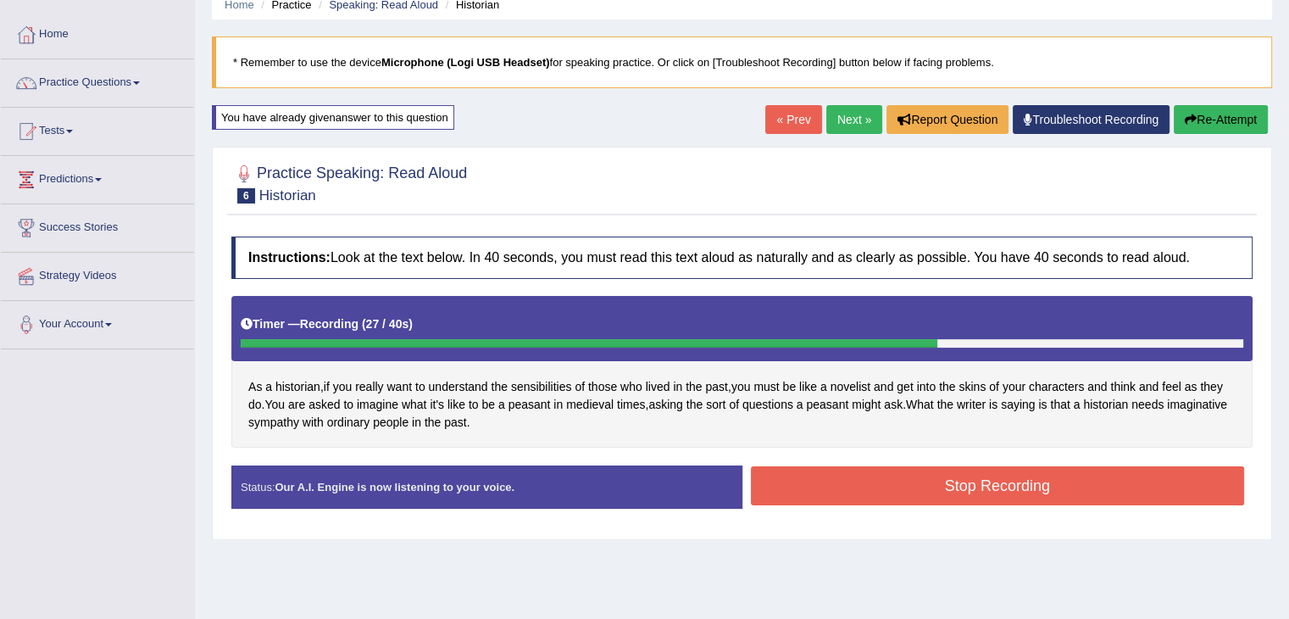
click at [851, 482] on button "Stop Recording" at bounding box center [998, 485] width 494 height 39
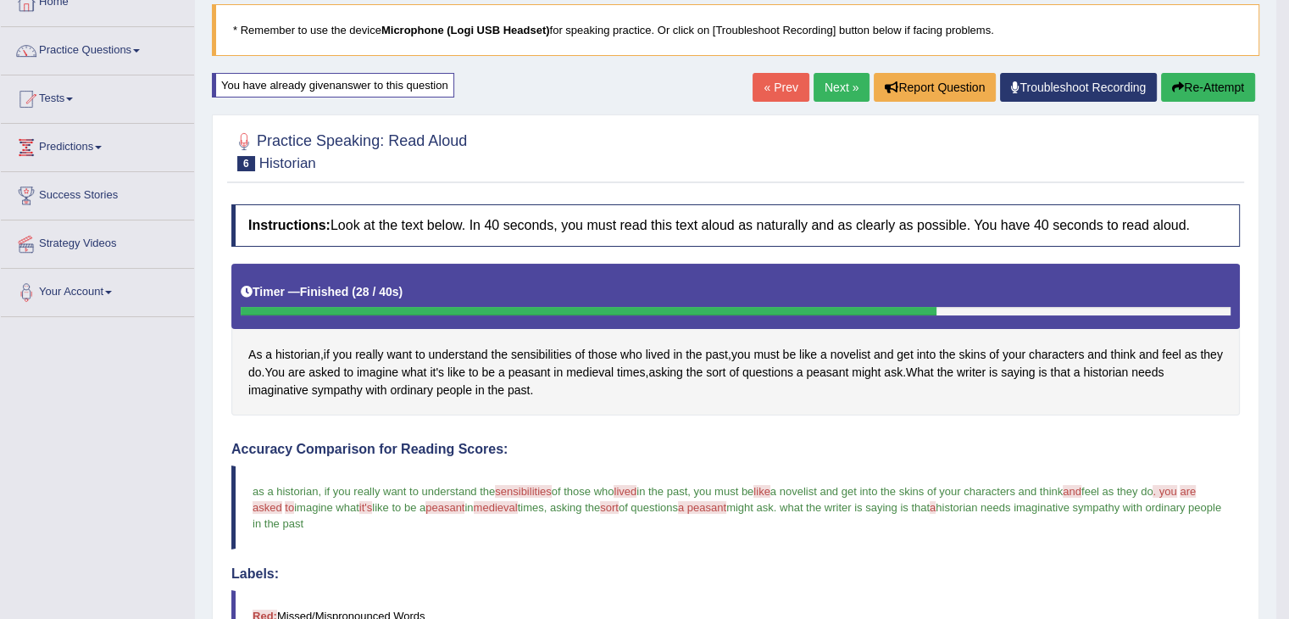
scroll to position [111, 0]
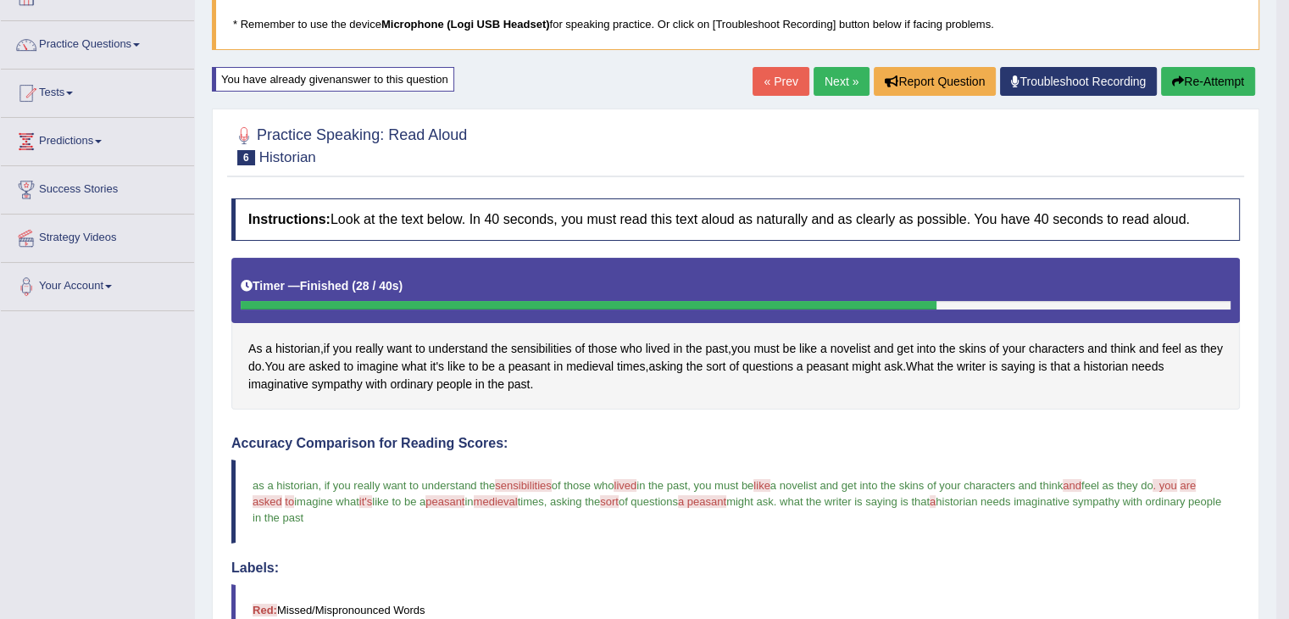
click at [1176, 79] on icon "button" at bounding box center [1178, 81] width 12 height 12
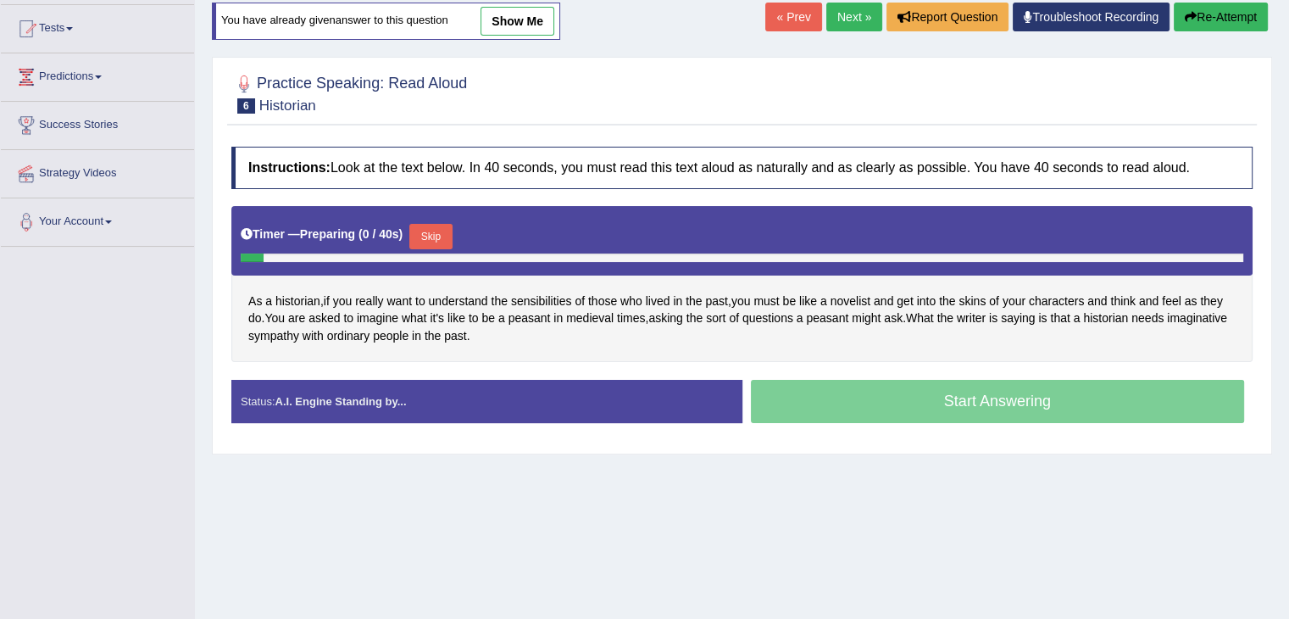
scroll to position [195, 0]
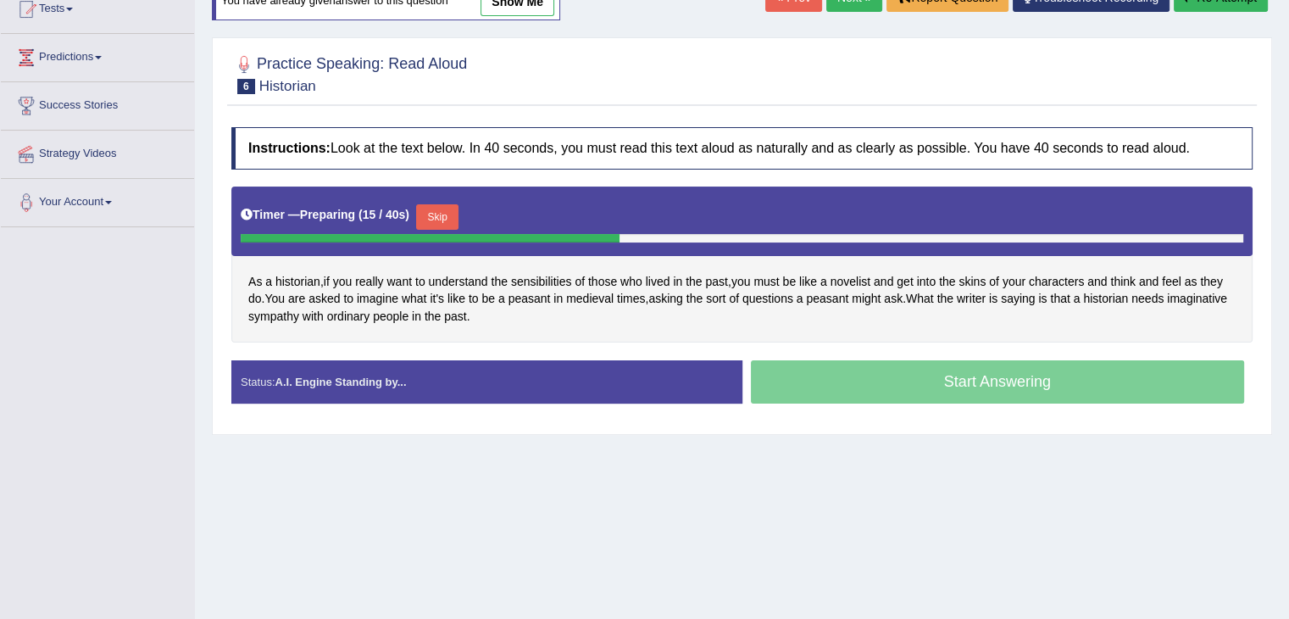
click at [431, 209] on button "Skip" at bounding box center [437, 216] width 42 height 25
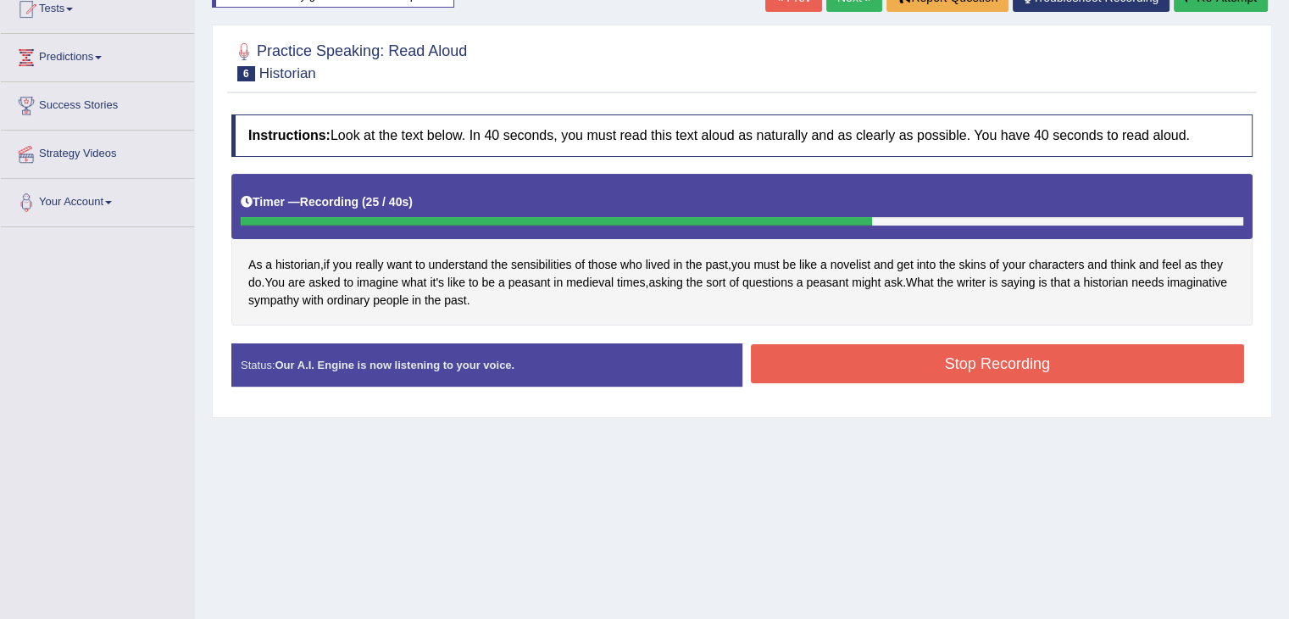
click at [897, 349] on button "Stop Recording" at bounding box center [998, 363] width 494 height 39
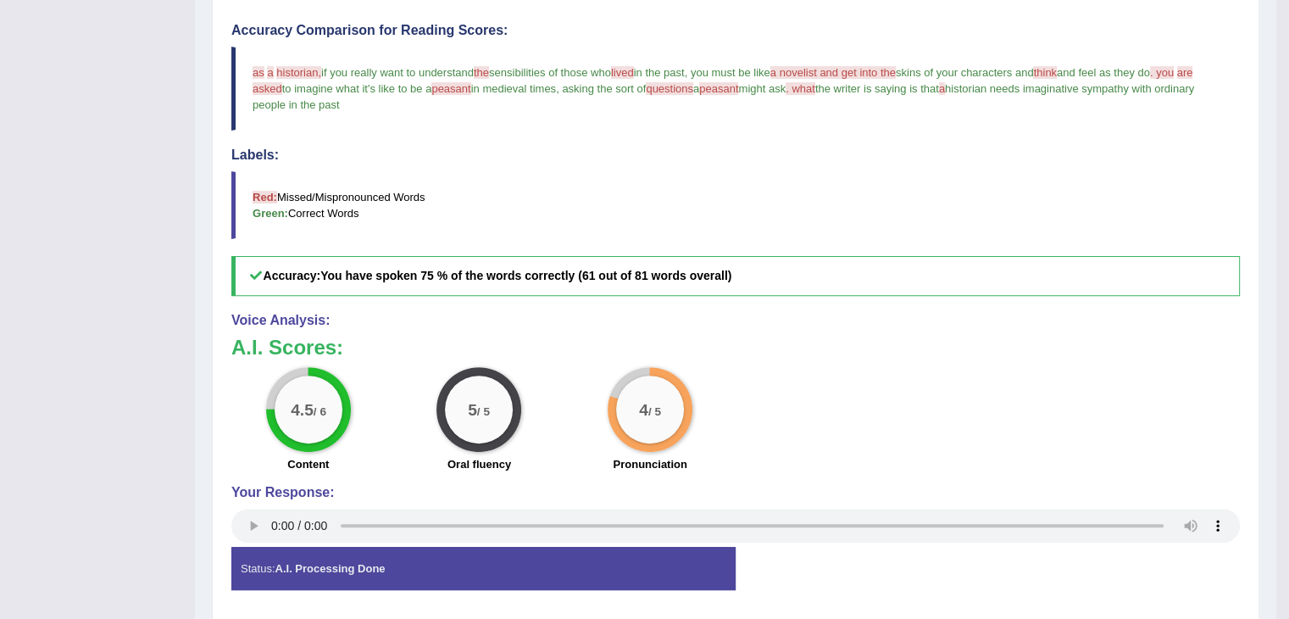
scroll to position [0, 0]
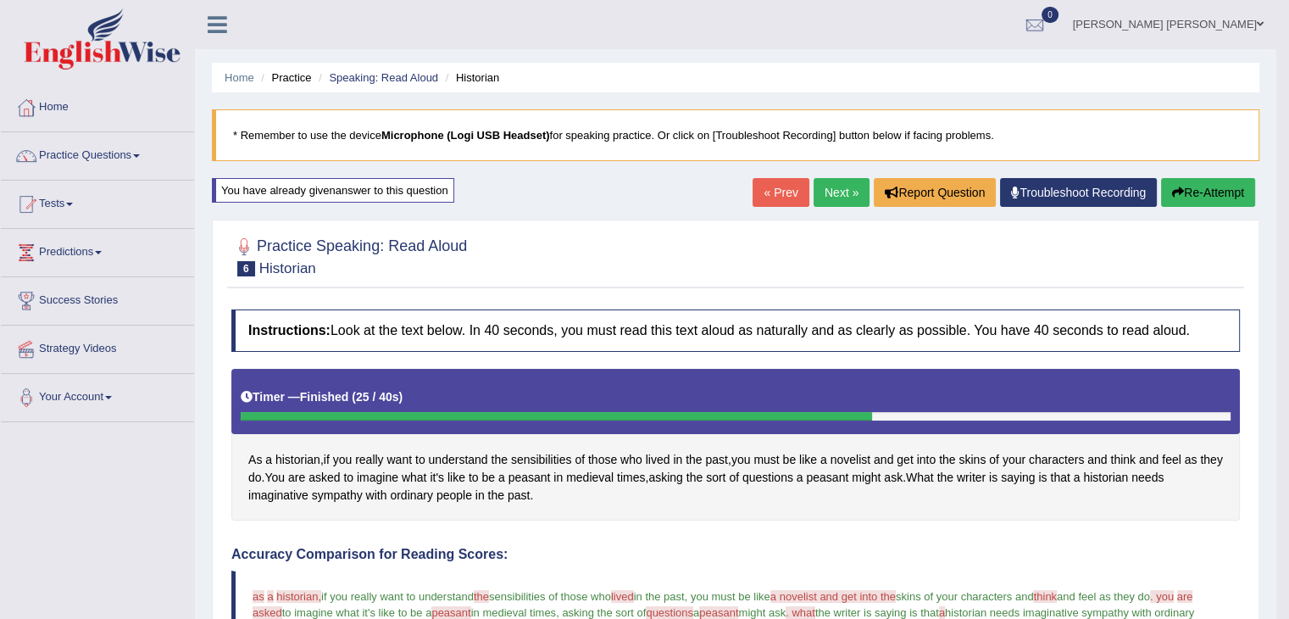
click at [834, 181] on link "Next »" at bounding box center [842, 192] width 56 height 29
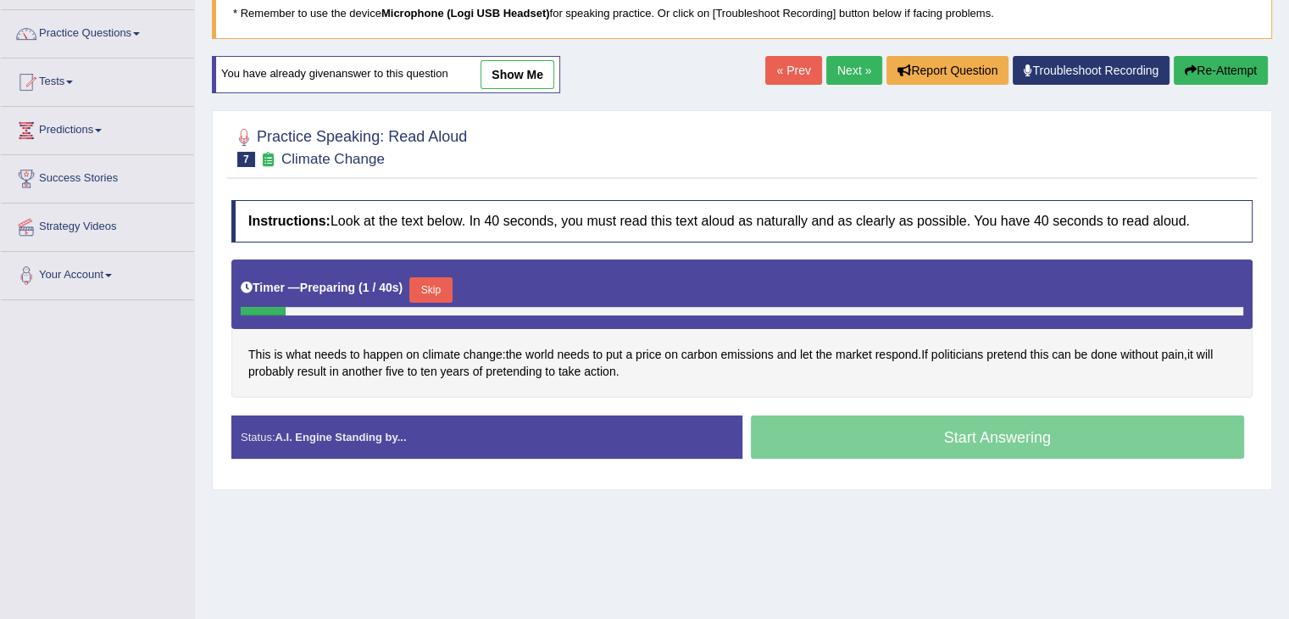
scroll to position [125, 0]
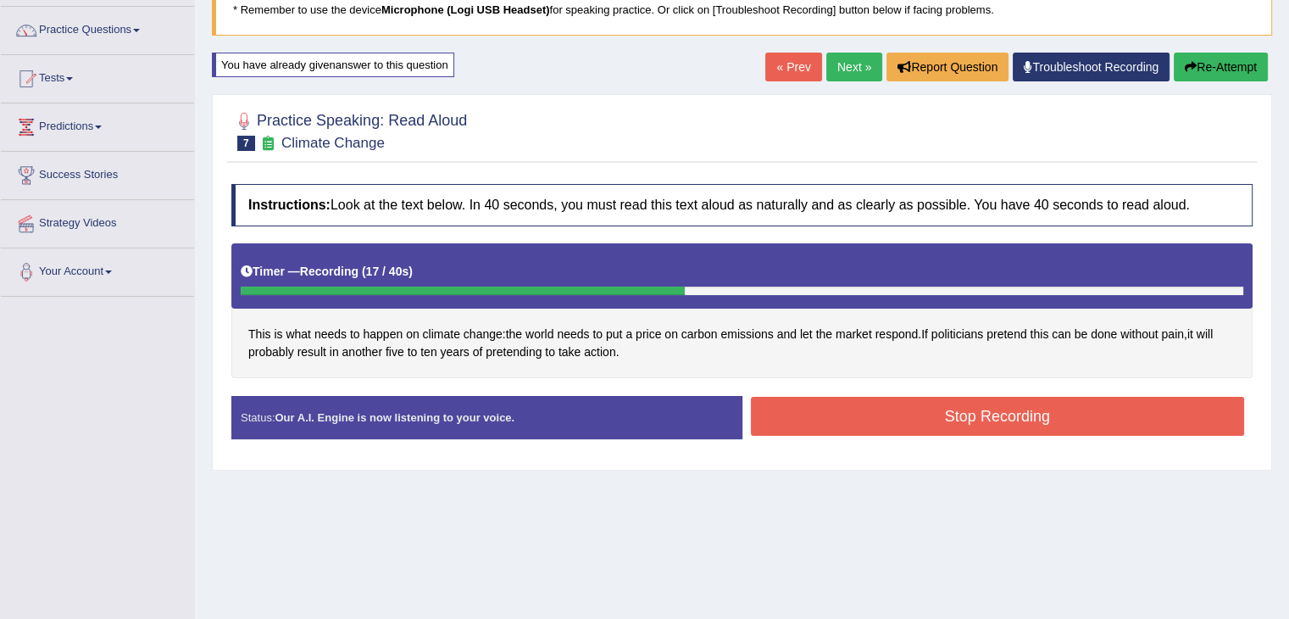
click at [855, 412] on button "Stop Recording" at bounding box center [998, 416] width 494 height 39
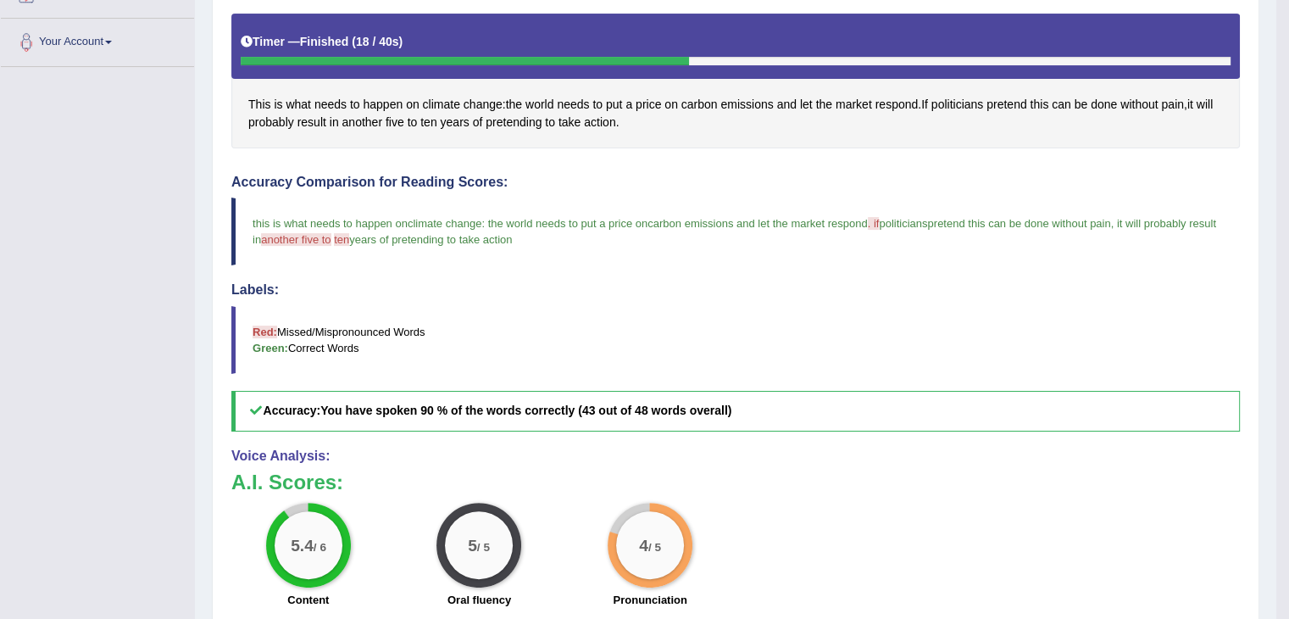
scroll to position [0, 0]
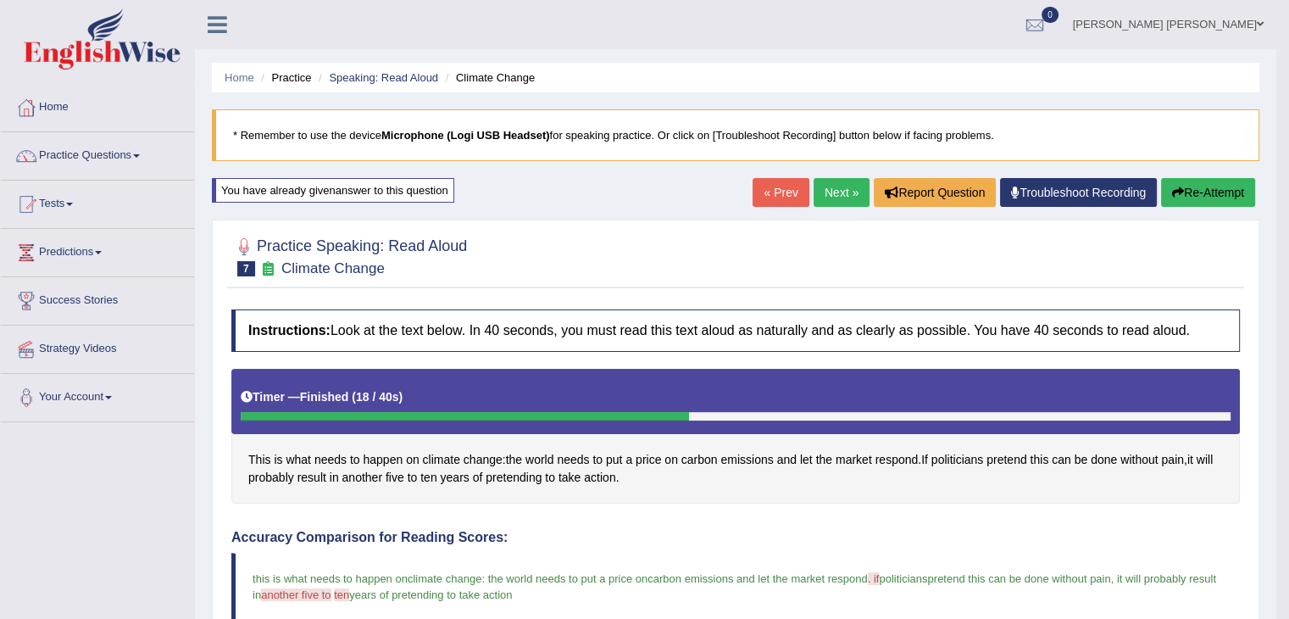
click at [833, 193] on link "Next »" at bounding box center [842, 192] width 56 height 29
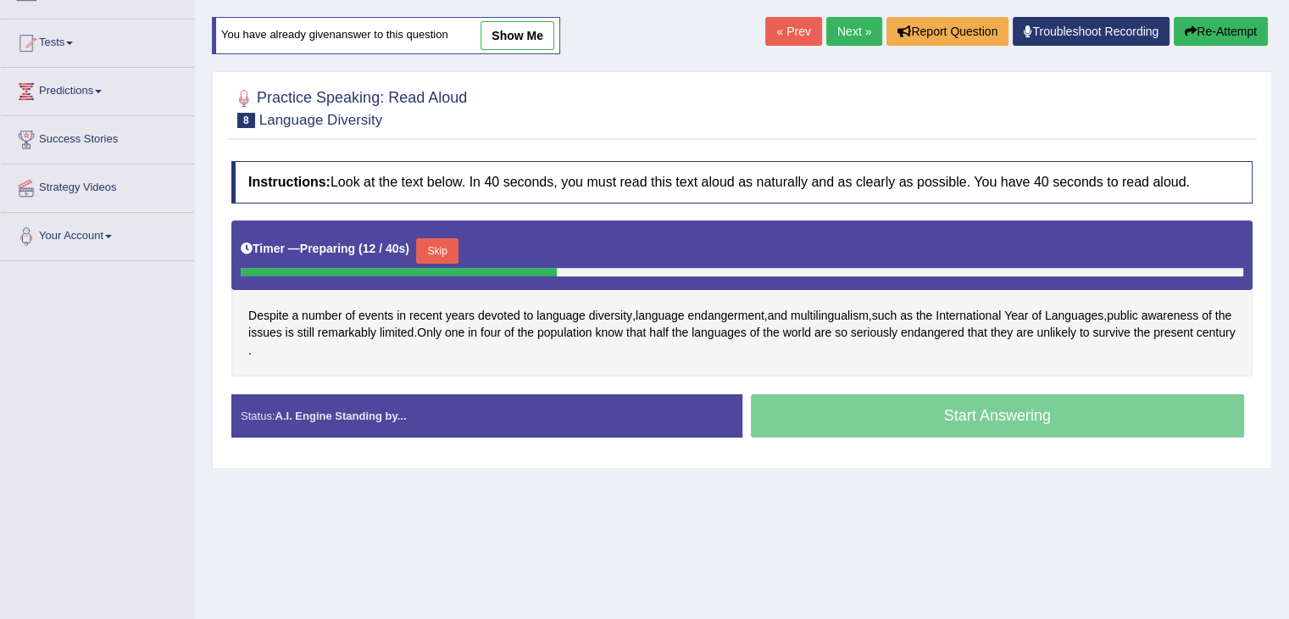
scroll to position [159, 0]
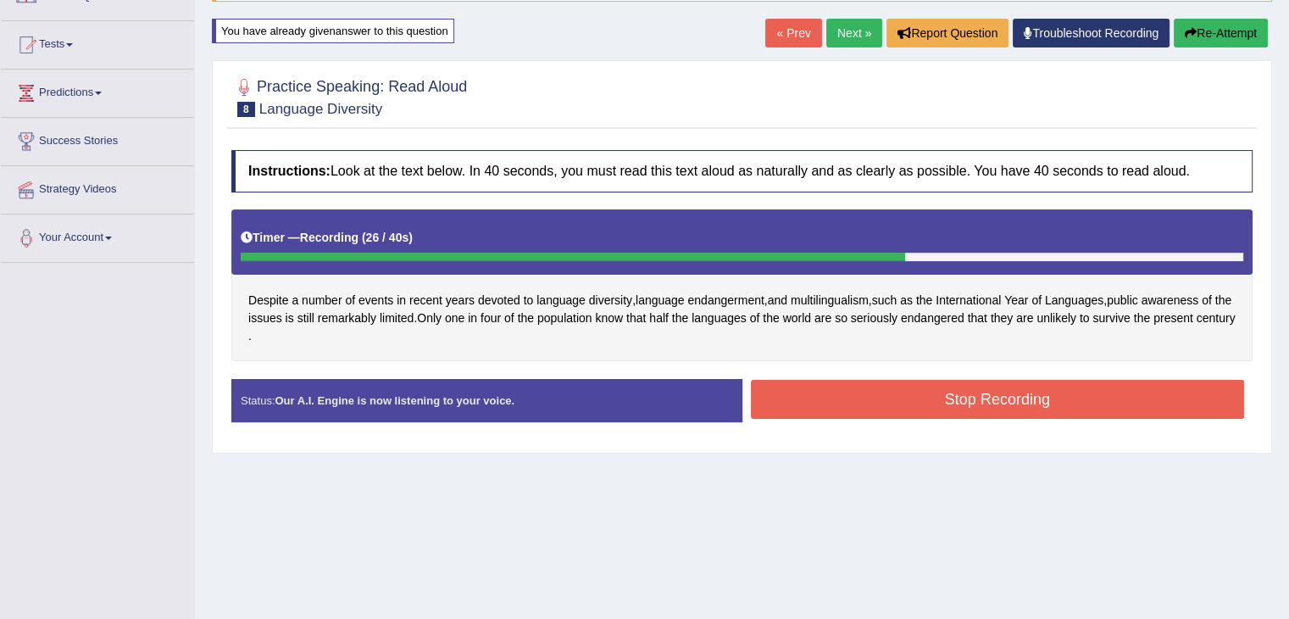
click at [777, 407] on button "Stop Recording" at bounding box center [998, 399] width 494 height 39
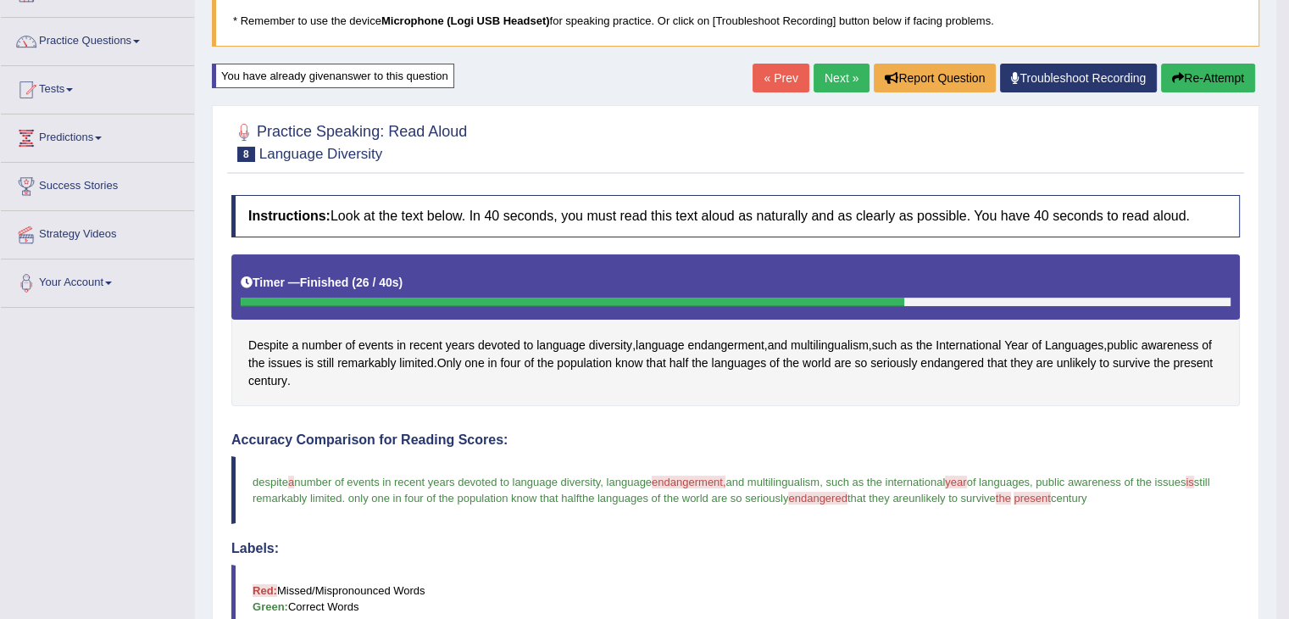
scroll to position [112, 0]
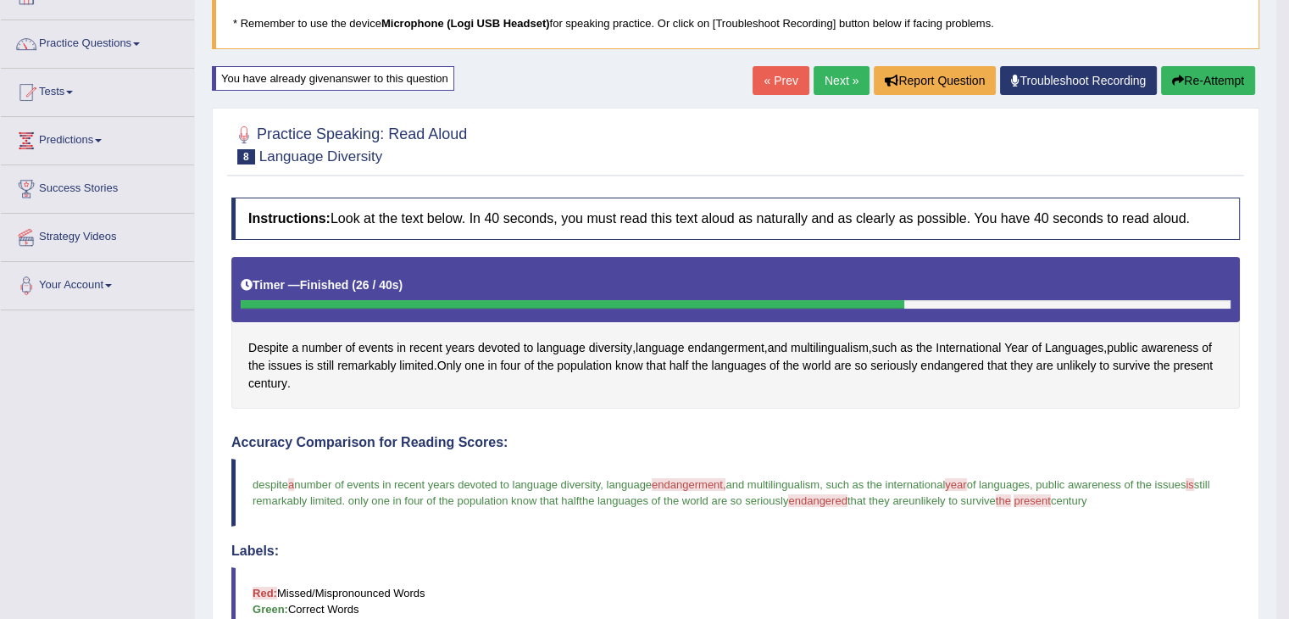
click at [825, 81] on link "Next »" at bounding box center [842, 80] width 56 height 29
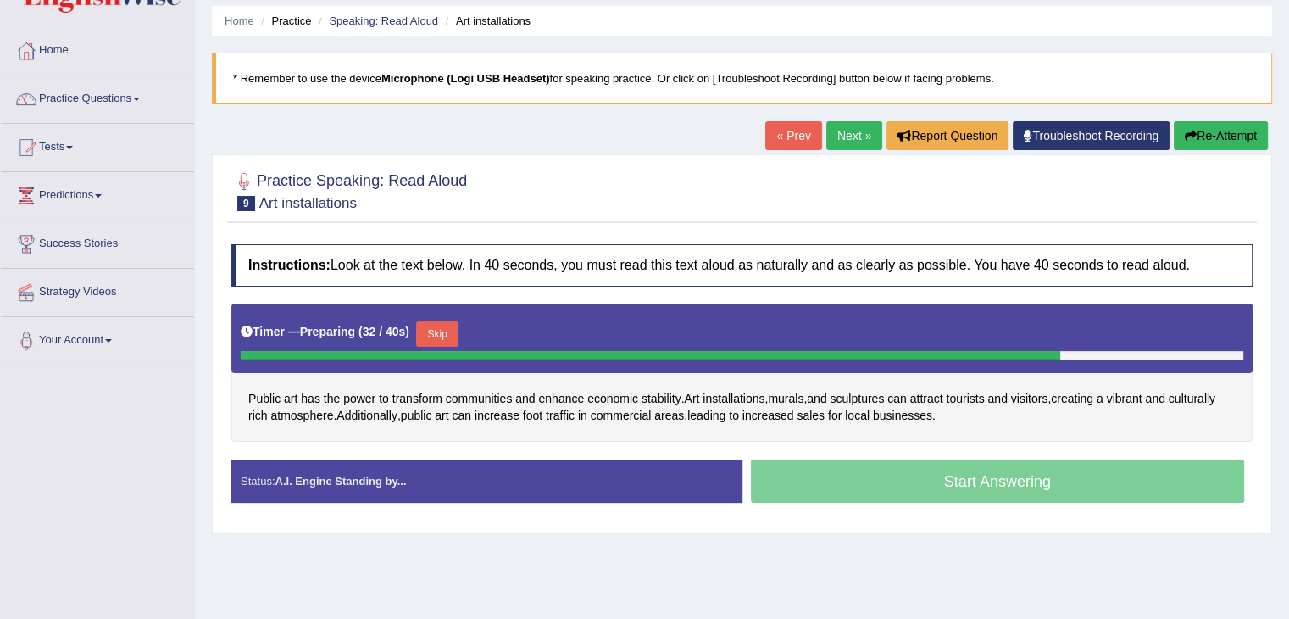
scroll to position [68, 0]
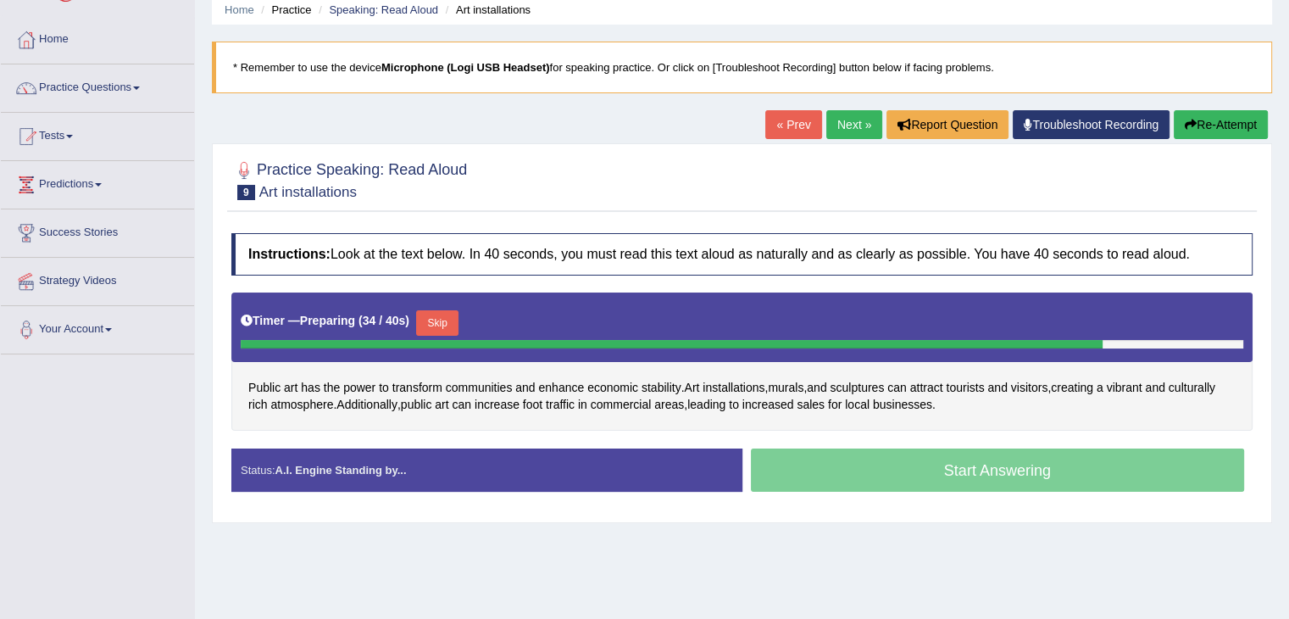
click at [456, 323] on button "Skip" at bounding box center [437, 322] width 42 height 25
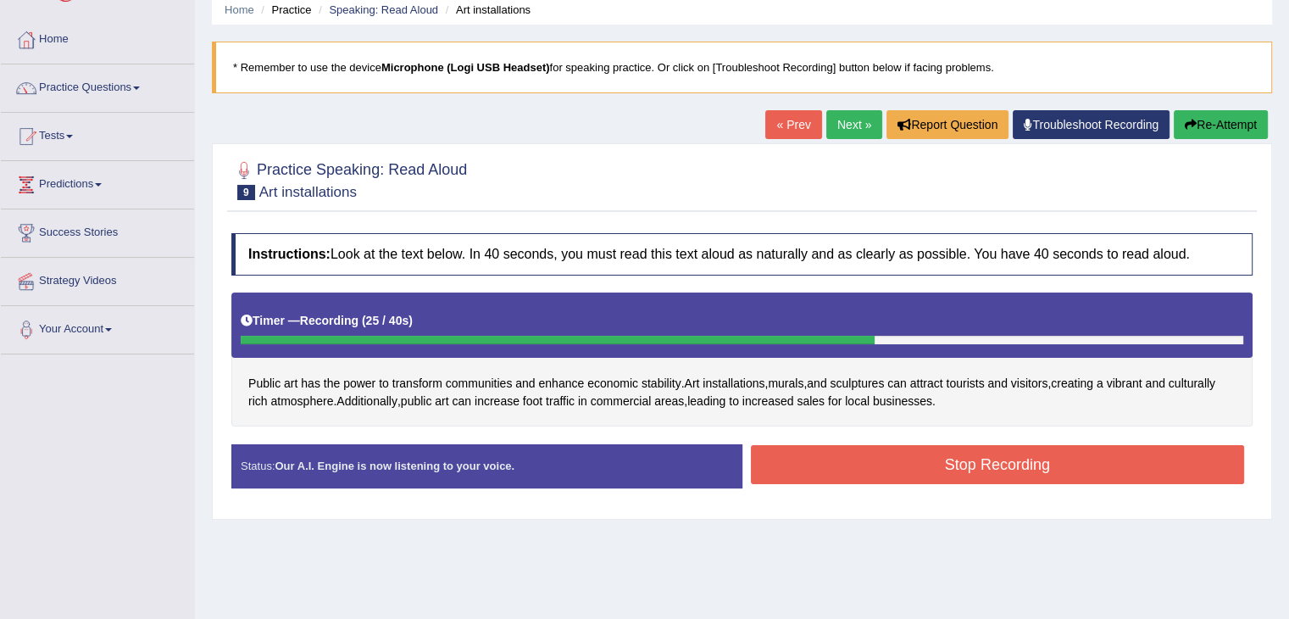
click at [841, 469] on button "Stop Recording" at bounding box center [998, 464] width 494 height 39
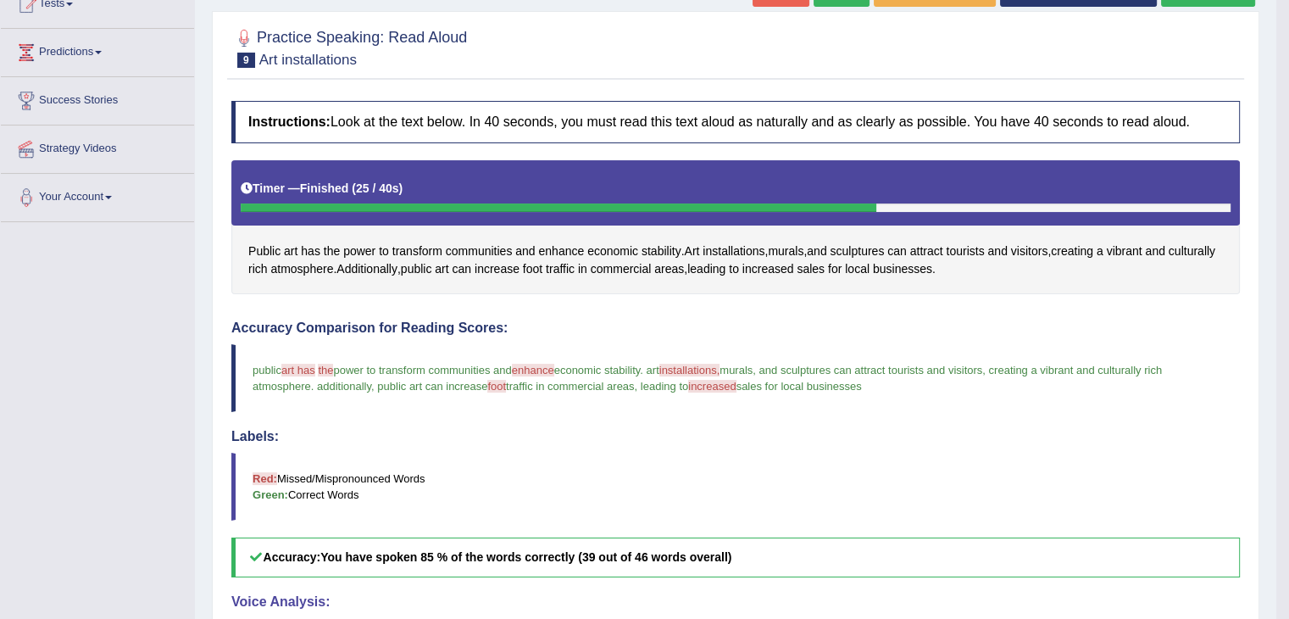
scroll to position [0, 0]
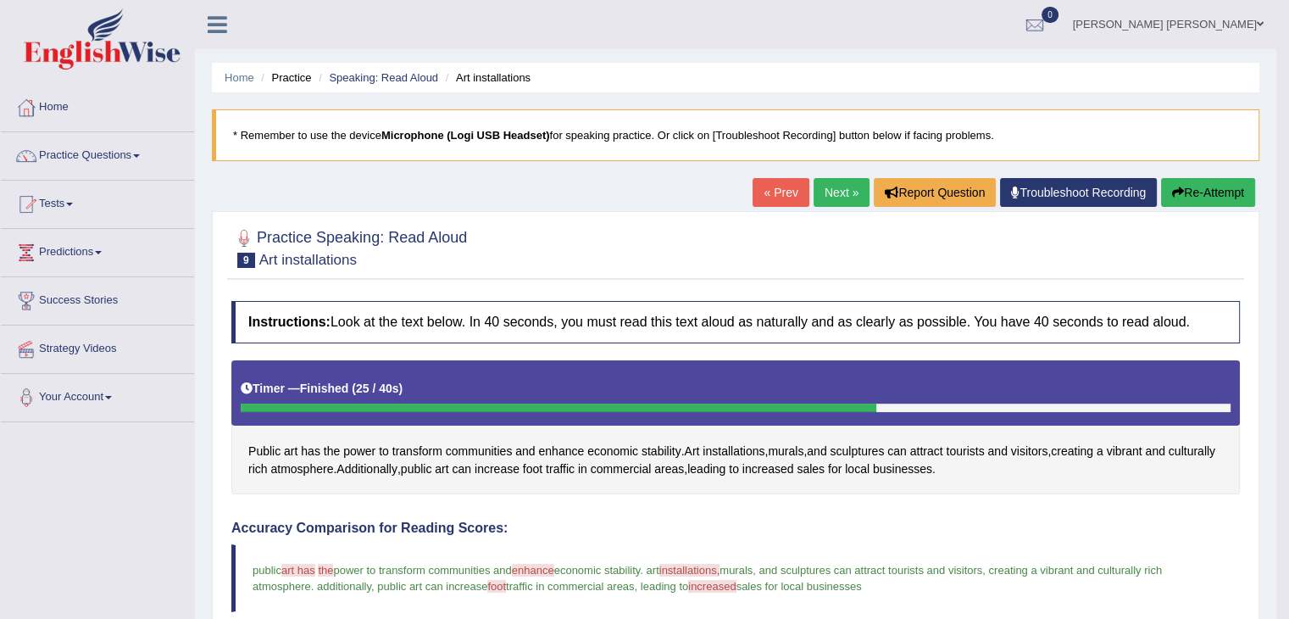
click at [814, 187] on link "Next »" at bounding box center [842, 192] width 56 height 29
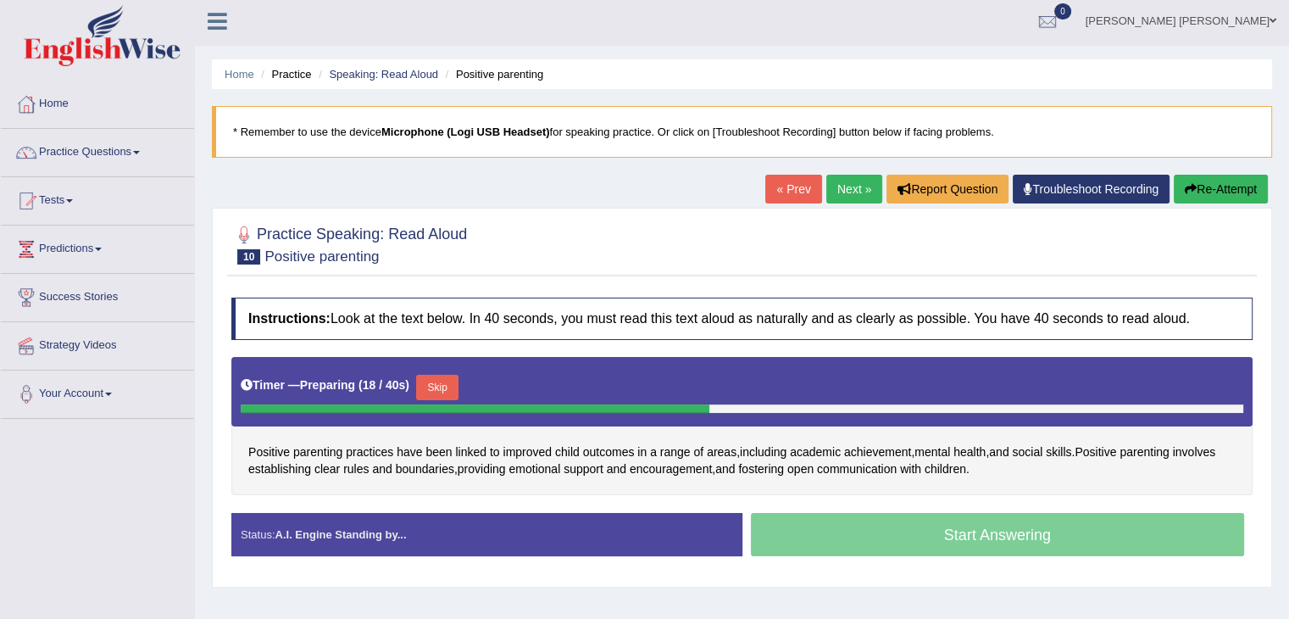
scroll to position [5, 0]
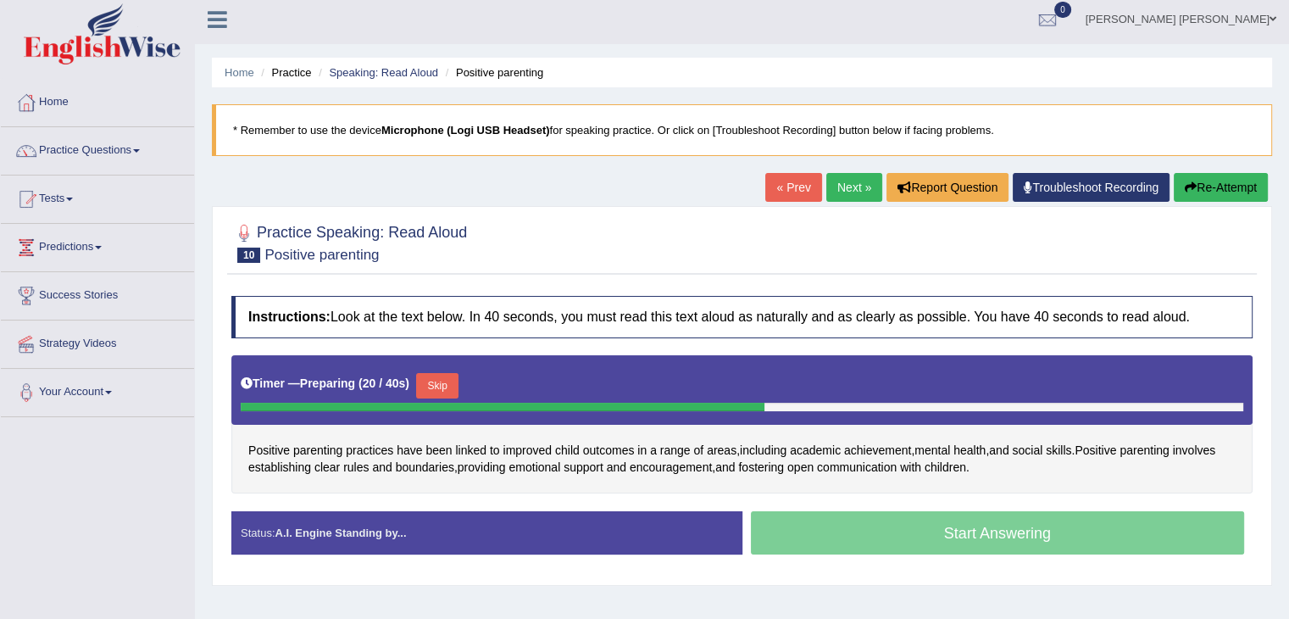
click at [458, 384] on button "Skip" at bounding box center [437, 385] width 42 height 25
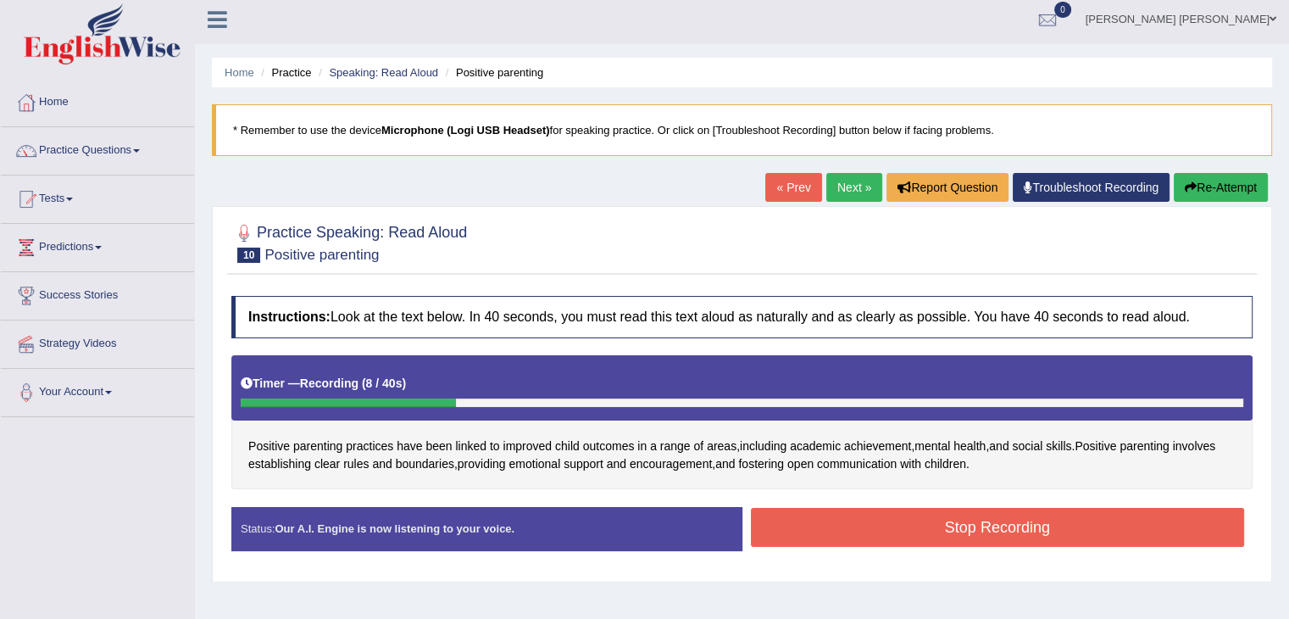
click at [875, 526] on button "Stop Recording" at bounding box center [998, 527] width 494 height 39
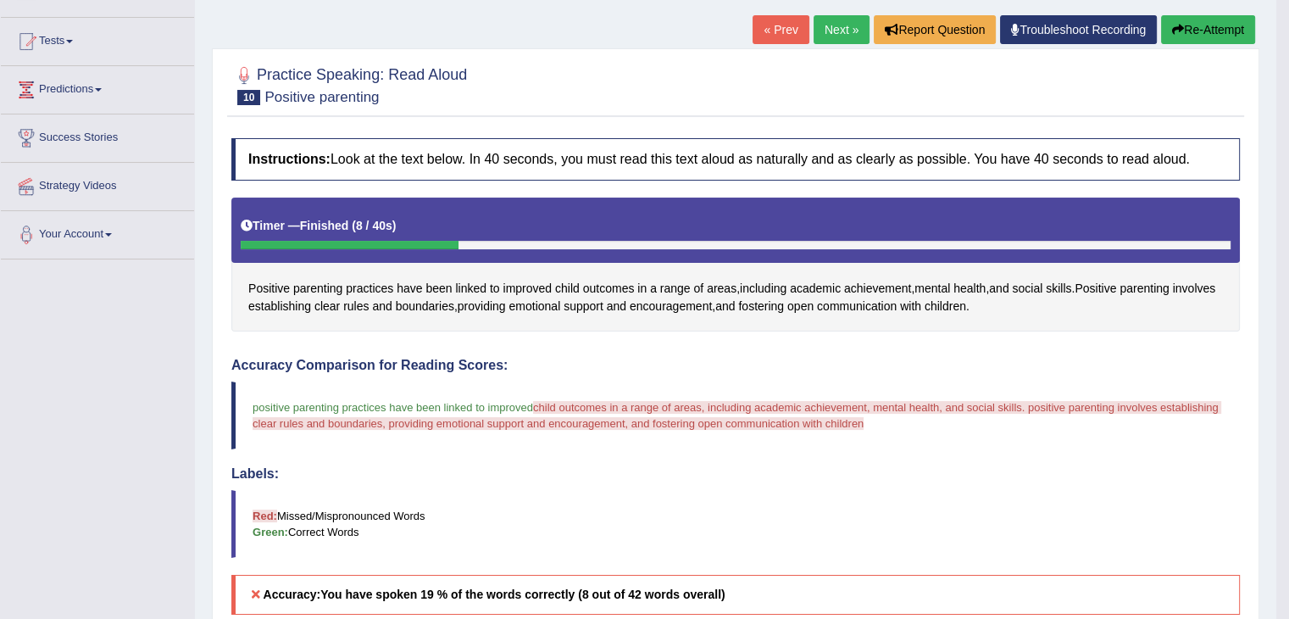
scroll to position [0, 0]
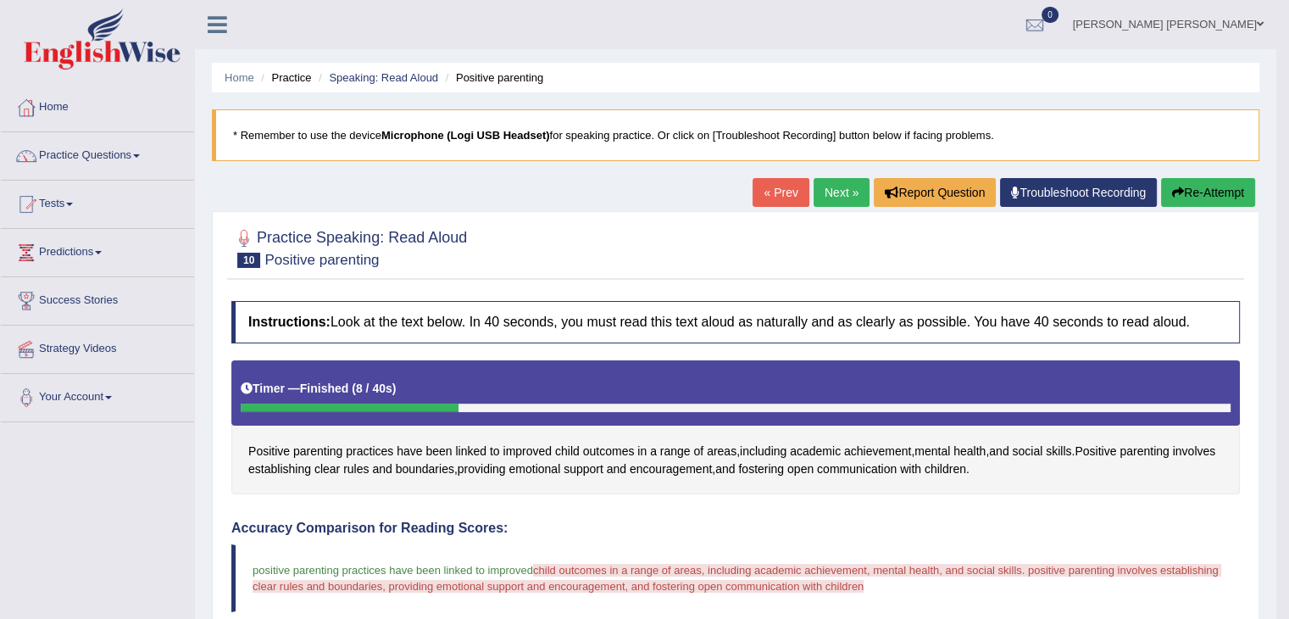
click at [1233, 201] on button "Re-Attempt" at bounding box center [1208, 192] width 94 height 29
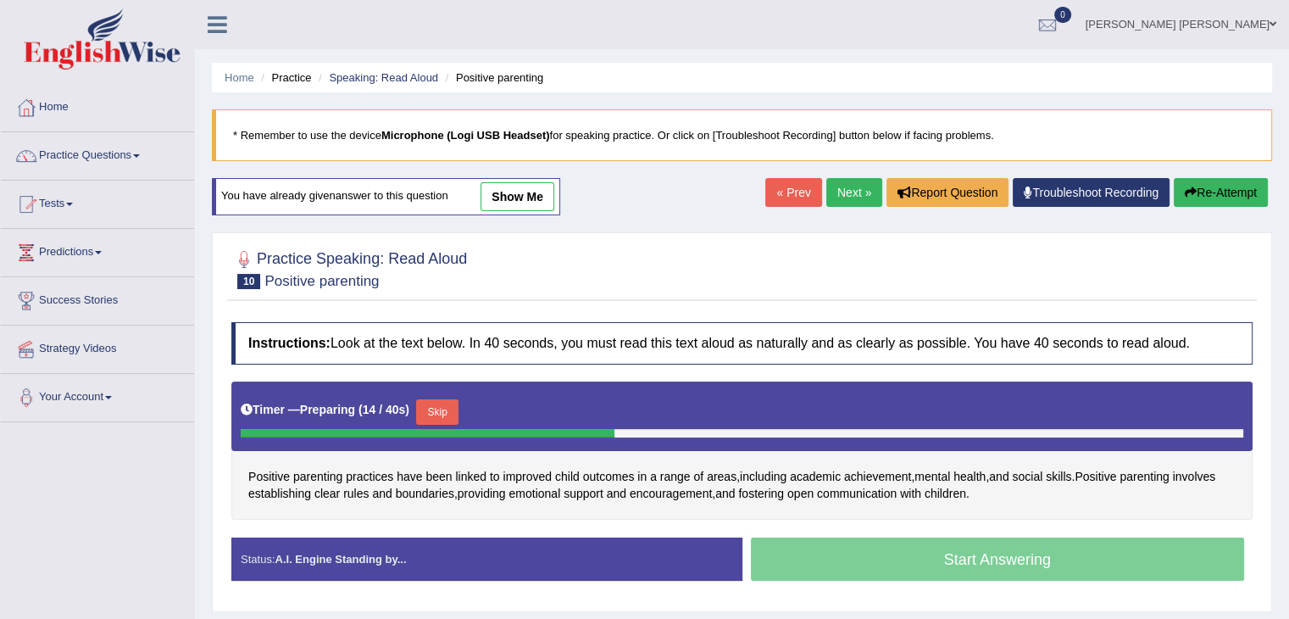
click at [439, 409] on button "Skip" at bounding box center [437, 411] width 42 height 25
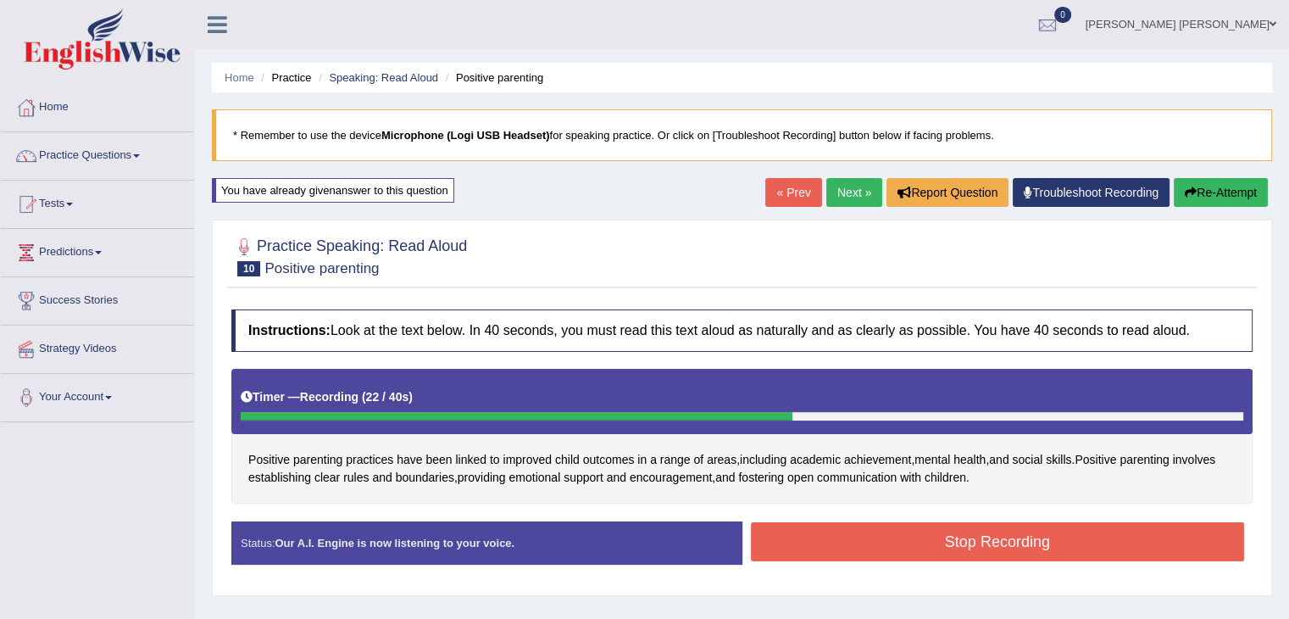
click at [946, 550] on button "Stop Recording" at bounding box center [998, 541] width 494 height 39
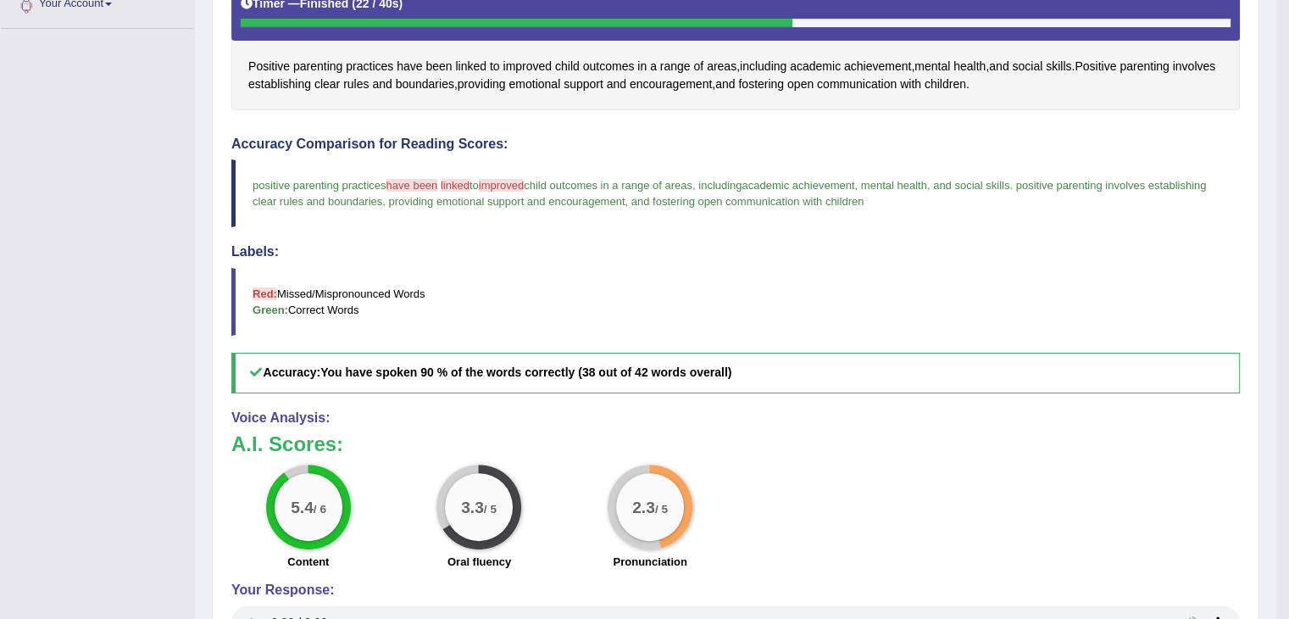
click at [946, 550] on div "5.4 / 6 Content 3.3 / 5 Oral fluency 2.3 / 5 Pronunciation" at bounding box center [735, 518] width 1025 height 109
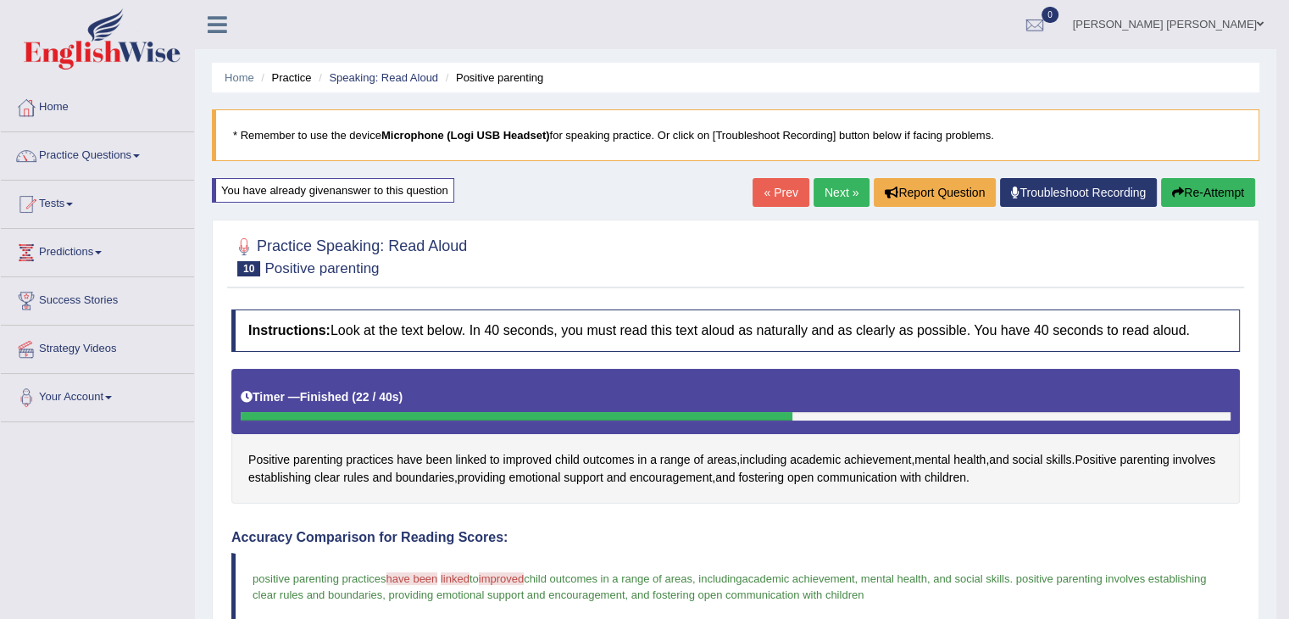
click at [836, 188] on link "Next »" at bounding box center [842, 192] width 56 height 29
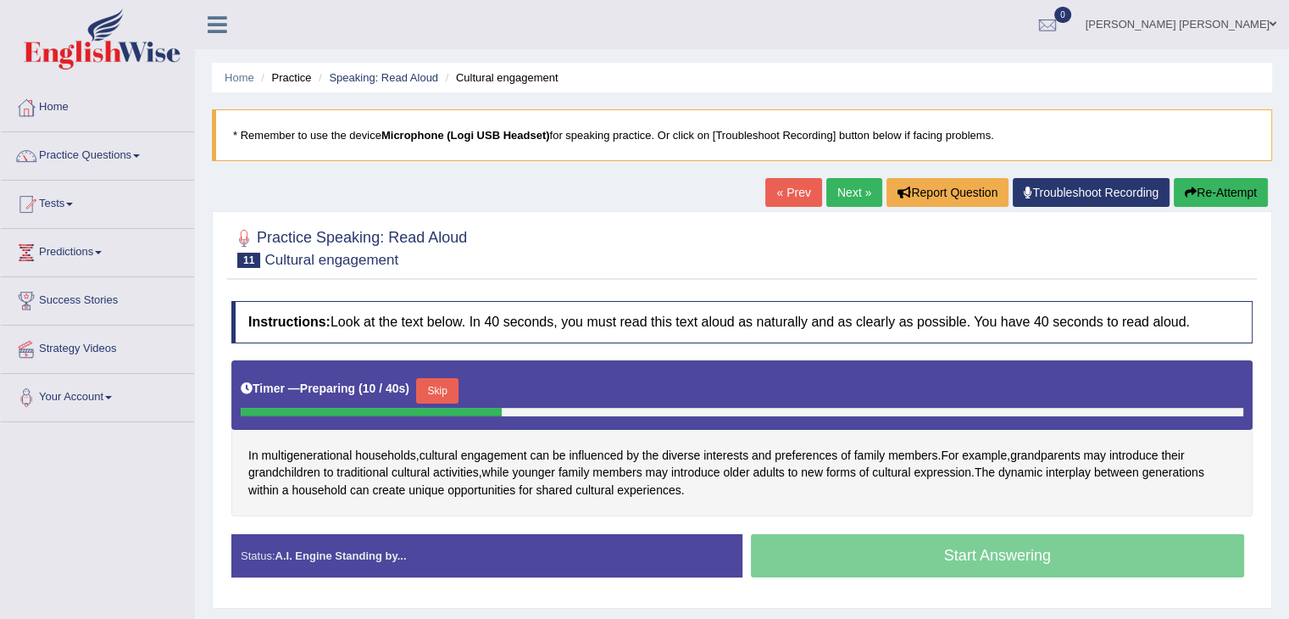
click at [430, 380] on button "Skip" at bounding box center [437, 390] width 42 height 25
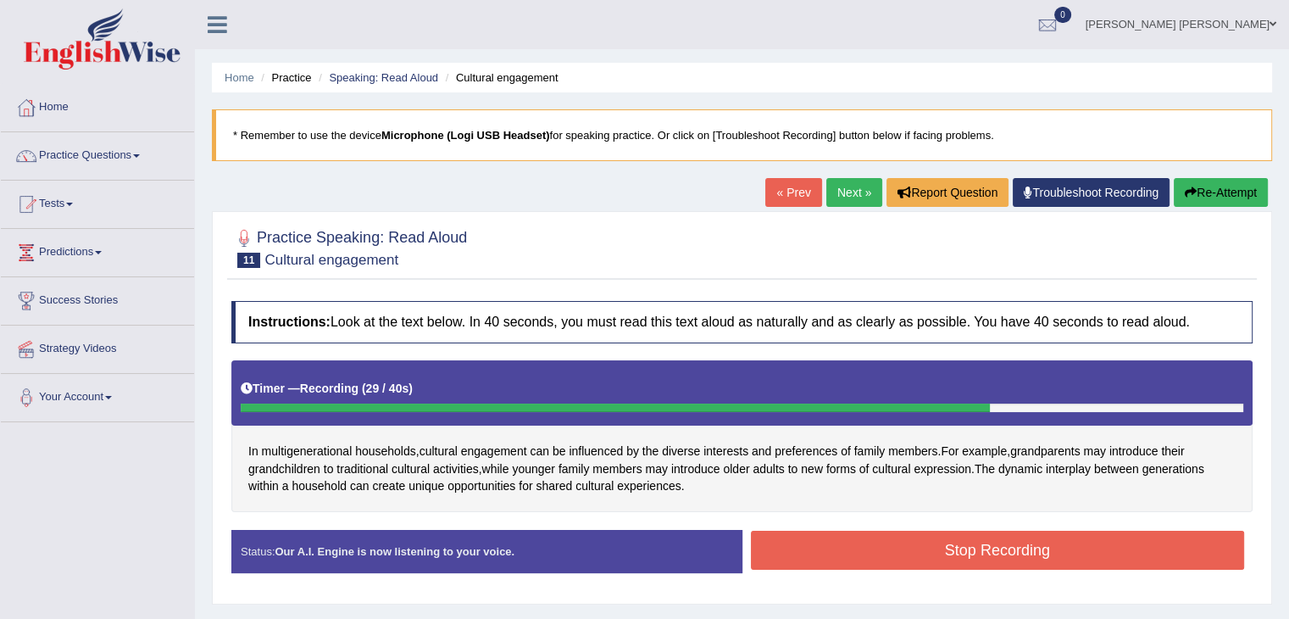
click at [941, 532] on button "Stop Recording" at bounding box center [998, 550] width 494 height 39
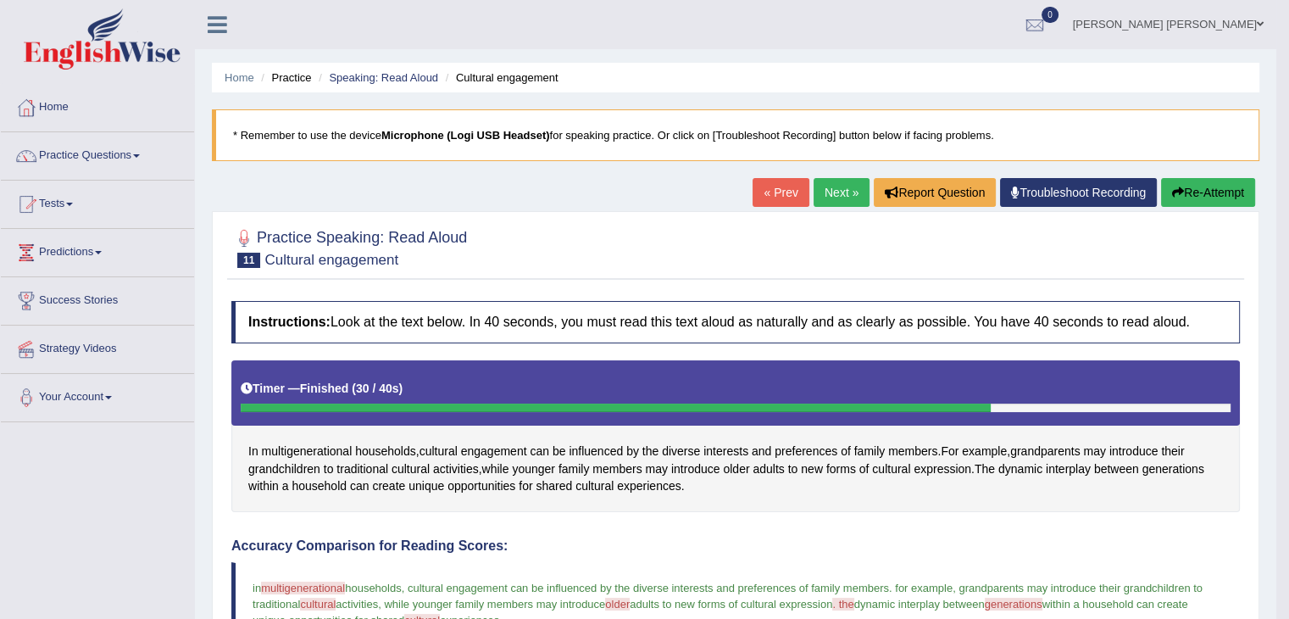
click at [841, 182] on link "Next »" at bounding box center [842, 192] width 56 height 29
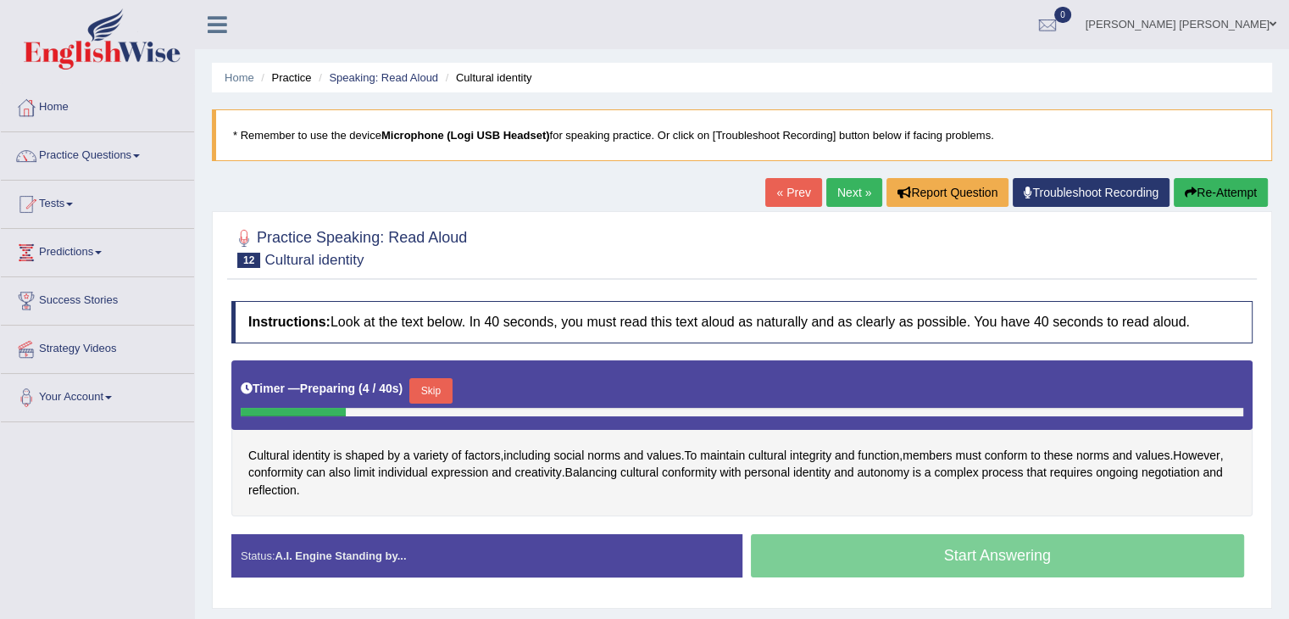
click at [436, 387] on button "Skip" at bounding box center [430, 390] width 42 height 25
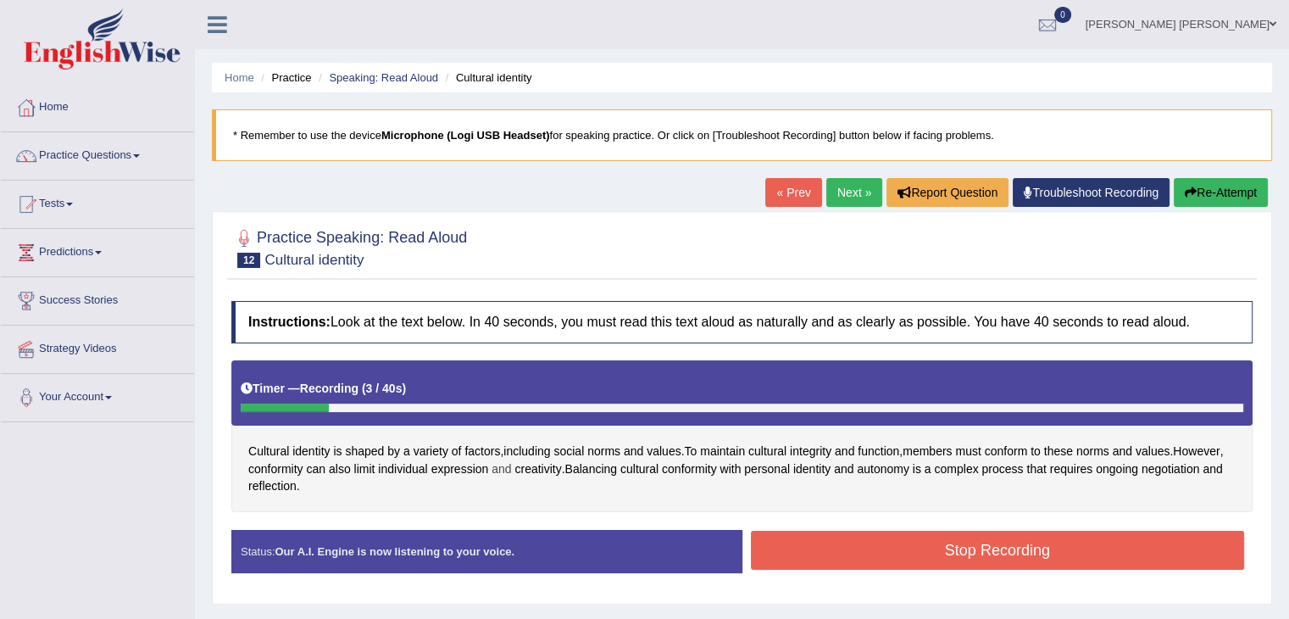
drag, startPoint x: 365, startPoint y: 455, endPoint x: 498, endPoint y: 458, distance: 133.1
click at [498, 458] on div "Cultural identity is shaped by a variety of factors , including social norms an…" at bounding box center [741, 436] width 1021 height 152
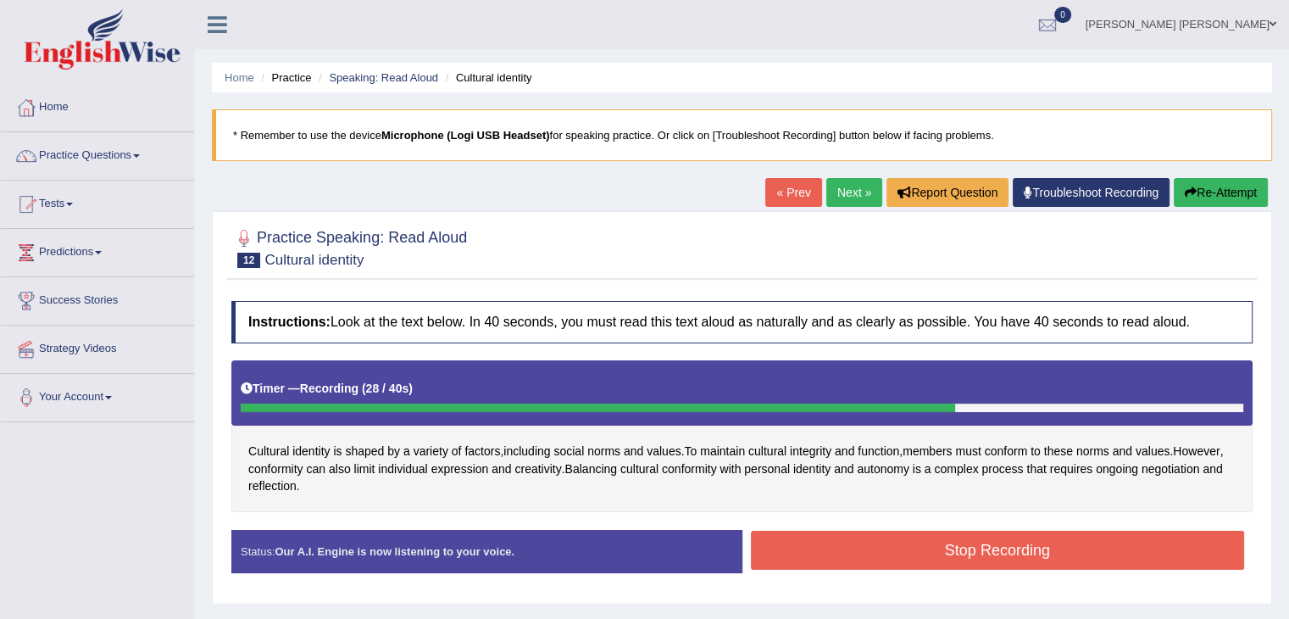
click at [843, 545] on button "Stop Recording" at bounding box center [998, 550] width 494 height 39
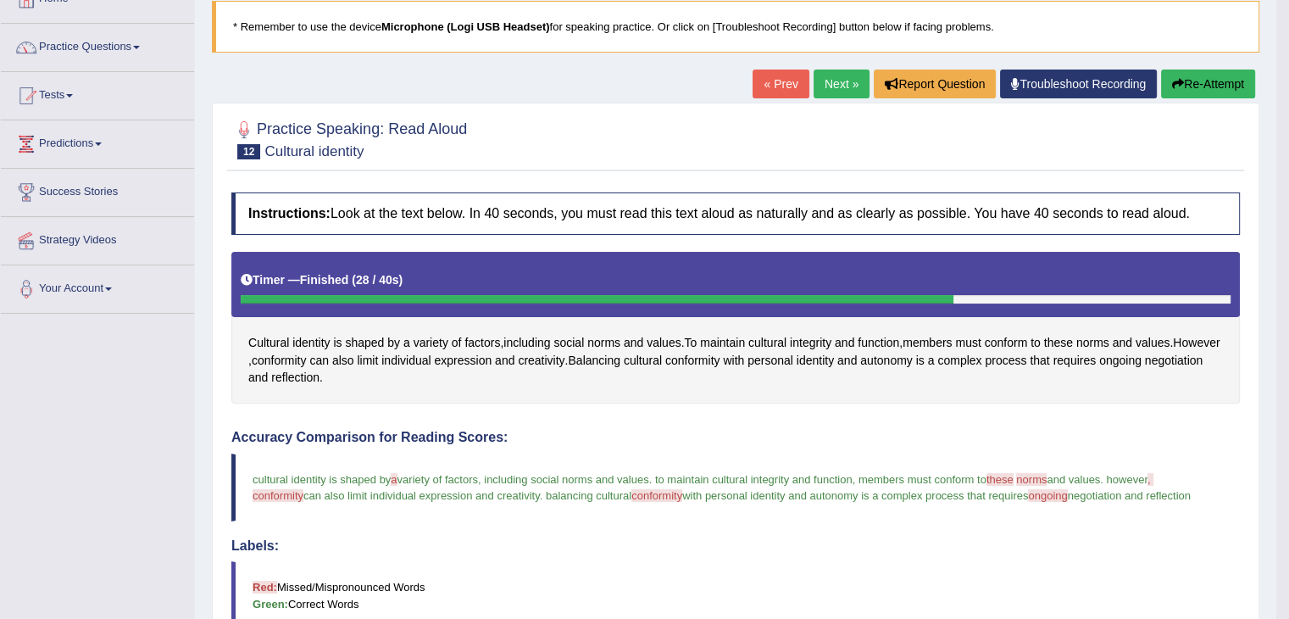
scroll to position [100, 0]
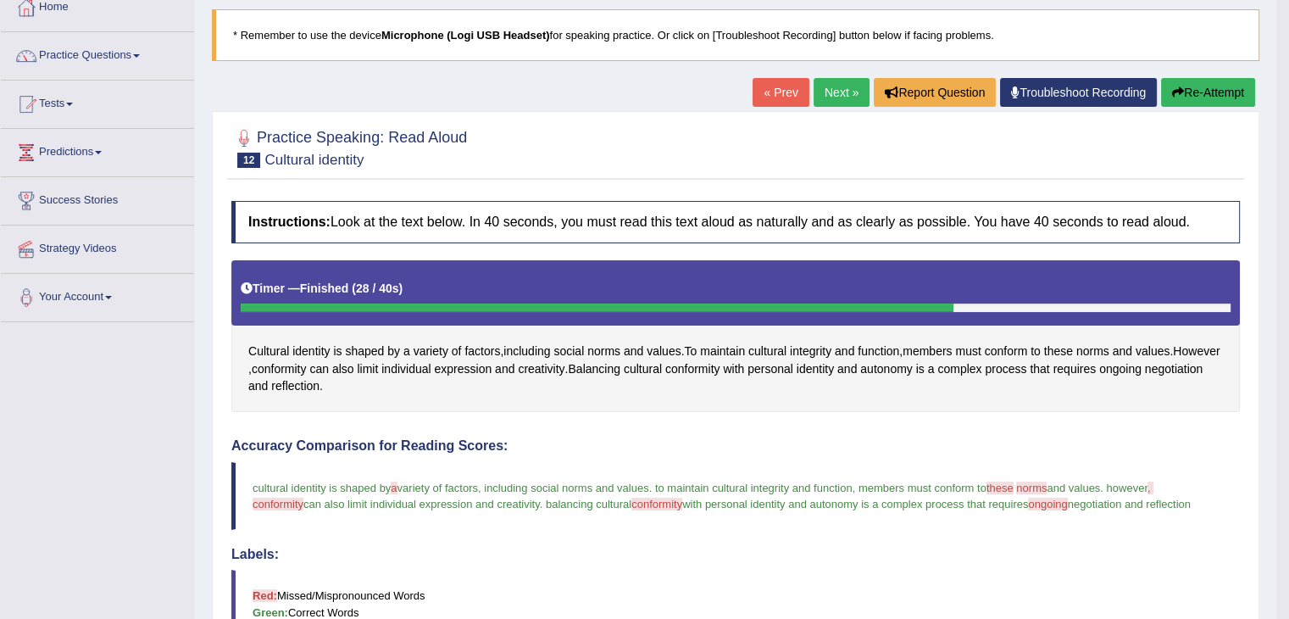
click at [831, 92] on link "Next »" at bounding box center [842, 92] width 56 height 29
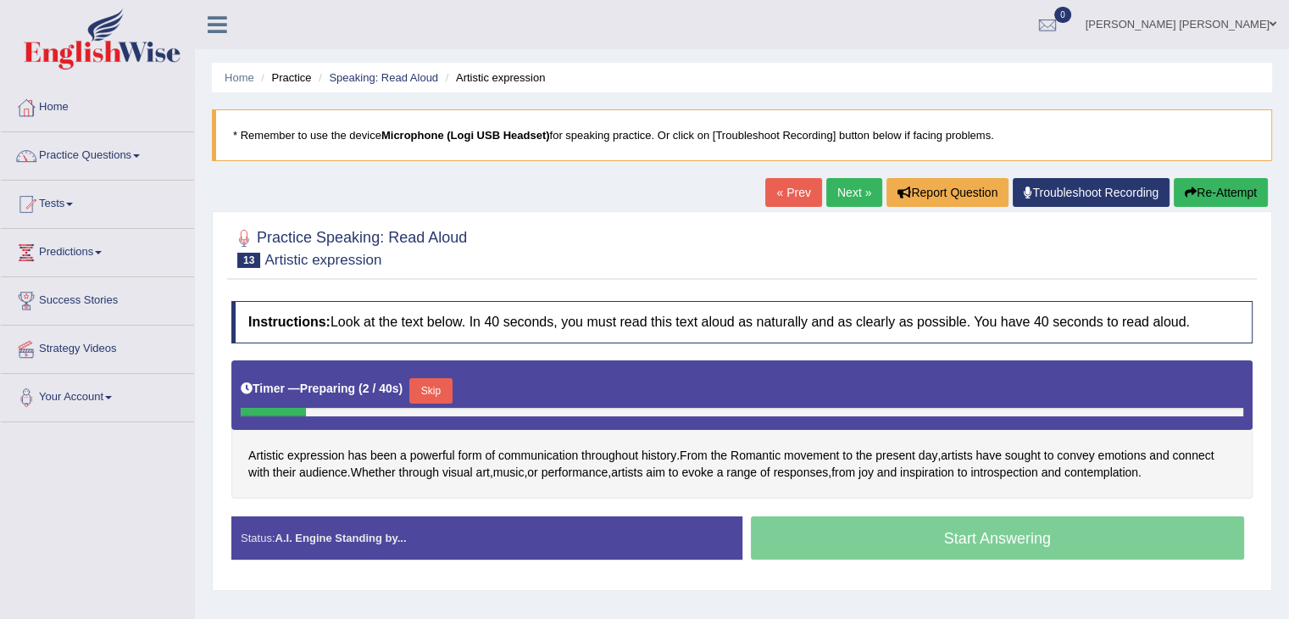
click at [442, 391] on button "Skip" at bounding box center [430, 390] width 42 height 25
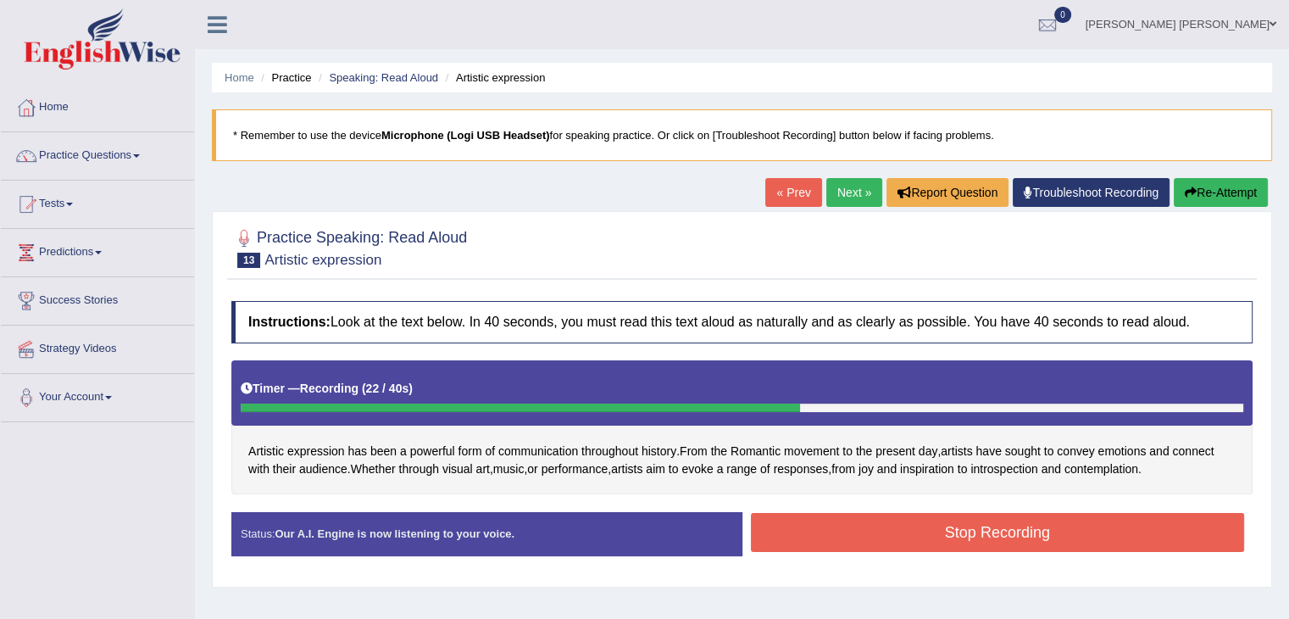
click at [1067, 521] on button "Stop Recording" at bounding box center [998, 532] width 494 height 39
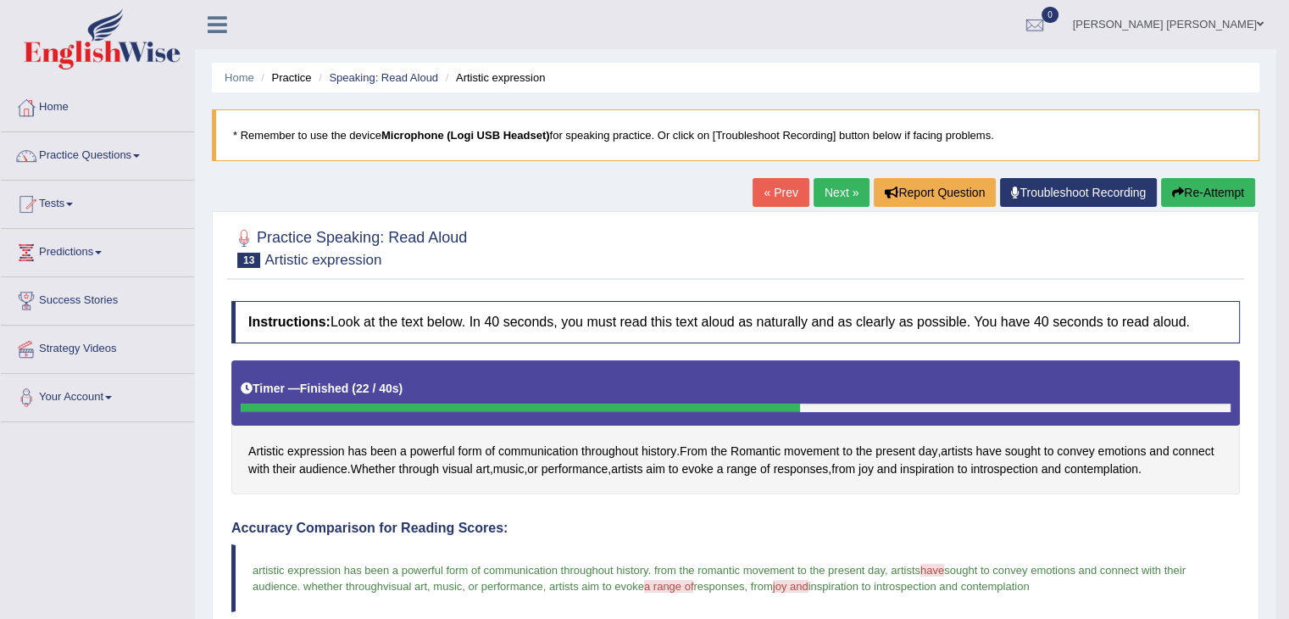
click at [833, 199] on link "Next »" at bounding box center [842, 192] width 56 height 29
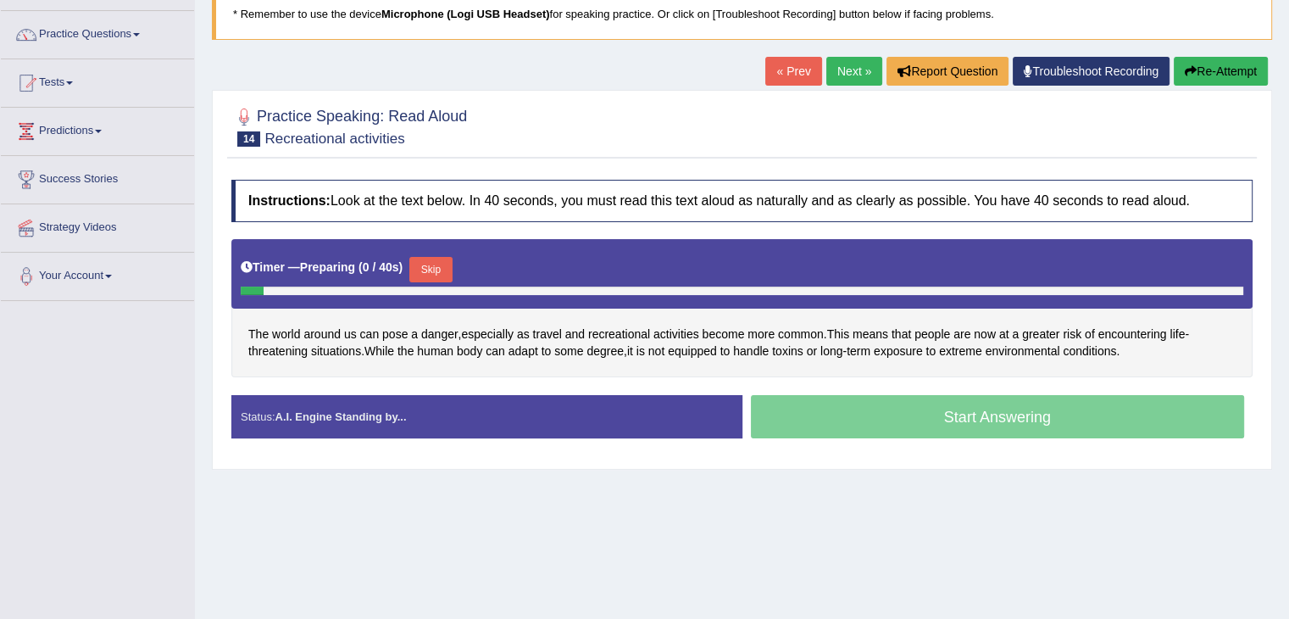
scroll to position [125, 0]
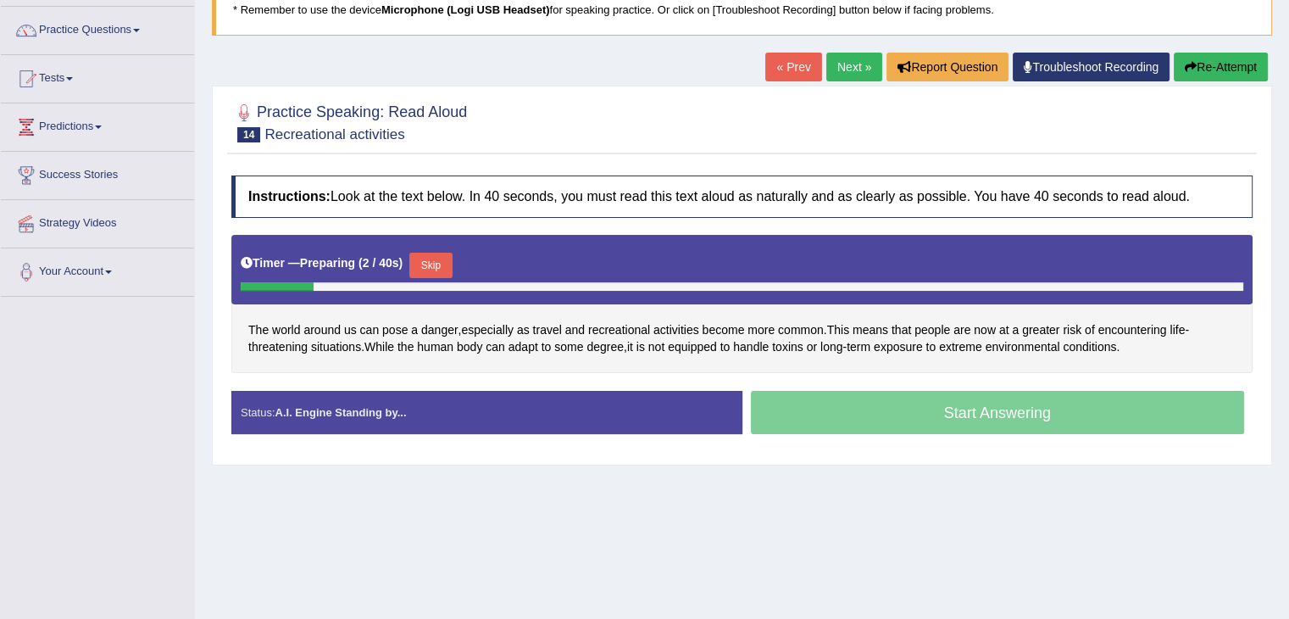
click at [444, 253] on button "Skip" at bounding box center [430, 265] width 42 height 25
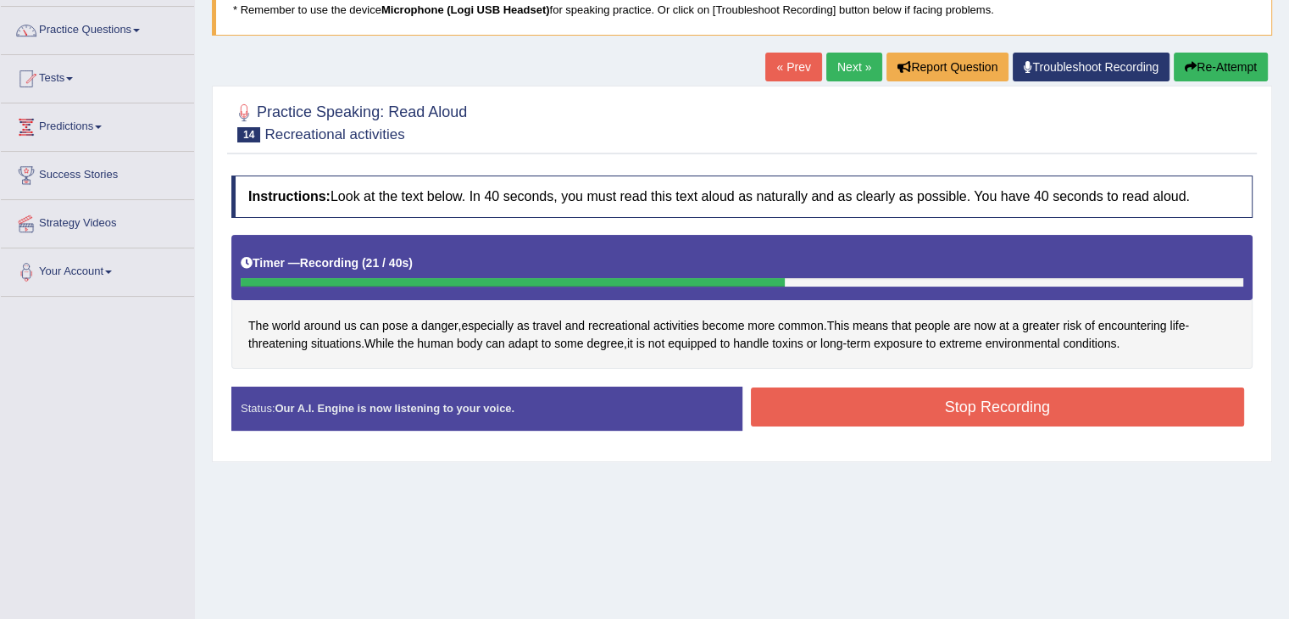
click at [997, 410] on button "Stop Recording" at bounding box center [998, 406] width 494 height 39
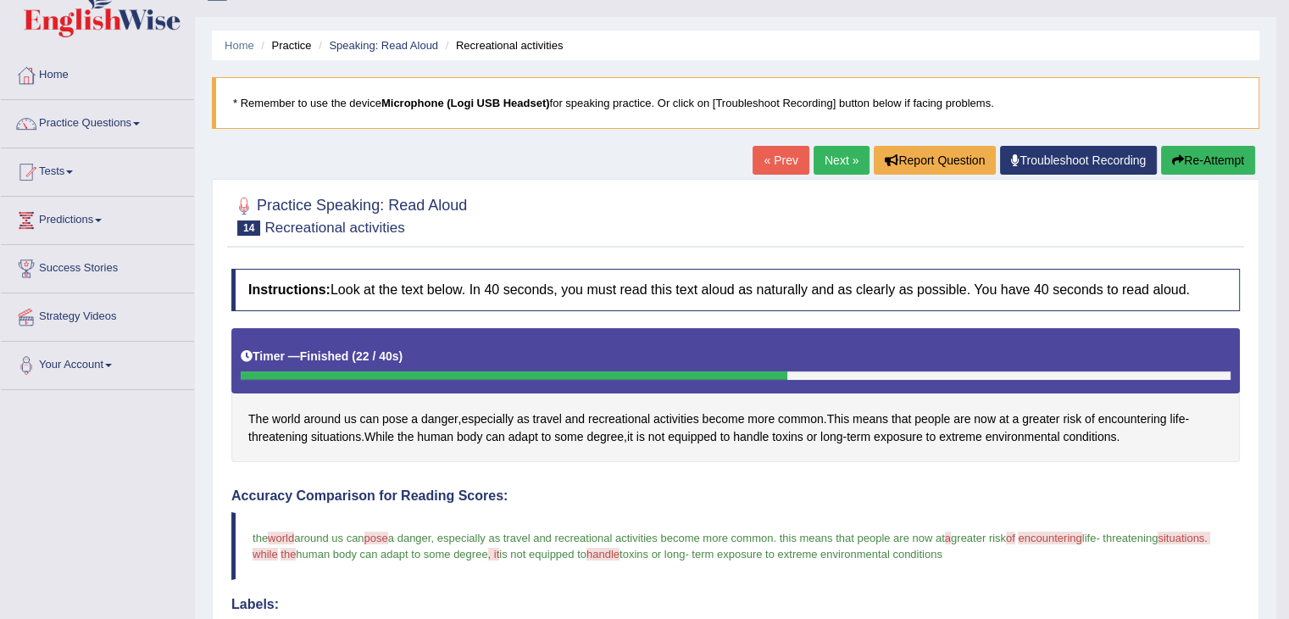
scroll to position [0, 0]
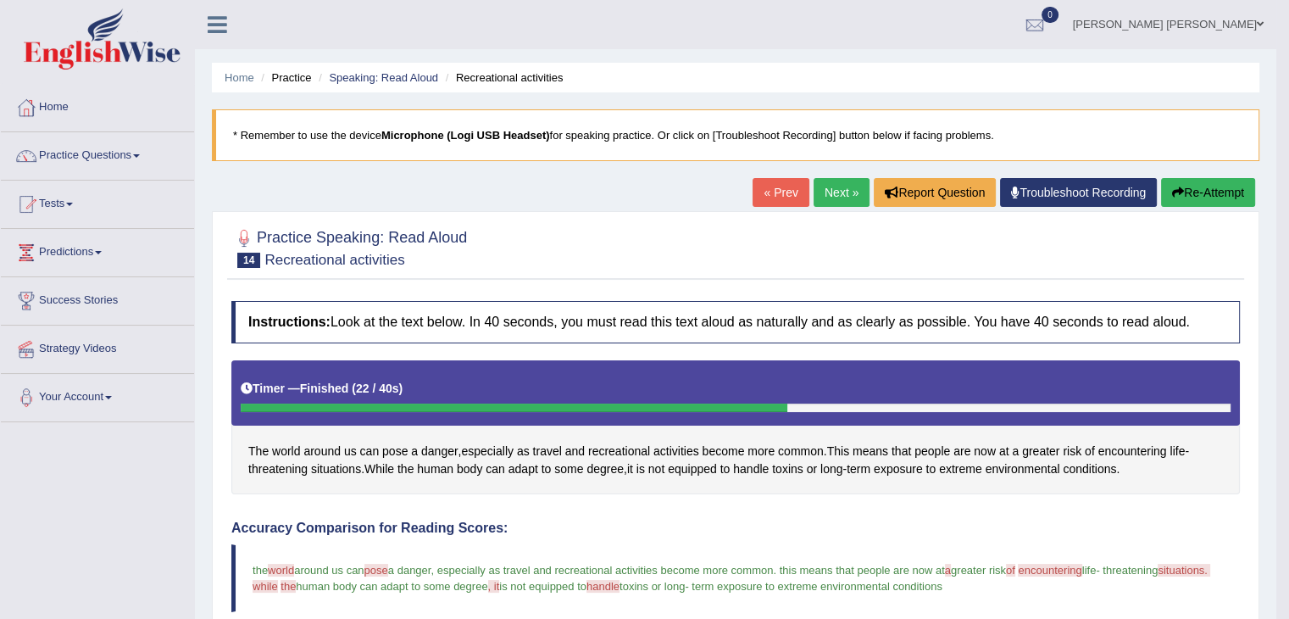
click at [826, 192] on link "Next »" at bounding box center [842, 192] width 56 height 29
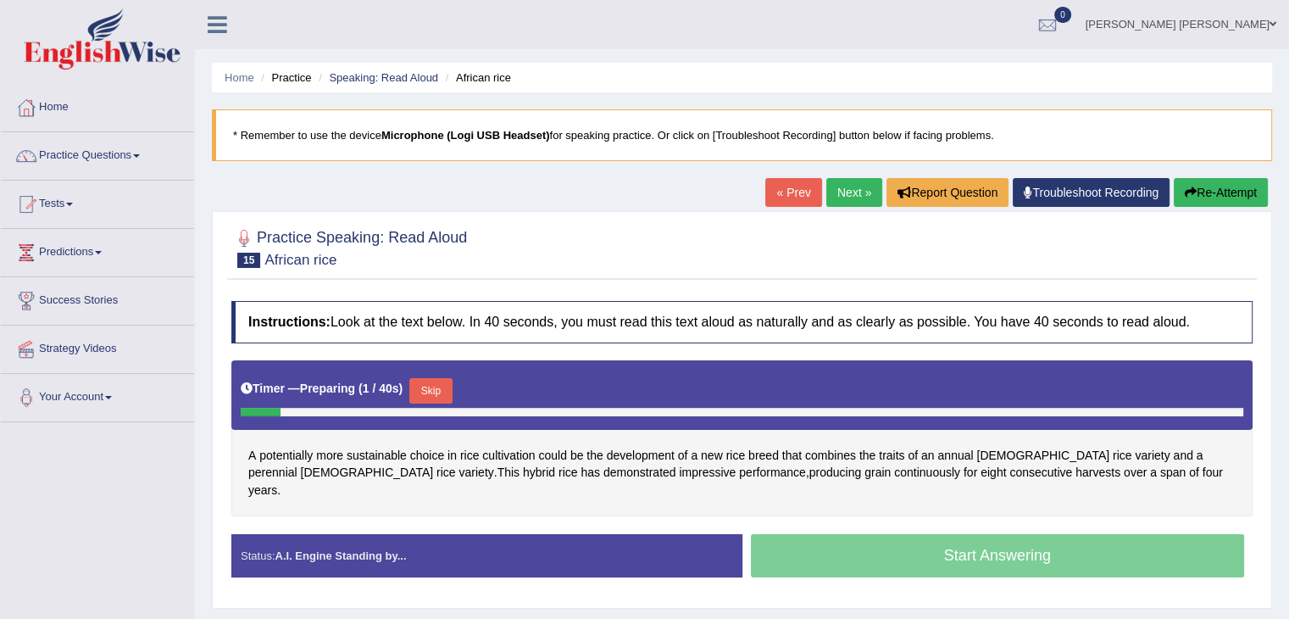
click at [437, 386] on button "Skip" at bounding box center [430, 390] width 42 height 25
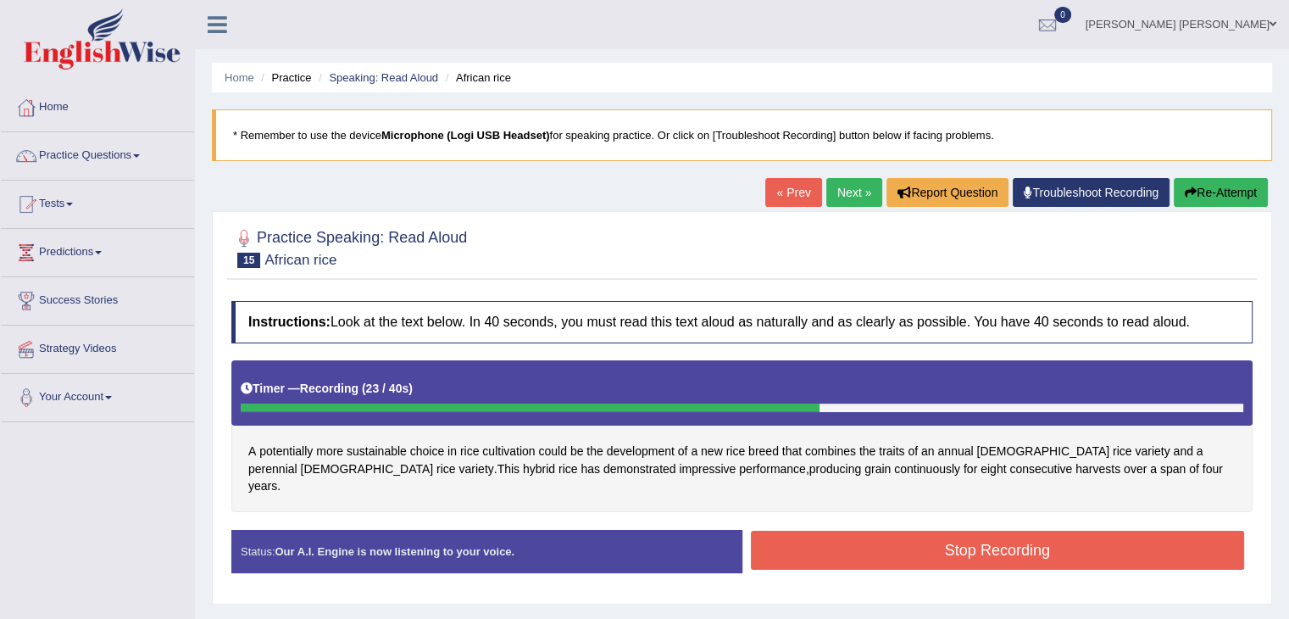
click at [888, 531] on button "Stop Recording" at bounding box center [998, 550] width 494 height 39
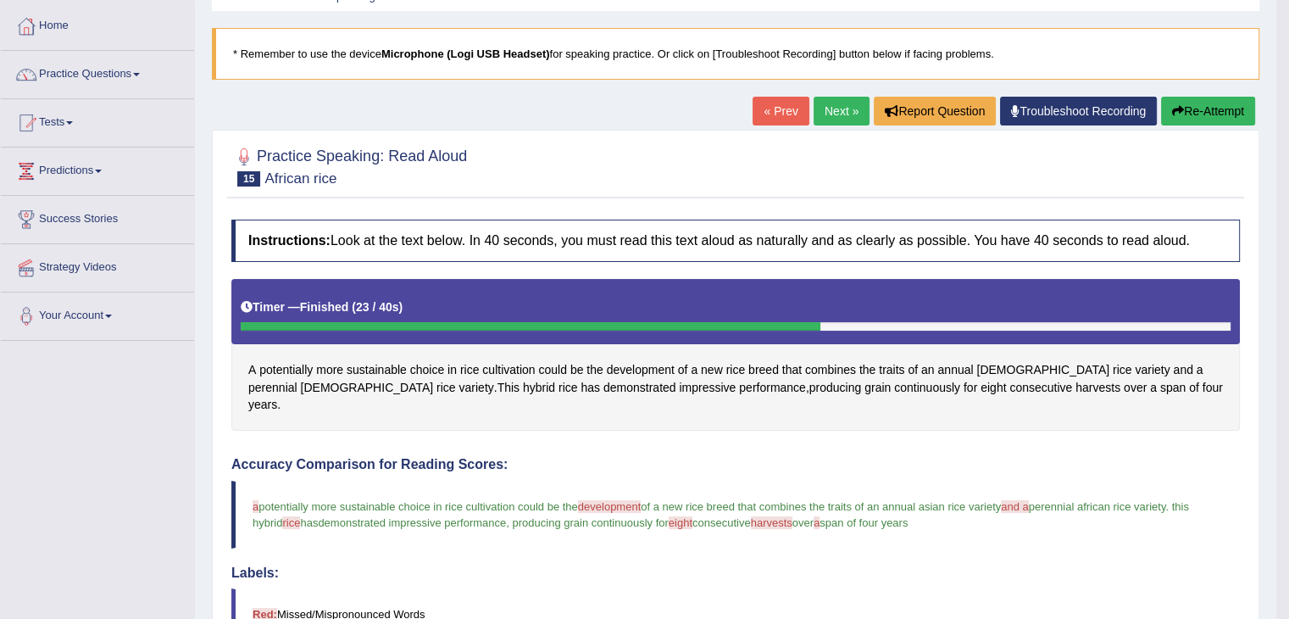
scroll to position [77, 0]
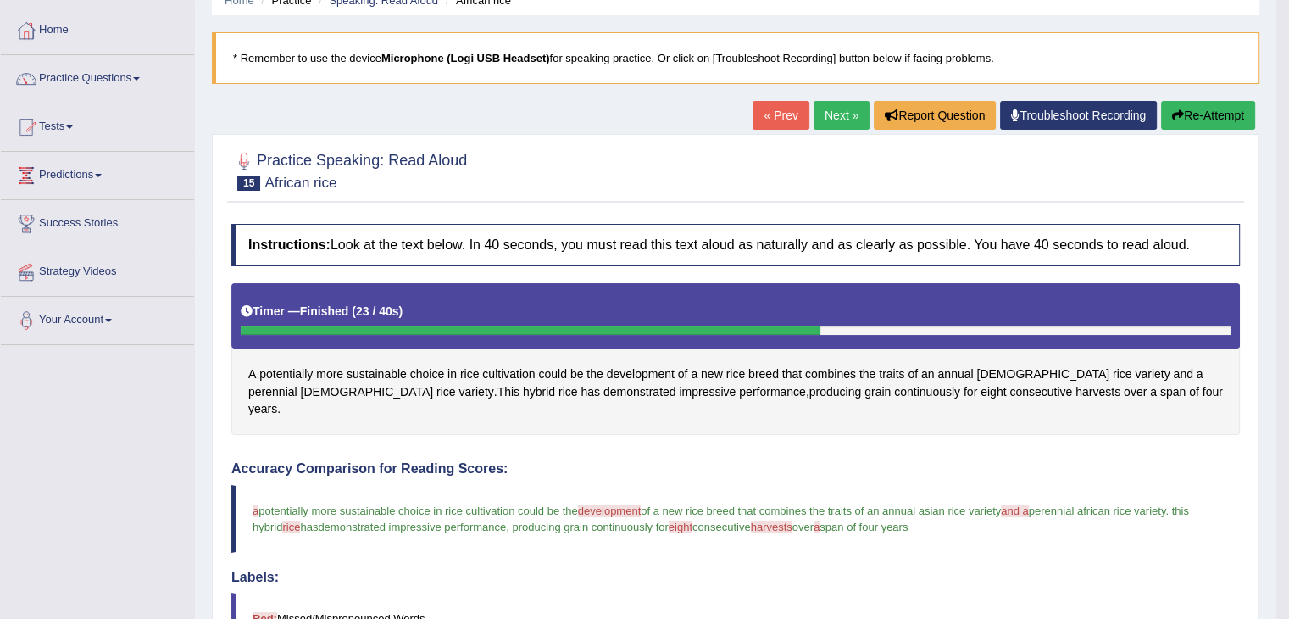
click at [822, 121] on link "Next »" at bounding box center [842, 115] width 56 height 29
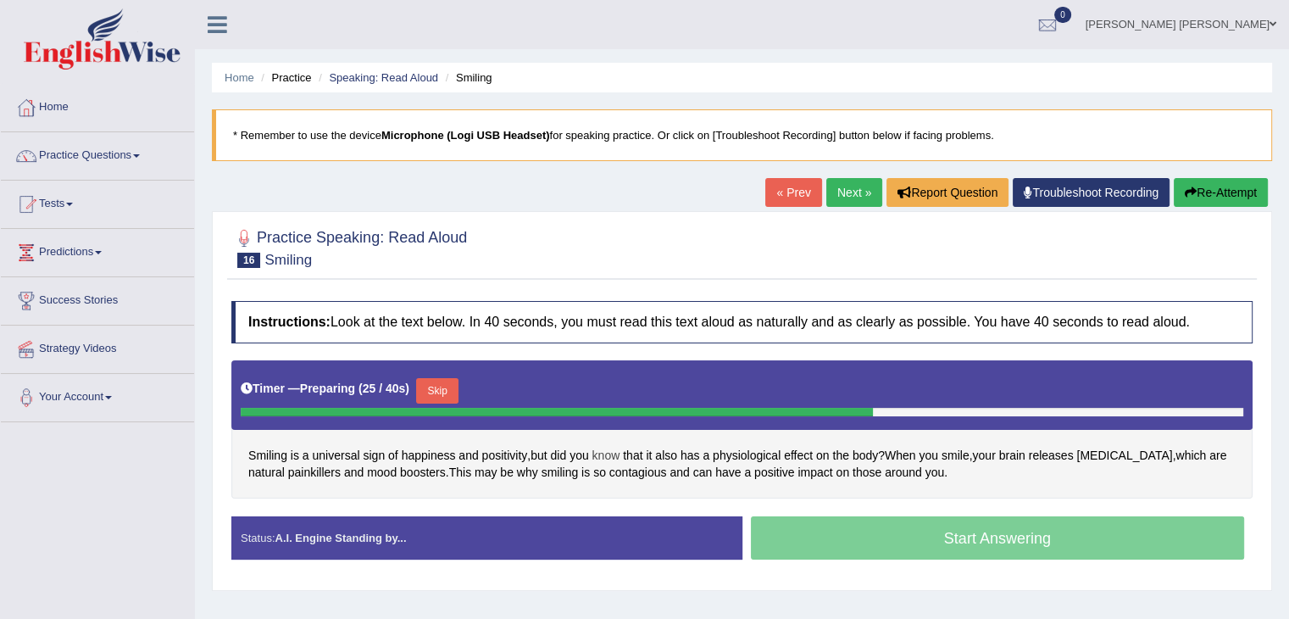
click at [619, 452] on span "know" at bounding box center [606, 456] width 28 height 18
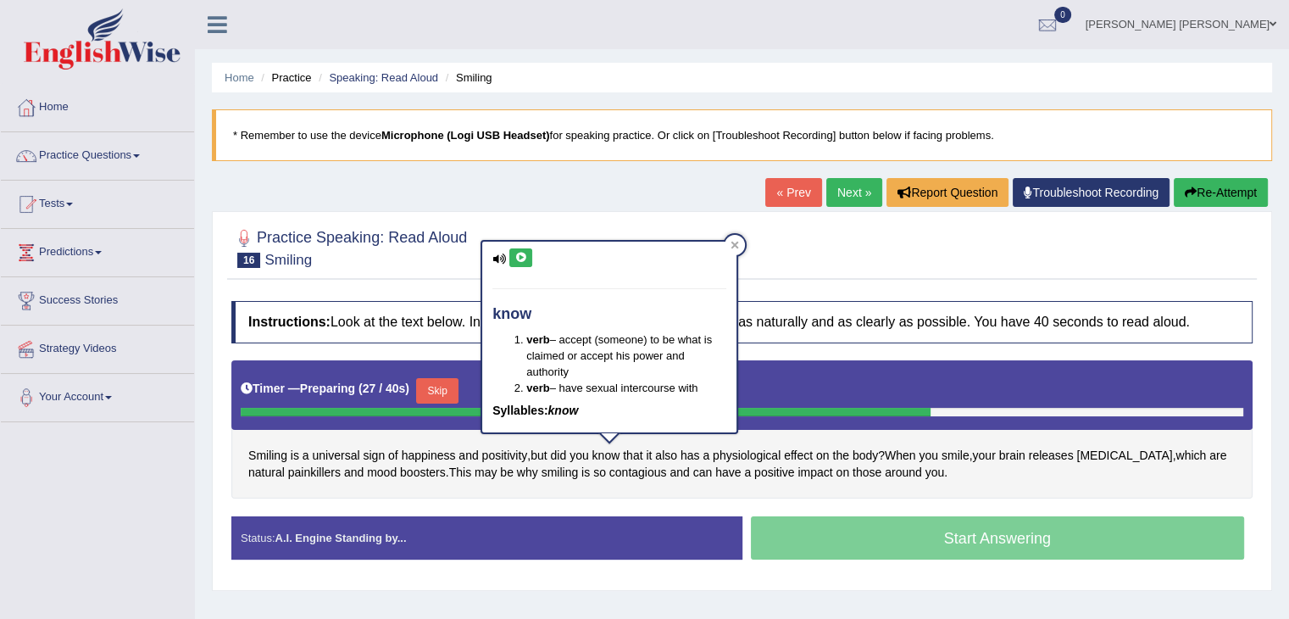
click at [780, 357] on div "Instructions: Look at the text below. In 40 seconds, you must read this text al…" at bounding box center [742, 436] width 1030 height 289
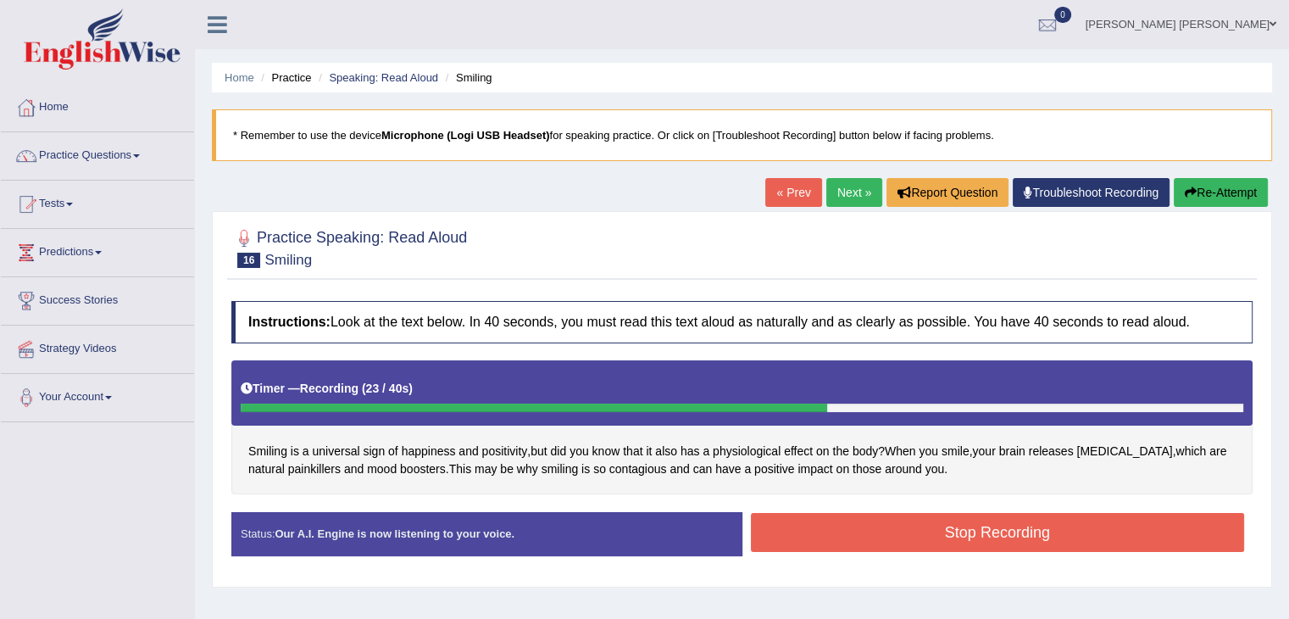
click at [875, 536] on button "Stop Recording" at bounding box center [998, 532] width 494 height 39
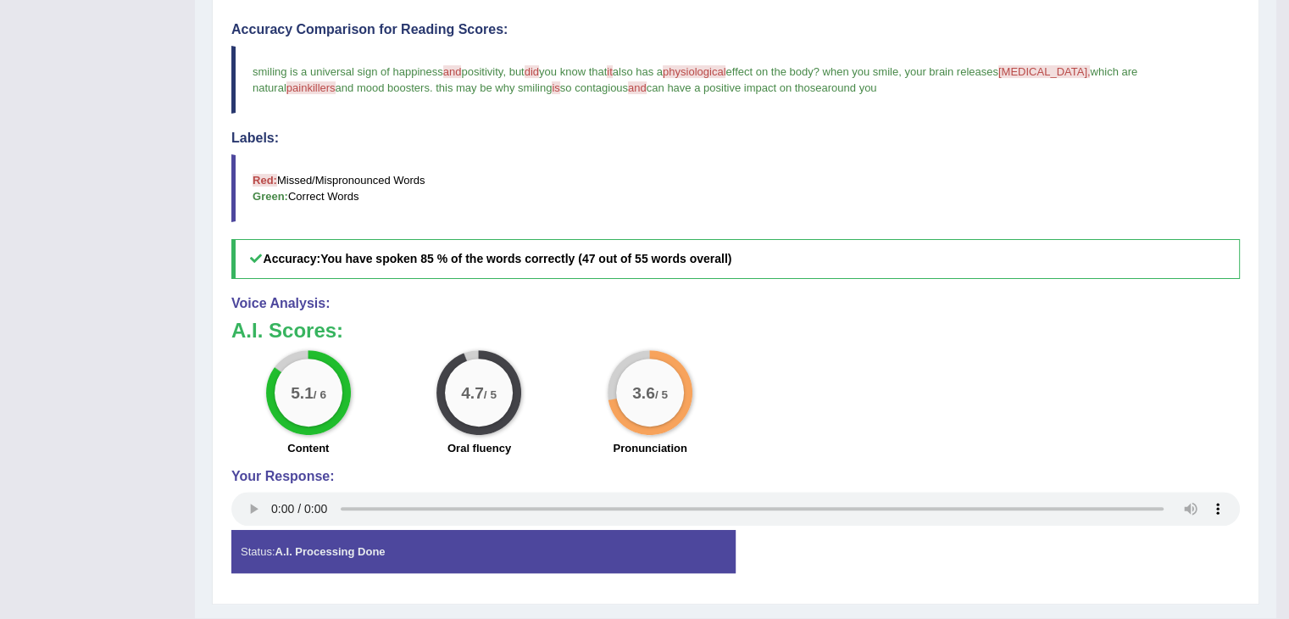
scroll to position [500, 0]
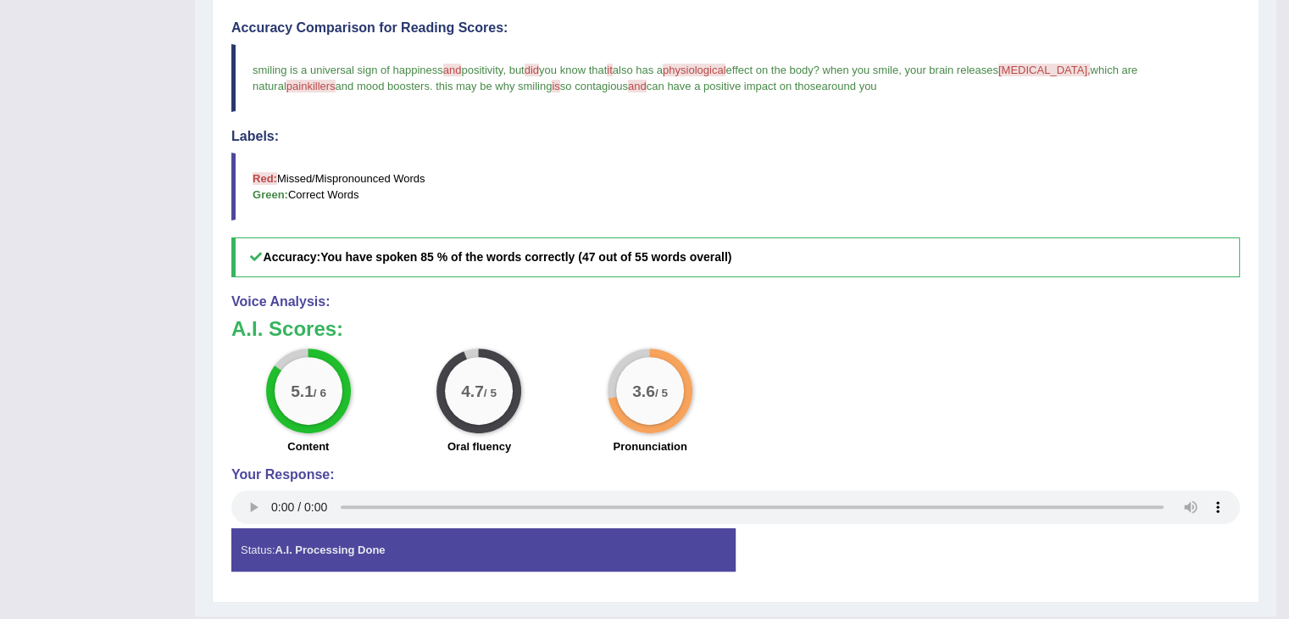
click at [711, 69] on span "physiological" at bounding box center [694, 70] width 63 height 13
click at [705, 66] on span "physiological" at bounding box center [694, 70] width 63 height 13
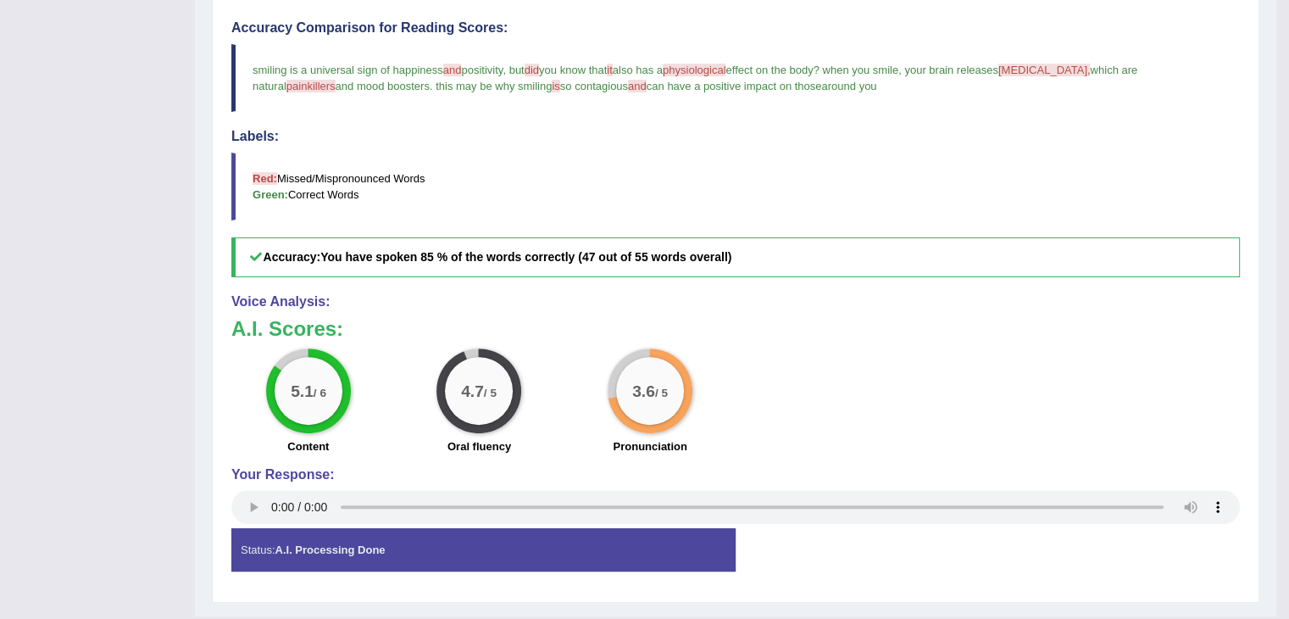
click at [705, 66] on span "physiological" at bounding box center [694, 70] width 63 height 13
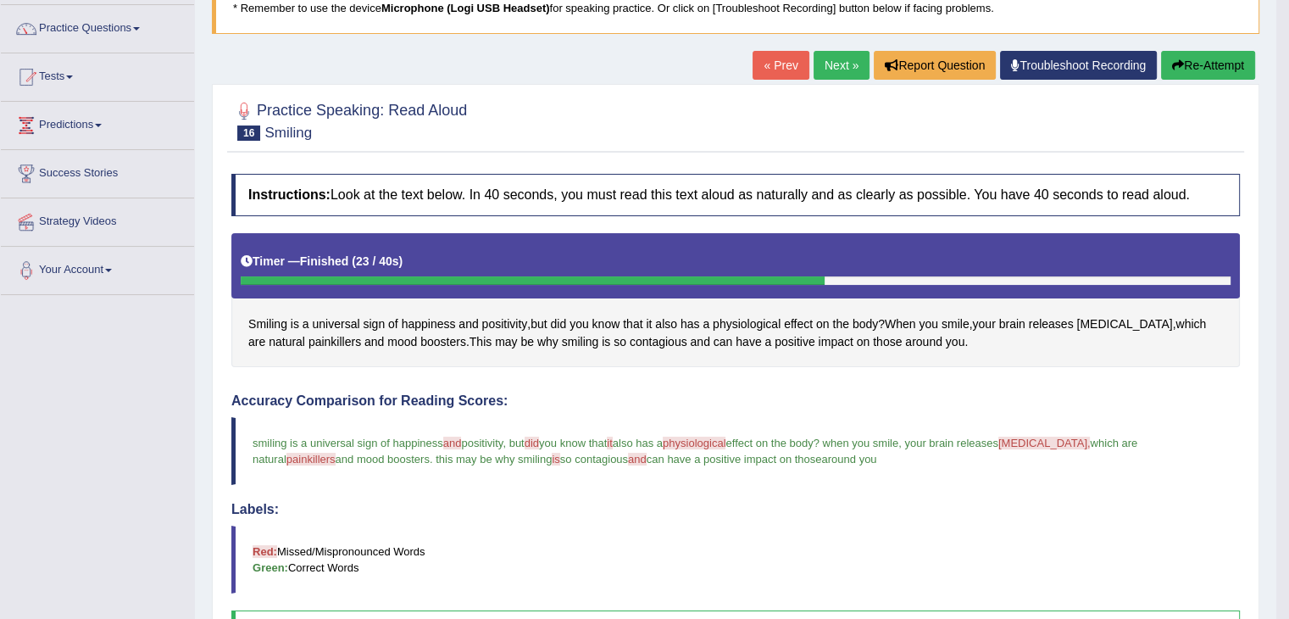
scroll to position [125, 0]
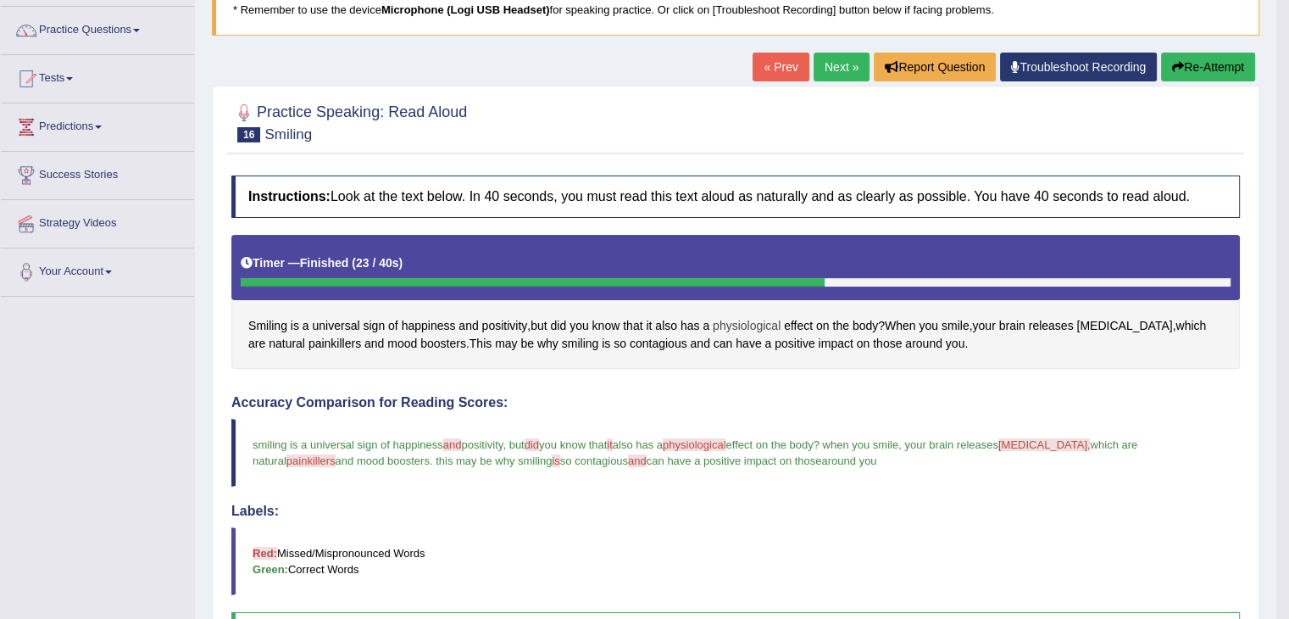
click at [749, 328] on span "physiological" at bounding box center [747, 326] width 68 height 18
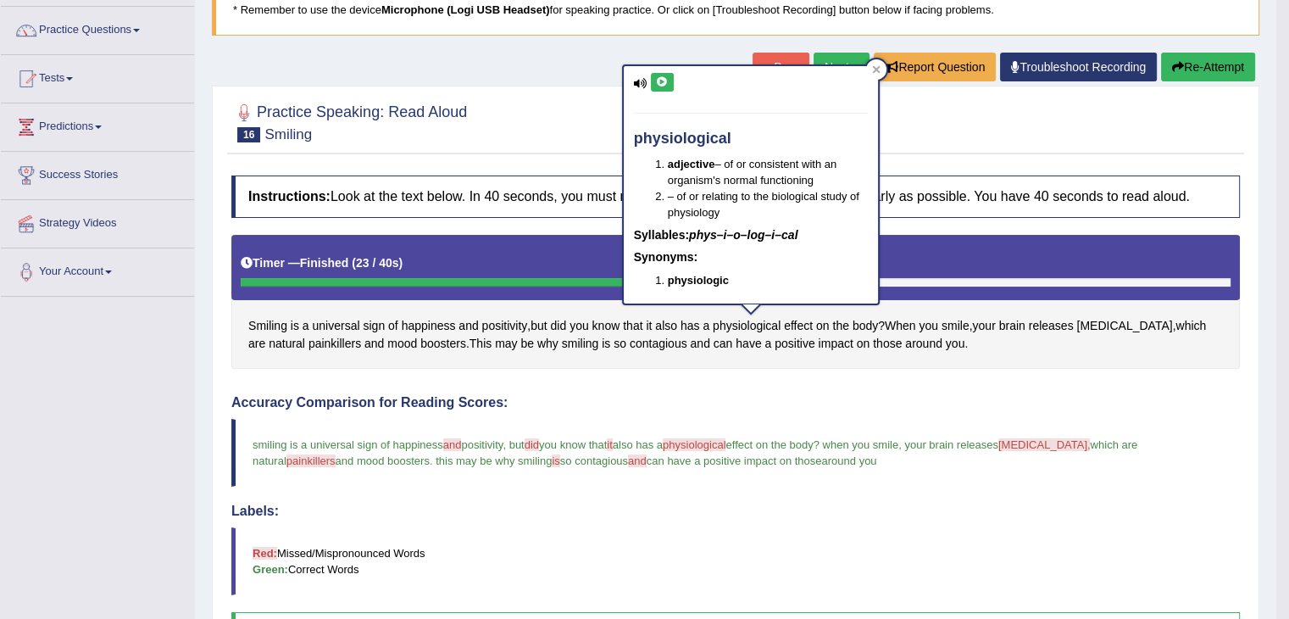
click at [663, 85] on icon at bounding box center [662, 82] width 13 height 10
click at [1092, 317] on span "endorphins" at bounding box center [1124, 326] width 96 height 18
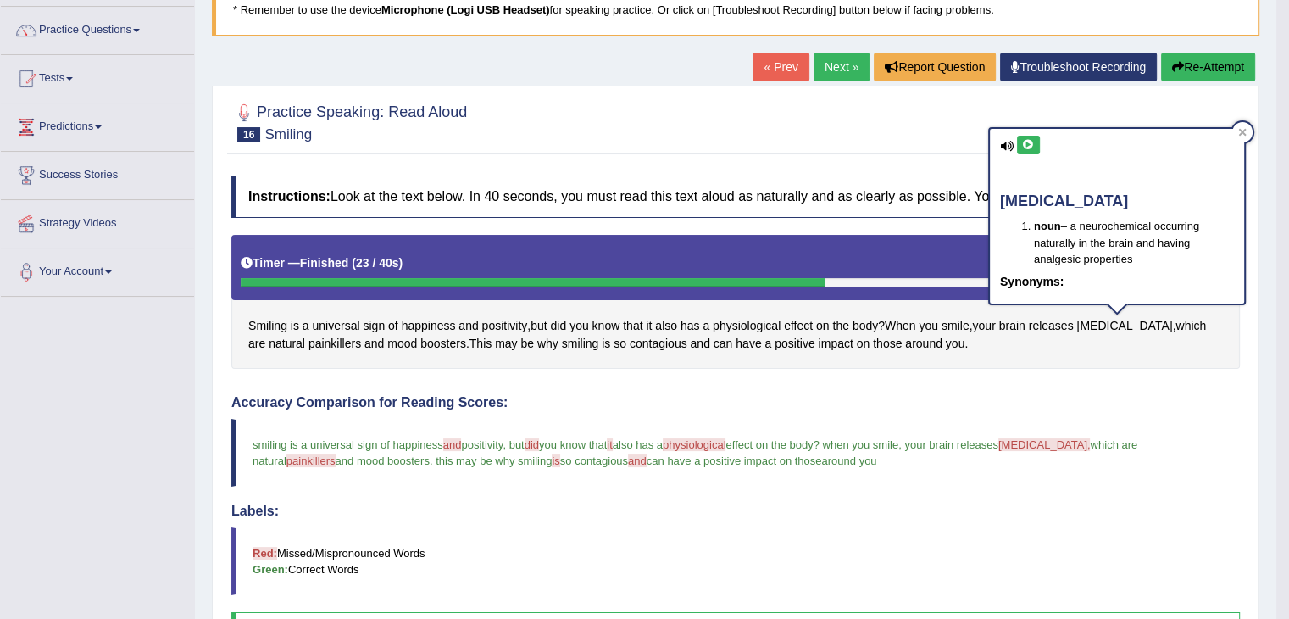
click at [1027, 136] on button at bounding box center [1028, 145] width 23 height 19
click at [844, 77] on link "Next »" at bounding box center [842, 67] width 56 height 29
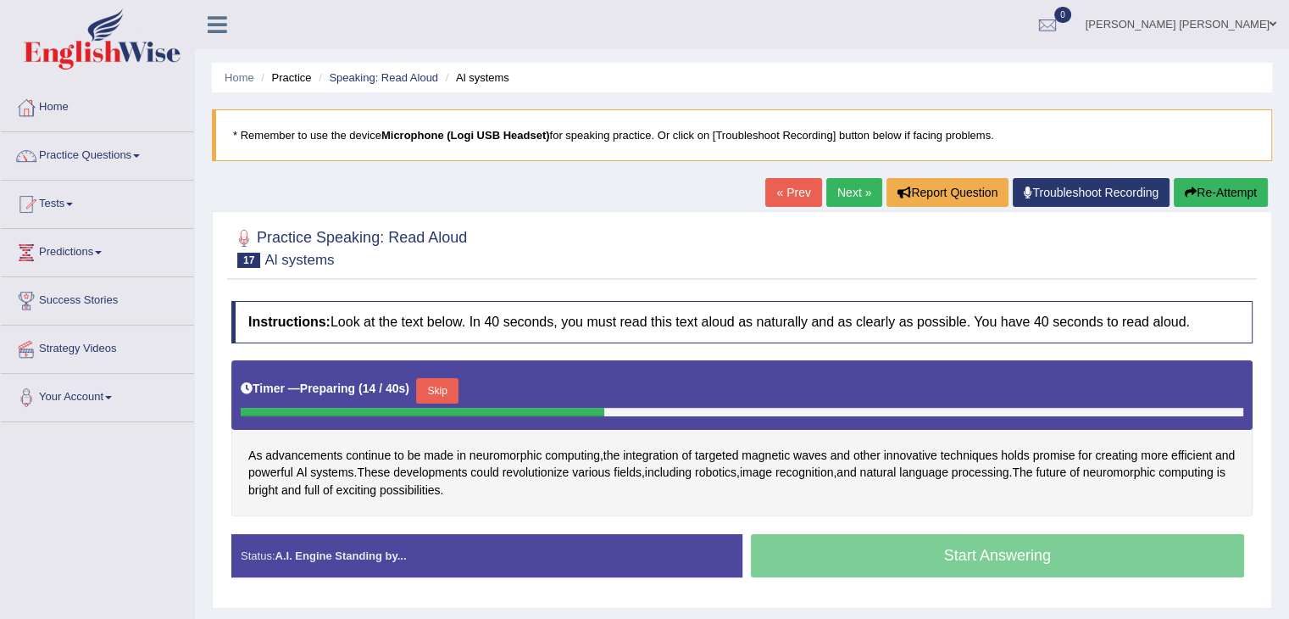
click at [438, 389] on button "Skip" at bounding box center [437, 390] width 42 height 25
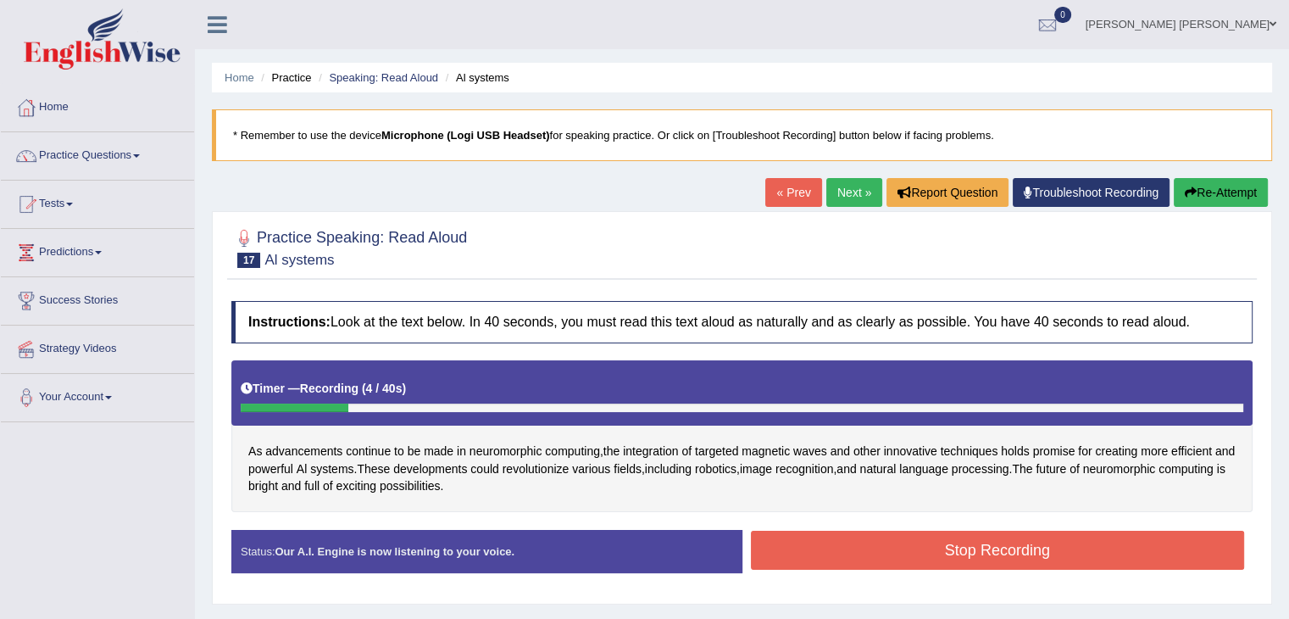
click at [931, 540] on button "Stop Recording" at bounding box center [998, 550] width 494 height 39
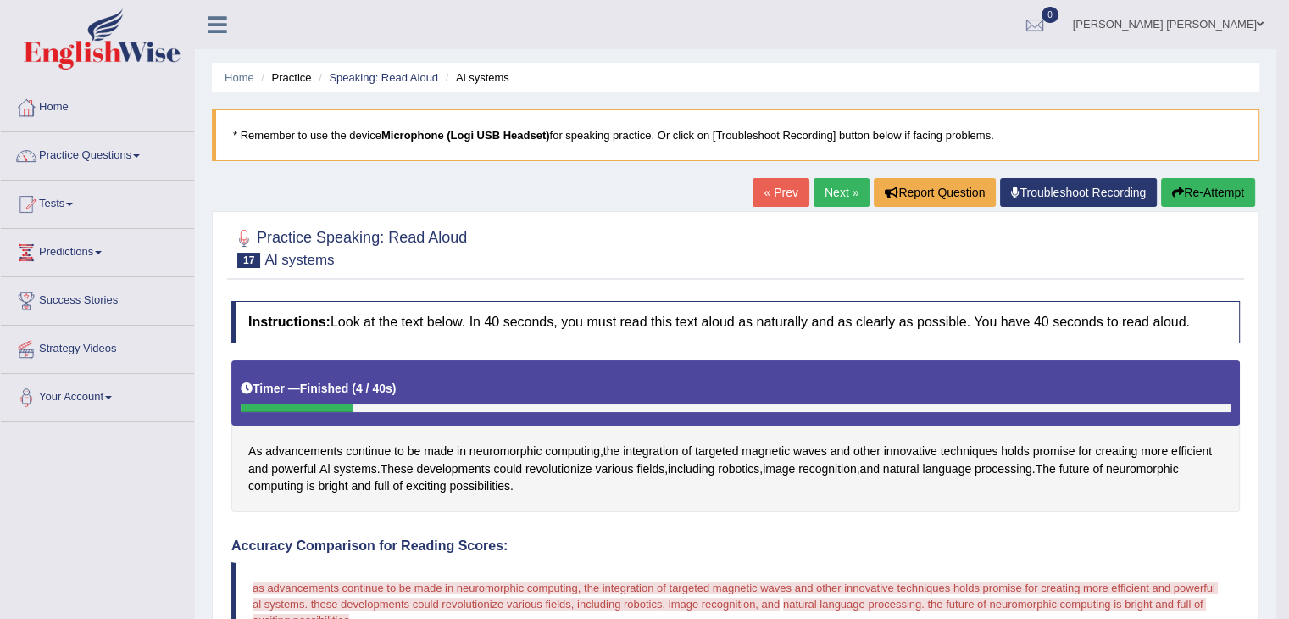
click at [1221, 188] on button "Re-Attempt" at bounding box center [1208, 192] width 94 height 29
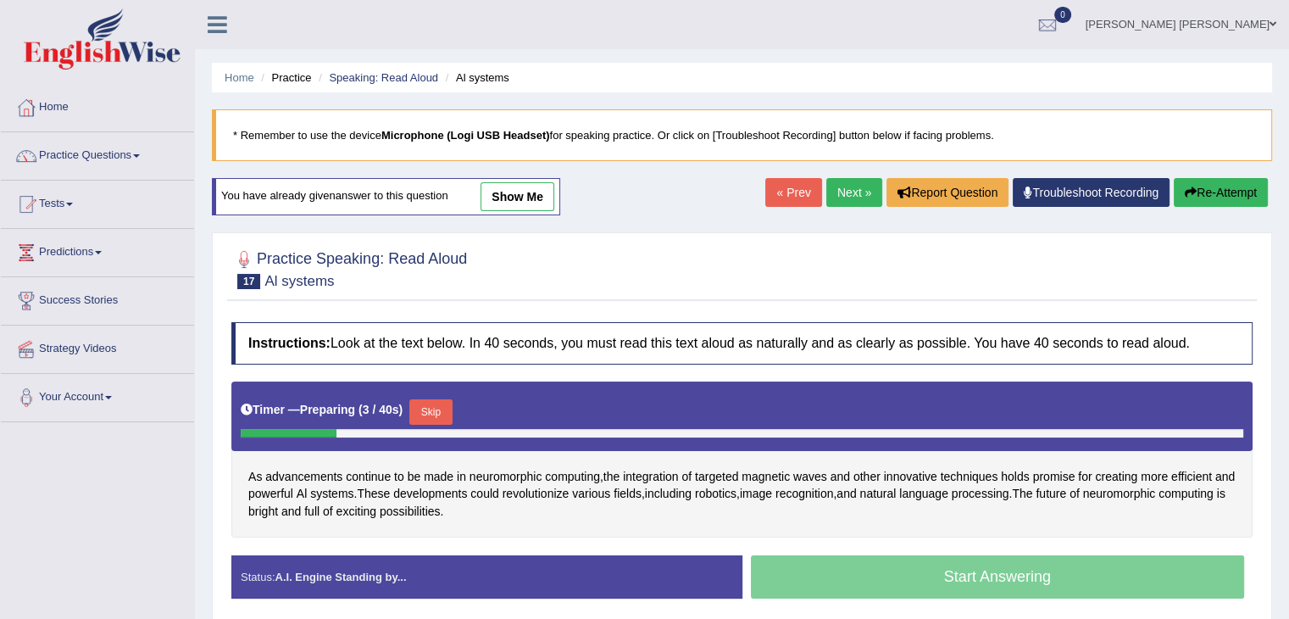
click at [426, 403] on button "Skip" at bounding box center [430, 411] width 42 height 25
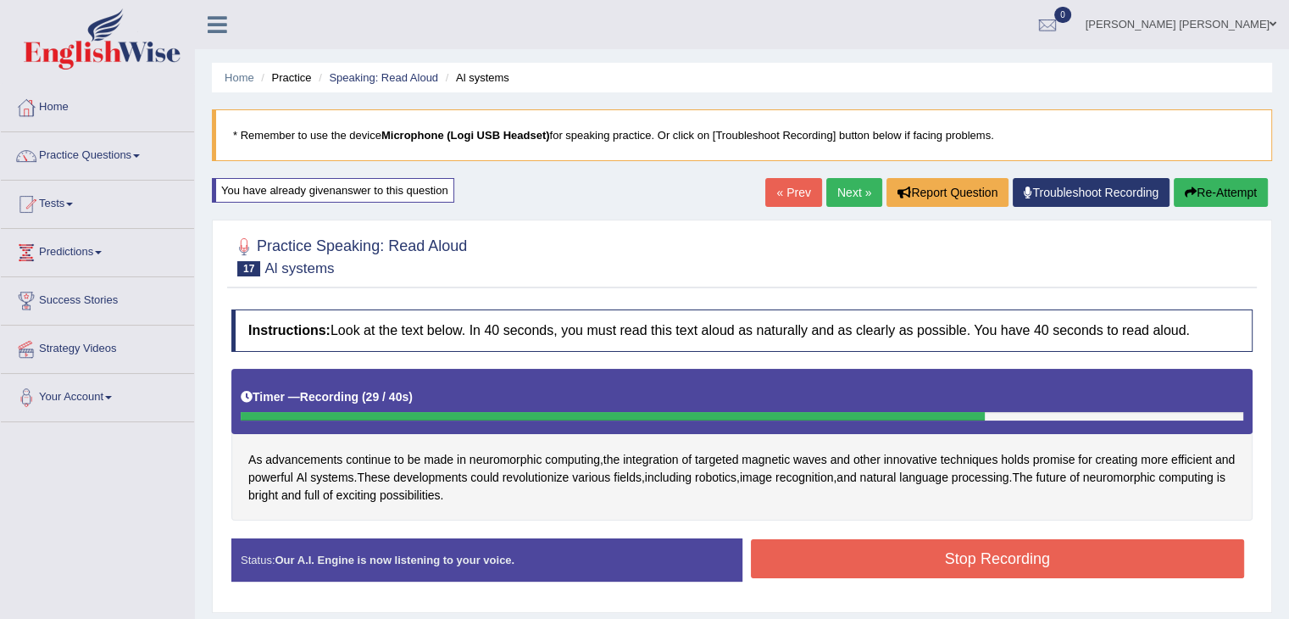
click at [885, 569] on button "Stop Recording" at bounding box center [998, 558] width 494 height 39
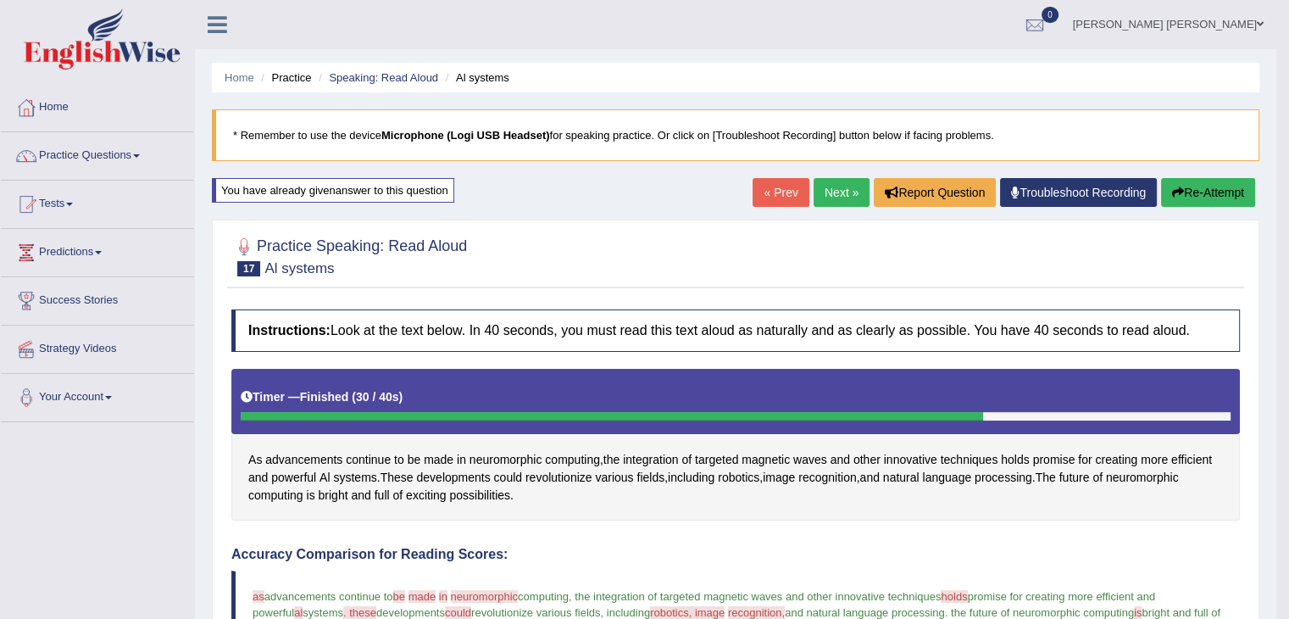
click at [826, 179] on link "Next »" at bounding box center [842, 192] width 56 height 29
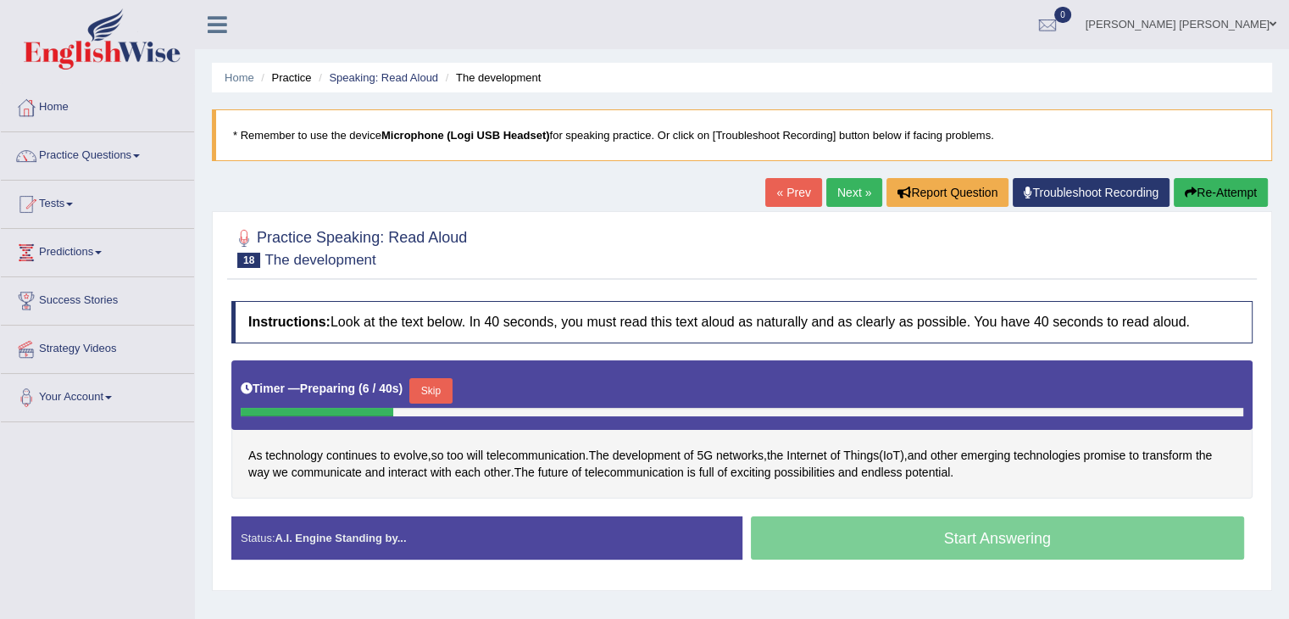
click at [434, 391] on button "Skip" at bounding box center [430, 390] width 42 height 25
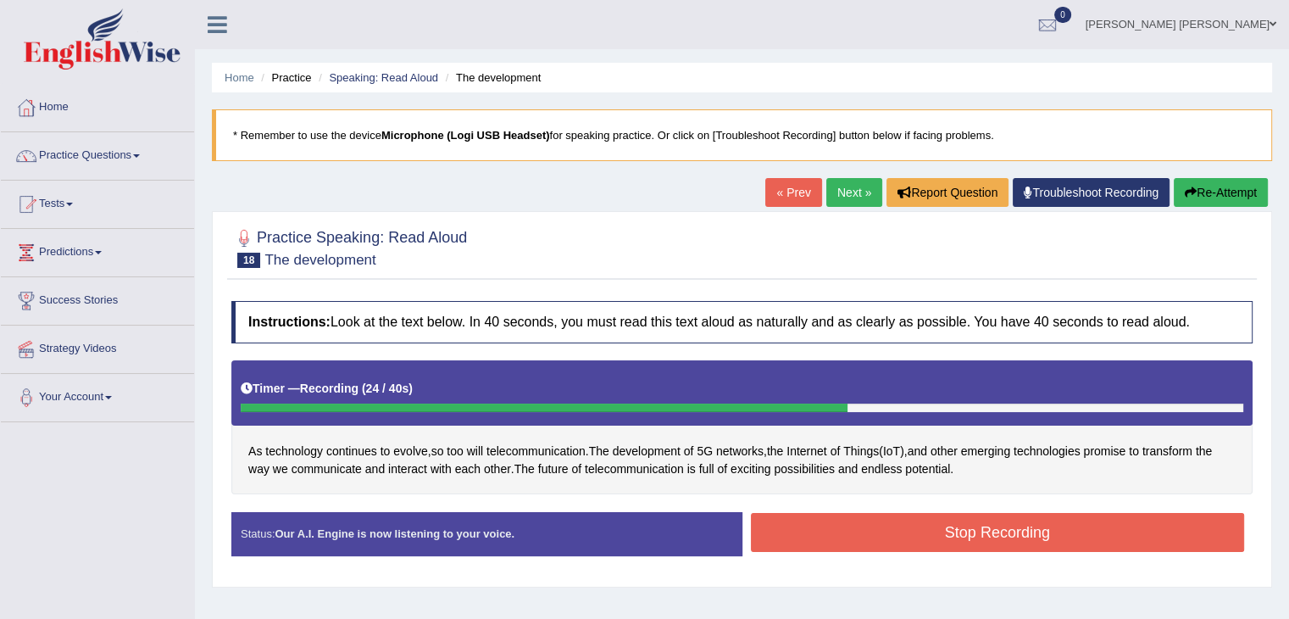
click at [832, 529] on button "Stop Recording" at bounding box center [998, 532] width 494 height 39
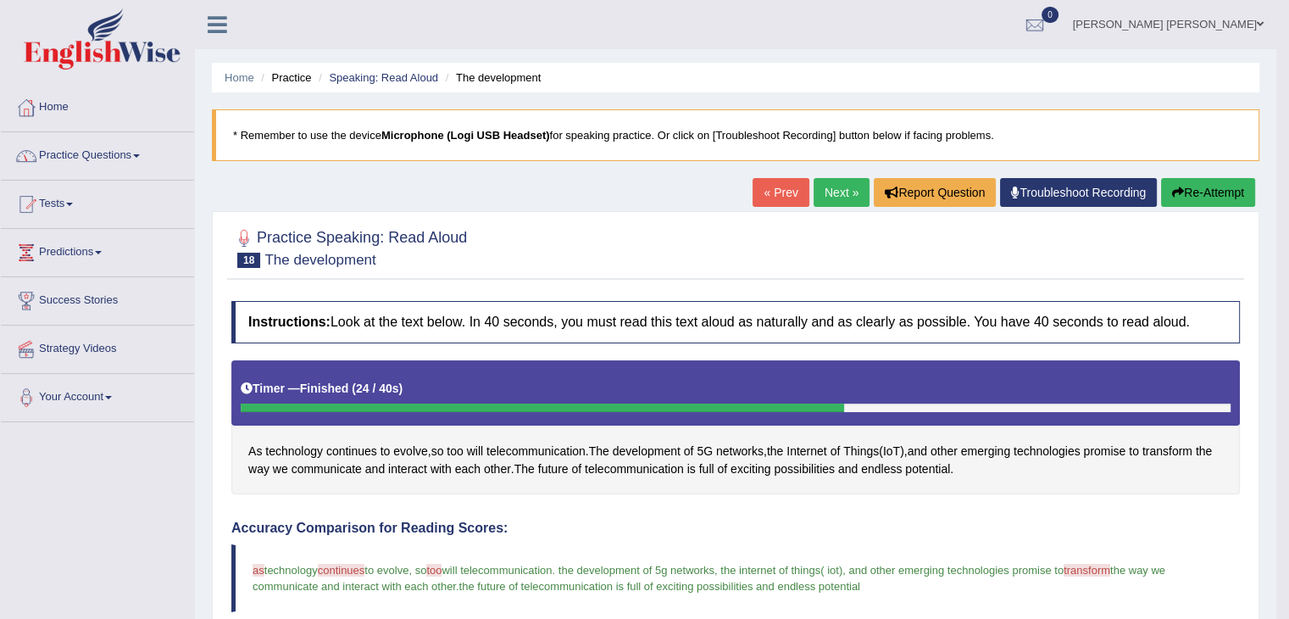
click at [36, 149] on div at bounding box center [26, 155] width 25 height 25
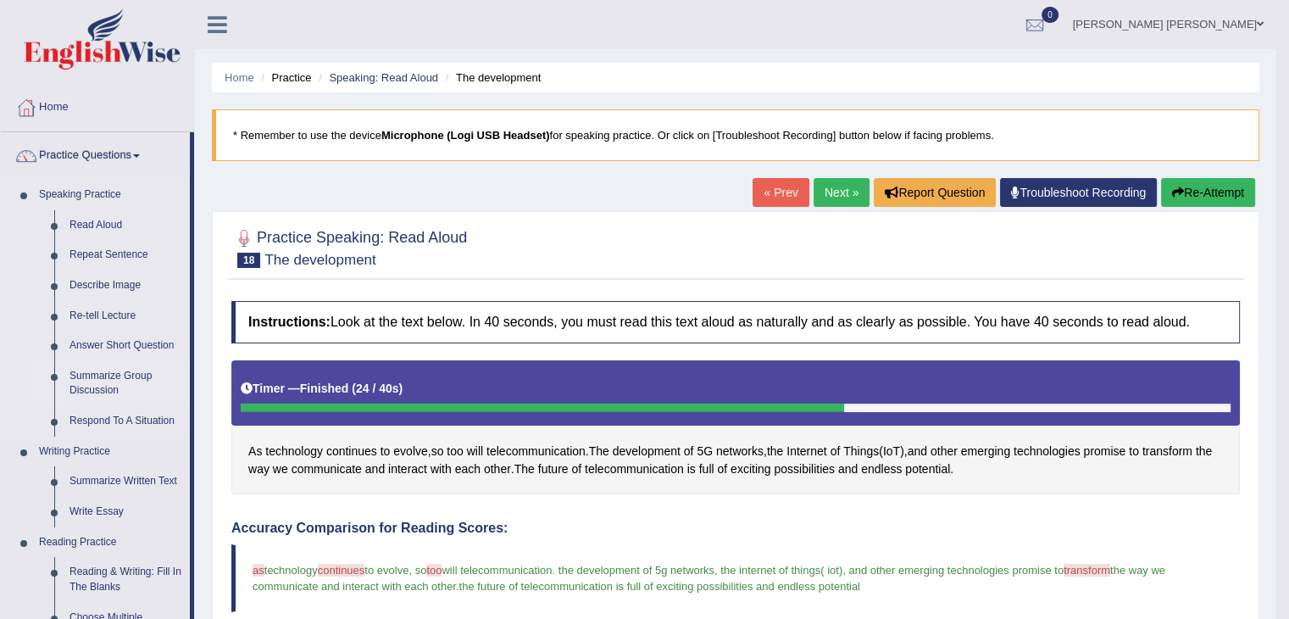
click at [93, 379] on link "Summarize Group Discussion" at bounding box center [126, 383] width 128 height 45
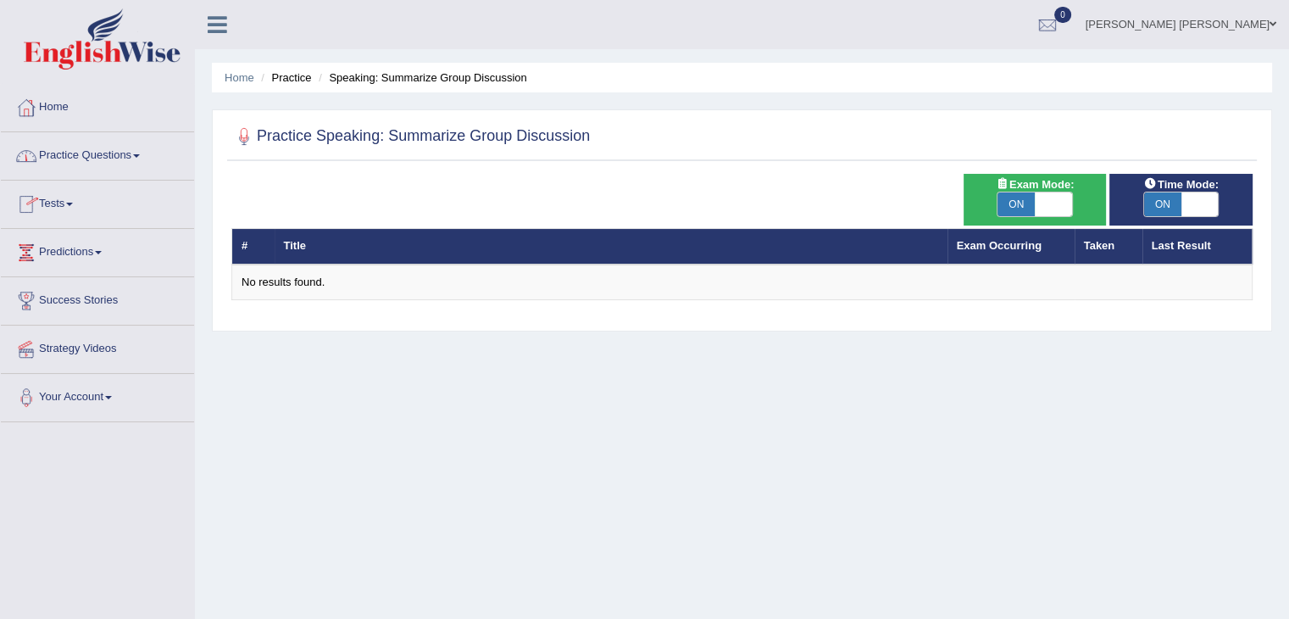
click at [81, 203] on link "Tests" at bounding box center [97, 202] width 193 height 42
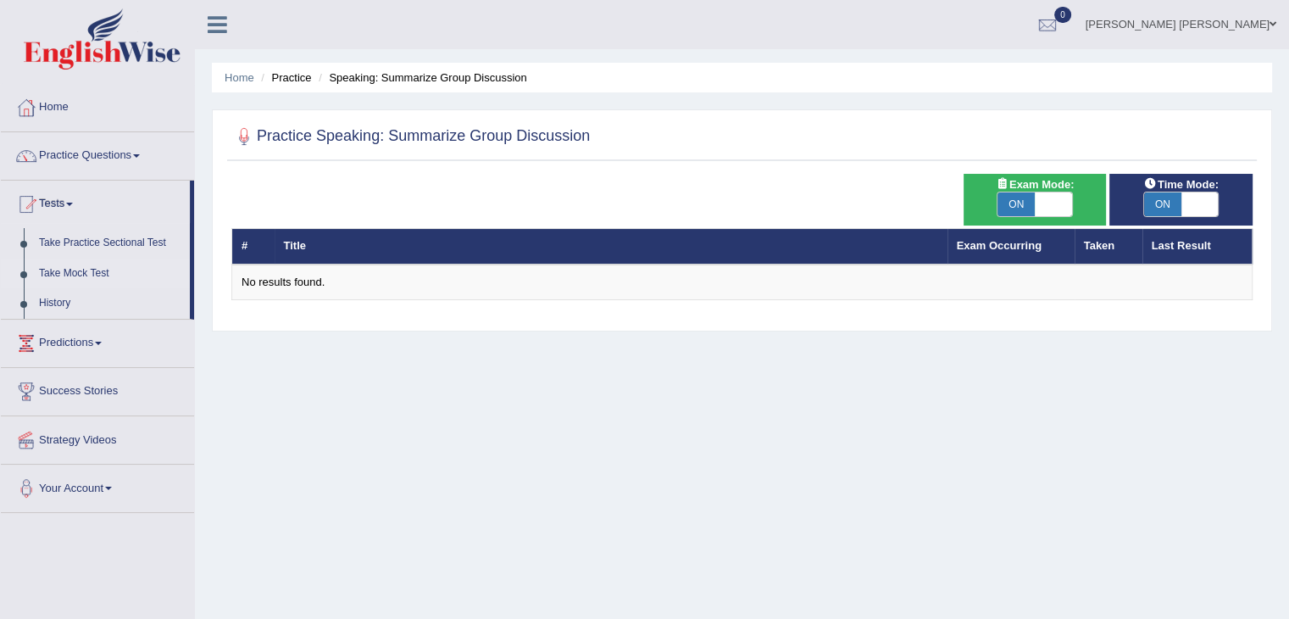
click at [66, 272] on link "Take Mock Test" at bounding box center [110, 273] width 158 height 31
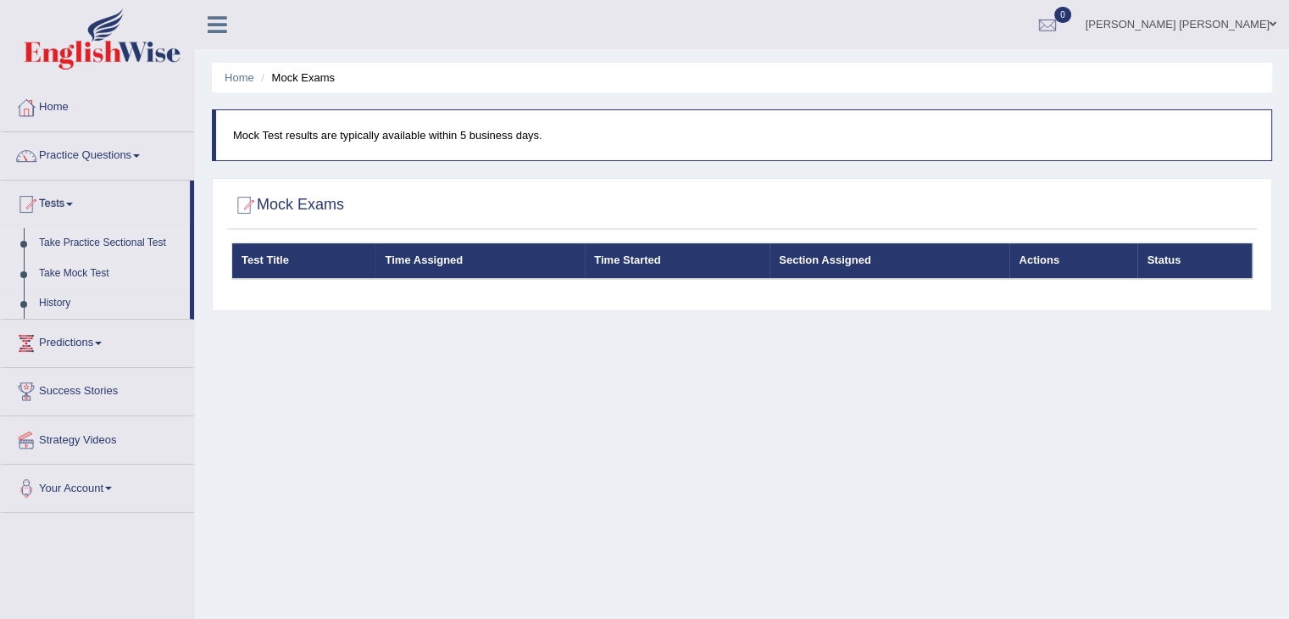
click at [58, 247] on link "Take Practice Sectional Test" at bounding box center [110, 243] width 158 height 31
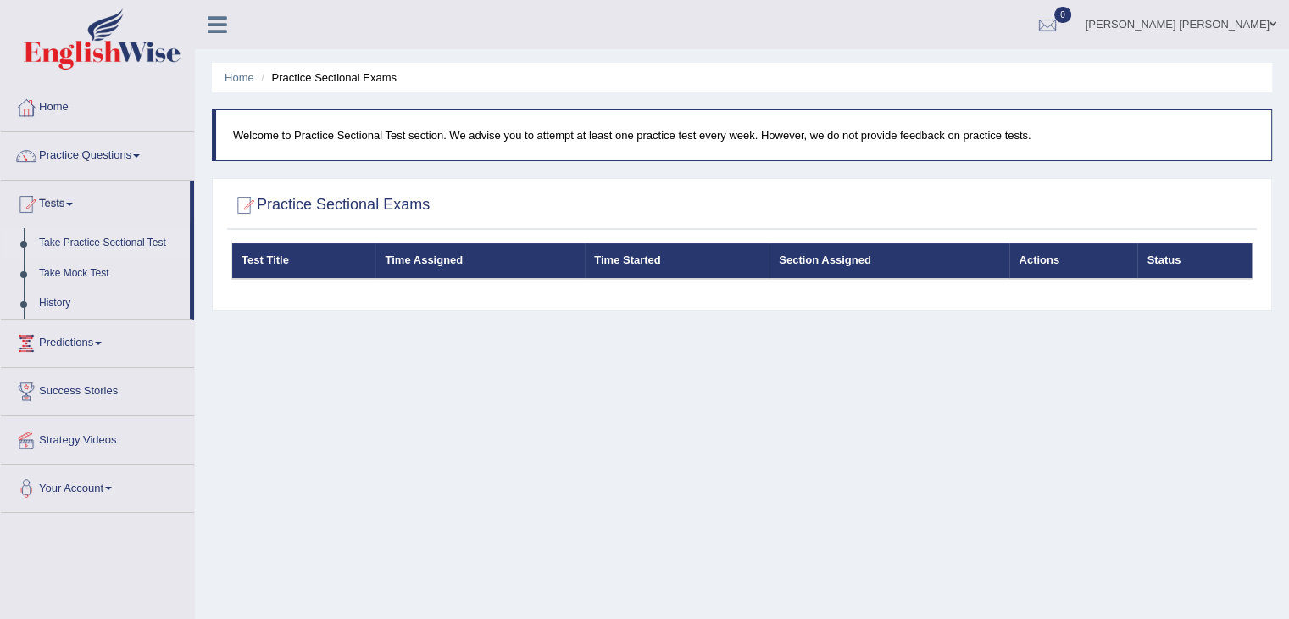
click at [50, 235] on link "Take Practice Sectional Test" at bounding box center [110, 243] width 158 height 31
click at [50, 302] on link "History" at bounding box center [110, 303] width 158 height 31
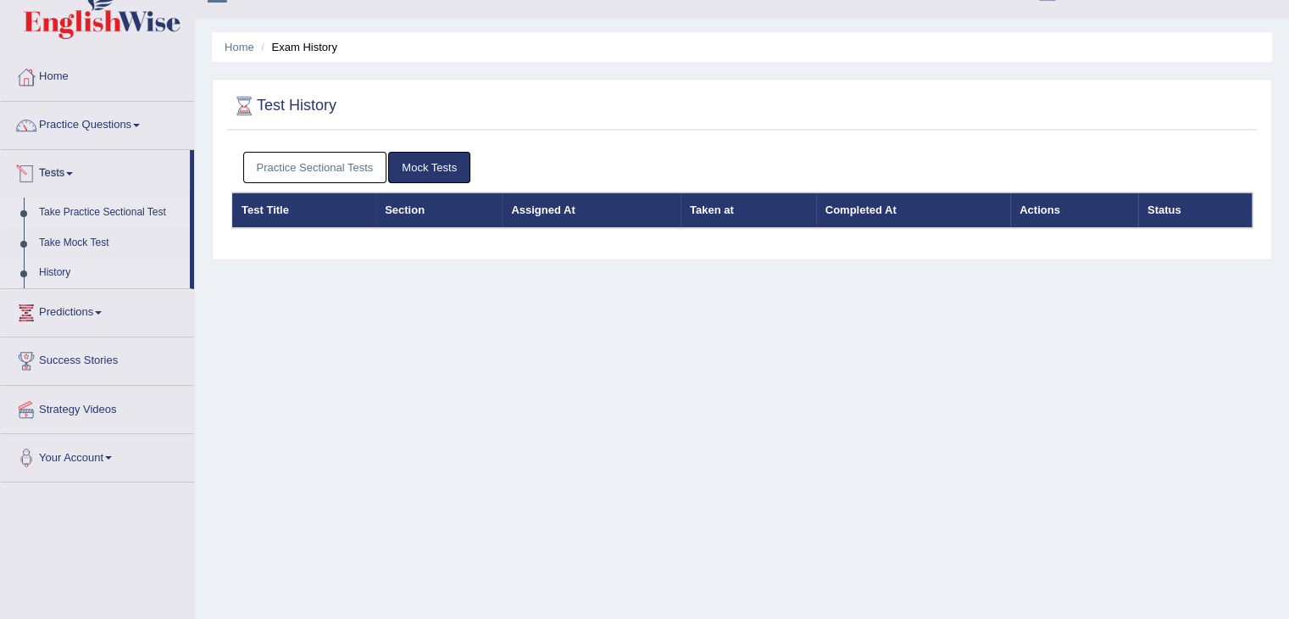
scroll to position [30, 0]
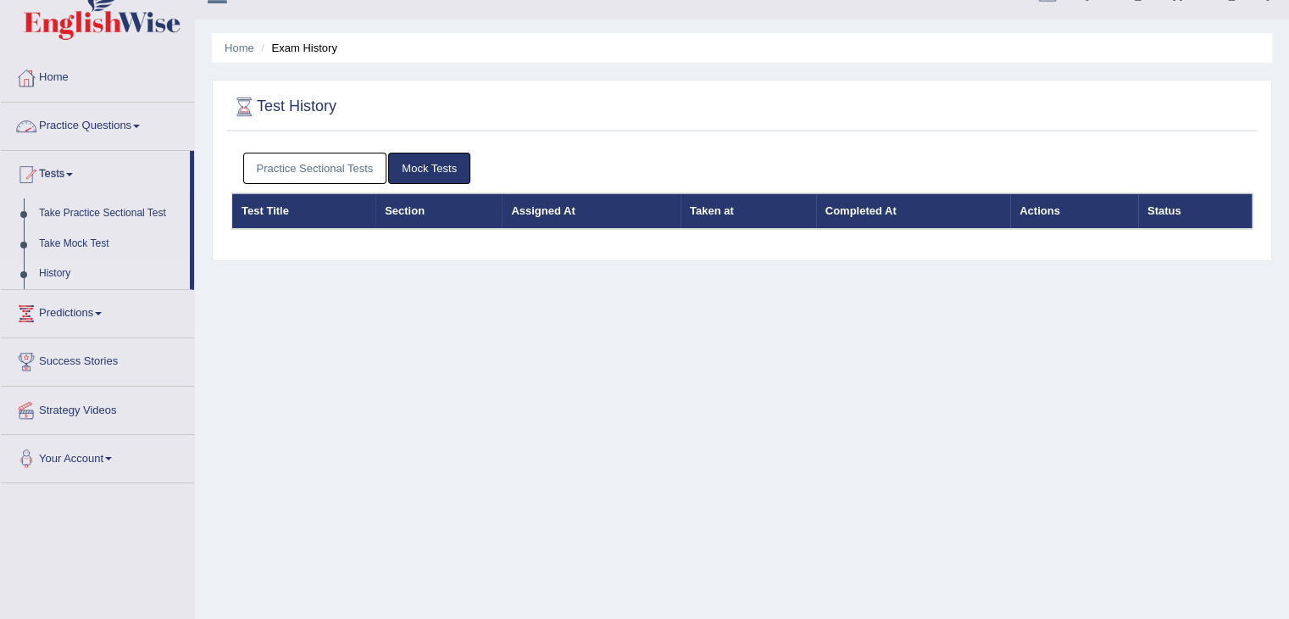
click at [97, 114] on link "Practice Questions" at bounding box center [97, 124] width 193 height 42
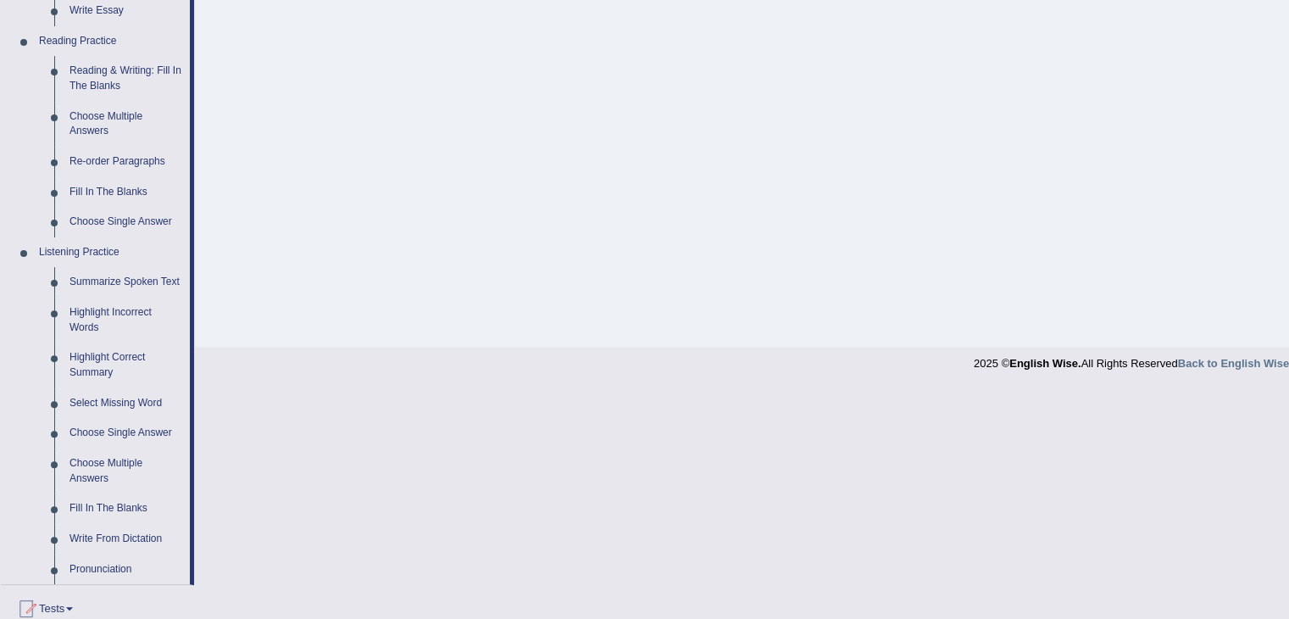
scroll to position [490, 0]
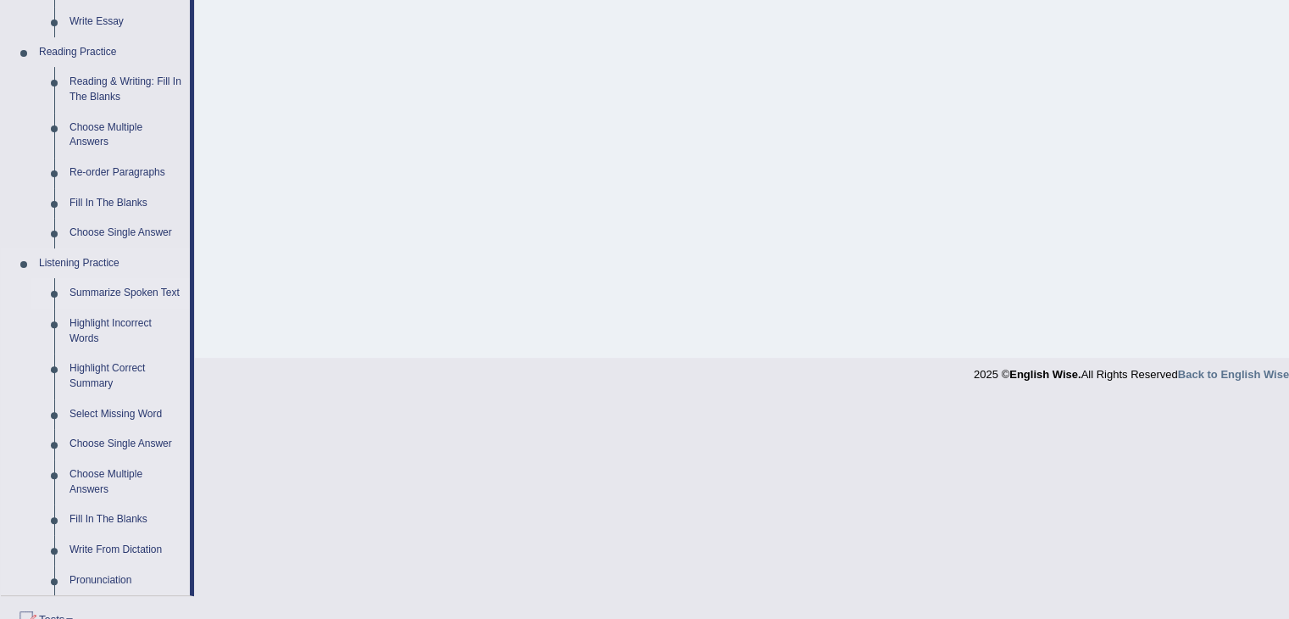
click at [124, 292] on link "Summarize Spoken Text" at bounding box center [126, 293] width 128 height 31
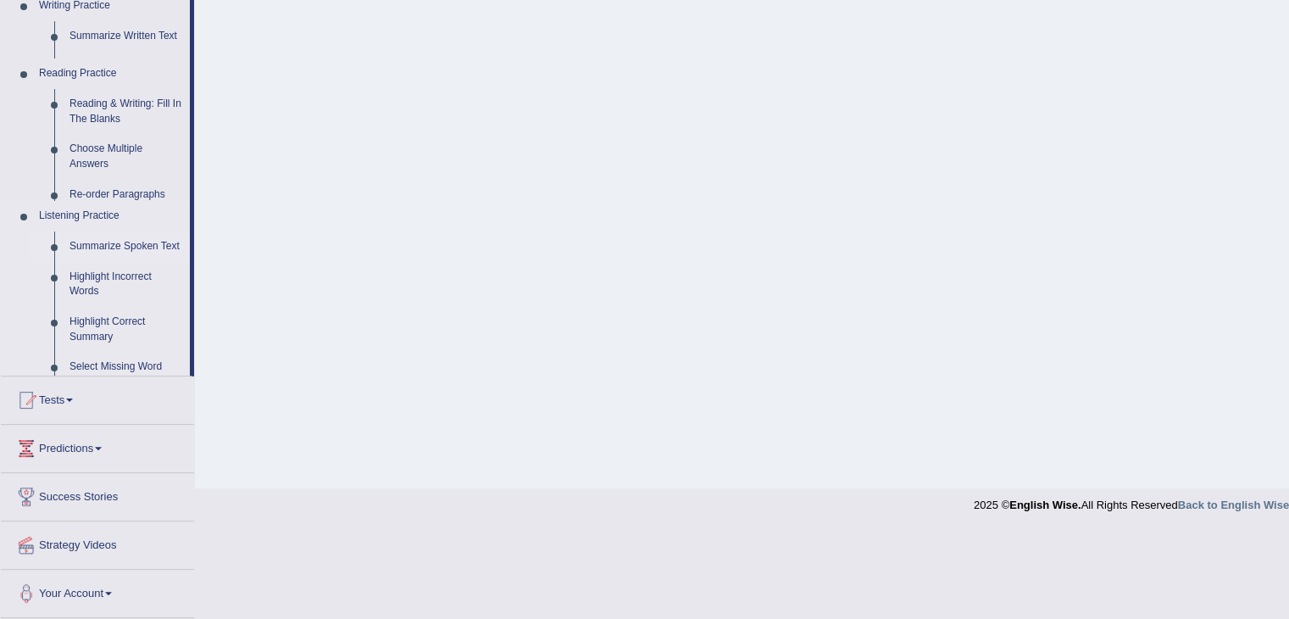
scroll to position [271, 0]
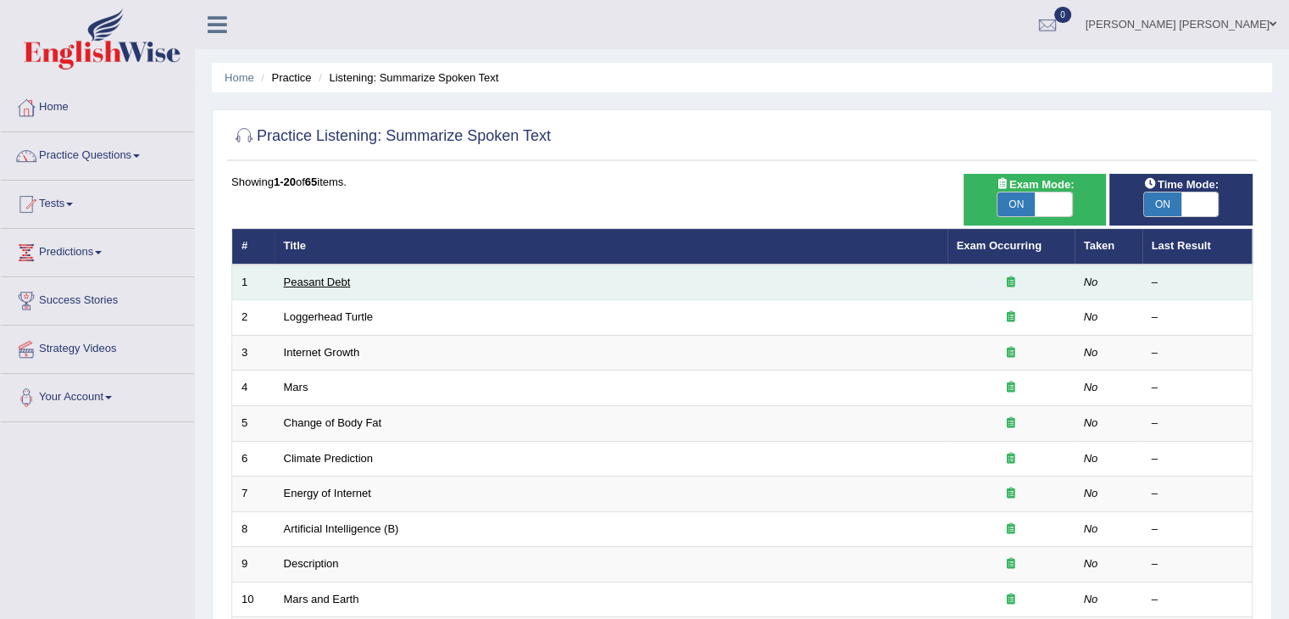
click at [319, 286] on link "Peasant Debt" at bounding box center [317, 281] width 67 height 13
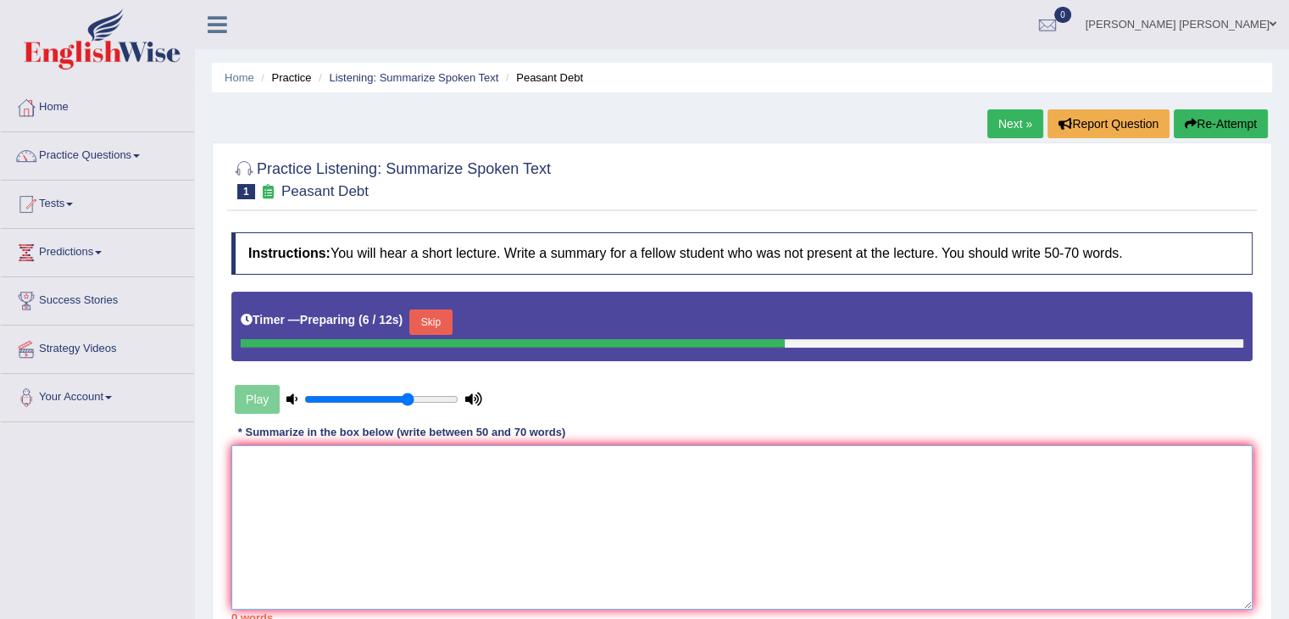
click at [488, 467] on textarea at bounding box center [741, 527] width 1021 height 164
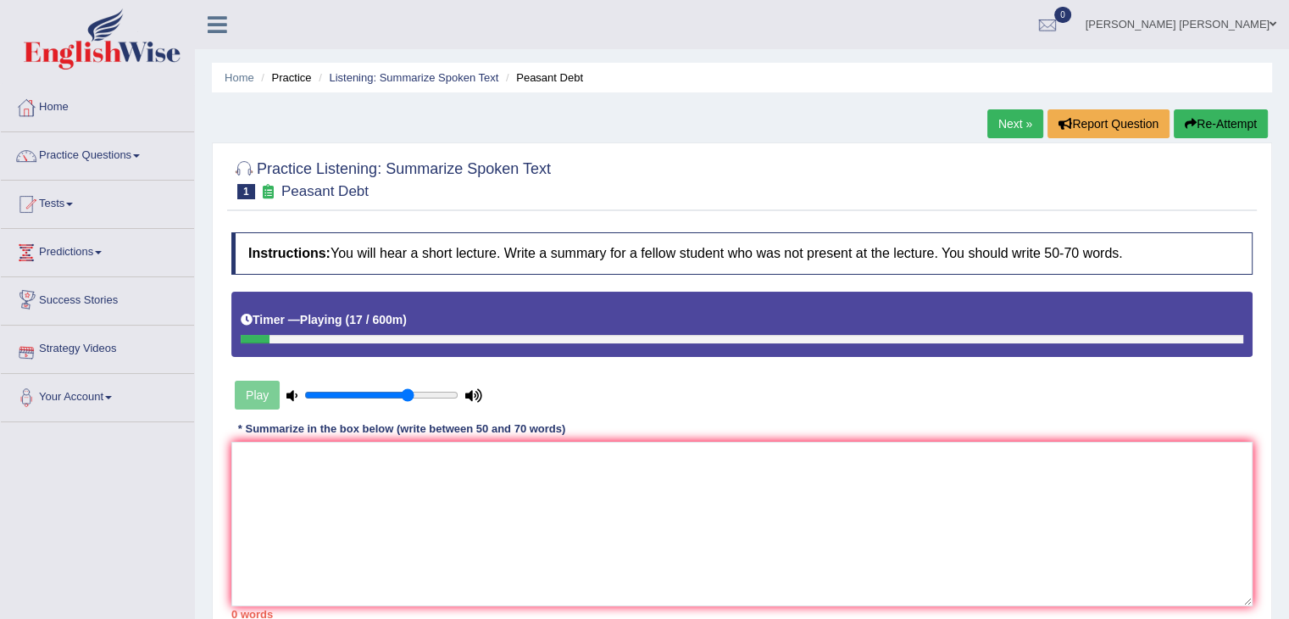
click at [292, 392] on icon at bounding box center [291, 395] width 11 height 11
drag, startPoint x: 321, startPoint y: 391, endPoint x: 256, endPoint y: 388, distance: 65.3
type input "0.05"
click at [304, 388] on input "range" at bounding box center [381, 395] width 154 height 14
click at [108, 97] on link "Home" at bounding box center [97, 105] width 193 height 42
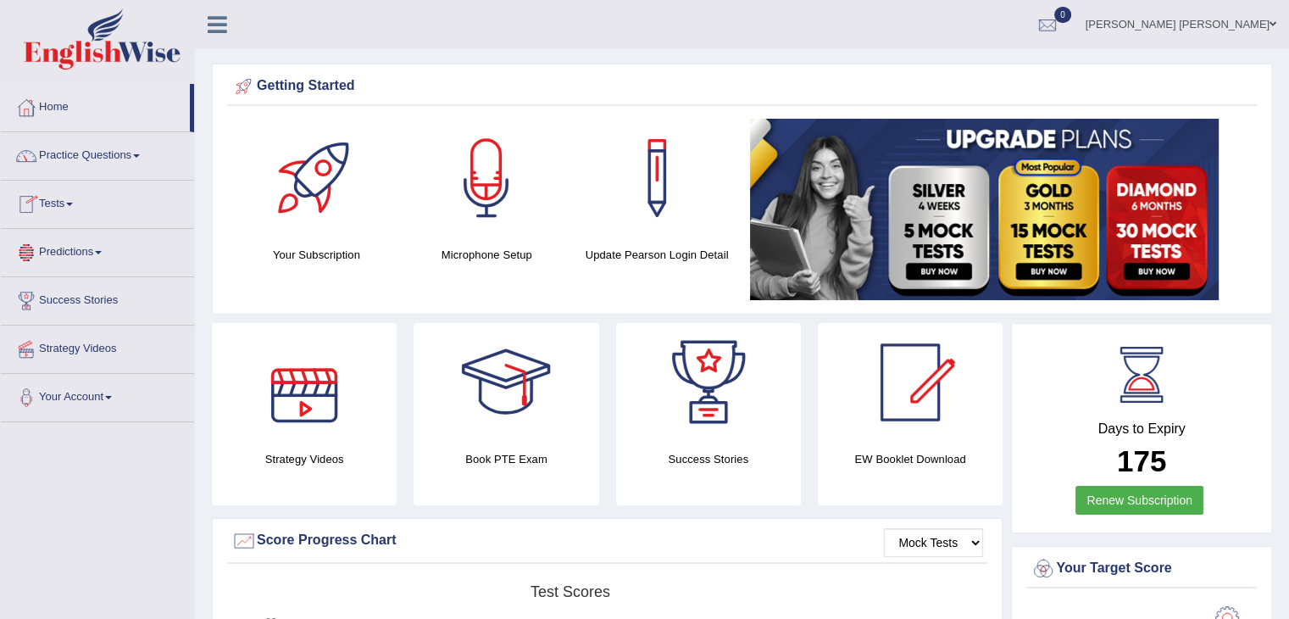
click at [301, 374] on div at bounding box center [304, 382] width 119 height 119
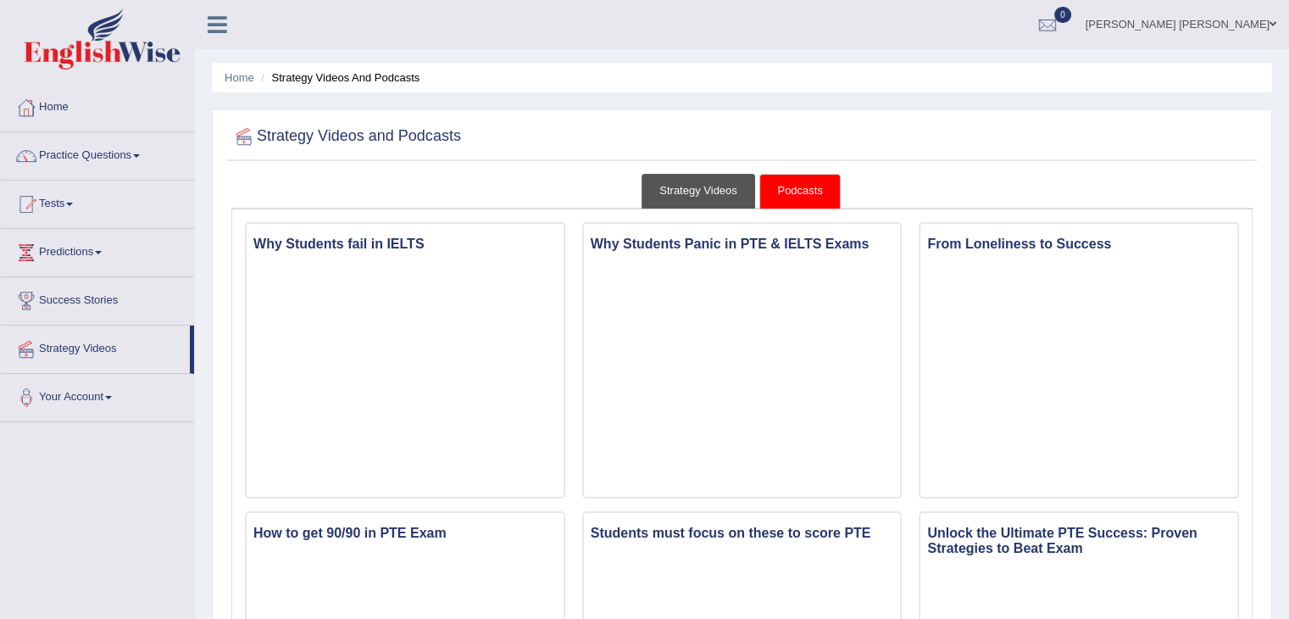
click at [674, 201] on link "Strategy Videos" at bounding box center [699, 191] width 114 height 35
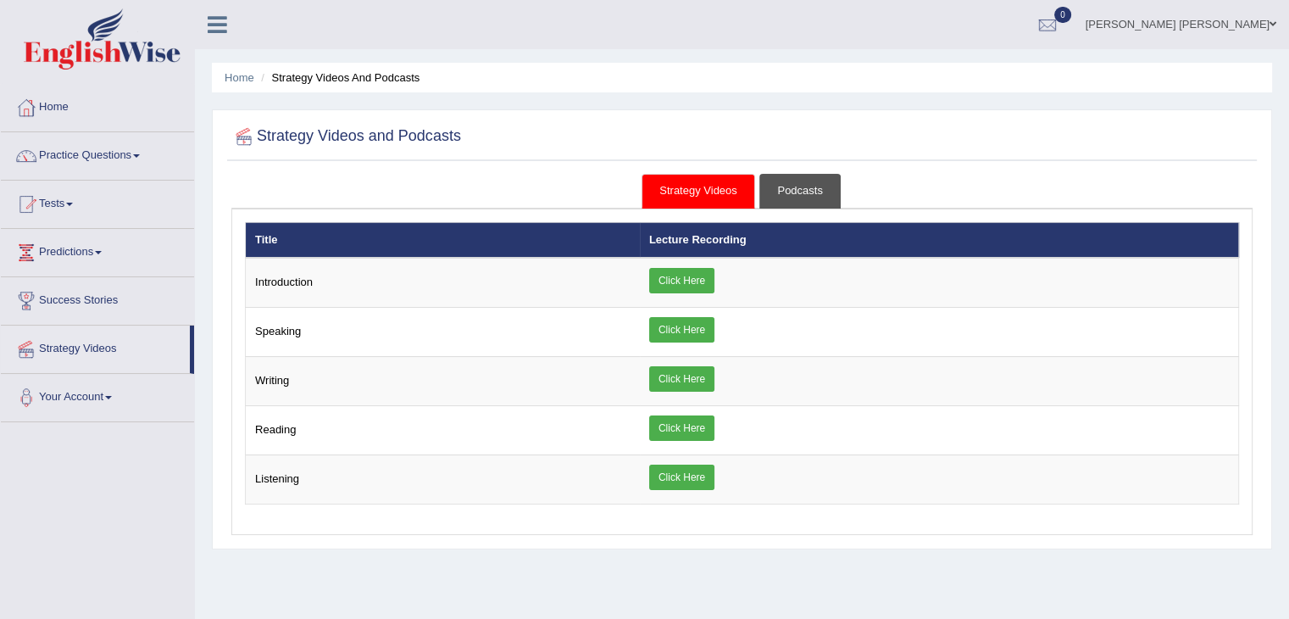
click at [780, 188] on link "Podcasts" at bounding box center [799, 191] width 81 height 35
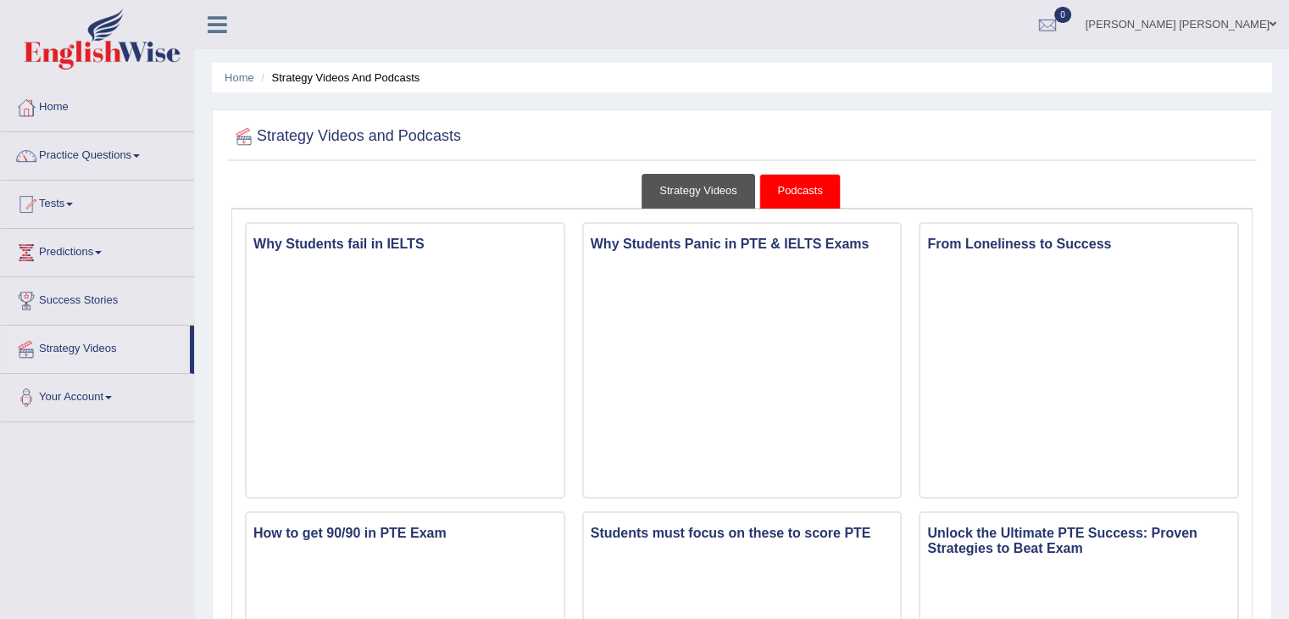
click at [670, 184] on link "Strategy Videos" at bounding box center [699, 191] width 114 height 35
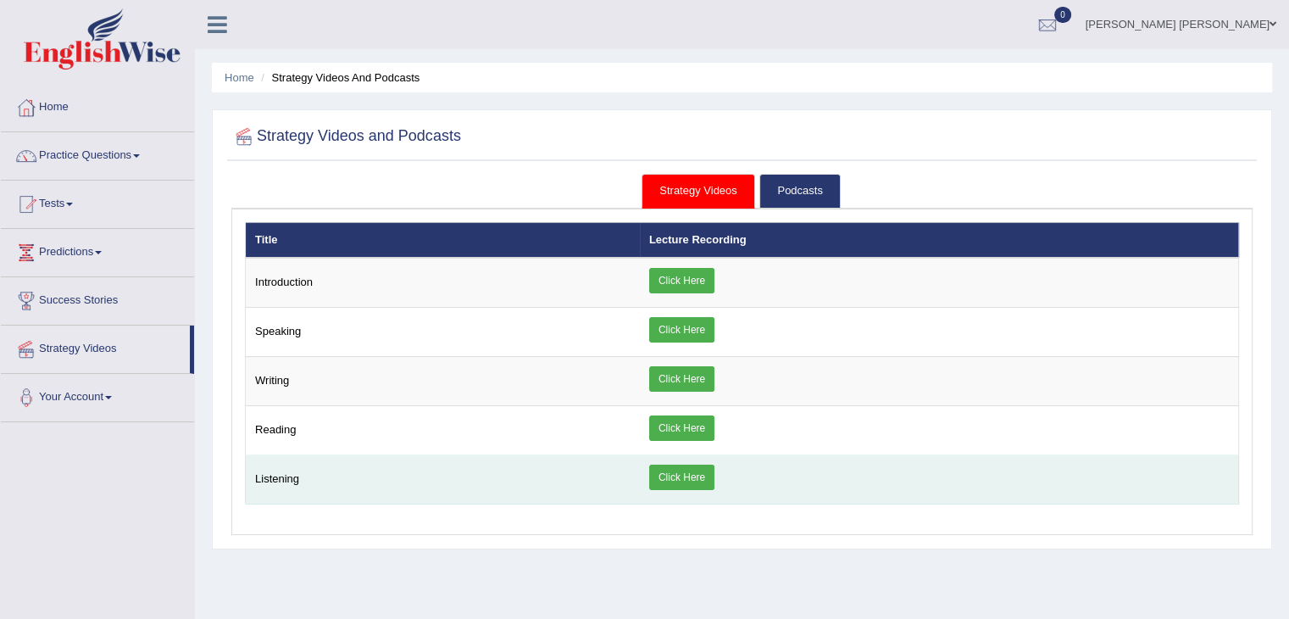
click at [670, 465] on link "Click Here" at bounding box center [681, 476] width 65 height 25
